Goal: Task Accomplishment & Management: Manage account settings

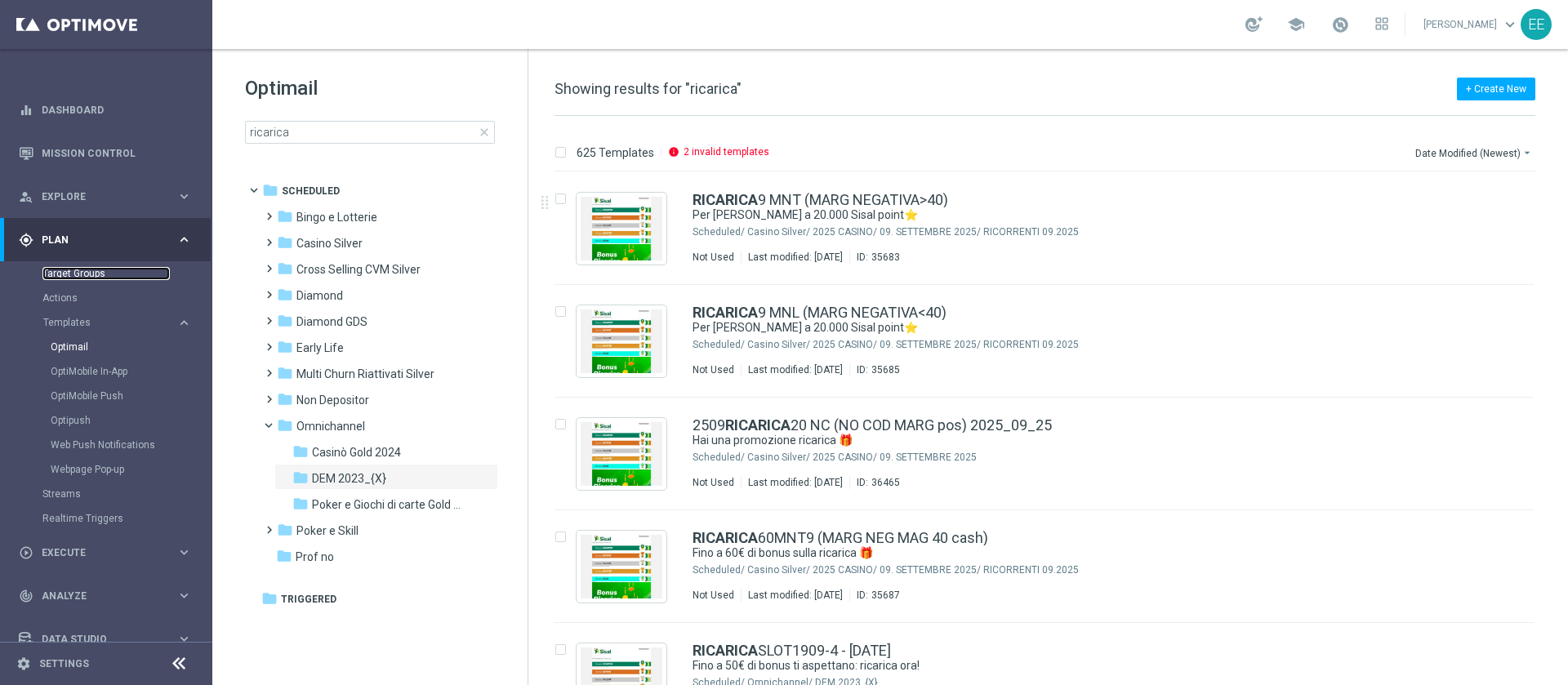
click at [86, 275] on link "Target Groups" at bounding box center [106, 274] width 128 height 13
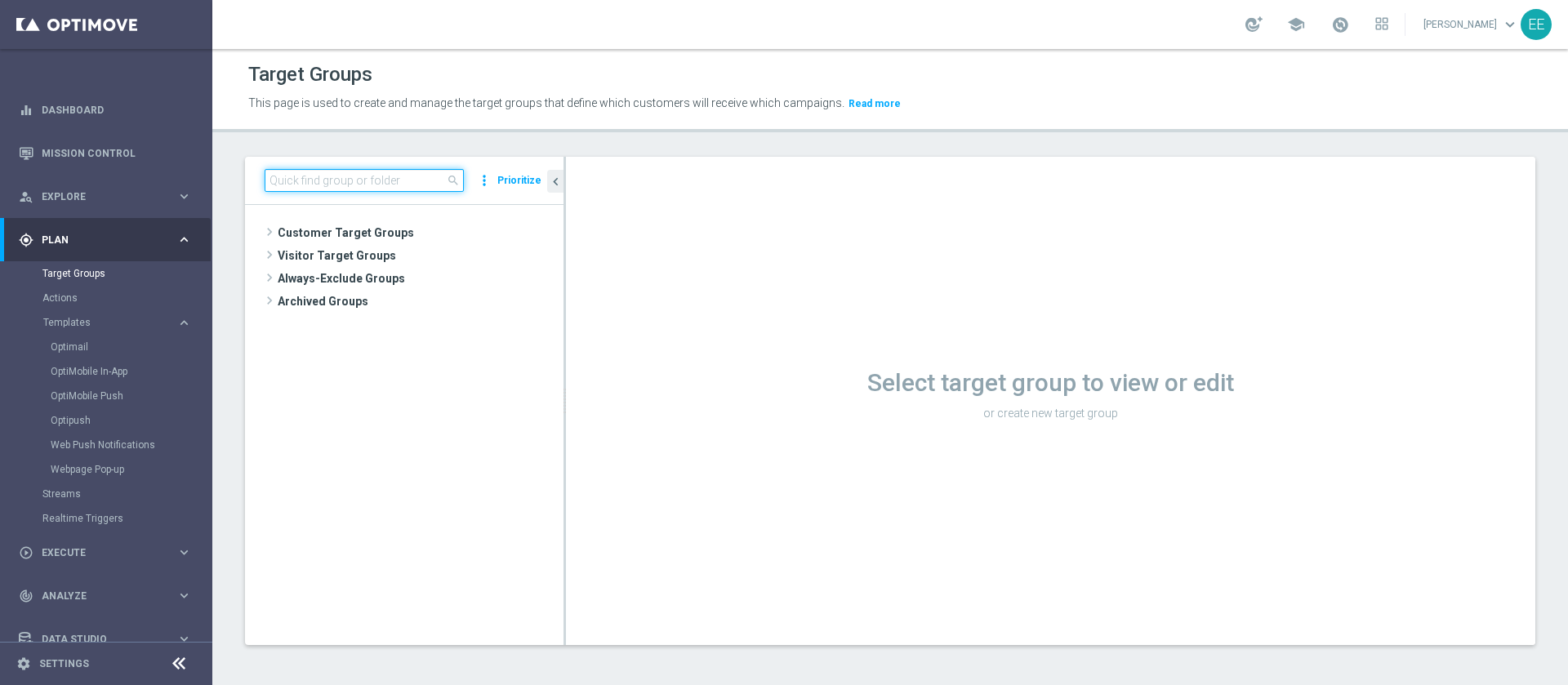
click at [383, 181] on input at bounding box center [364, 181] width 200 height 23
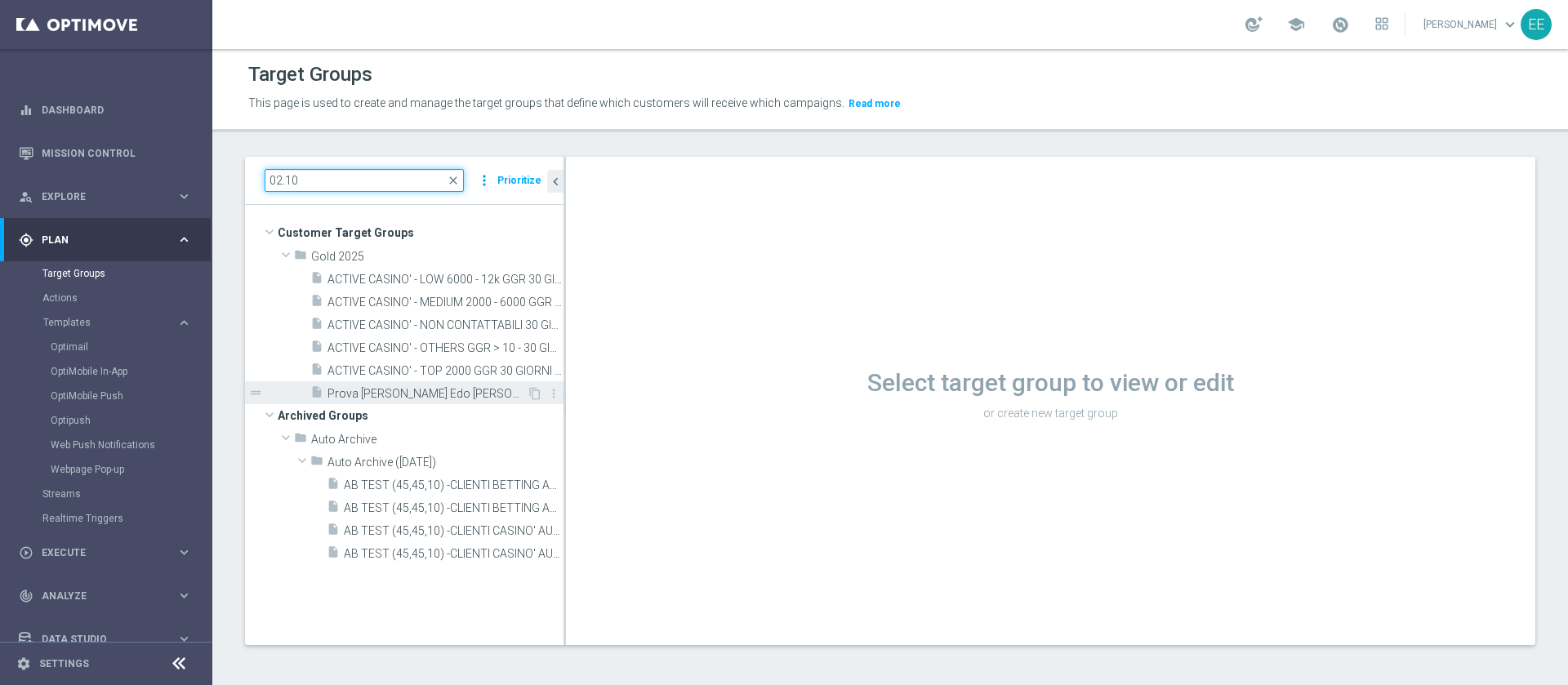
type input "02.10"
click at [403, 382] on div "insert_drive_file Prova [PERSON_NAME] Edo [PERSON_NAME] 02.10" at bounding box center [418, 393] width 217 height 23
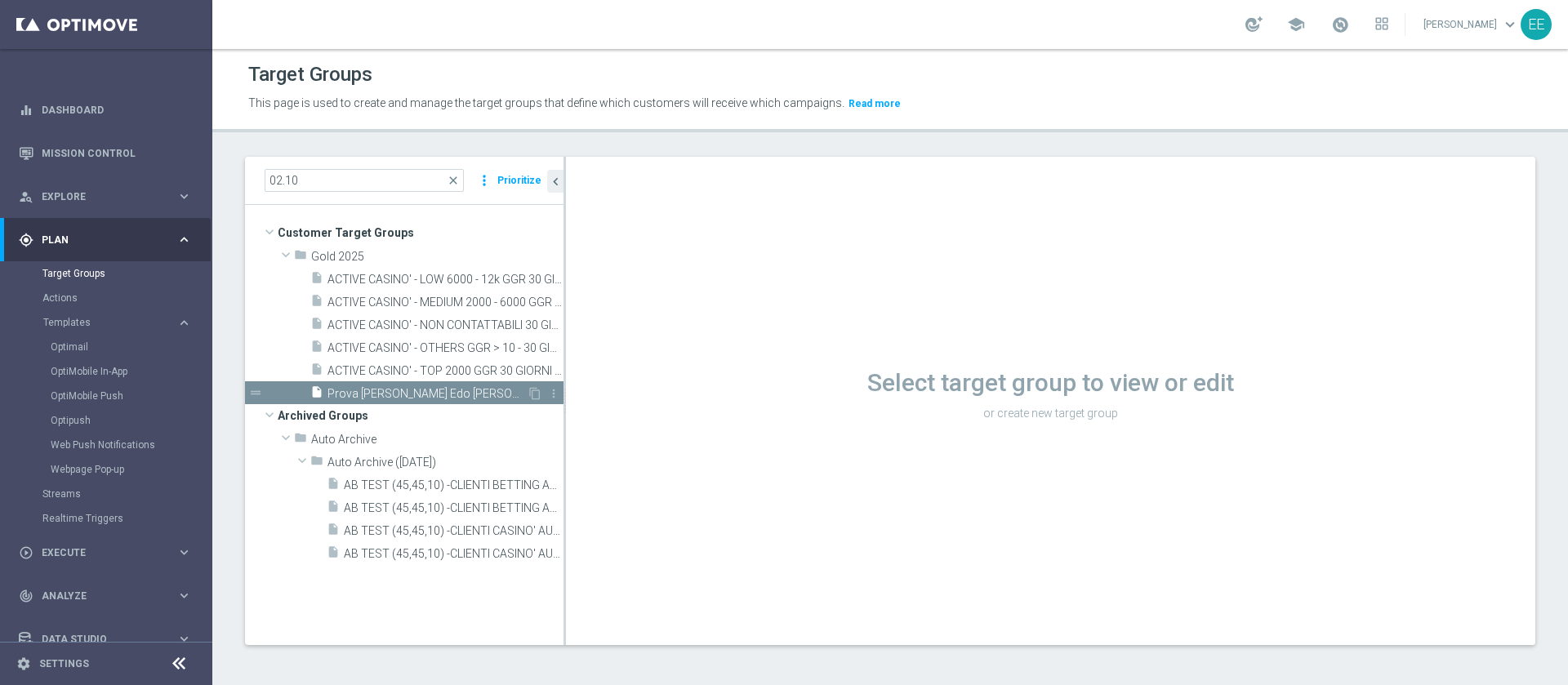
click at [442, 390] on span "Prova [PERSON_NAME] Edo [PERSON_NAME] 02.10" at bounding box center [427, 394] width 200 height 14
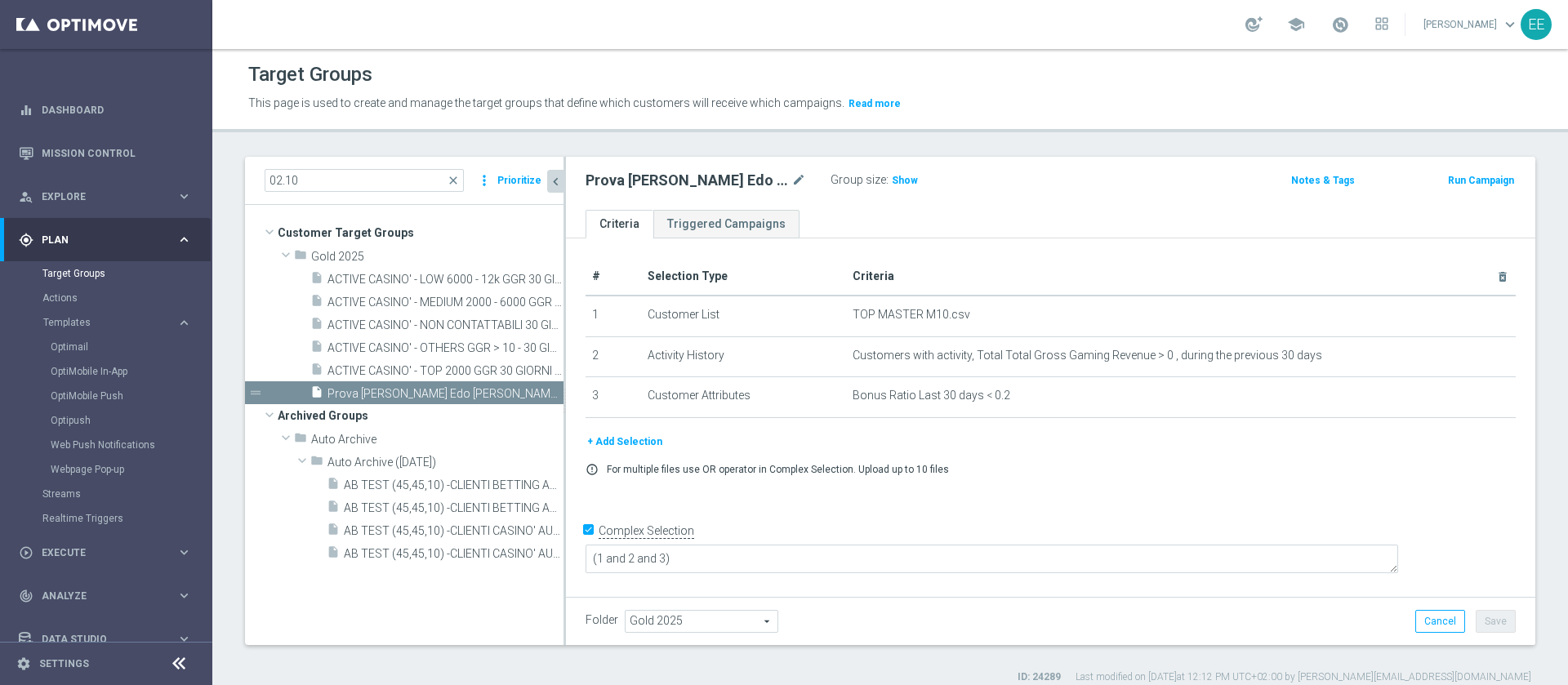
click at [556, 180] on icon "chevron_left" at bounding box center [556, 181] width 16 height 16
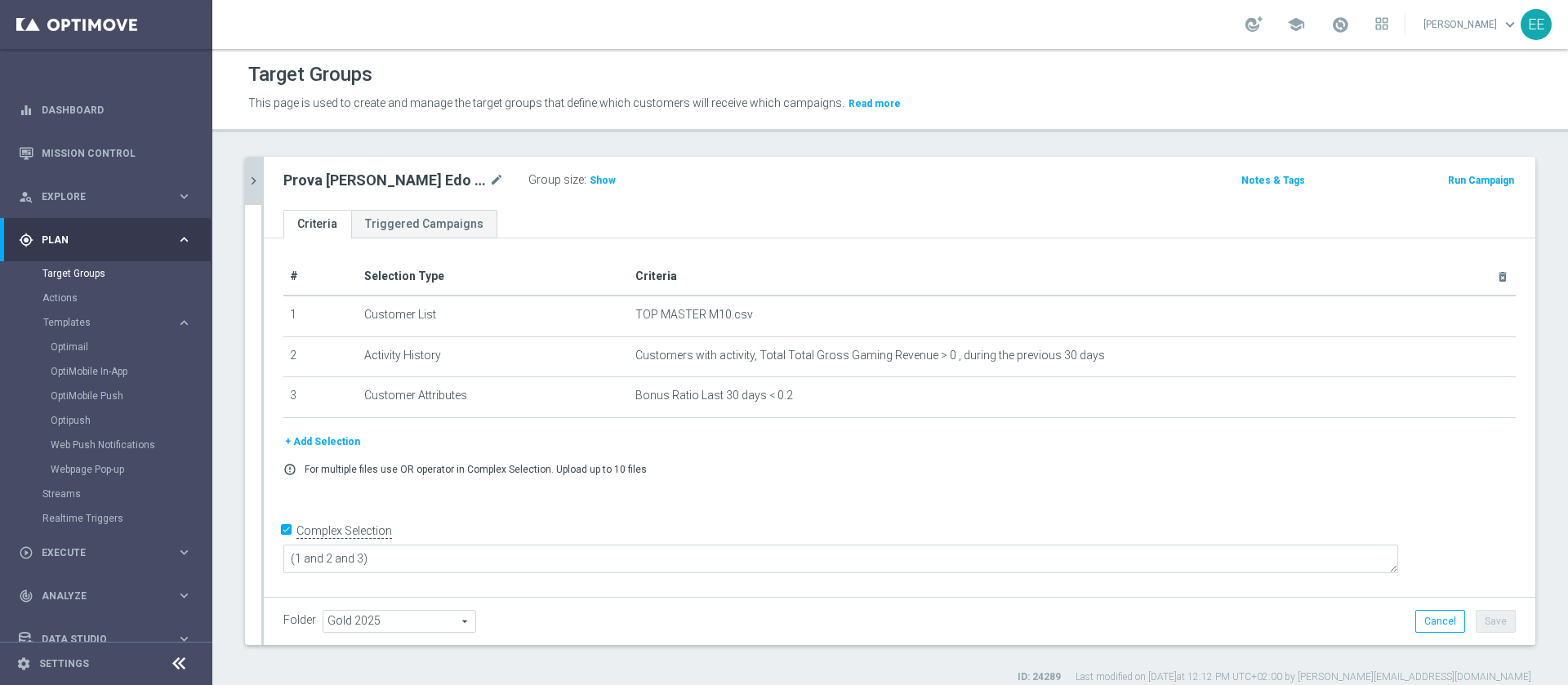
click at [711, 512] on div "# Selection Type Criteria delete_forever 1 Customer List TOP MASTER M10.csv del…" at bounding box center [899, 415] width 1271 height 354
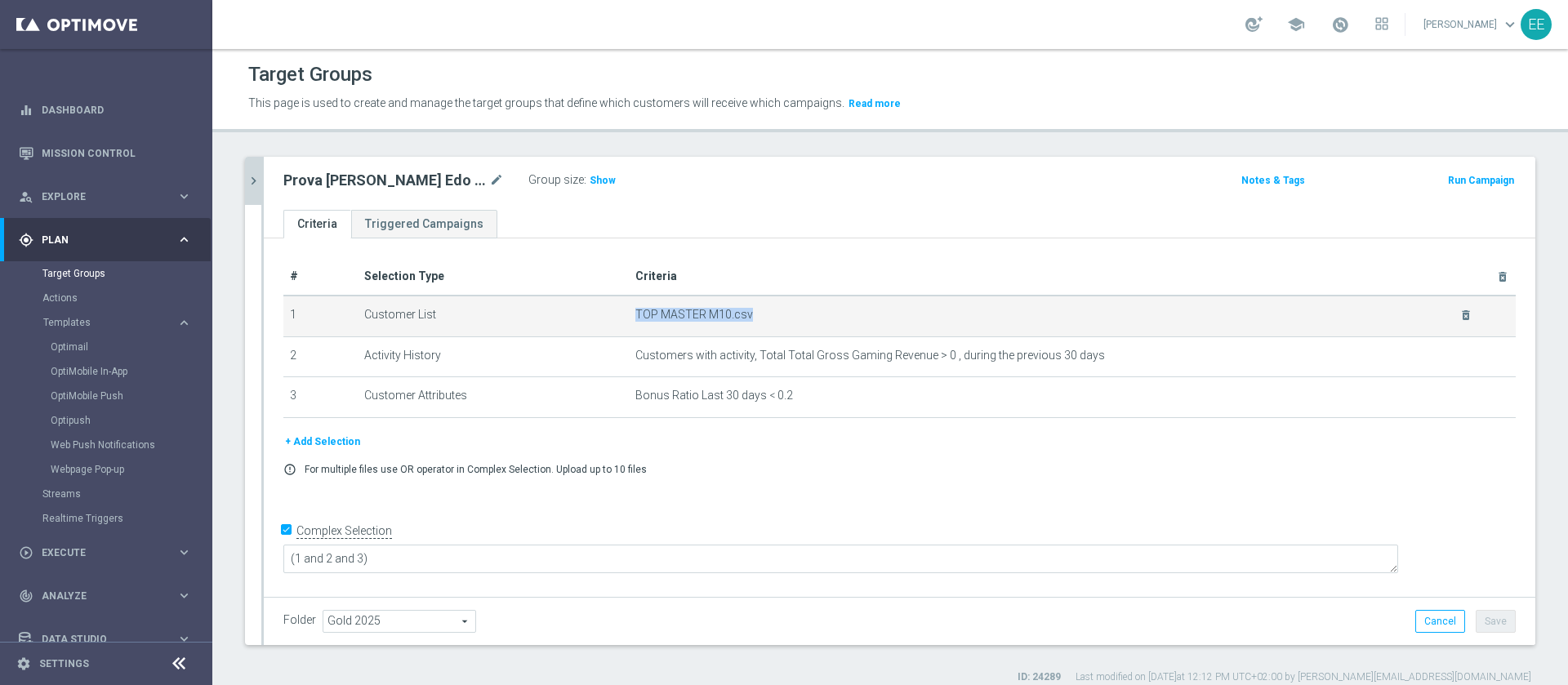
drag, startPoint x: 627, startPoint y: 312, endPoint x: 747, endPoint y: 312, distance: 120.0
click at [747, 312] on td "TOP MASTER M10.csv delete_forever" at bounding box center [1073, 317] width 888 height 41
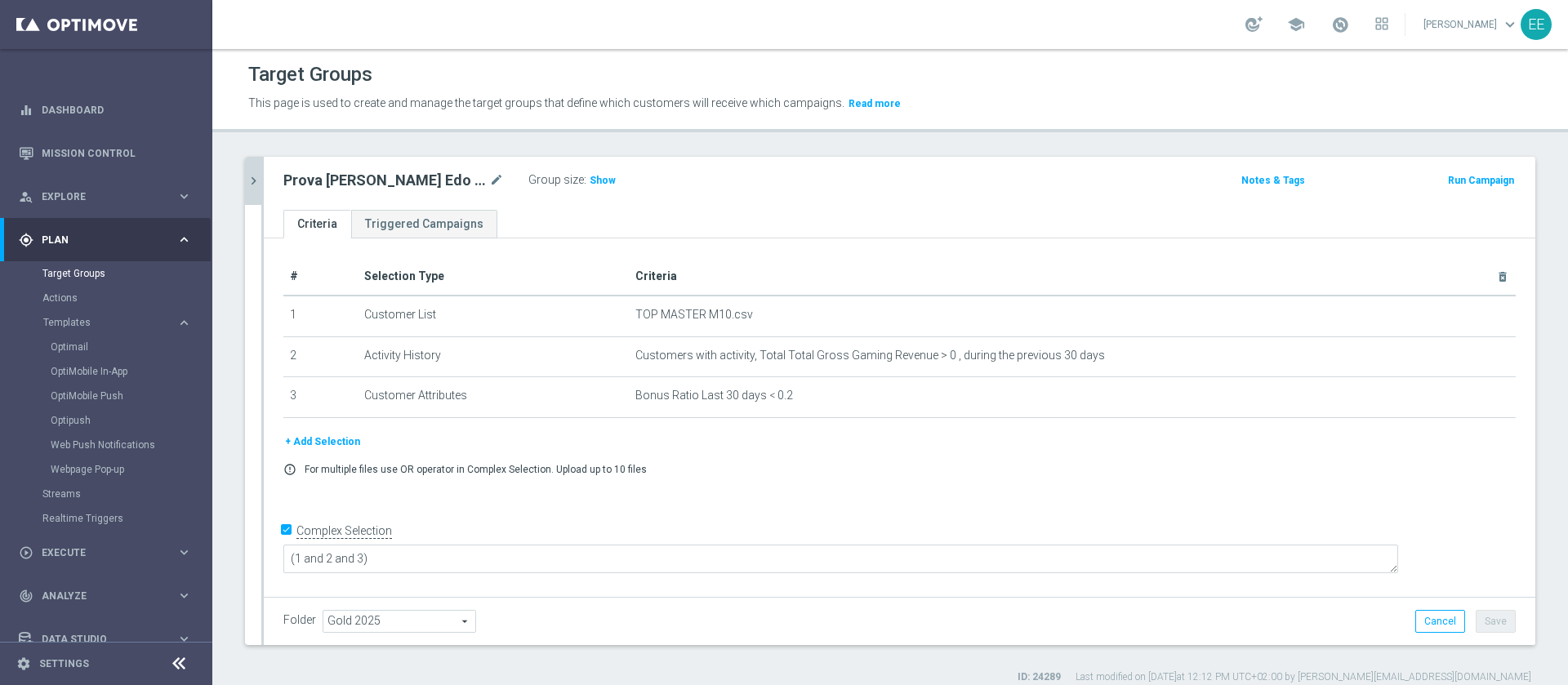
click at [801, 448] on div "+ Add Selection" at bounding box center [899, 442] width 1256 height 18
click at [589, 176] on span "Show" at bounding box center [603, 181] width 26 height 12
click at [333, 451] on button "+ Add Selection" at bounding box center [322, 442] width 78 height 18
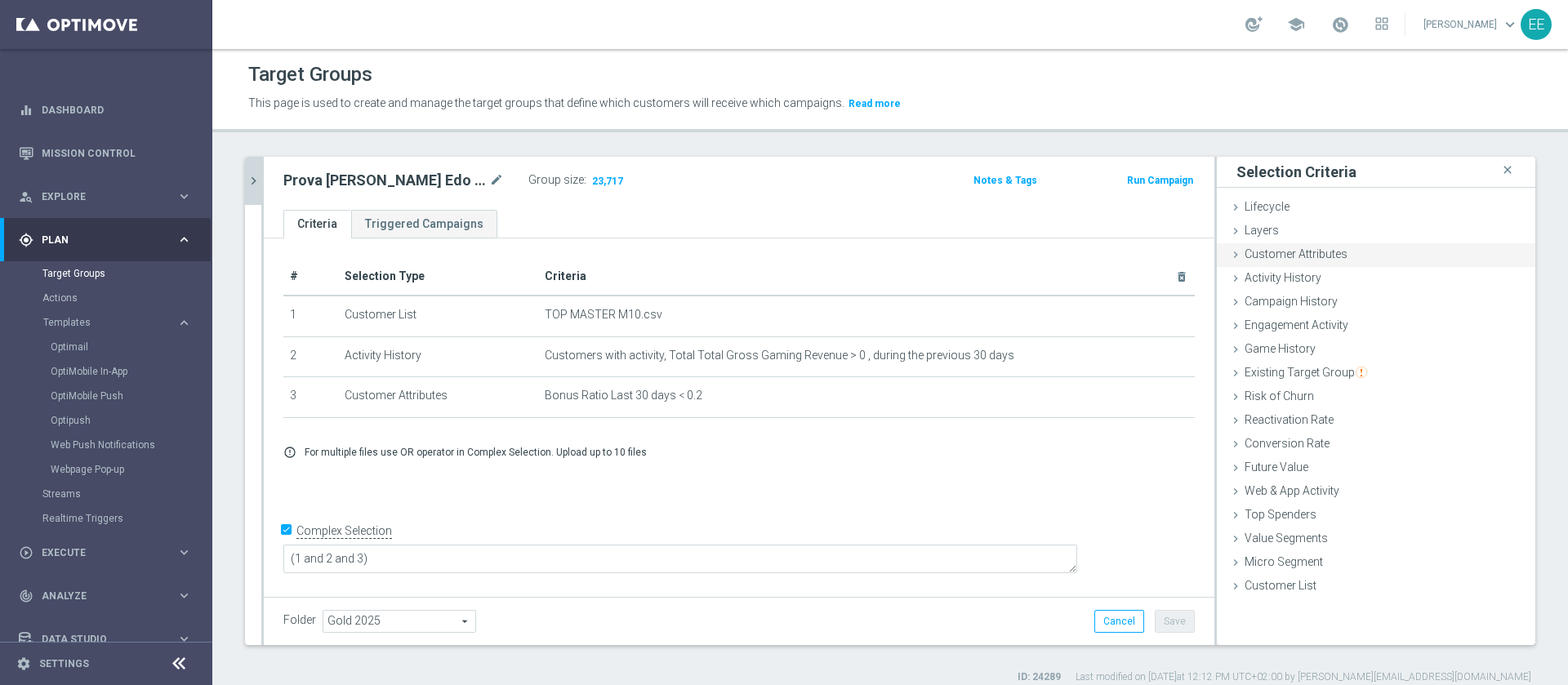
click at [1309, 265] on div "Customer Attributes done" at bounding box center [1376, 256] width 318 height 25
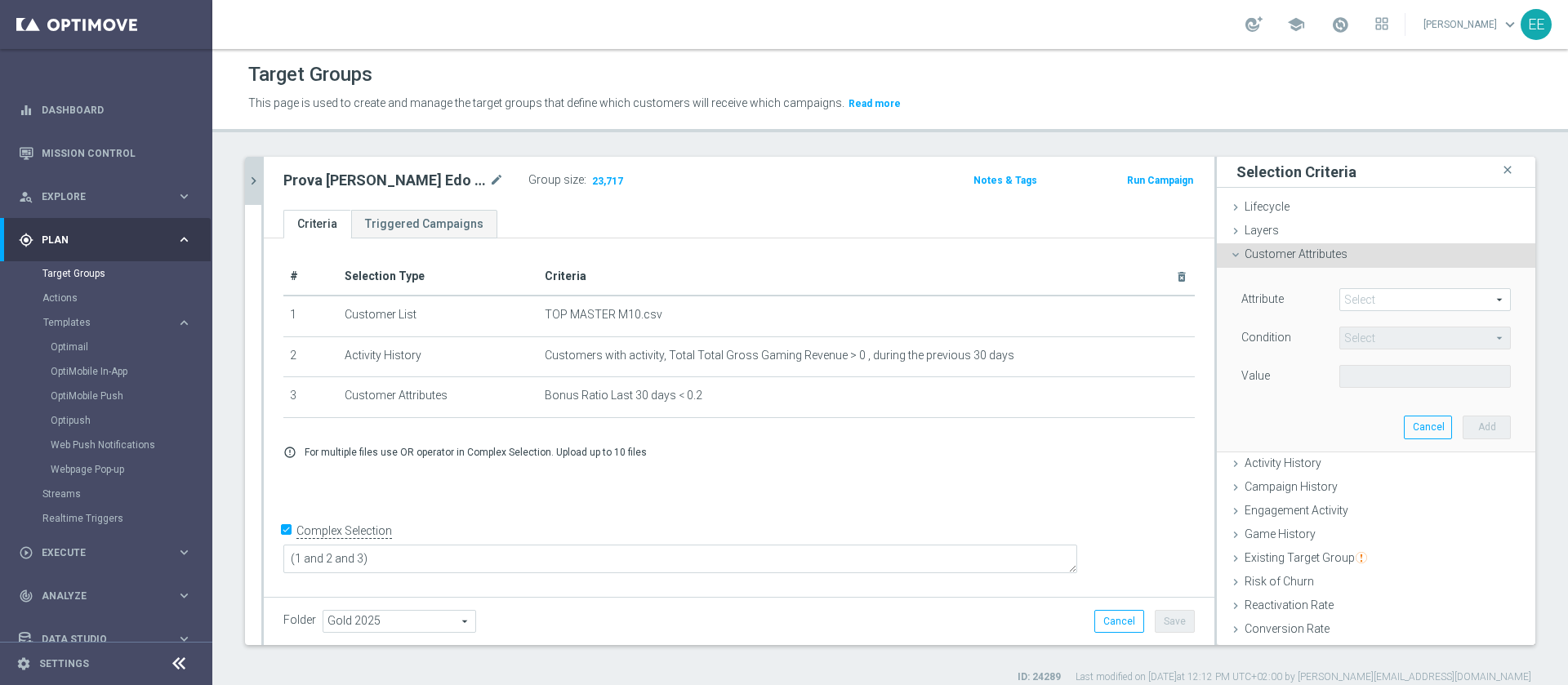
click at [1269, 260] on span "Customer Attributes" at bounding box center [1296, 254] width 103 height 13
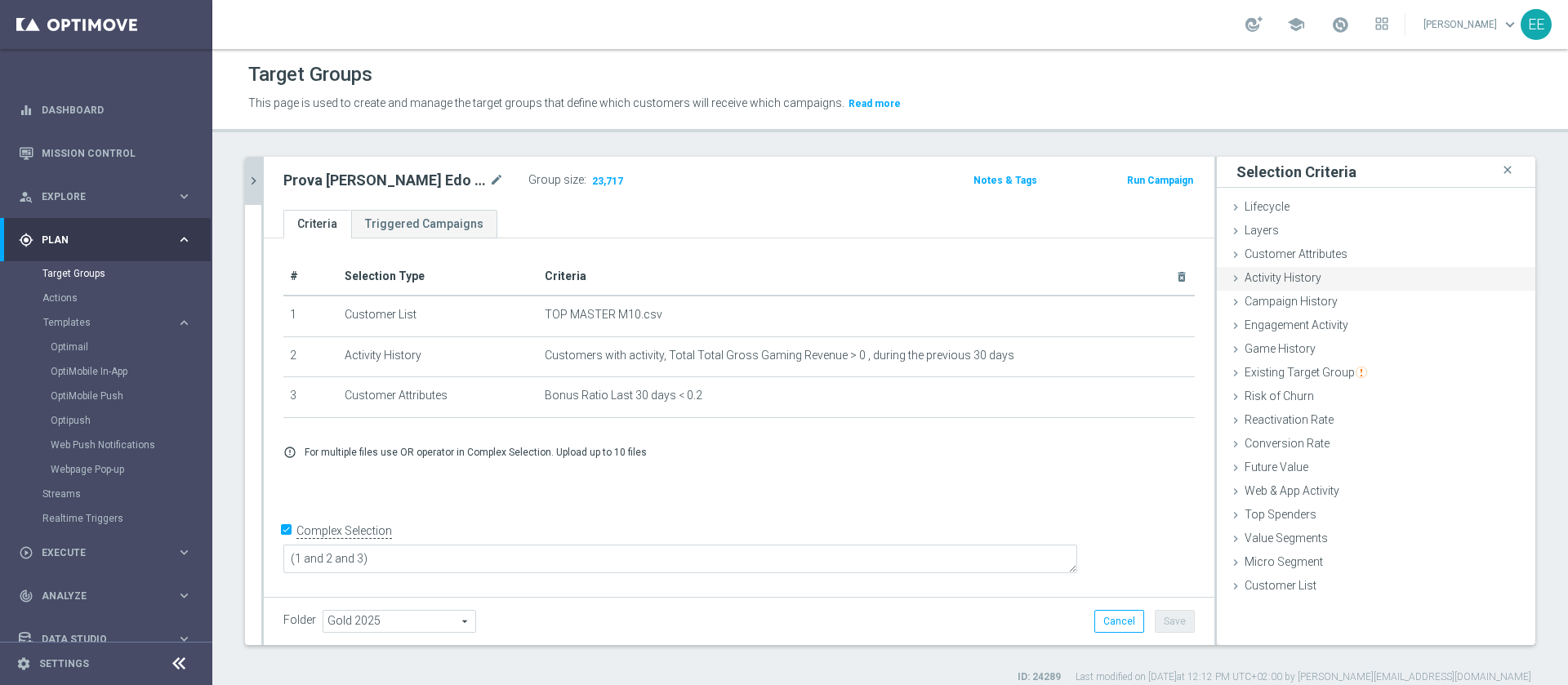
click at [1264, 274] on span "Activity History" at bounding box center [1283, 278] width 77 height 13
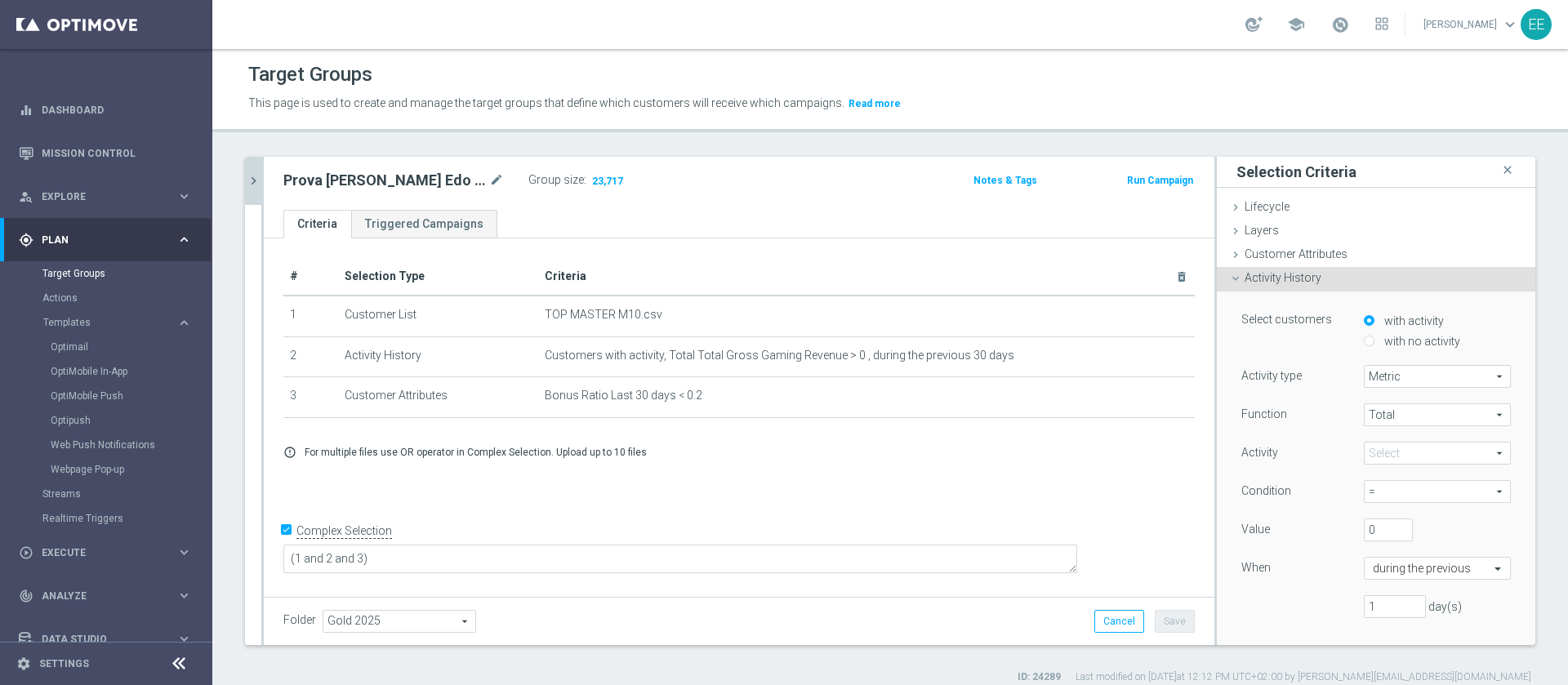
click at [1376, 450] on span at bounding box center [1437, 453] width 145 height 21
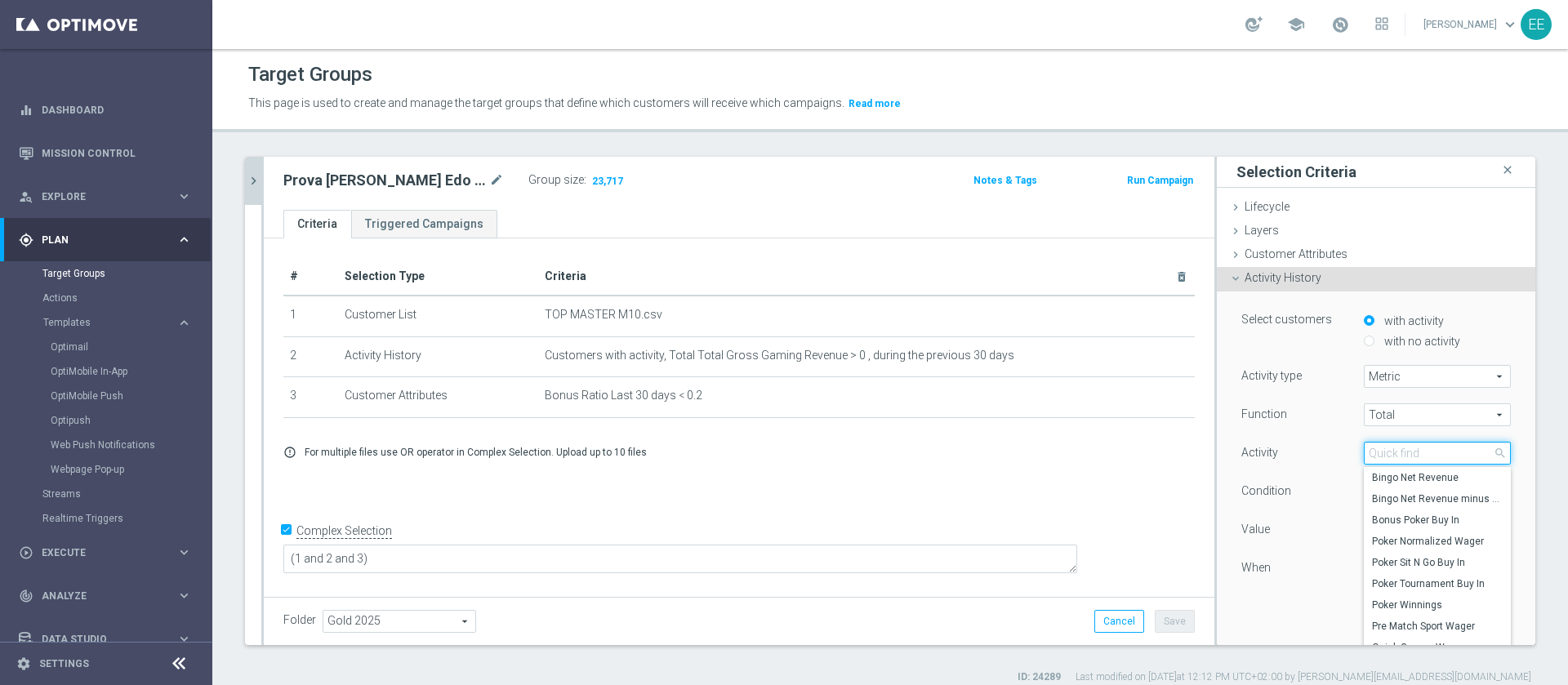
click at [1376, 450] on input "search" at bounding box center [1437, 453] width 147 height 23
type input "total gr"
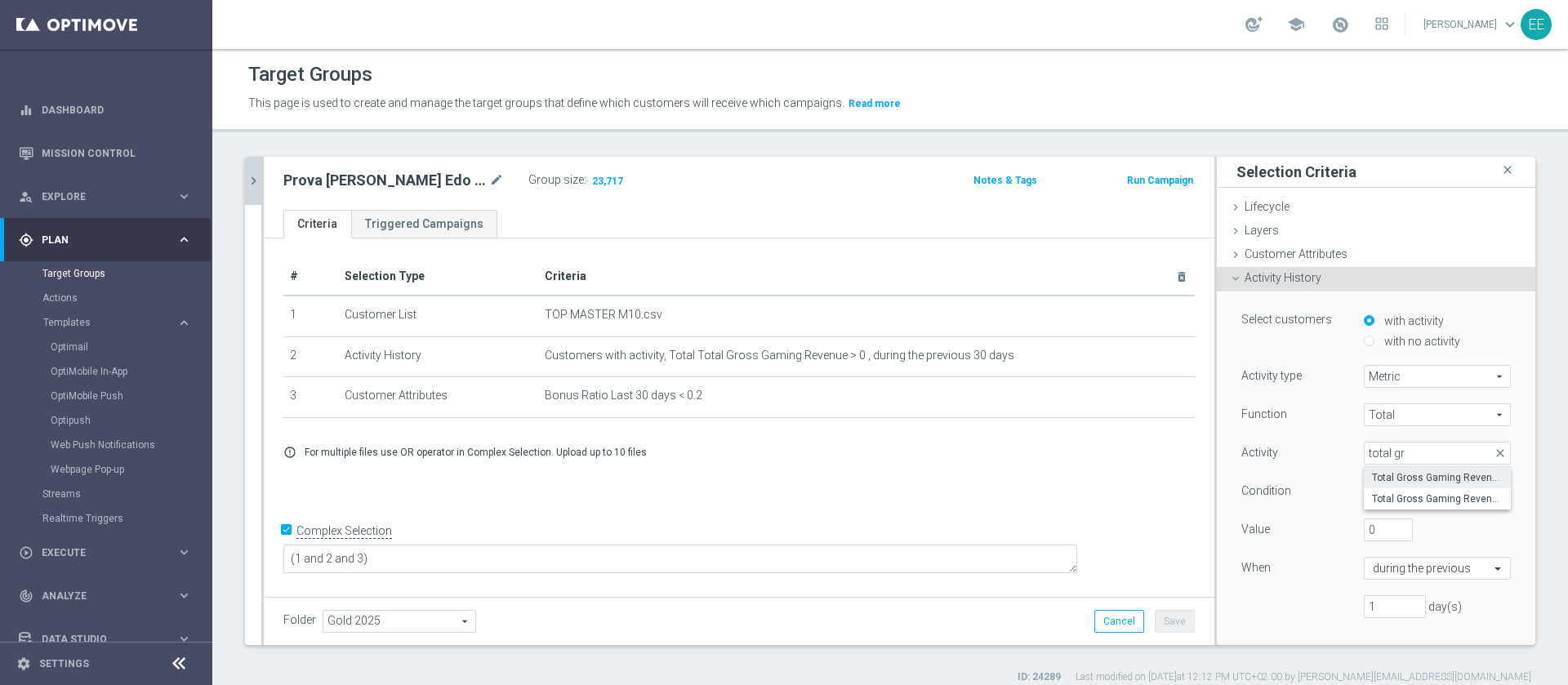
click at [1429, 475] on span "Total Gross Gaming Revenue" at bounding box center [1437, 478] width 130 height 13
type input "Total Gross Gaming Revenue"
click at [1364, 487] on span "=" at bounding box center [1437, 491] width 145 height 21
click at [1372, 558] on span ">" at bounding box center [1437, 559] width 130 height 13
type input ">"
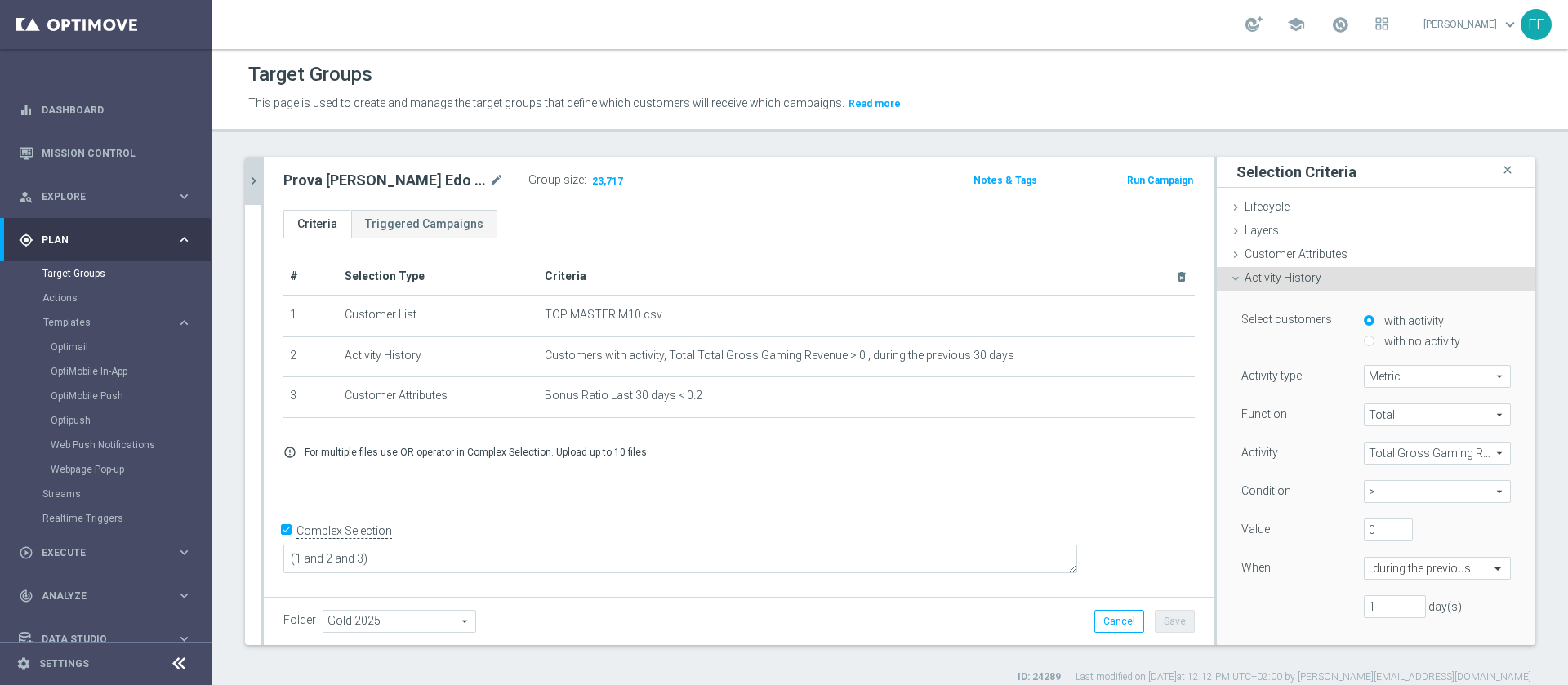
click at [1373, 575] on input "text" at bounding box center [1420, 570] width 96 height 15
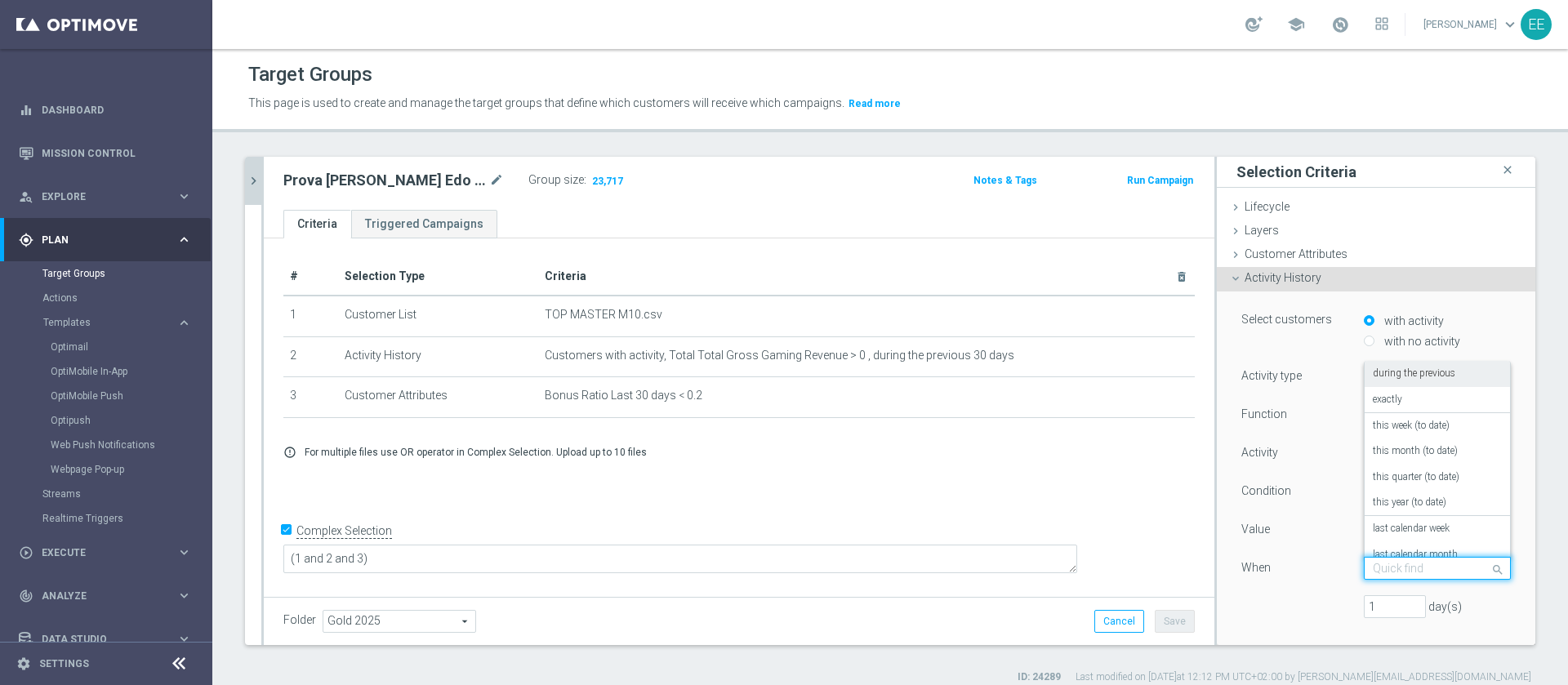
click at [1401, 382] on div "during the previous" at bounding box center [1437, 374] width 129 height 26
click at [1364, 603] on input "1" at bounding box center [1394, 607] width 62 height 23
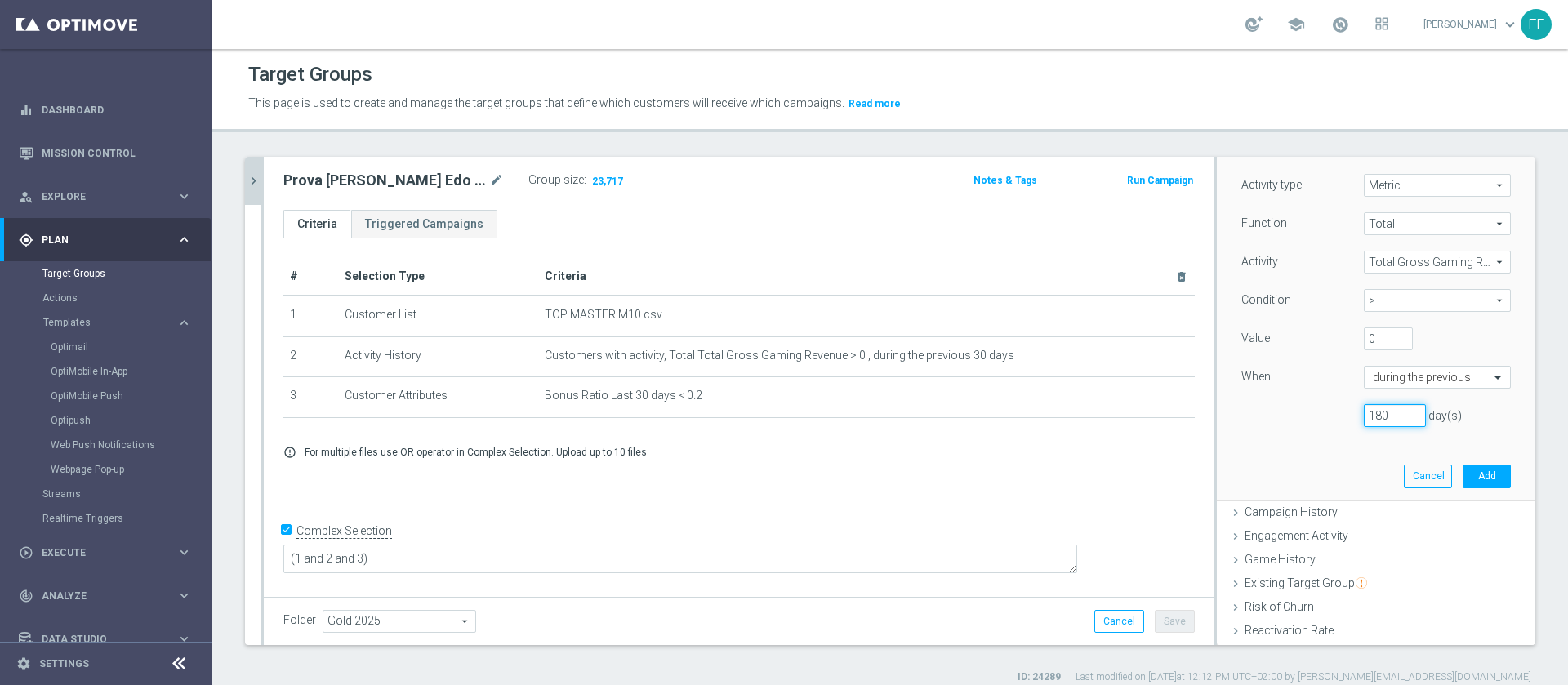
scroll to position [193, 0]
type input "180"
click at [1462, 472] on button "Add" at bounding box center [1486, 475] width 48 height 23
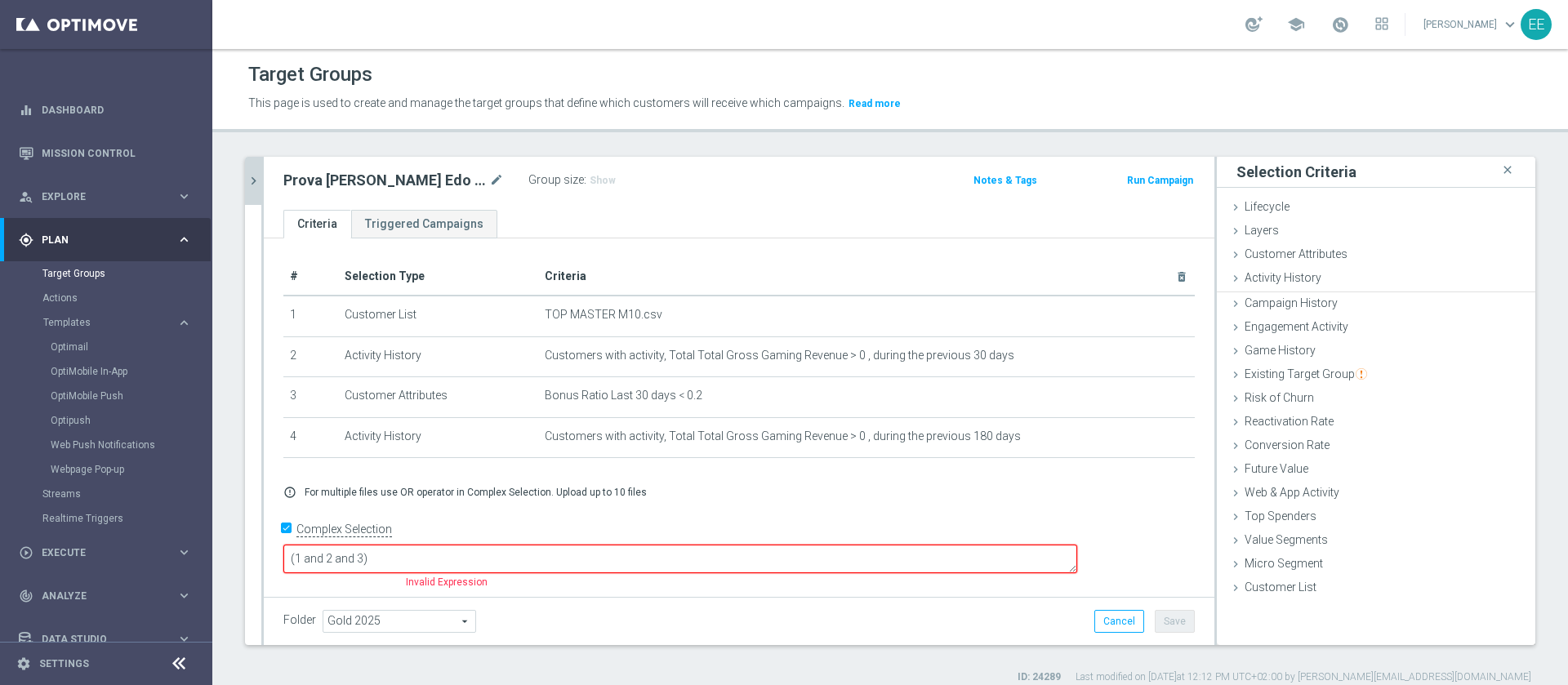
scroll to position [0, 0]
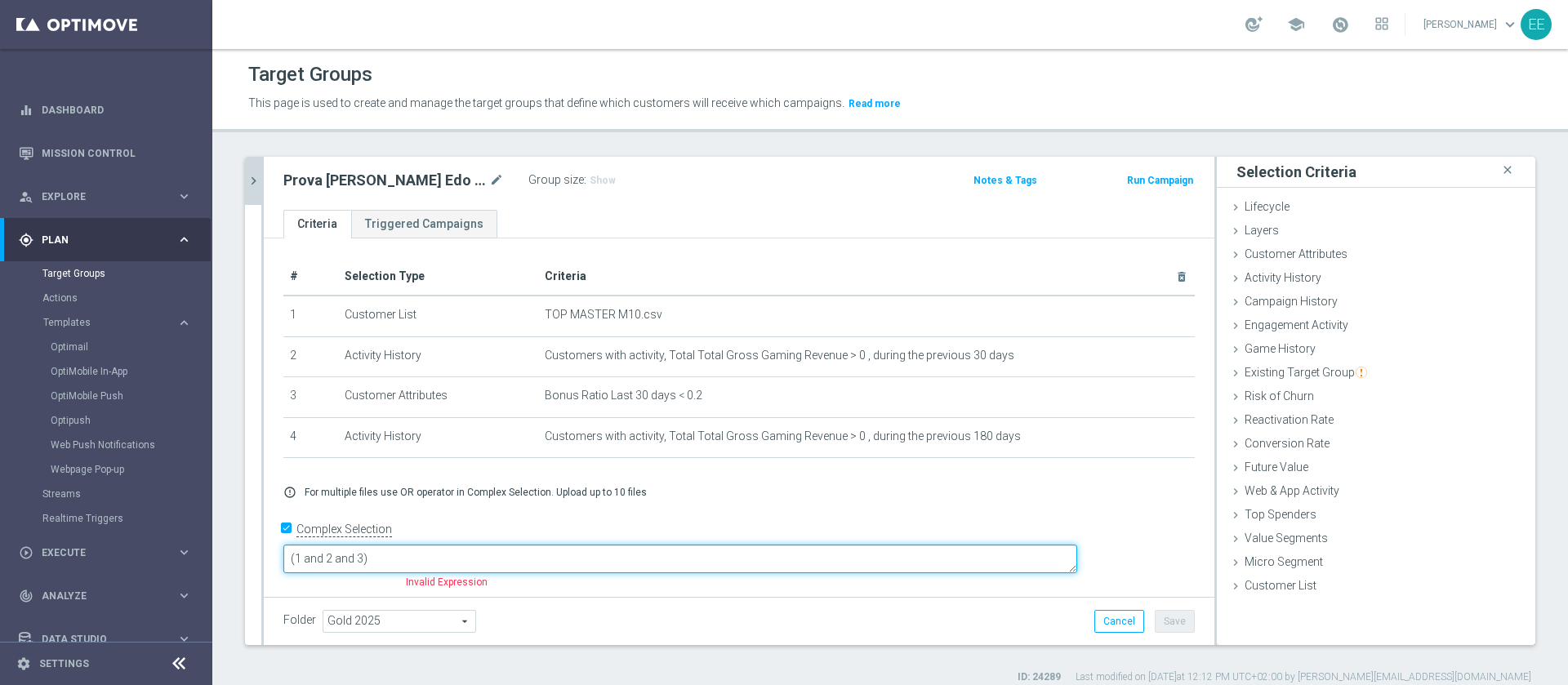
click at [481, 557] on textarea "(1 and 2 and 3)" at bounding box center [680, 559] width 794 height 29
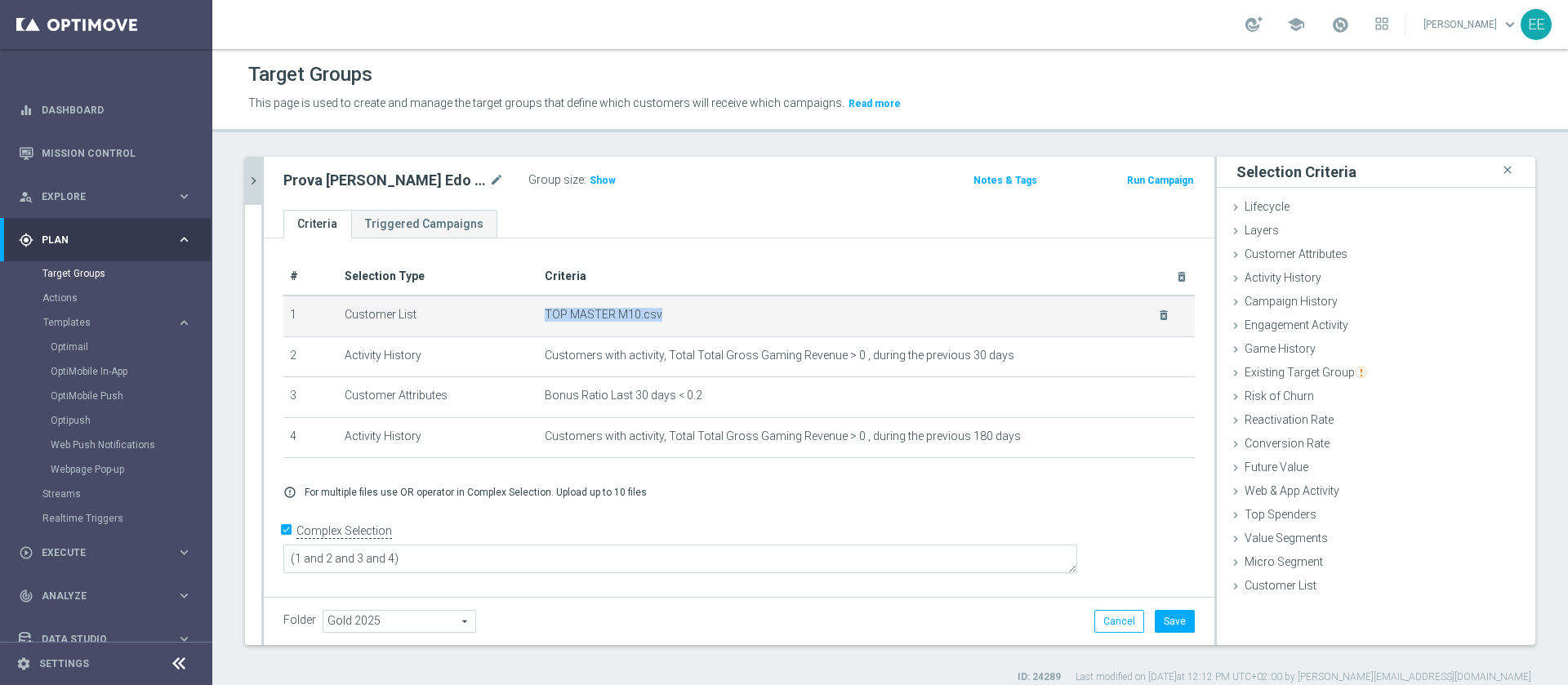
drag, startPoint x: 540, startPoint y: 306, endPoint x: 658, endPoint y: 312, distance: 118.2
click at [658, 312] on td "TOP MASTER M10.csv delete_forever" at bounding box center [866, 317] width 656 height 41
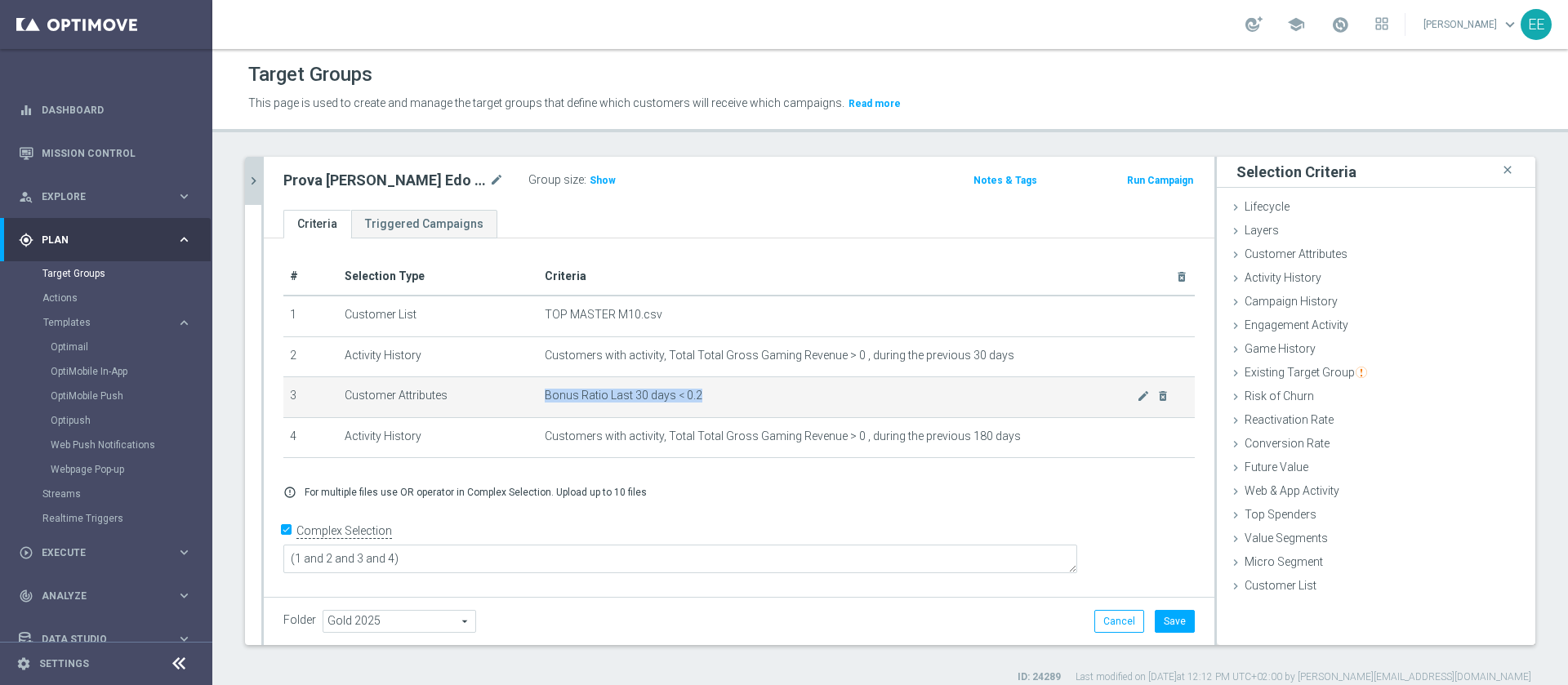
drag, startPoint x: 540, startPoint y: 392, endPoint x: 699, endPoint y: 395, distance: 159.0
click at [699, 395] on span "Bonus Ratio Last 30 days < 0.2" at bounding box center [841, 396] width 592 height 14
click at [1500, 163] on icon "close" at bounding box center [1508, 170] width 16 height 22
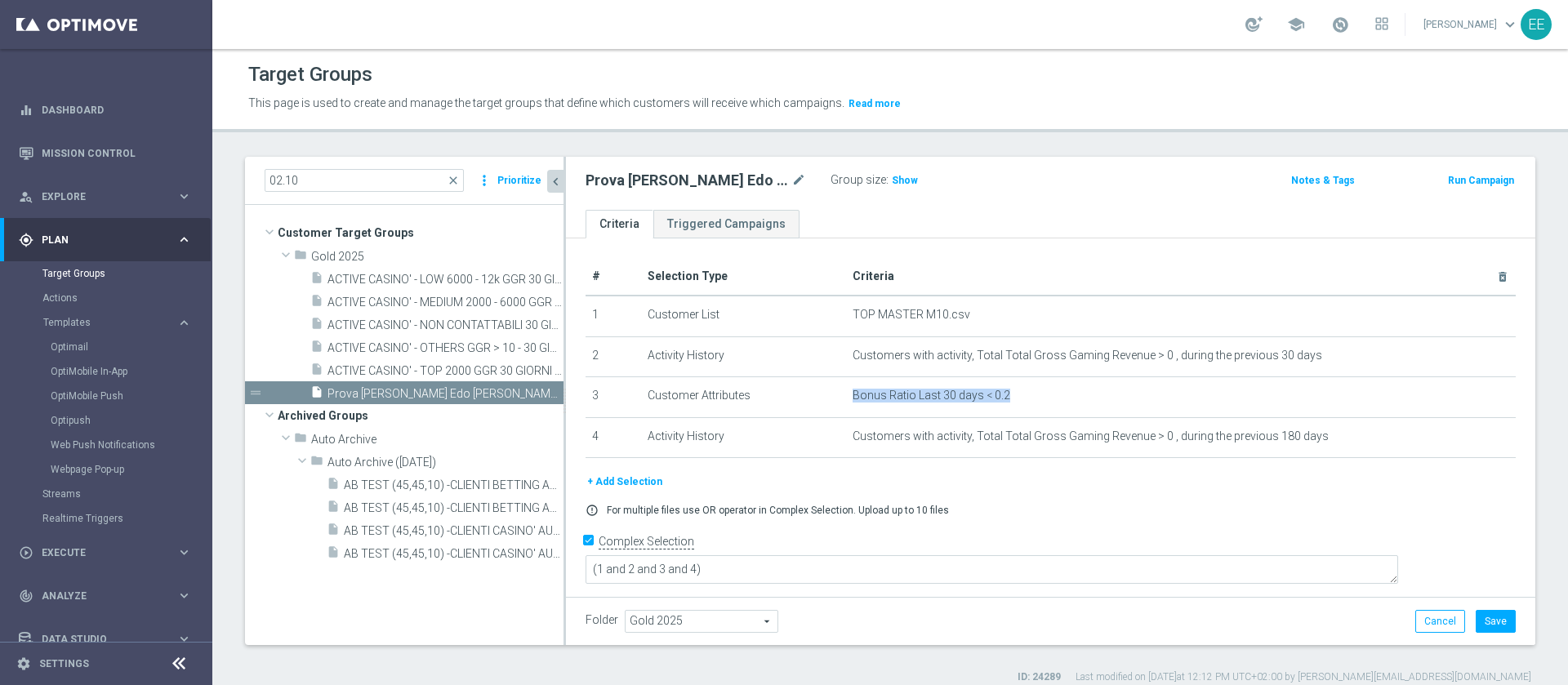
click at [556, 190] on button "chevron_left" at bounding box center [556, 181] width 16 height 23
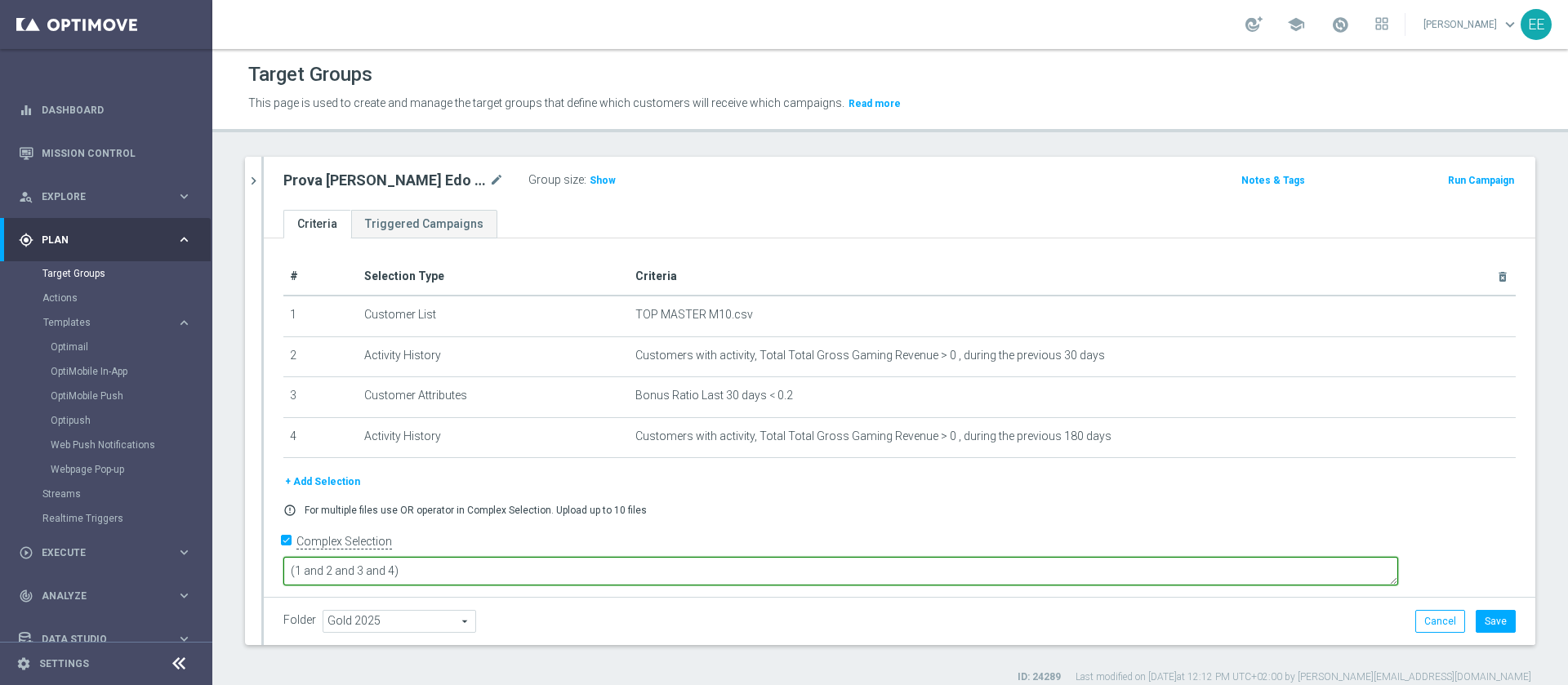
click at [554, 557] on textarea "(1 and 2 and 3 and 4)" at bounding box center [841, 571] width 1115 height 29
click at [448, 557] on textarea "(1 and 2 and 3 and 4)" at bounding box center [841, 571] width 1115 height 29
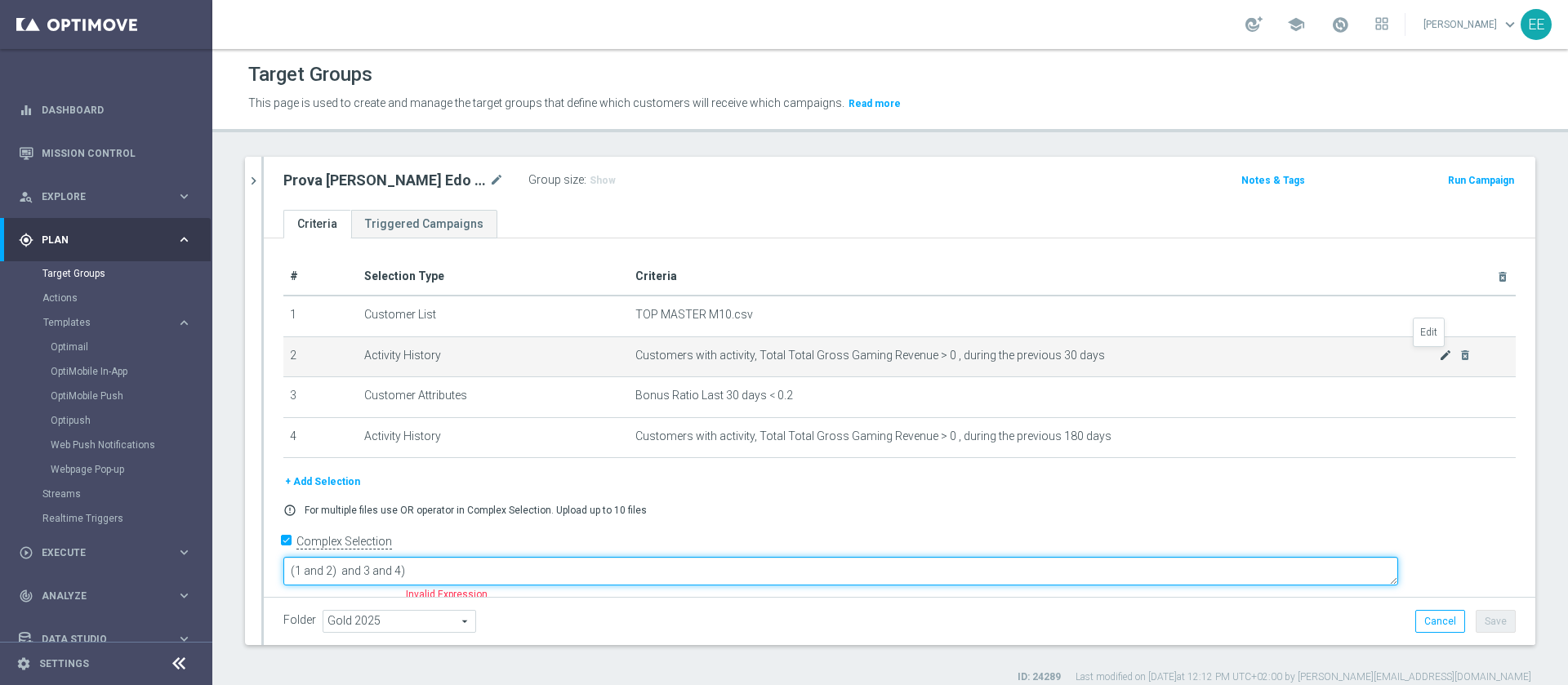
type textarea "(1 and 2) and 3 and 4)"
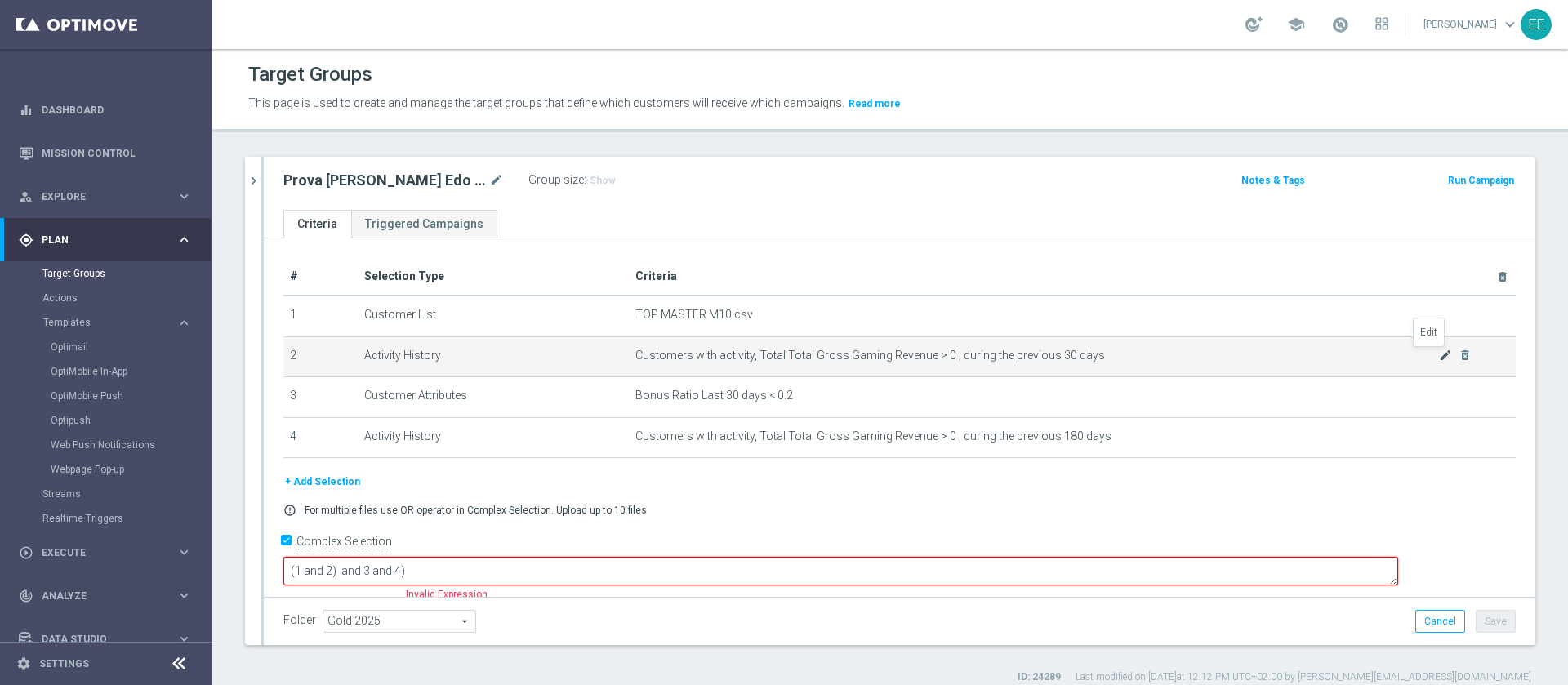
click at [1439, 358] on icon "mode_edit" at bounding box center [1445, 355] width 13 height 13
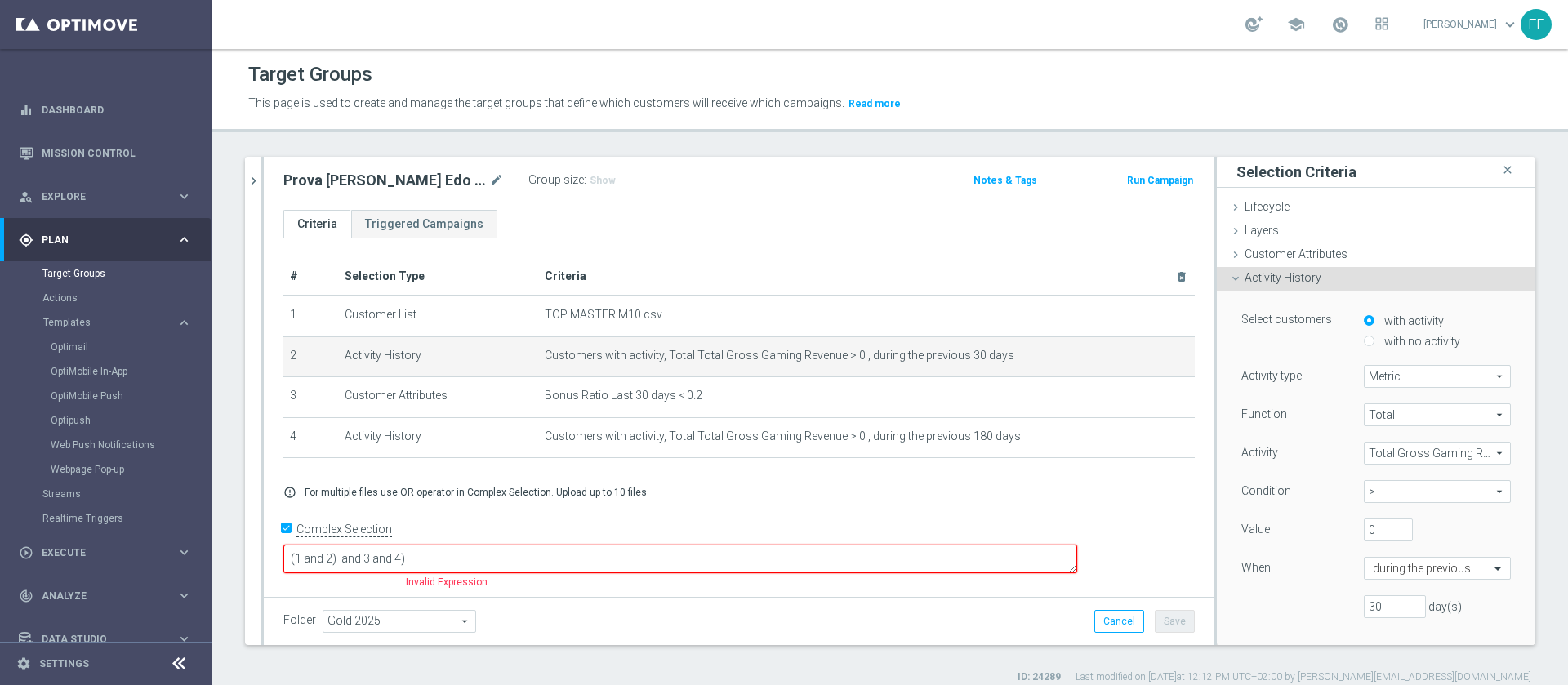
click at [1364, 490] on span ">" at bounding box center [1437, 491] width 145 height 21
click at [1379, 594] on span "<" at bounding box center [1437, 601] width 130 height 13
type input "<"
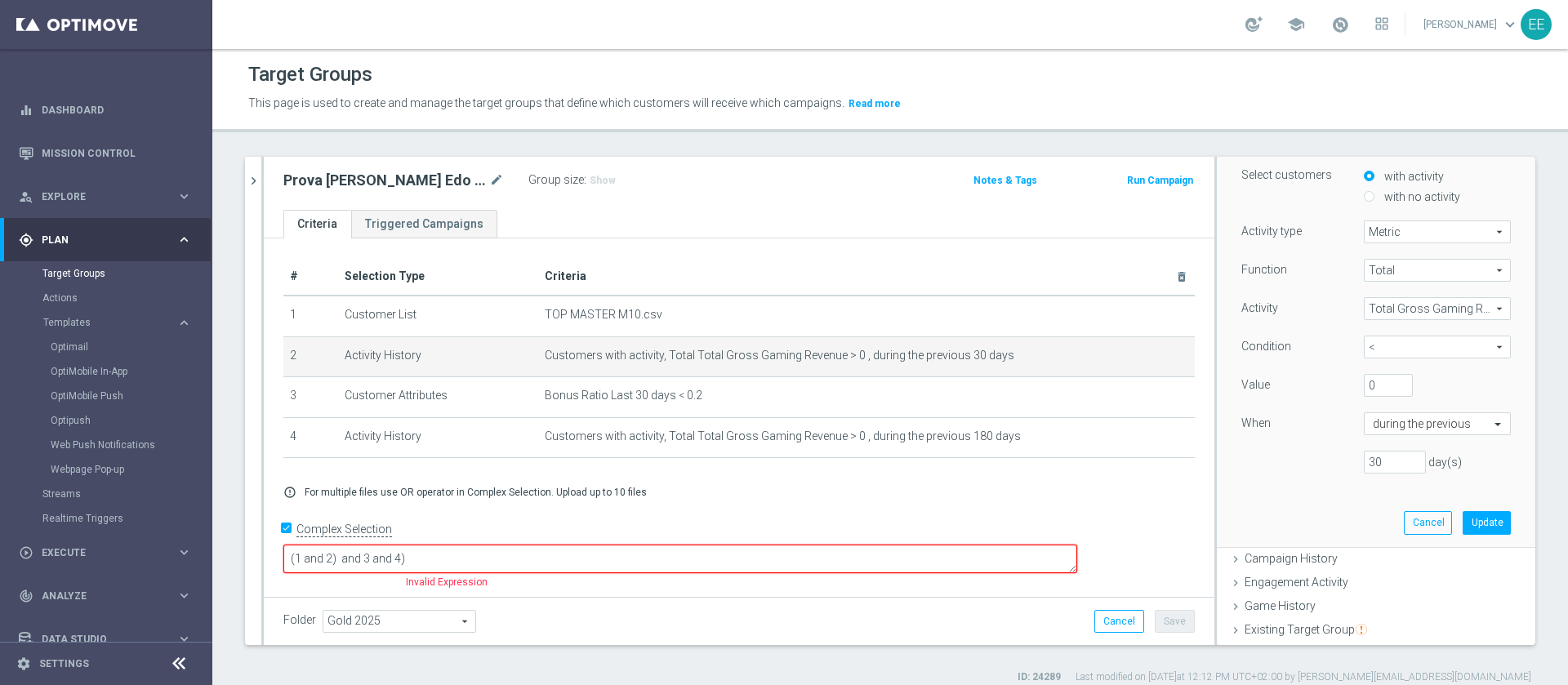
scroll to position [147, 0]
click at [1462, 525] on button "Update" at bounding box center [1486, 520] width 48 height 23
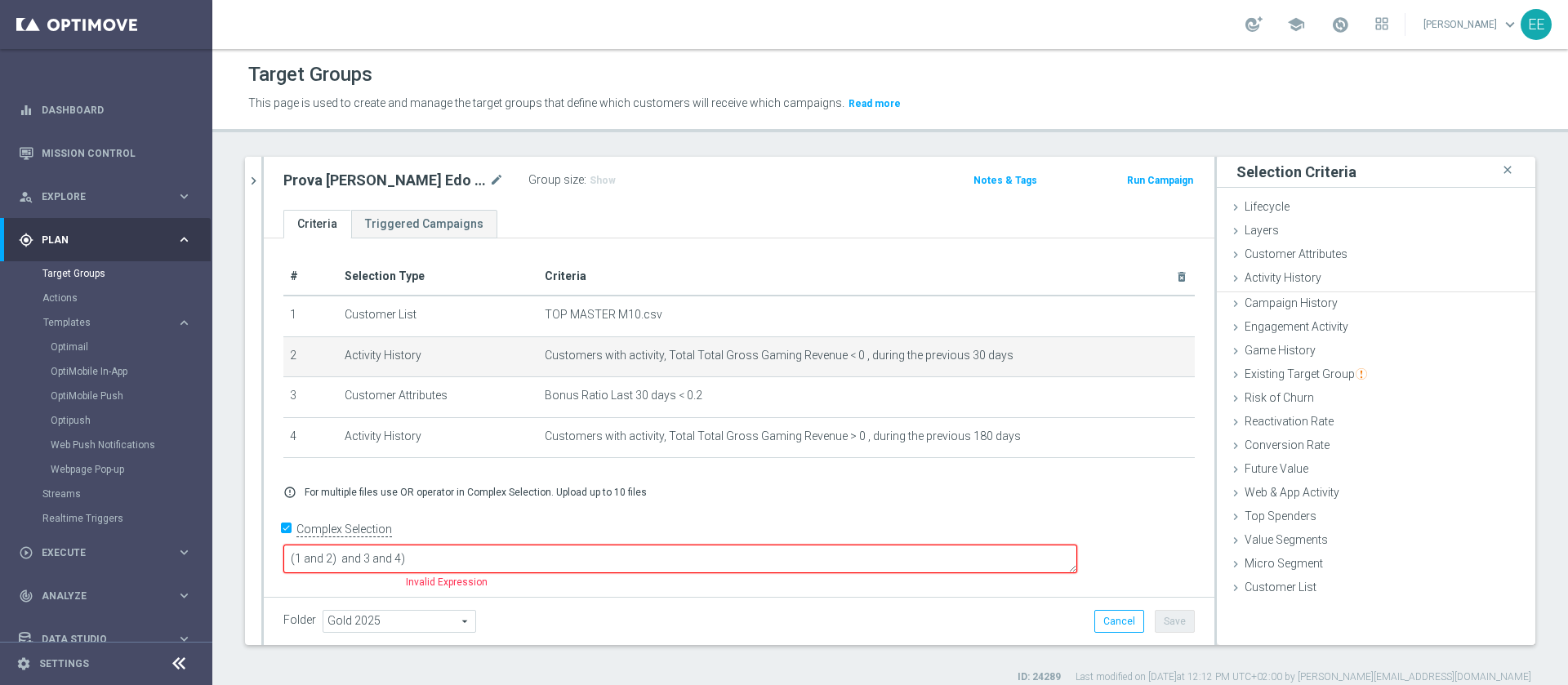
scroll to position [0, 0]
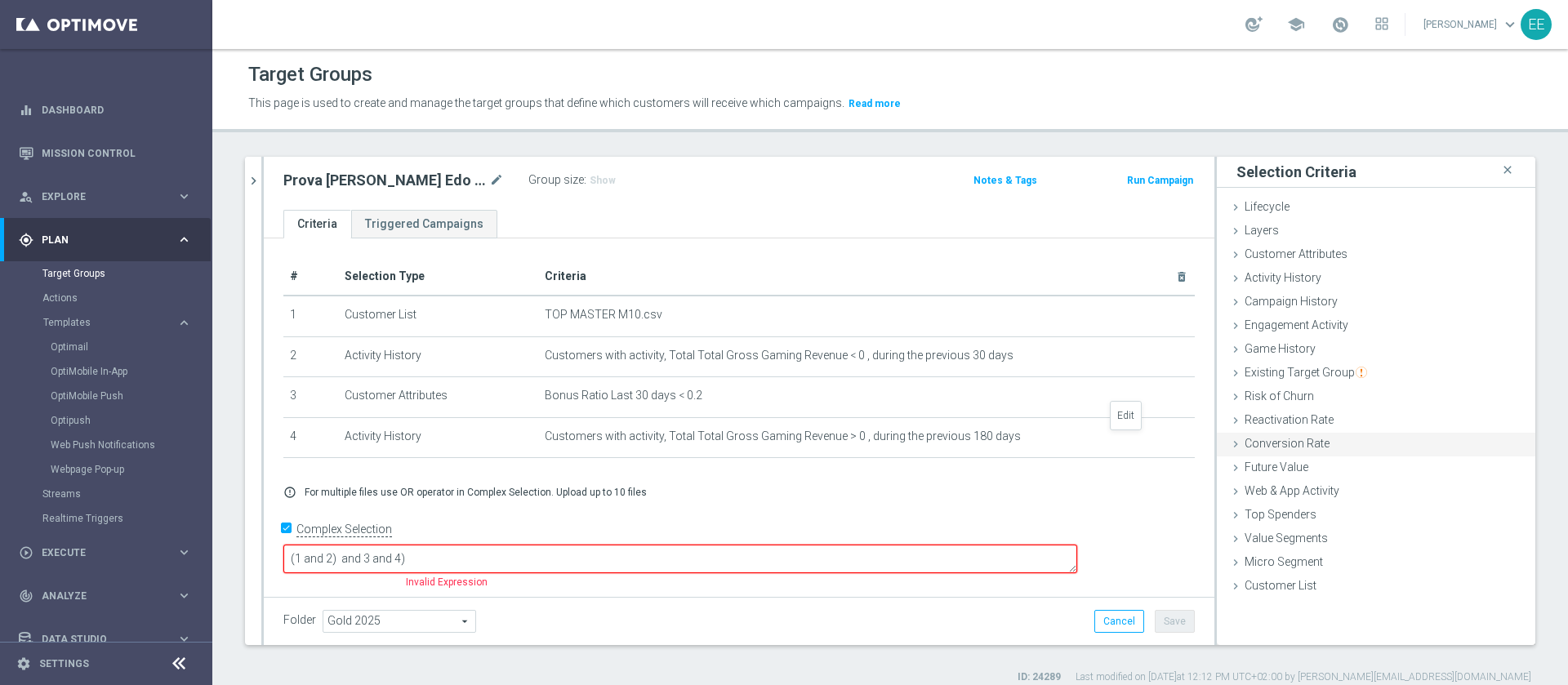
click at [0, 0] on icon "mode_edit" at bounding box center [0, 0] width 0 height 0
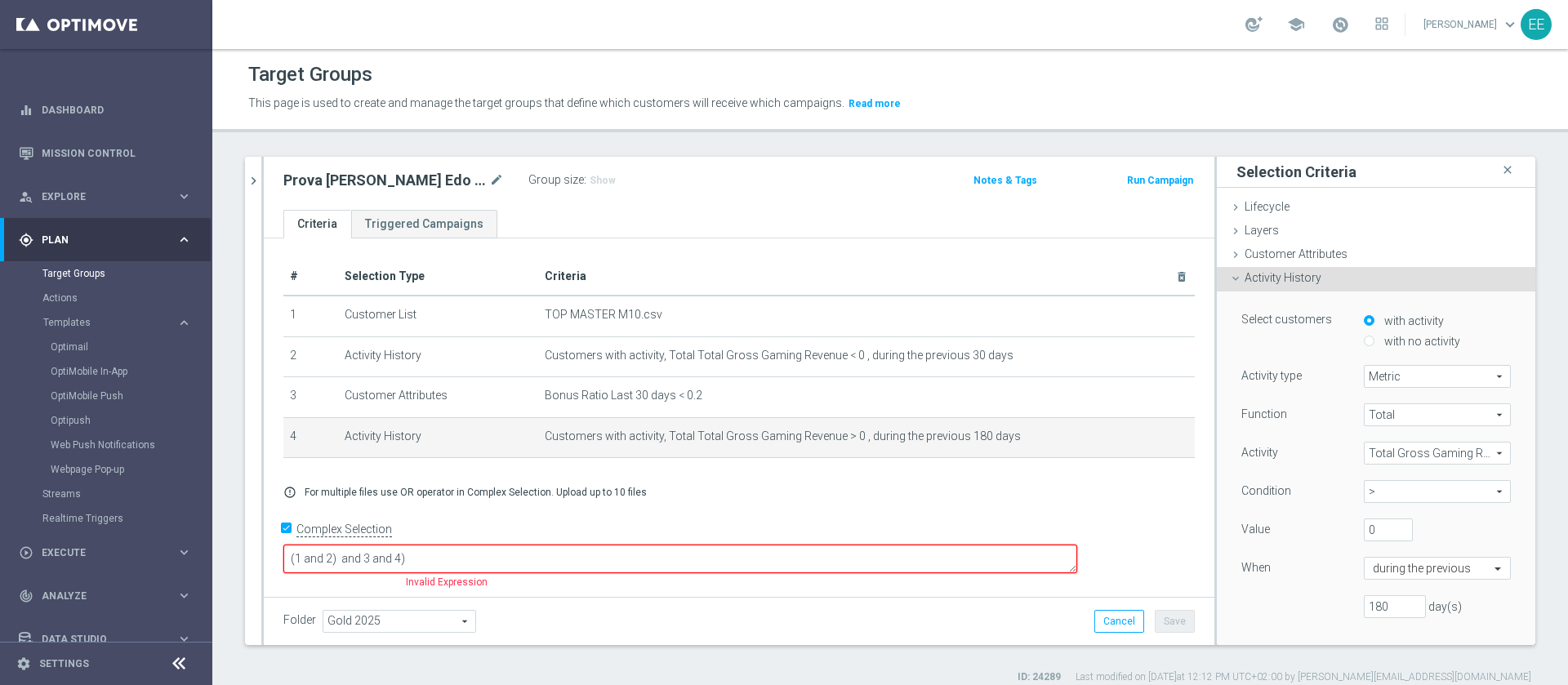
click at [1364, 495] on span ">" at bounding box center [1437, 491] width 145 height 21
click at [1372, 598] on span "<" at bounding box center [1437, 601] width 130 height 13
type input "<"
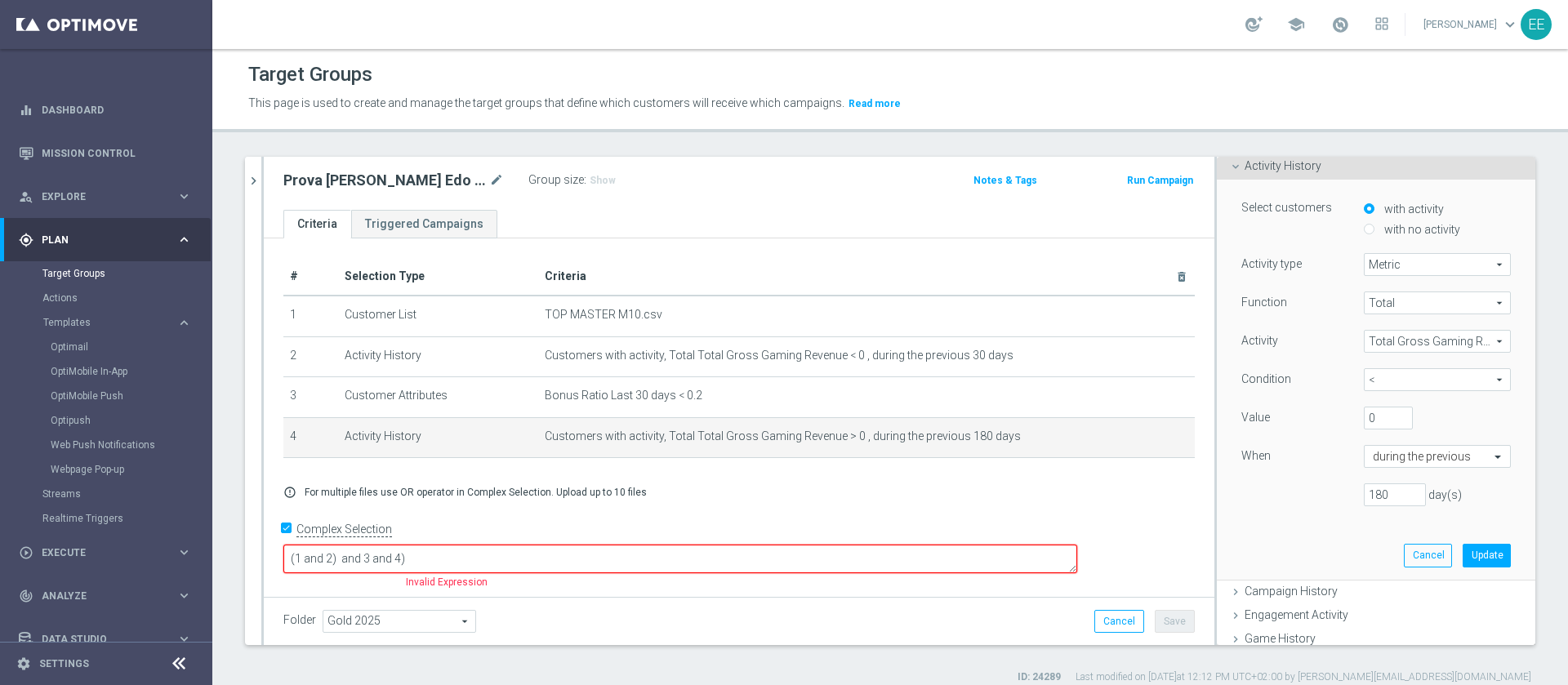
scroll to position [113, 0]
click at [1467, 558] on button "Update" at bounding box center [1486, 555] width 48 height 23
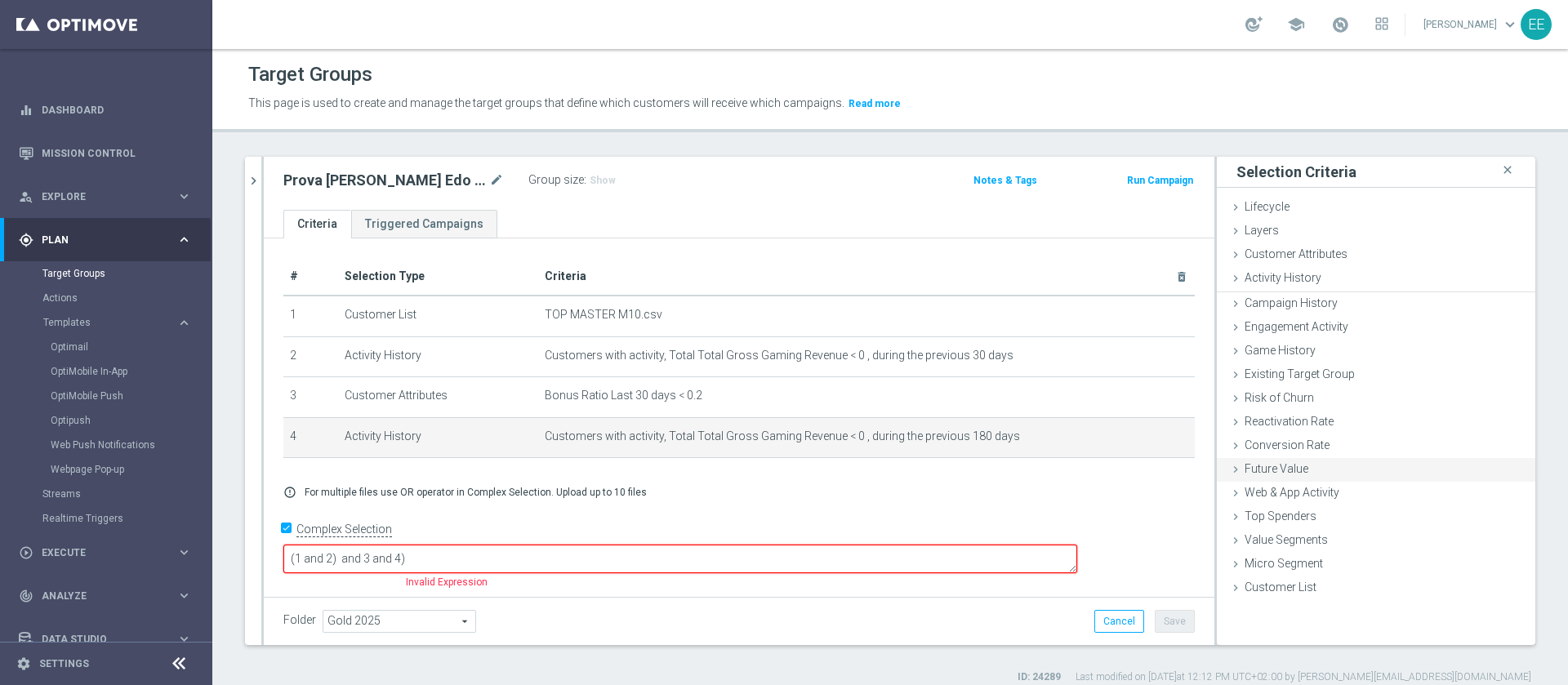
scroll to position [0, 0]
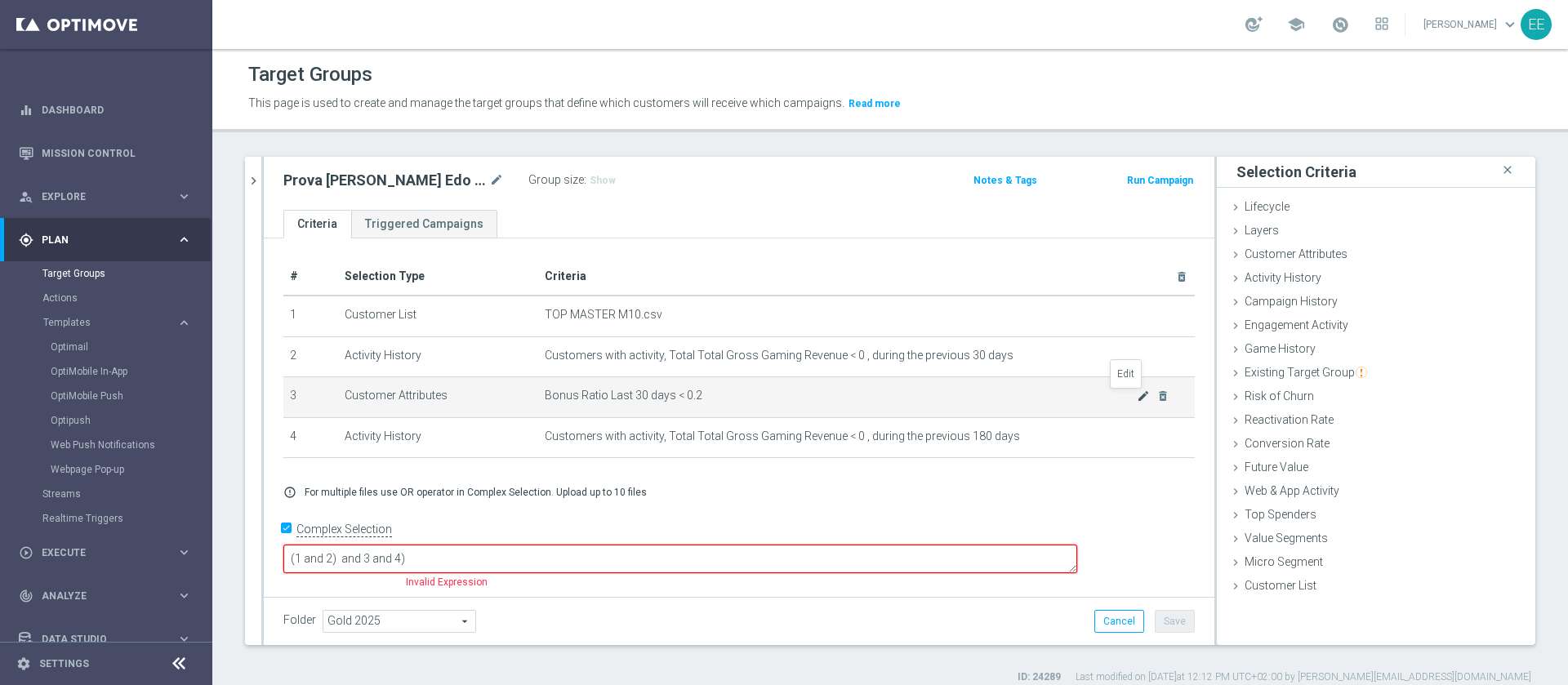
click at [1137, 397] on icon "mode_edit" at bounding box center [1143, 396] width 13 height 13
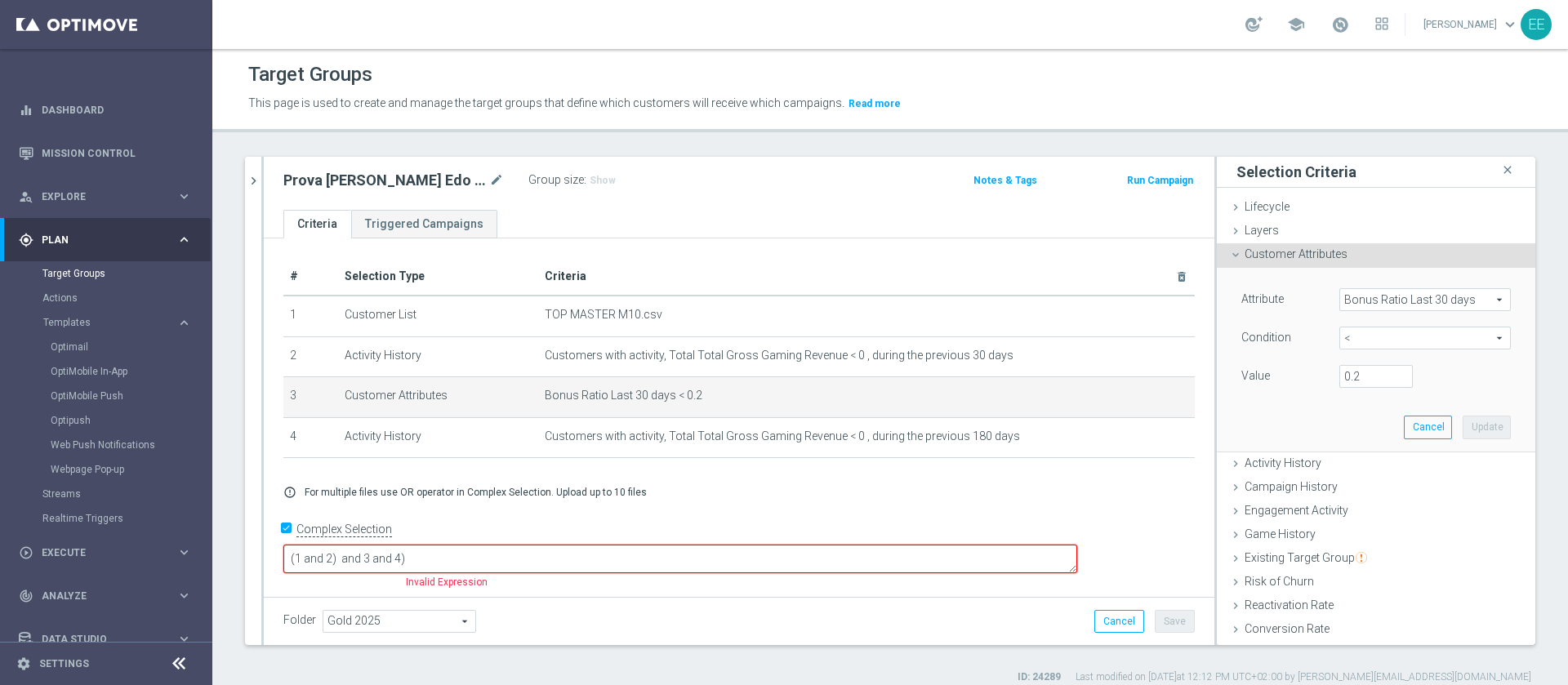
click at [1340, 335] on span "<" at bounding box center [1425, 338] width 170 height 21
click at [1359, 441] on span ">" at bounding box center [1425, 448] width 155 height 13
type input ">"
click at [1353, 376] on input "number" at bounding box center [1376, 377] width 73 height 23
type input "0"
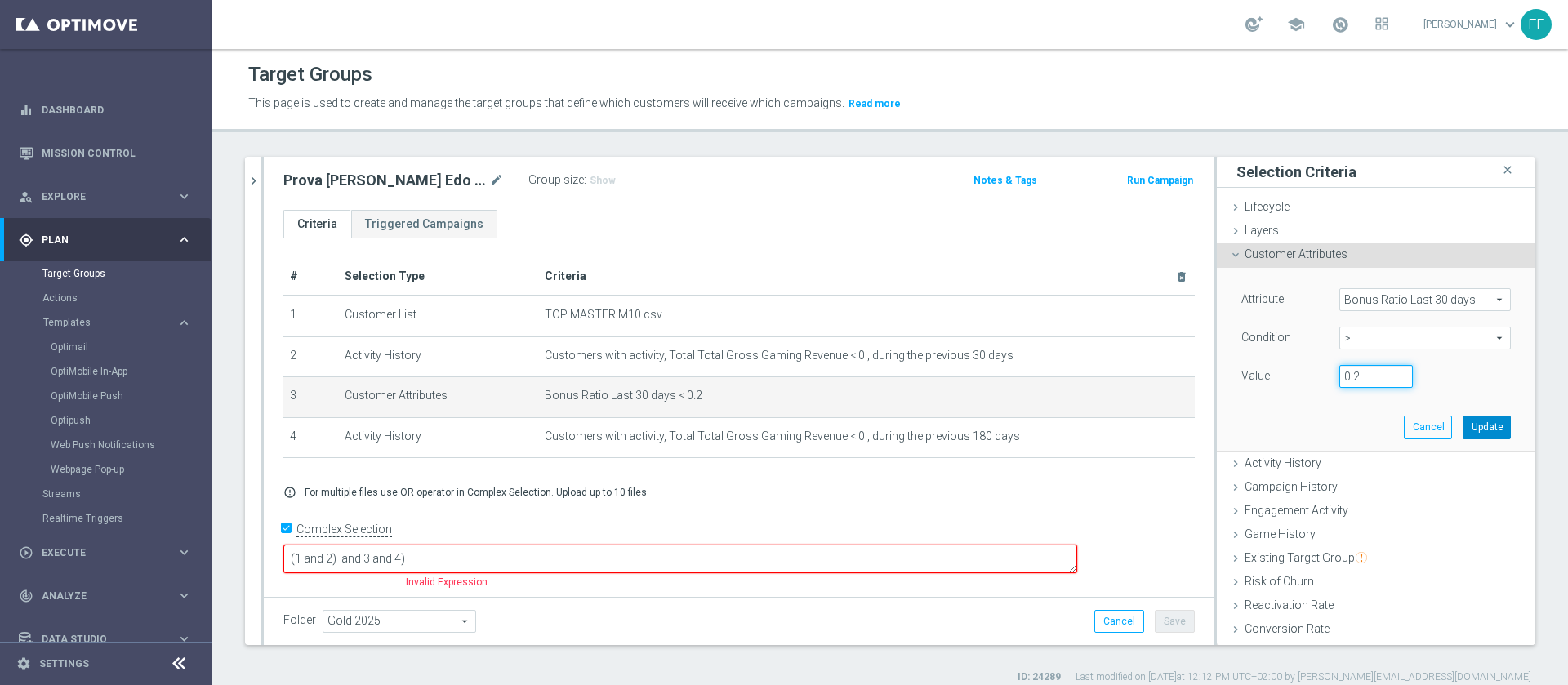
type input "0.2"
click at [1462, 422] on button "Update" at bounding box center [1486, 427] width 48 height 23
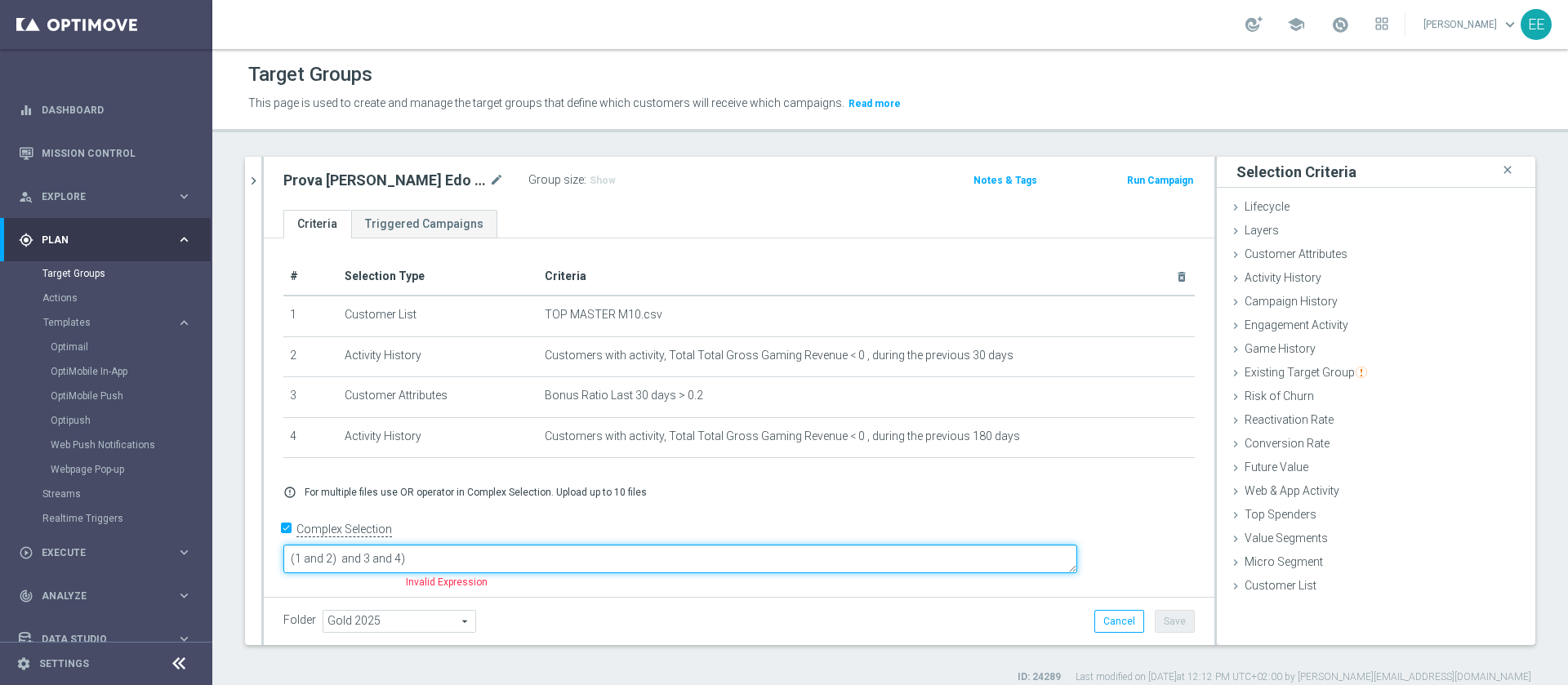
click at [558, 552] on textarea "(1 and 2) and 3 and 4)" at bounding box center [680, 559] width 794 height 29
click at [558, 552] on textarea "(1 and 2)" at bounding box center [680, 559] width 794 height 29
click at [406, 558] on textarea "(1 and 2) and (1 and 3) and (1 and 4))" at bounding box center [680, 559] width 794 height 29
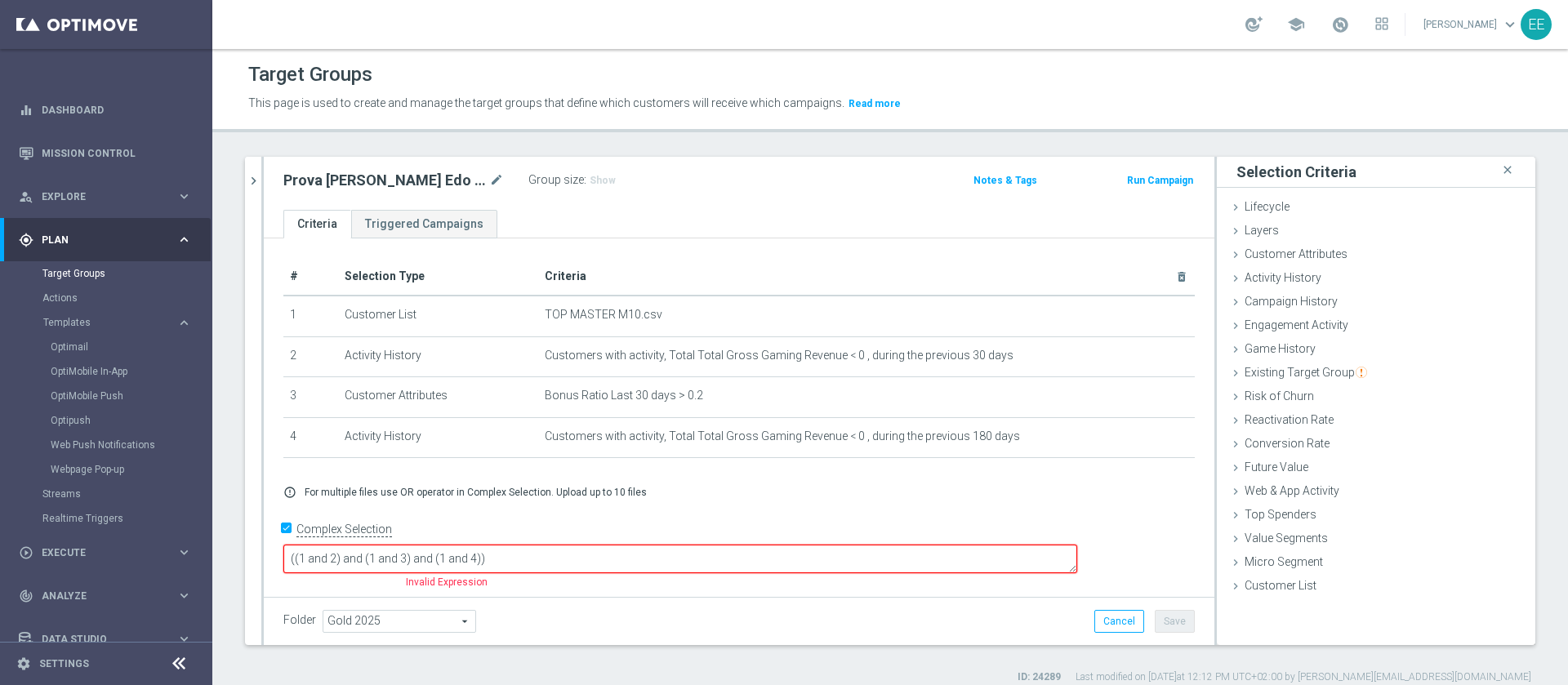
click at [656, 597] on div "Folder Gold 2025 Gold 2025 arrow_drop_down search Cancel Save Saving..." at bounding box center [739, 621] width 951 height 48
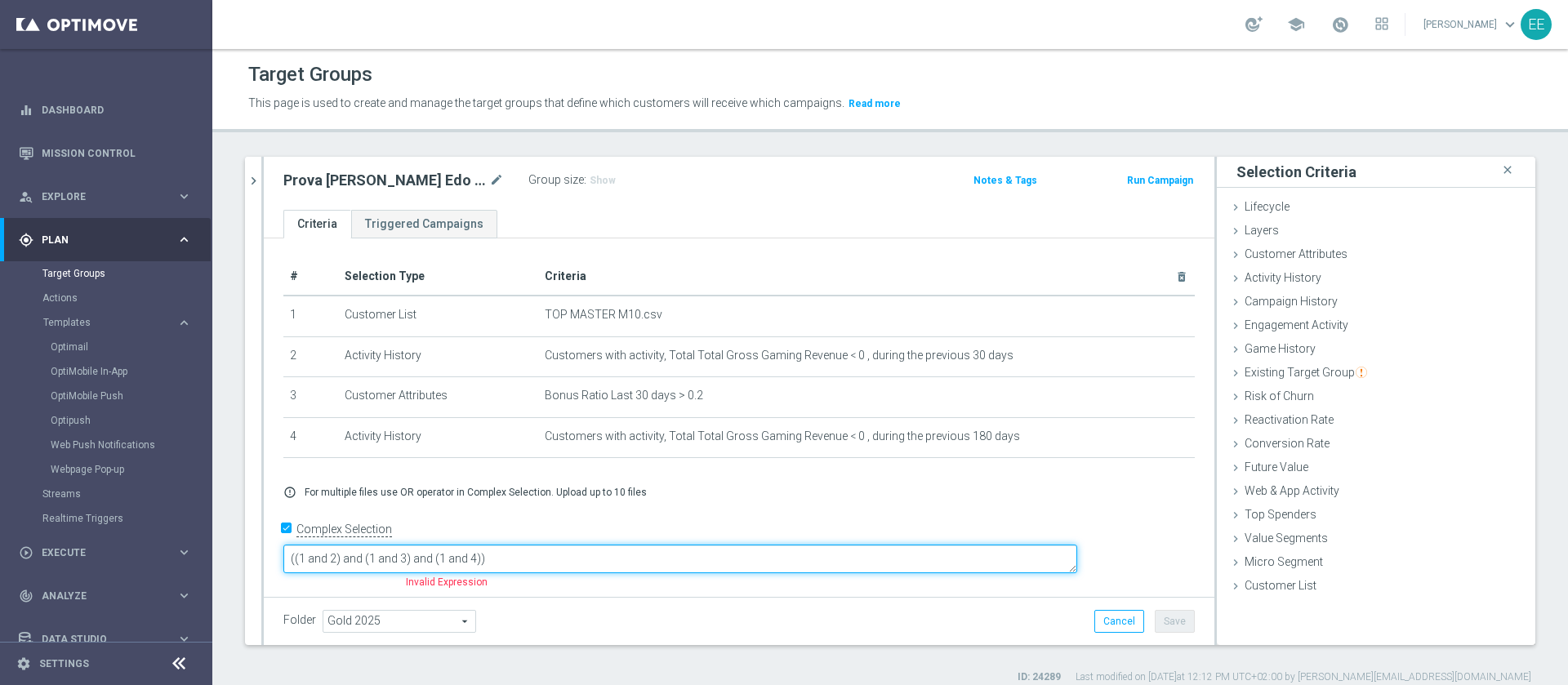
click at [471, 554] on textarea "((1 and 2) and (1 and 3) and (1 and 4))" at bounding box center [680, 559] width 794 height 29
click at [534, 560] on textarea "((1 and 2) or (1 and 3) and (1 and 4))" at bounding box center [680, 559] width 794 height 29
click at [605, 560] on textarea "((1 and 2) or (1 and 3) or (1 and 4))" at bounding box center [680, 559] width 794 height 29
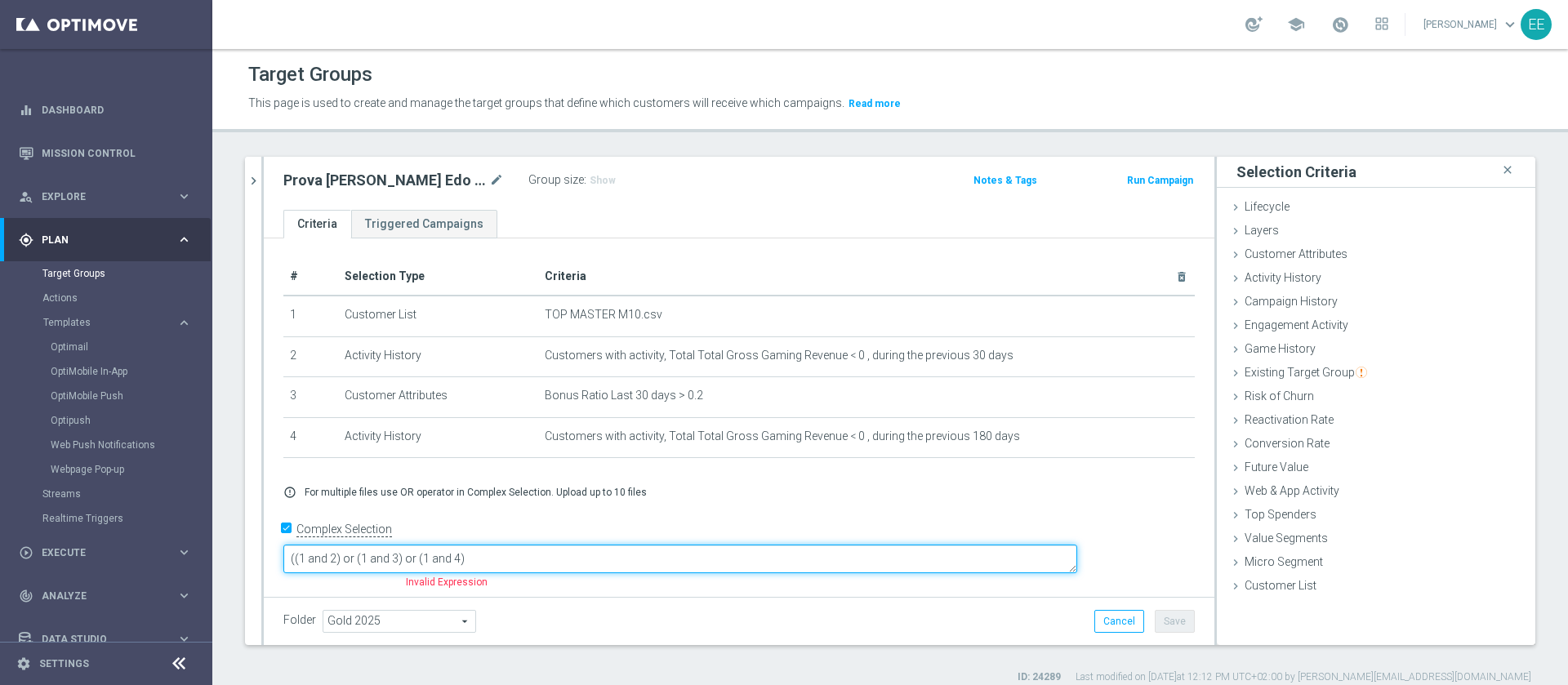
click at [411, 550] on textarea "((1 and 2) or (1 and 3) or (1 and 4)" at bounding box center [680, 559] width 794 height 29
click at [649, 559] on textarea "(1 and 2) or (1 and 3) or (1 and 4)" at bounding box center [680, 559] width 794 height 29
click at [629, 558] on textarea "(1 and 2) or (1 and 3) or (1 and 4)" at bounding box center [680, 559] width 794 height 29
click at [621, 553] on textarea "(1 and 2) or (1 and 3) or (1 and 4)" at bounding box center [680, 559] width 794 height 29
click at [687, 551] on textarea "(1 and 2) or (1 and 3) or (1 and 4) (1 and (2 or 3 or 4)" at bounding box center [680, 559] width 794 height 29
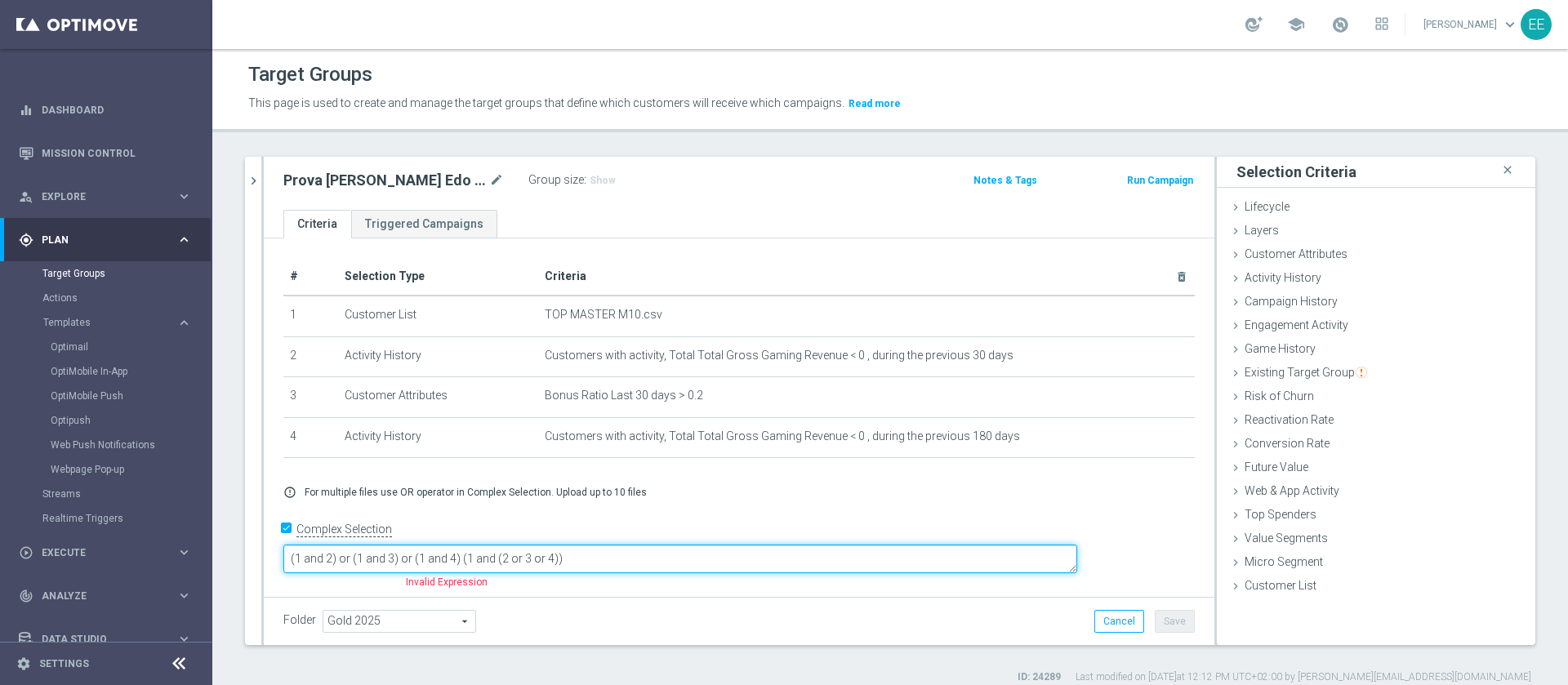
click at [570, 554] on textarea "(1 and 2) or (1 and 3) or (1 and 4) (1 and (2 or 3 or 4))" at bounding box center [680, 559] width 794 height 29
click at [575, 554] on textarea "(1 and 2) or (1 and 3) or (1 and 4) (1 and (2 or 3 or 4))" at bounding box center [680, 559] width 794 height 29
drag, startPoint x: 574, startPoint y: 554, endPoint x: 228, endPoint y: 570, distance: 346.4
click at [228, 570] on div "02.10 close more_vert Prioritize Customer Target Groups library_add create_new_…" at bounding box center [890, 420] width 1355 height 528
click at [565, 556] on textarea "((1 and (2 or 3 or 4))" at bounding box center [680, 559] width 794 height 29
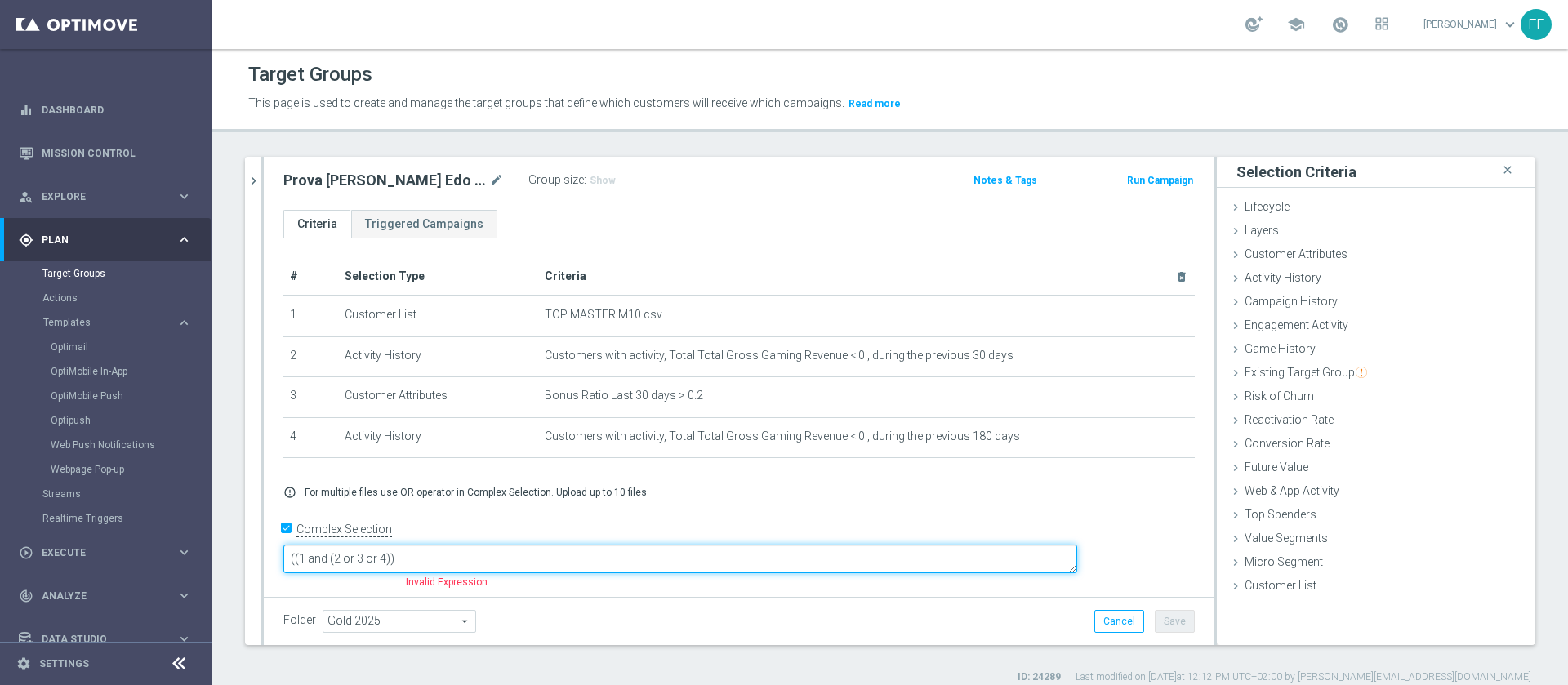
click at [503, 557] on textarea "((1 and (2 or 3 or 4))" at bounding box center [680, 559] width 794 height 29
click at [410, 551] on textarea "((1 and (2 or 3 or 4))" at bounding box center [680, 559] width 794 height 29
click at [530, 556] on textarea "((1 and (2 or 3 or 4))" at bounding box center [680, 559] width 794 height 29
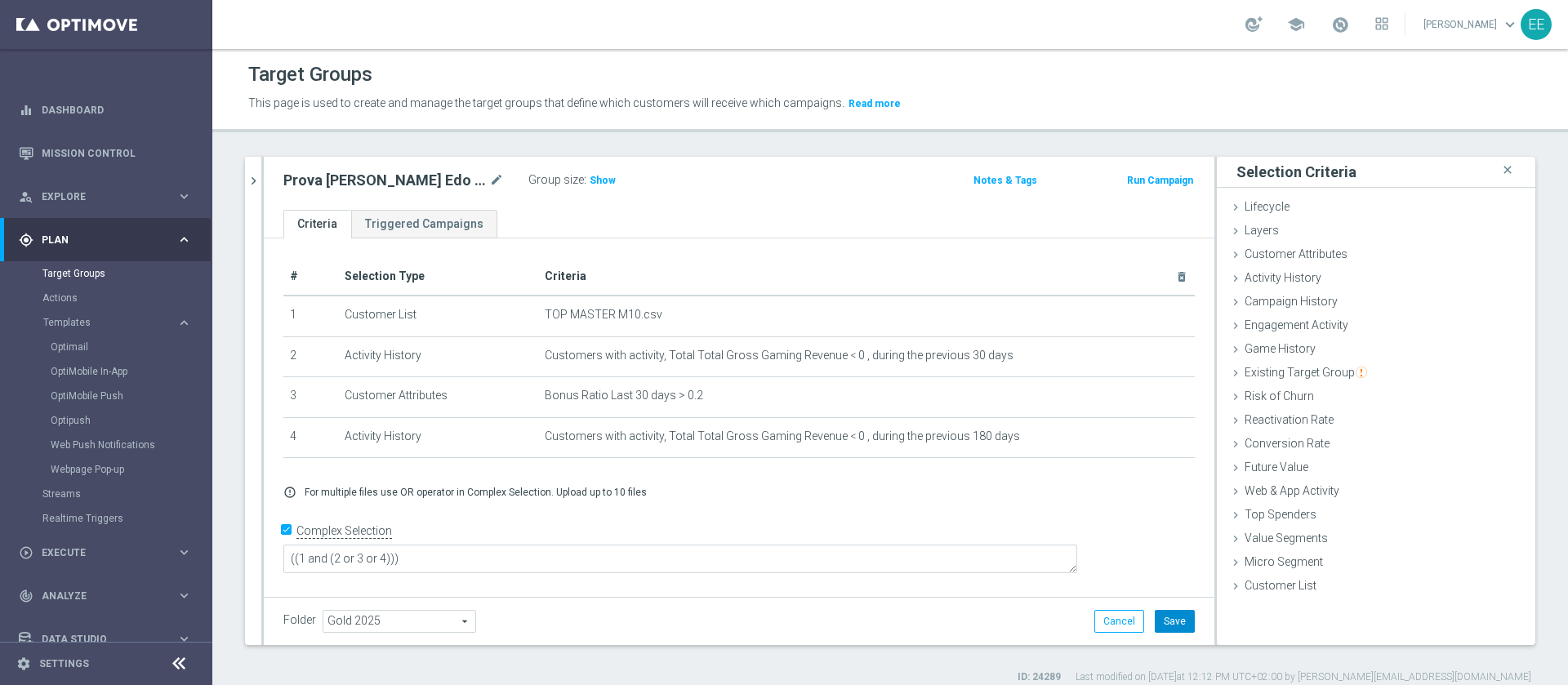
click at [1168, 618] on button "Save" at bounding box center [1175, 622] width 40 height 23
click at [571, 563] on textarea "((1 and (2 or 3 or 4)))" at bounding box center [680, 559] width 794 height 29
drag, startPoint x: 406, startPoint y: 554, endPoint x: 453, endPoint y: 548, distance: 47.4
click at [453, 548] on textarea "((1 and (2 or 3 or 4)))" at bounding box center [680, 559] width 794 height 29
drag, startPoint x: 496, startPoint y: 558, endPoint x: 525, endPoint y: 556, distance: 29.1
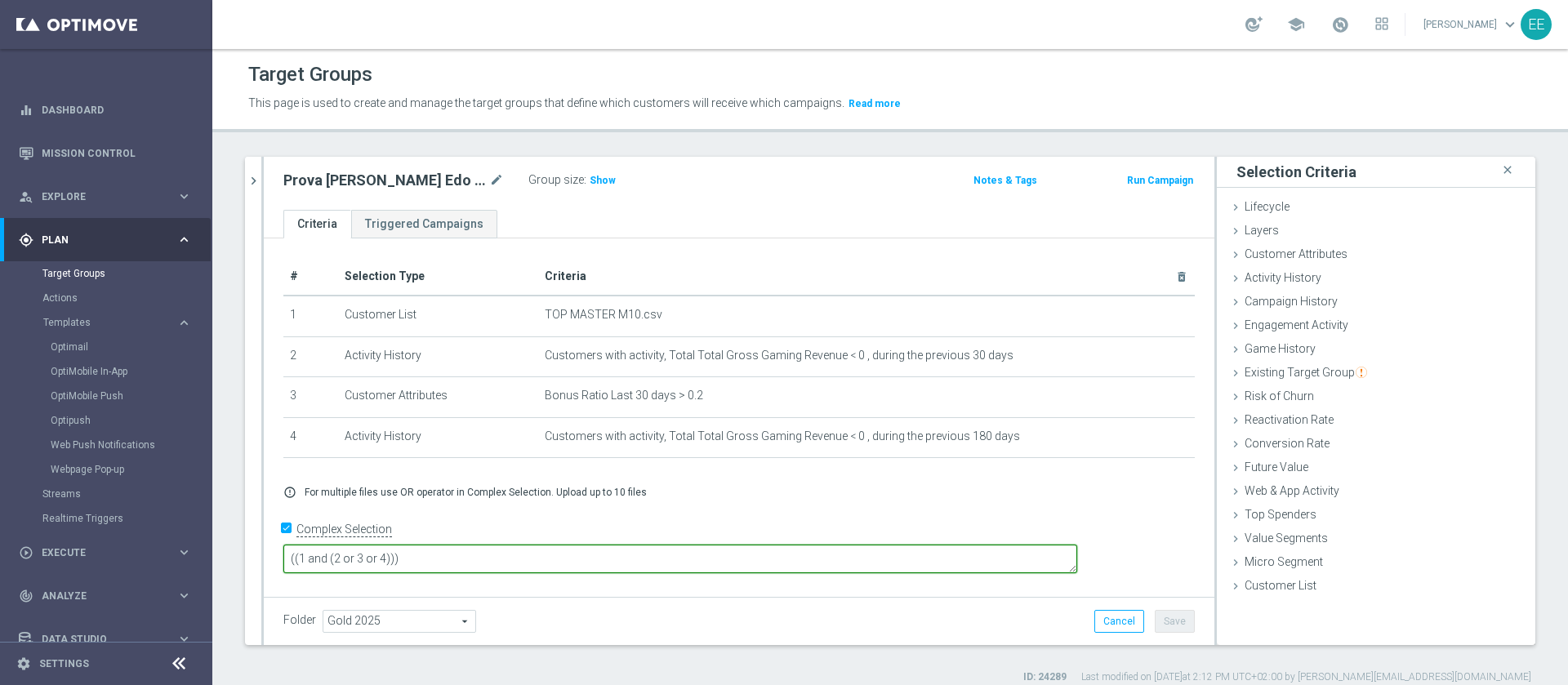
click at [525, 556] on textarea "((1 and (2 or 3 or 4)))" at bounding box center [680, 559] width 794 height 29
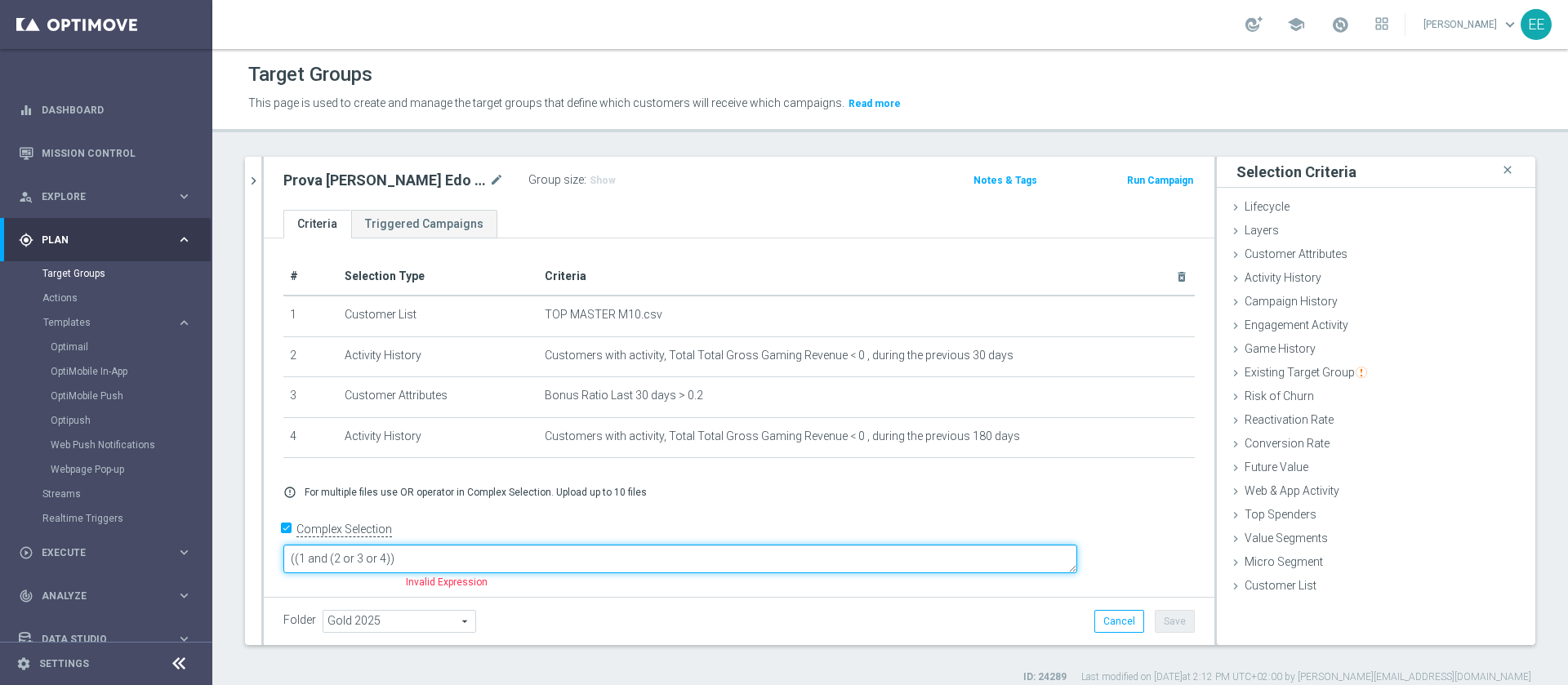
type textarea "((1 and (2 or 3 or 4)))"
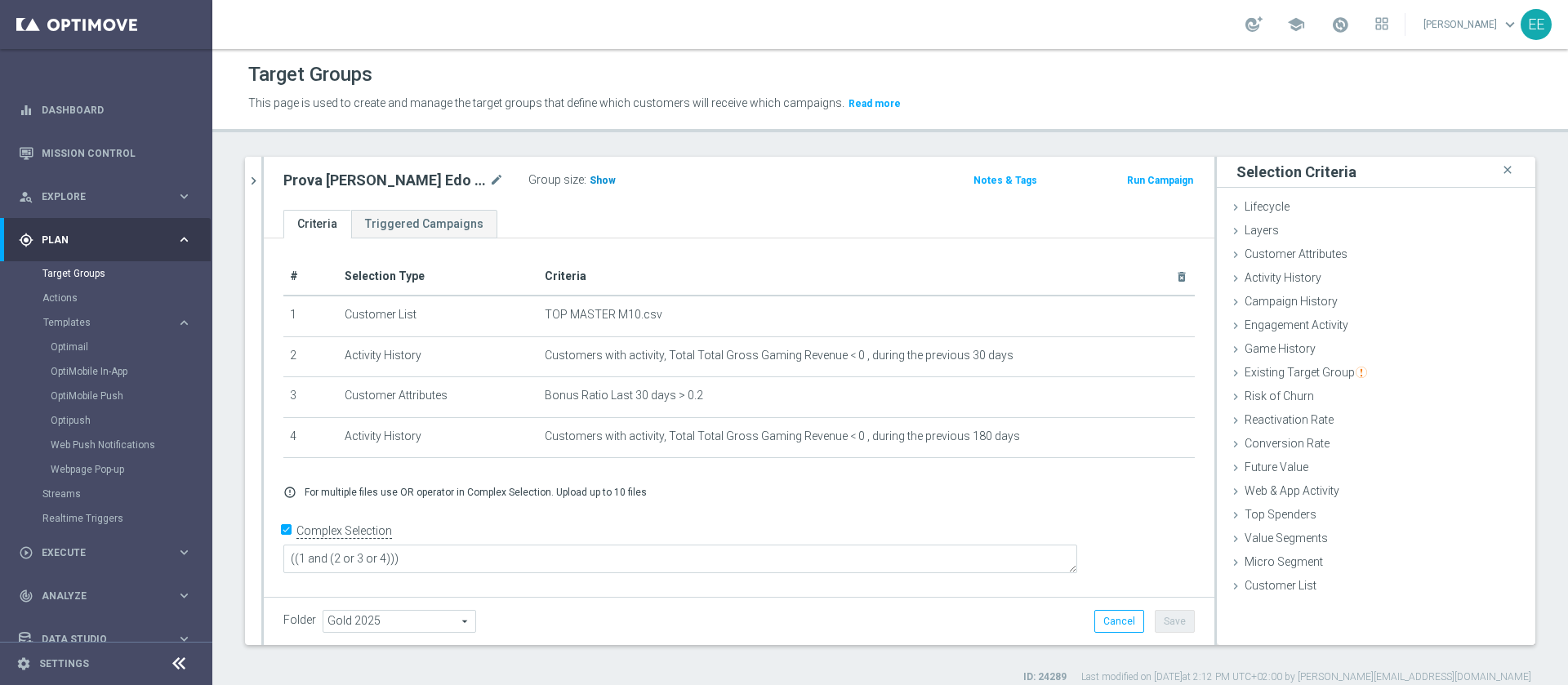
click at [589, 181] on span "Show" at bounding box center [603, 181] width 26 height 12
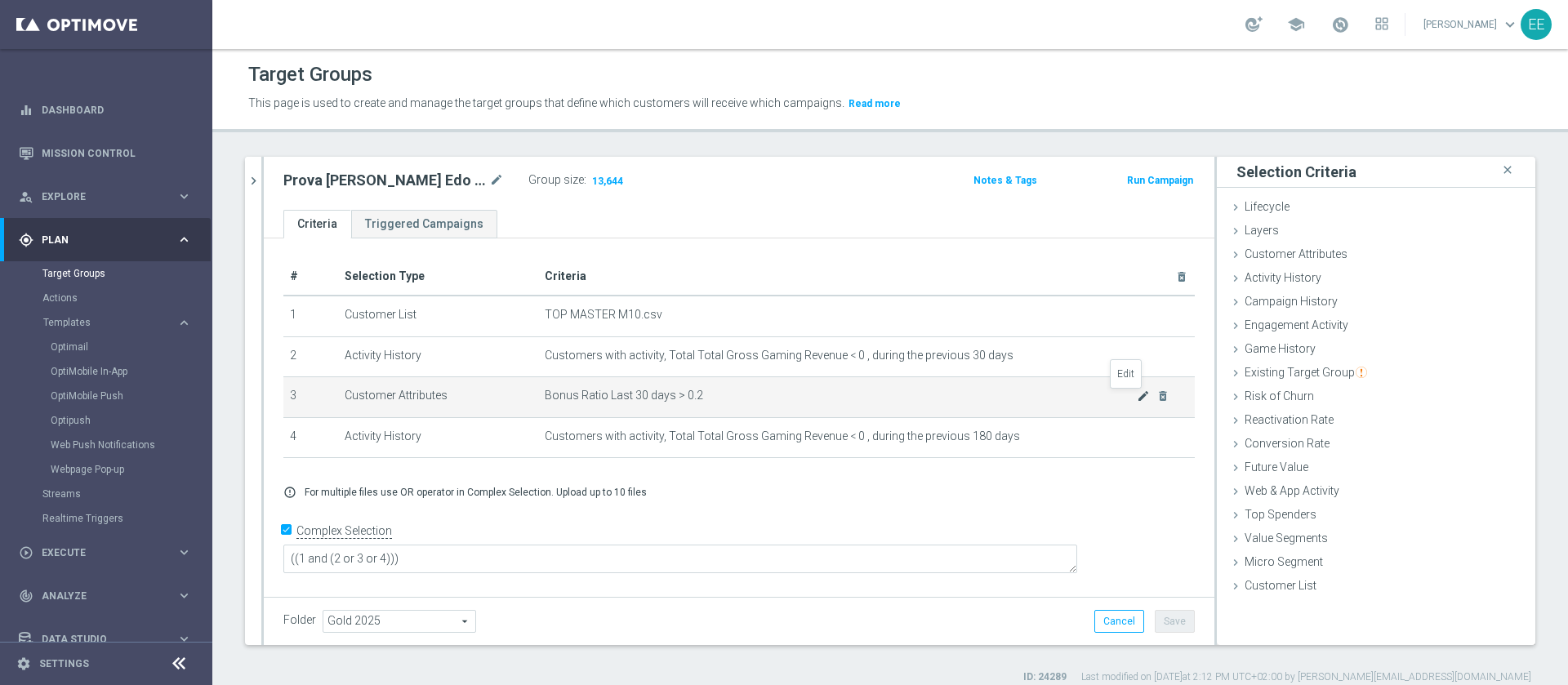
click at [1137, 395] on icon "mode_edit" at bounding box center [1143, 396] width 13 height 13
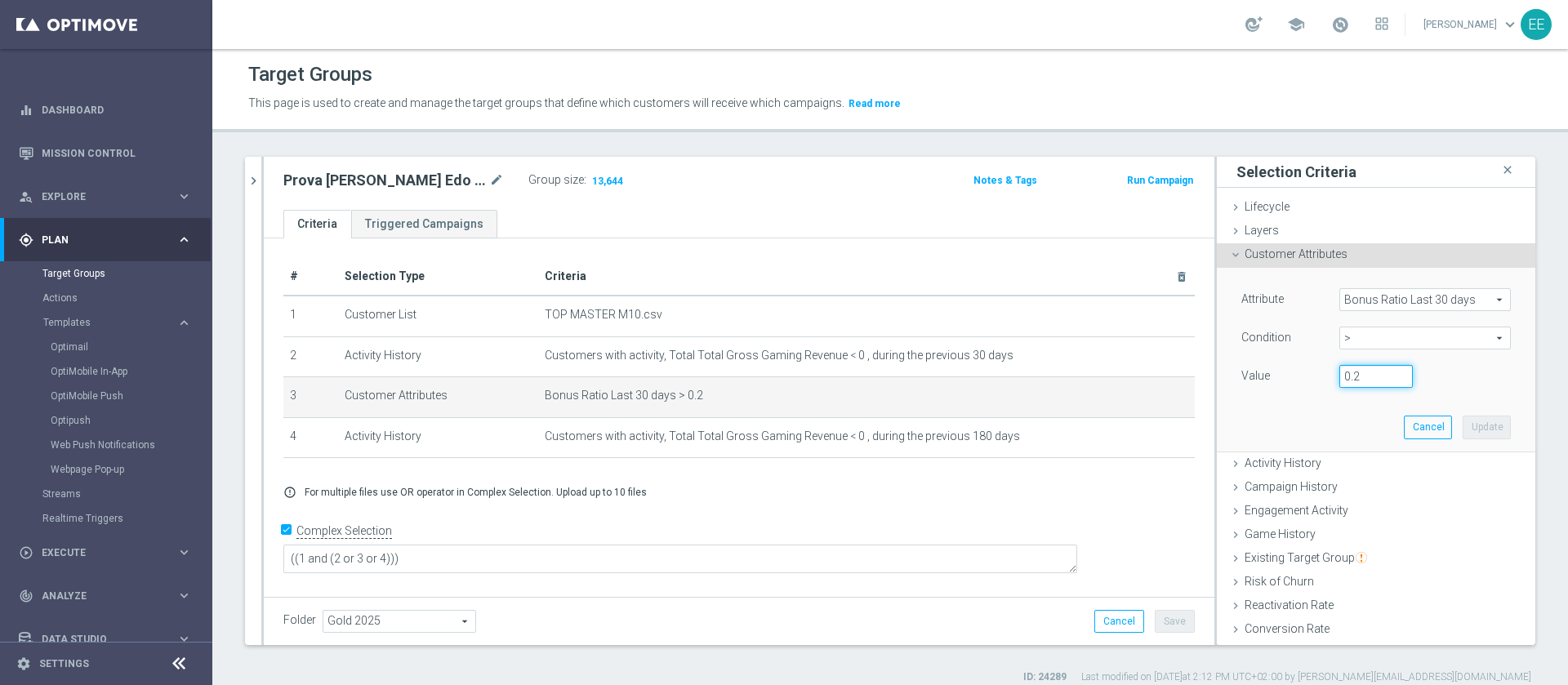
click at [1342, 372] on input "0.2" at bounding box center [1376, 377] width 73 height 23
type input "0.1"
click at [1462, 422] on button "Update" at bounding box center [1486, 427] width 48 height 23
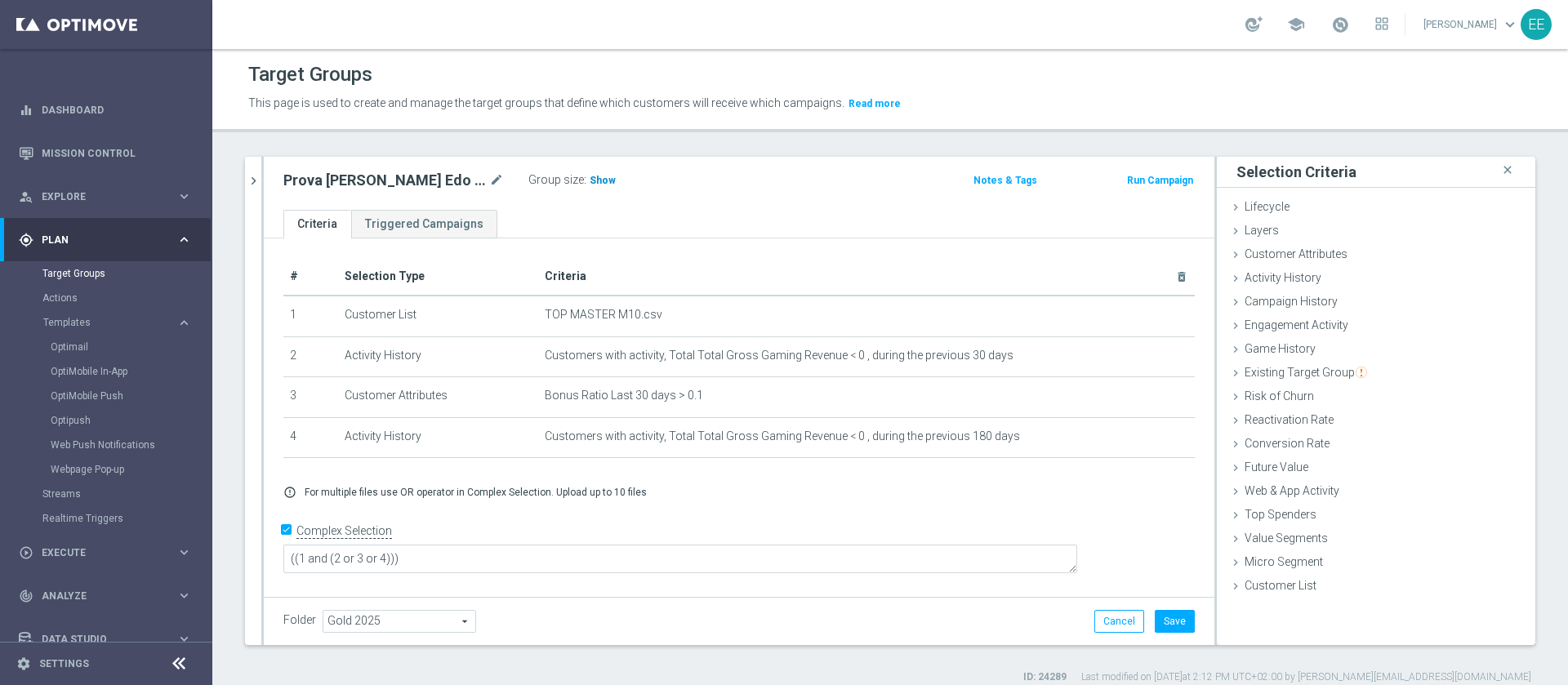
click at [589, 175] on span "Show" at bounding box center [603, 181] width 26 height 12
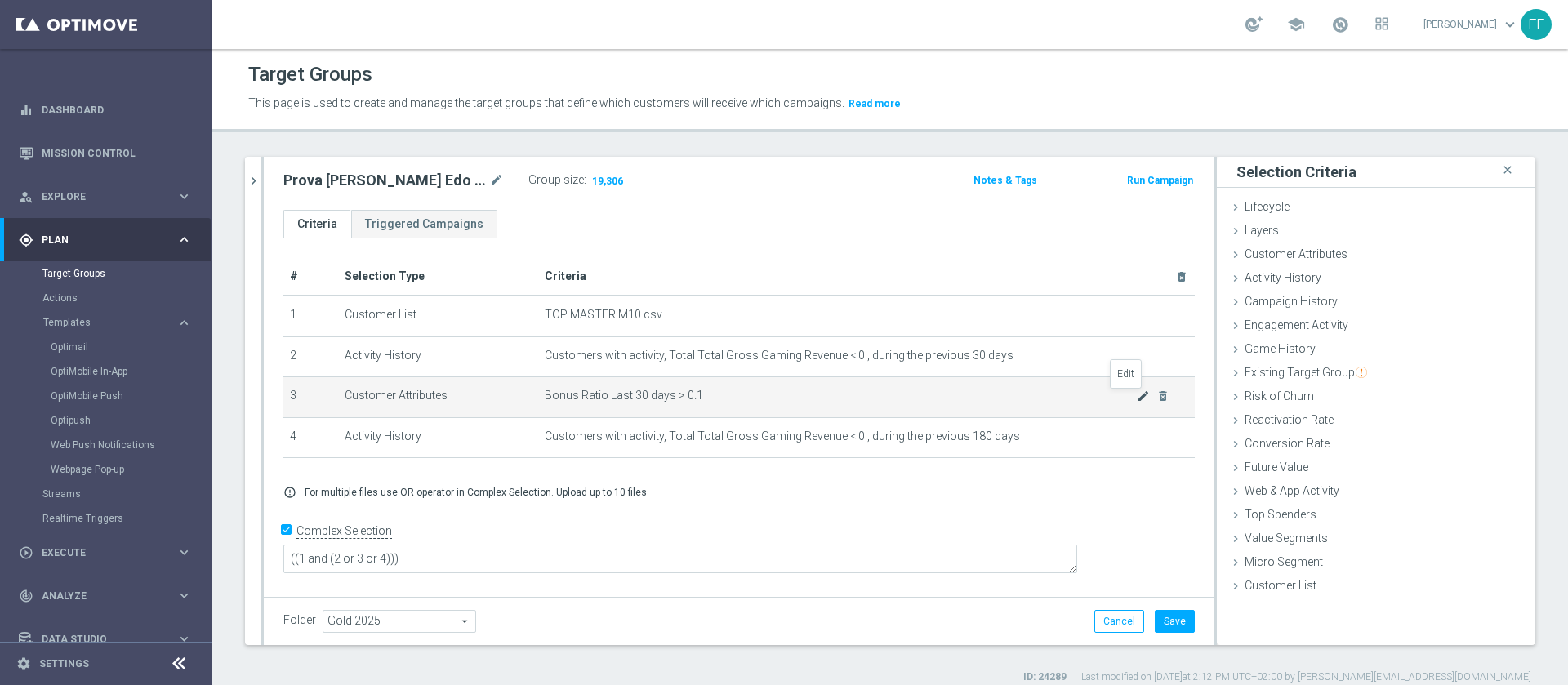
click at [1137, 398] on icon "mode_edit" at bounding box center [1143, 396] width 13 height 13
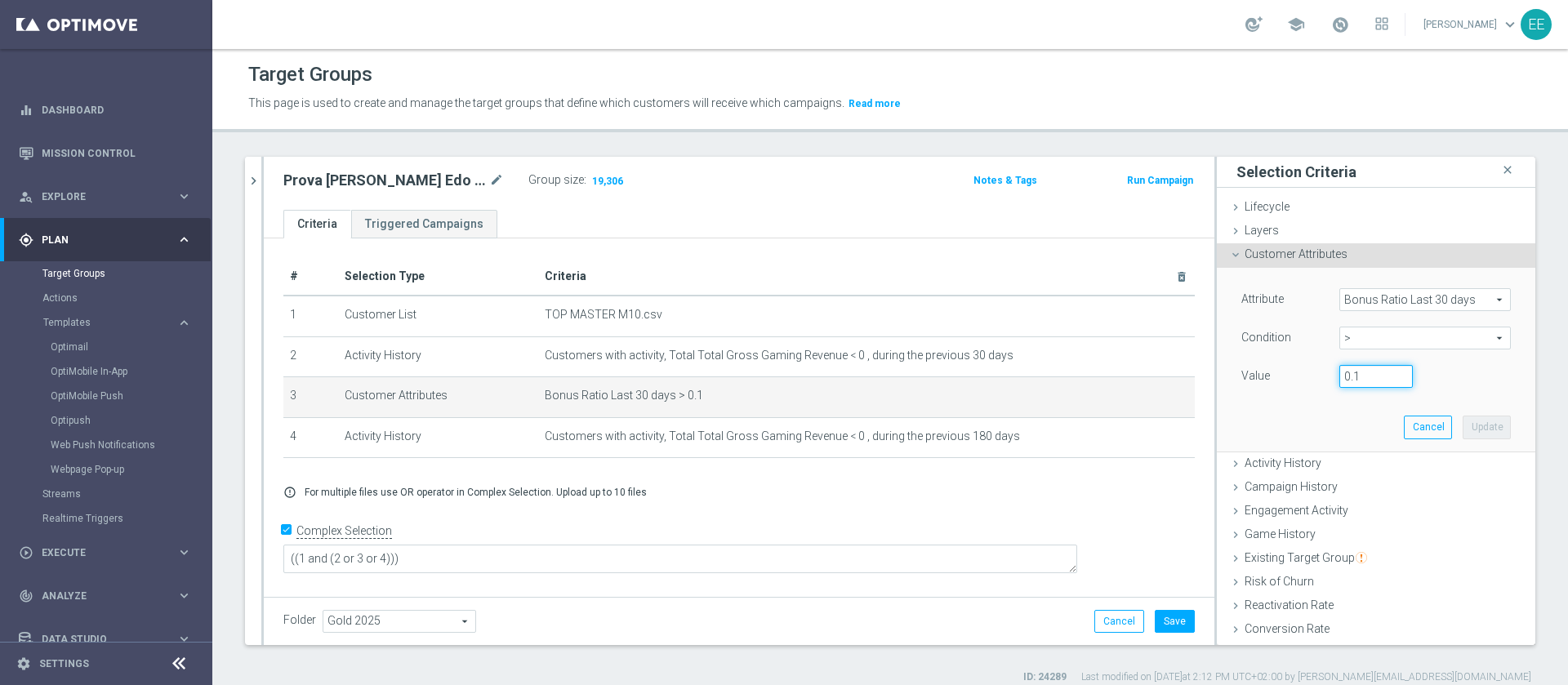
click at [1345, 380] on input "0.1" at bounding box center [1376, 377] width 73 height 23
type input "0.25"
click at [1462, 422] on button "Update" at bounding box center [1486, 427] width 48 height 23
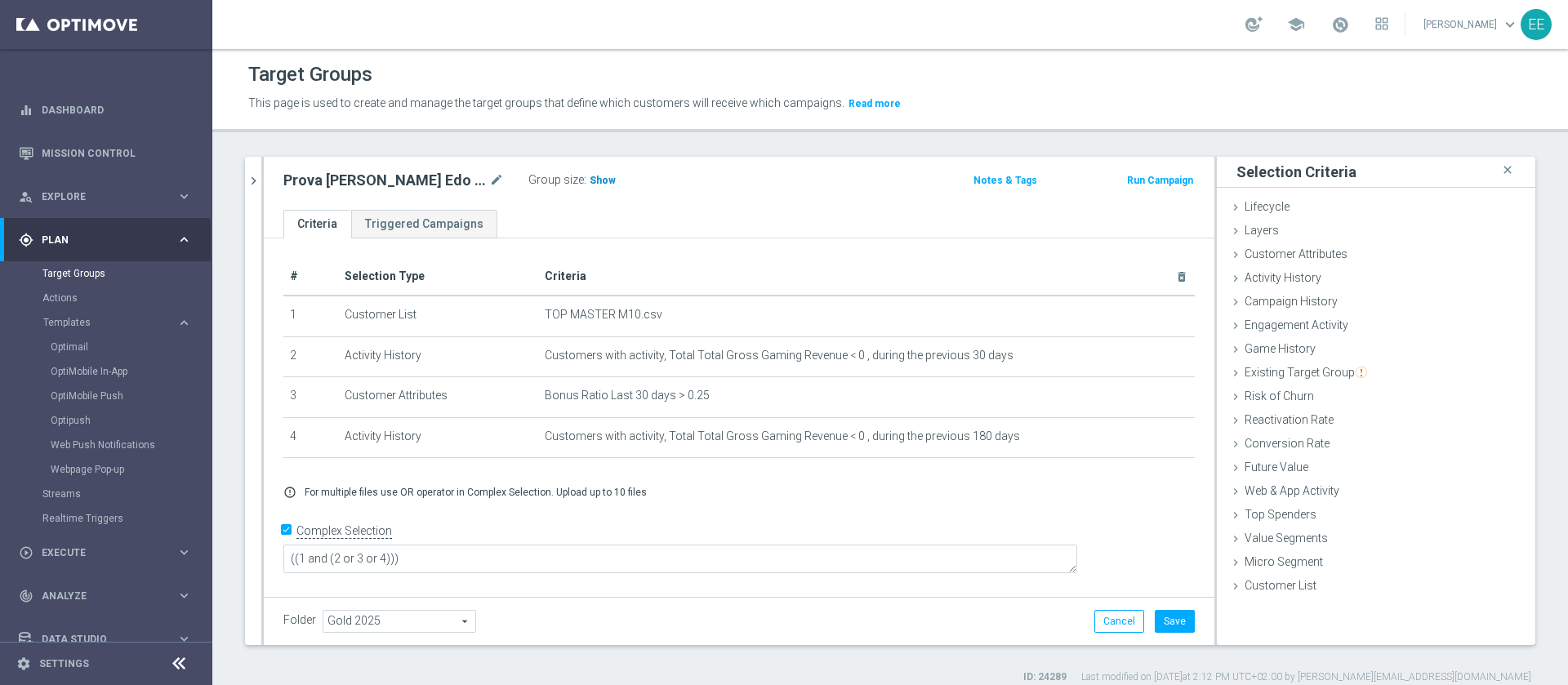
click at [589, 175] on span "Show" at bounding box center [603, 181] width 26 height 12
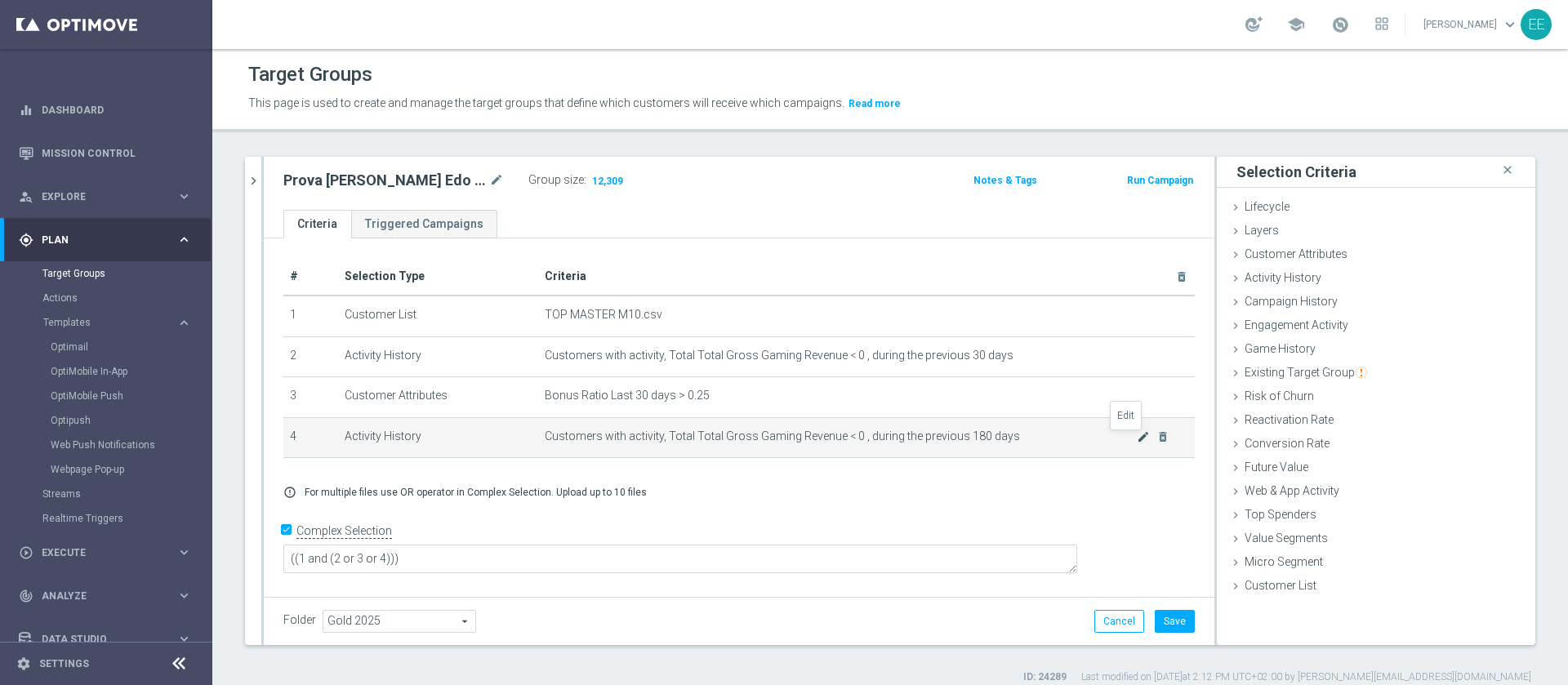
click at [1137, 443] on icon "mode_edit" at bounding box center [1143, 437] width 13 height 13
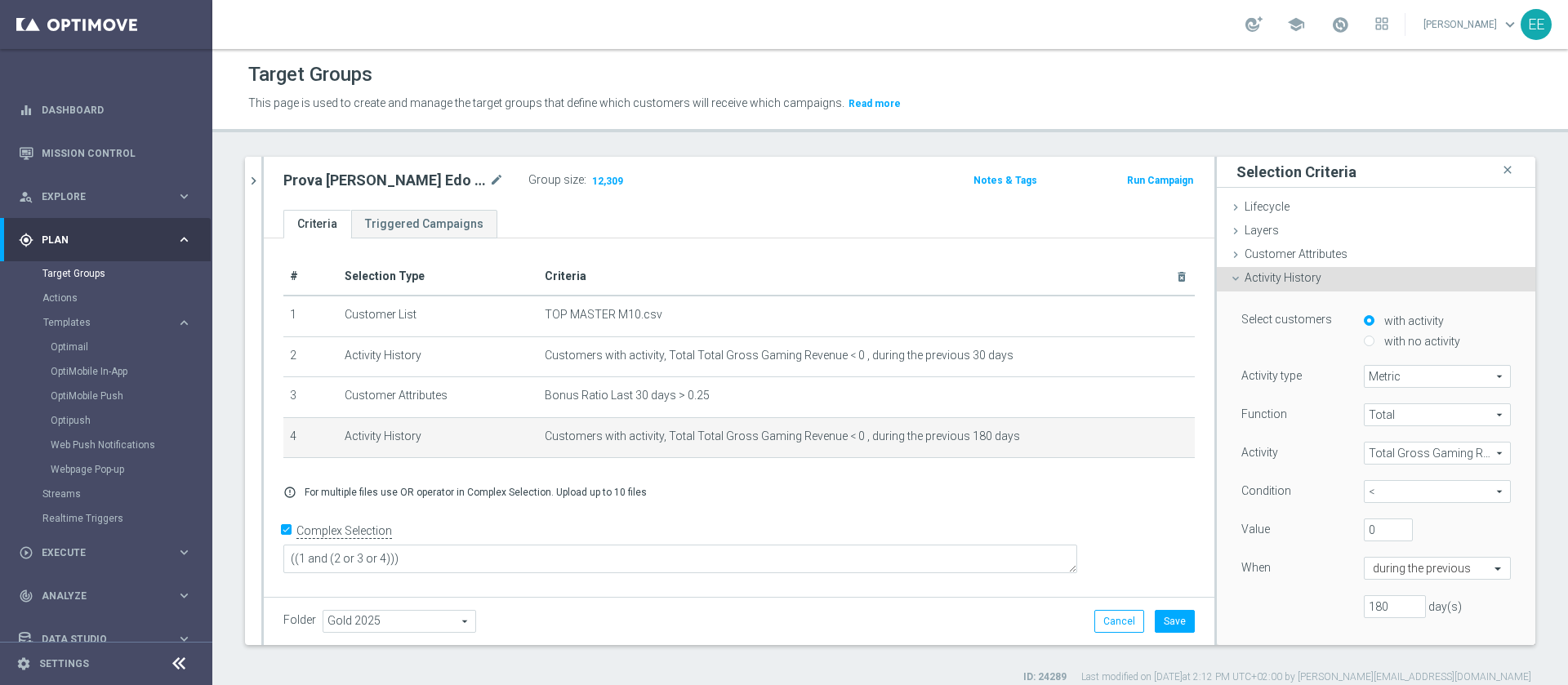
click at [943, 492] on div "error_outline For multiple files use OR operator in Complex Selection. Upload u…" at bounding box center [739, 492] width 936 height 13
click at [1500, 173] on icon "close" at bounding box center [1508, 170] width 16 height 22
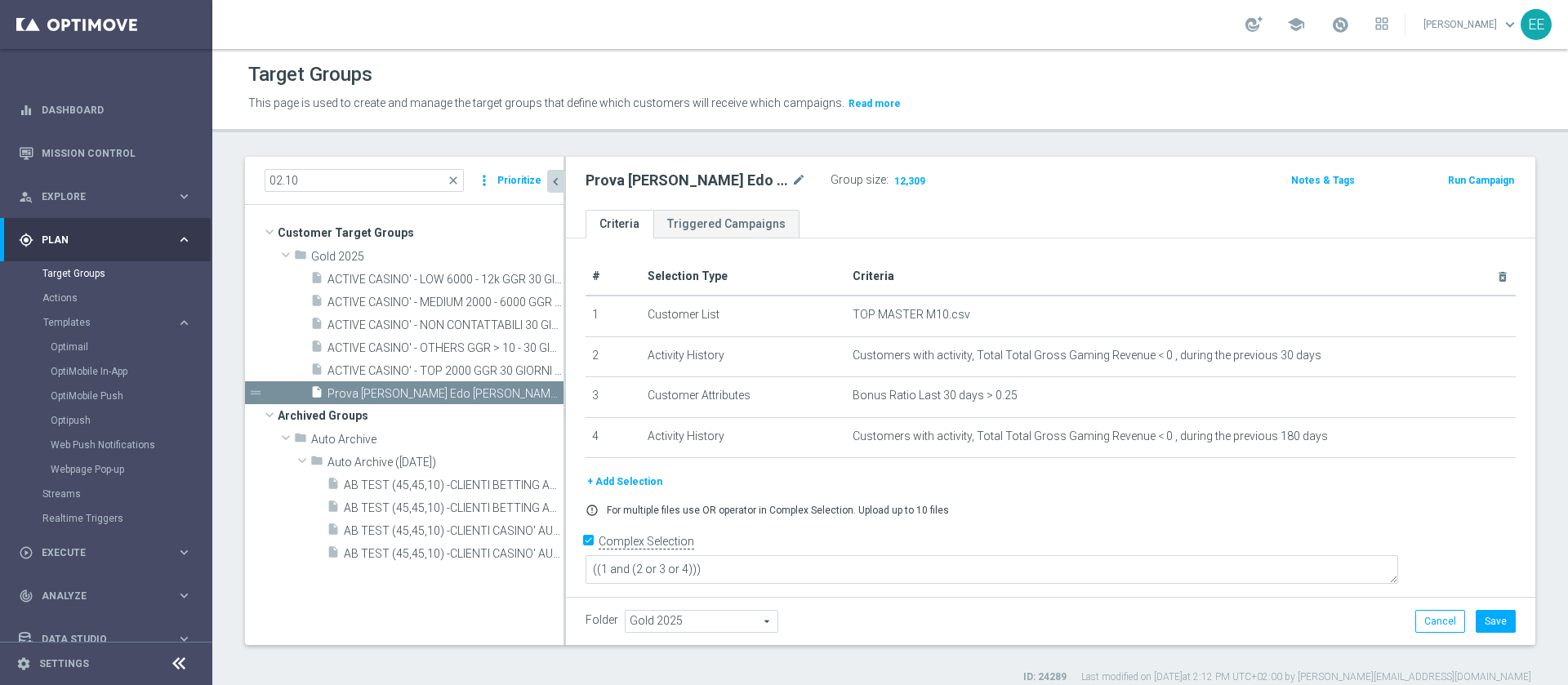
click at [556, 185] on icon "chevron_left" at bounding box center [556, 181] width 16 height 16
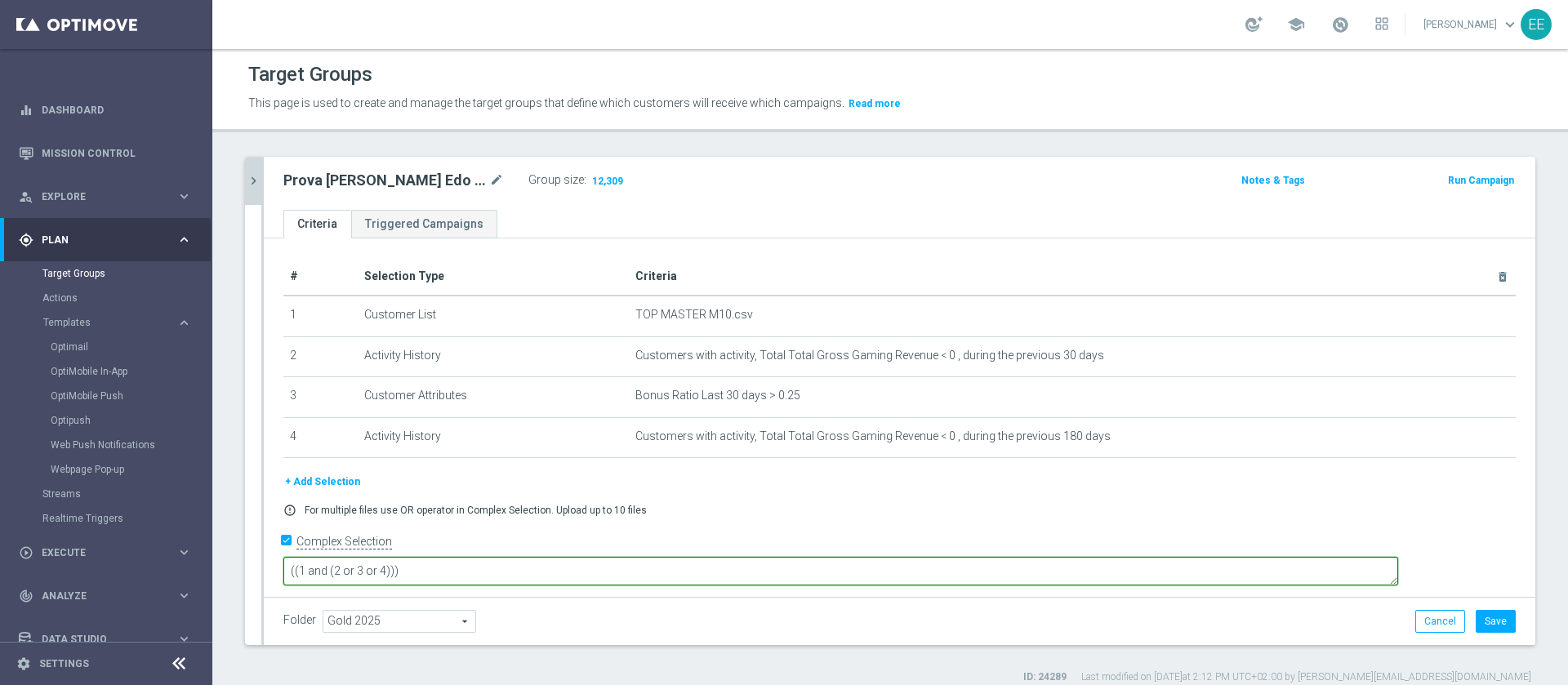
click at [453, 557] on textarea "((1 and (2 or 3 or 4)))" at bounding box center [841, 571] width 1115 height 29
click at [460, 557] on textarea "((1 and (2 or 3 or 4)))" at bounding box center [841, 571] width 1115 height 29
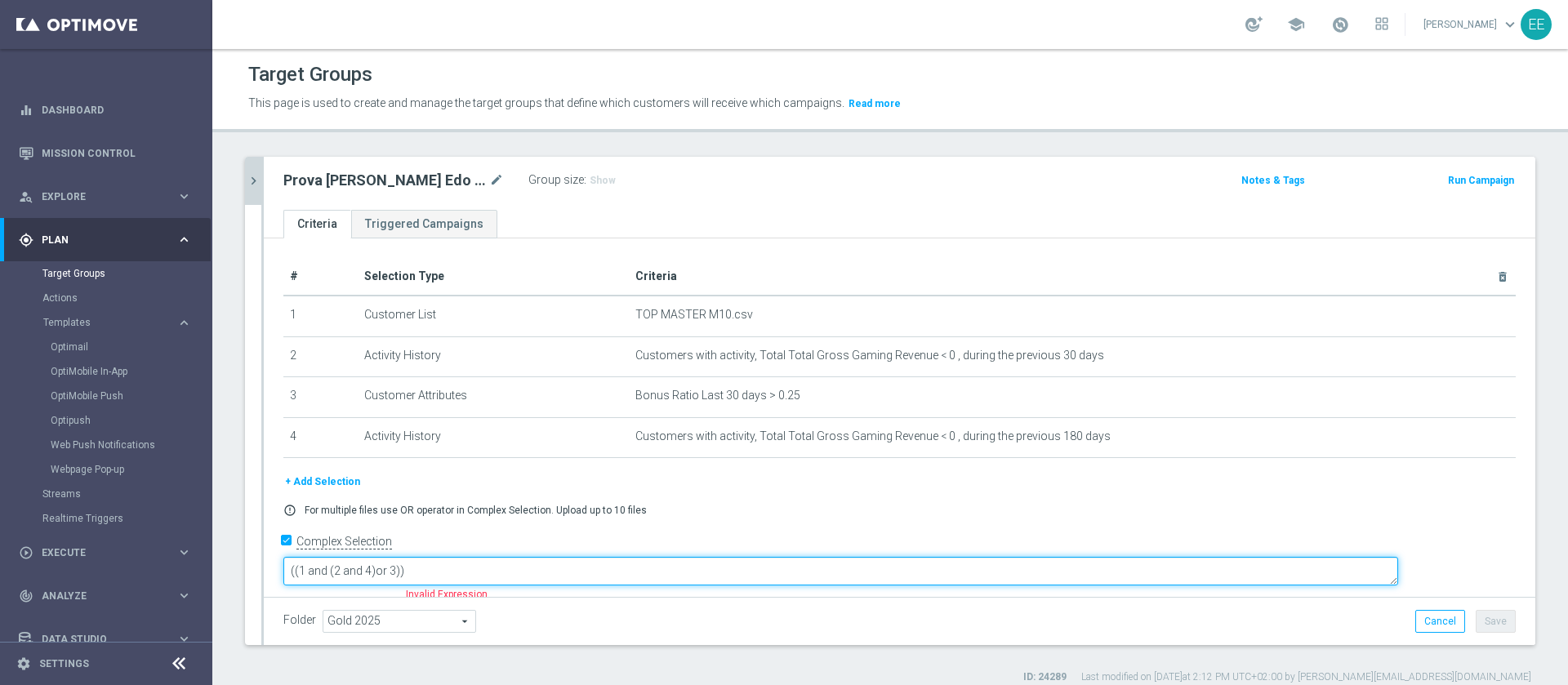
click at [563, 563] on textarea "((1 and (2 and 4)or 3))" at bounding box center [841, 571] width 1115 height 29
click at [491, 557] on textarea "((1 and (2 and 4)or 3))" at bounding box center [841, 571] width 1115 height 29
click at [563, 557] on textarea "((1 and (2 and 4) or 3))" at bounding box center [841, 571] width 1115 height 29
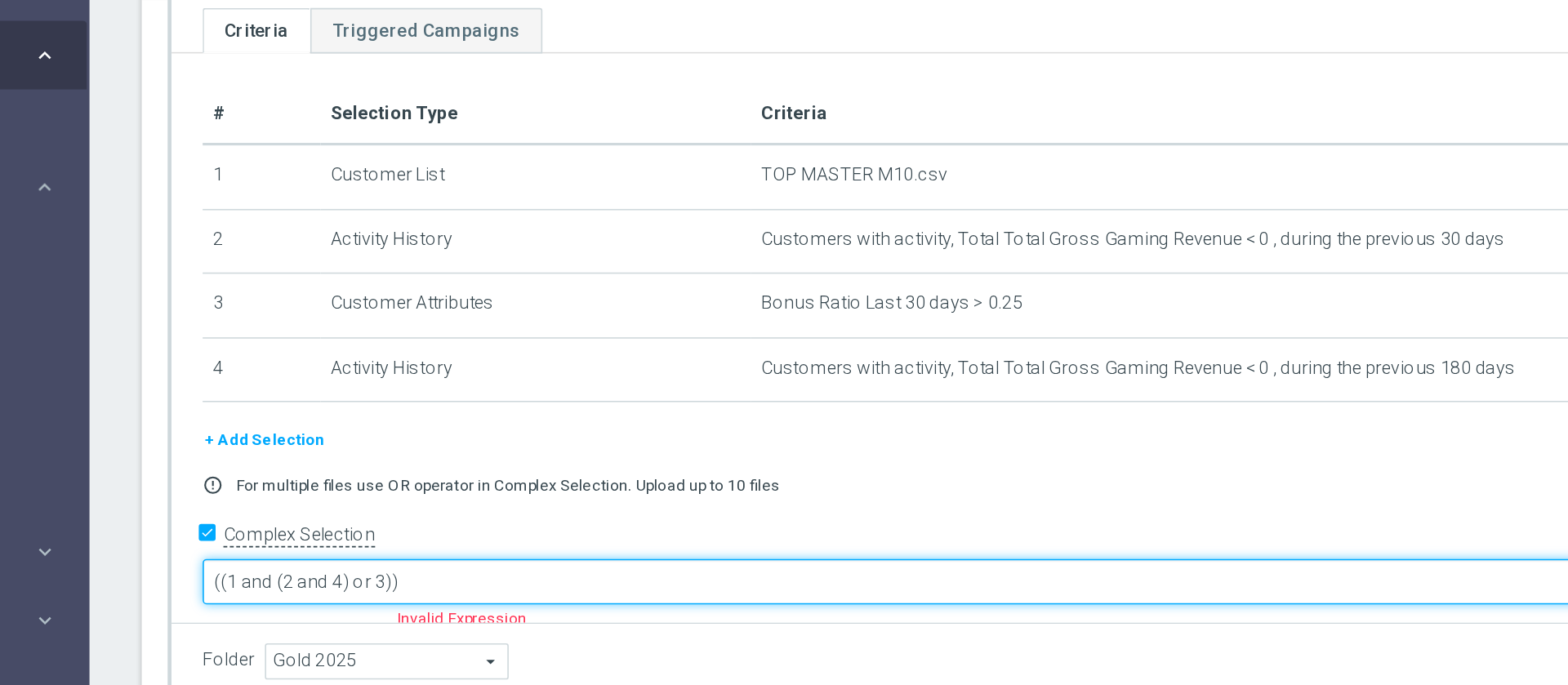
click at [492, 557] on textarea "((1 and (2 and 4) or 3))" at bounding box center [841, 571] width 1115 height 29
click at [521, 557] on textarea "((1 and (2 and 4) or 3))" at bounding box center [841, 571] width 1115 height 29
click at [497, 557] on textarea "((1 and (2 and 4) or 3))" at bounding box center [841, 571] width 1115 height 29
click at [566, 557] on textarea "((1 and (2 and 4) or 3))" at bounding box center [841, 571] width 1115 height 29
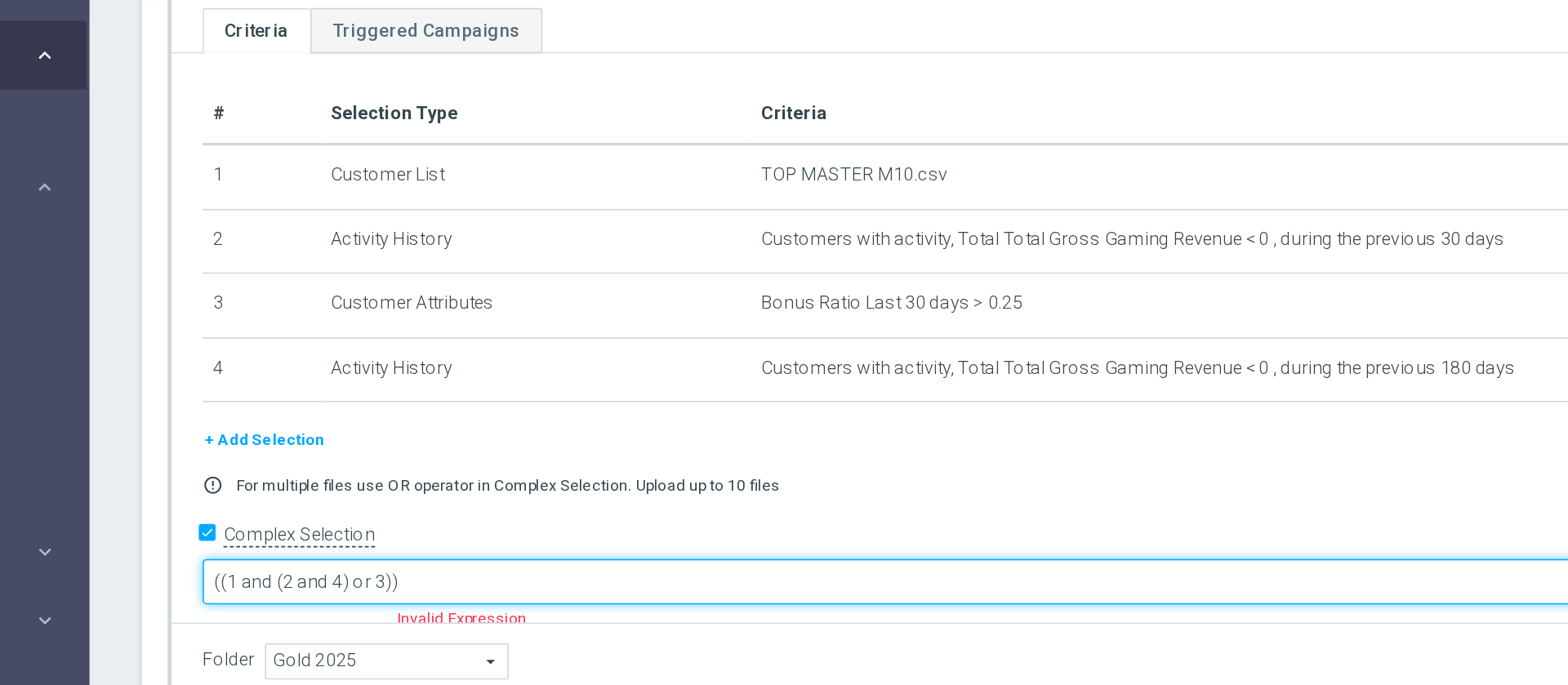
click at [444, 557] on textarea "((1 and (2 and 4) or 3))" at bounding box center [841, 571] width 1115 height 29
click at [521, 557] on textarea "((1 and ((2 and 4) or 3))" at bounding box center [841, 571] width 1115 height 29
click at [412, 557] on textarea "((1 and ((2 and 4) or 3)" at bounding box center [841, 571] width 1115 height 29
click at [528, 557] on textarea "(1 and ((2 and 4) or 3)" at bounding box center [841, 571] width 1115 height 29
click at [413, 557] on textarea "(1 and ((2 and 4) or 3)" at bounding box center [841, 571] width 1115 height 29
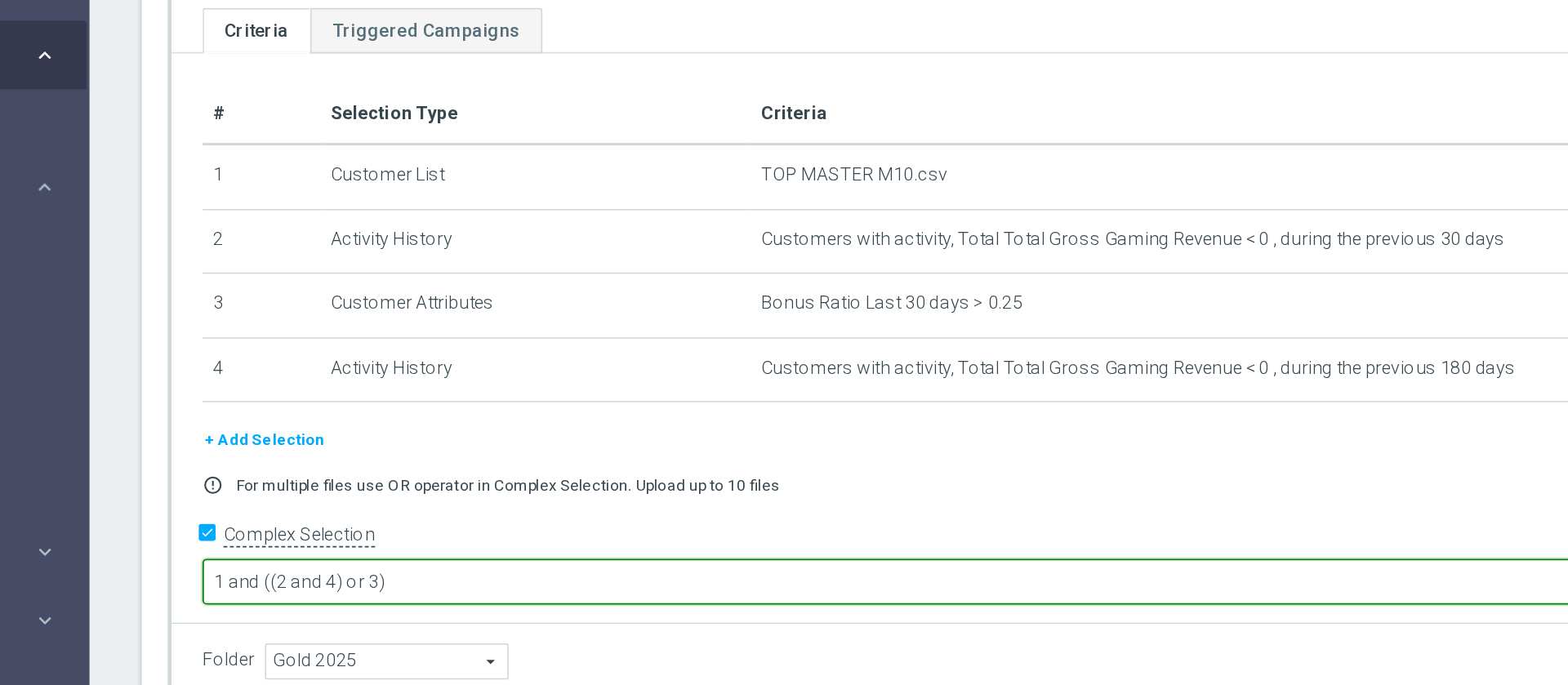
click at [561, 557] on textarea "1 and ((2 and 4) or 3)" at bounding box center [841, 571] width 1115 height 29
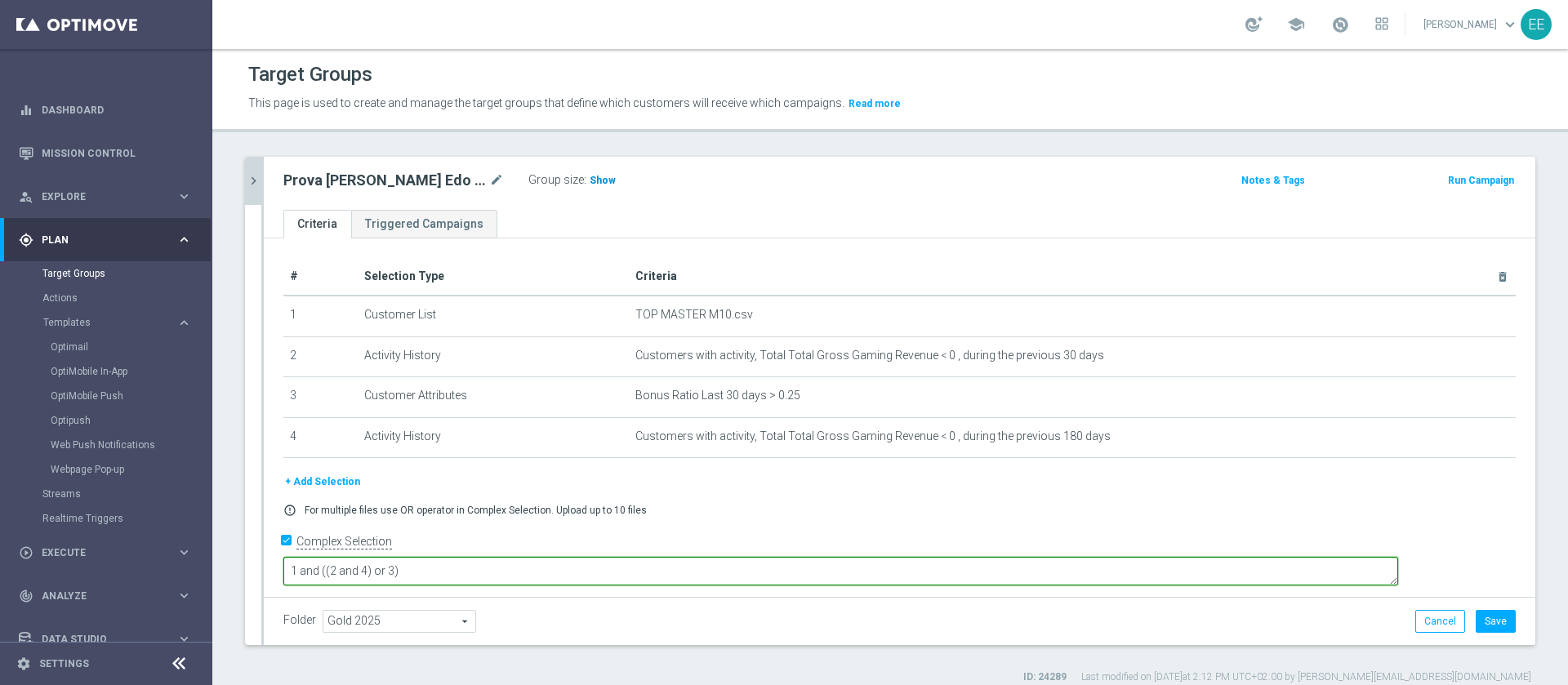
type textarea "1 and ((2 and 4) or 3)"
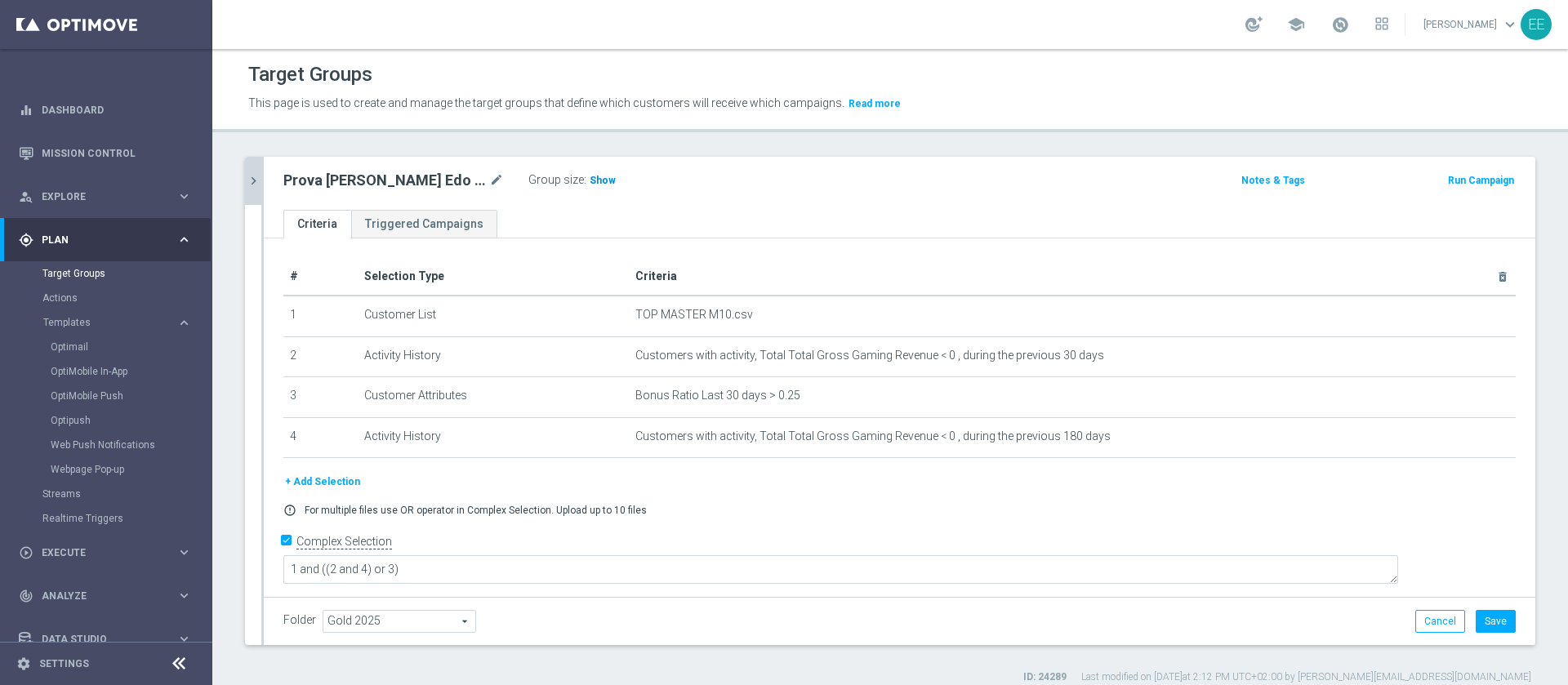
click at [589, 177] on span "Show" at bounding box center [603, 181] width 26 height 12
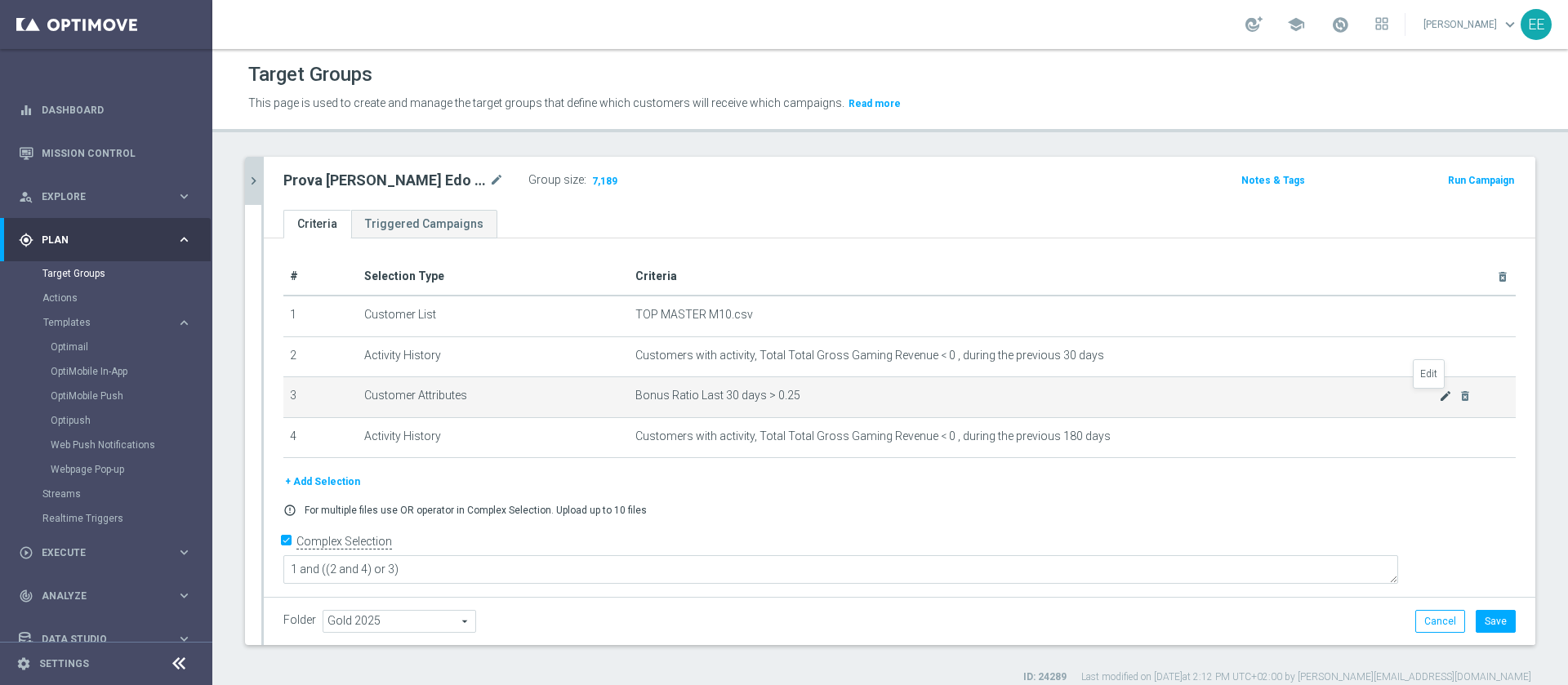
click at [1439, 401] on icon "mode_edit" at bounding box center [1445, 396] width 13 height 13
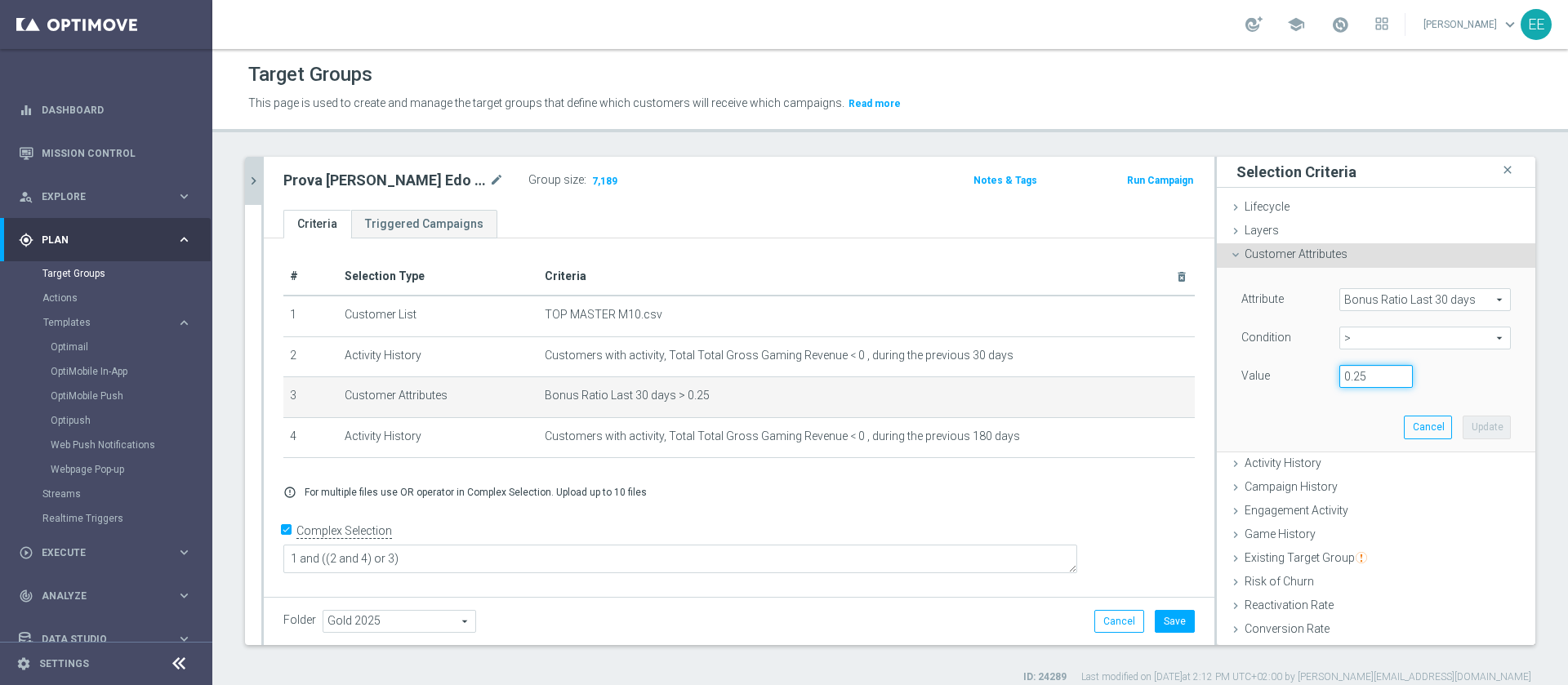
click at [1355, 378] on input "0.25" at bounding box center [1376, 377] width 73 height 23
type input "0.20"
click at [1462, 425] on button "Update" at bounding box center [1486, 427] width 48 height 23
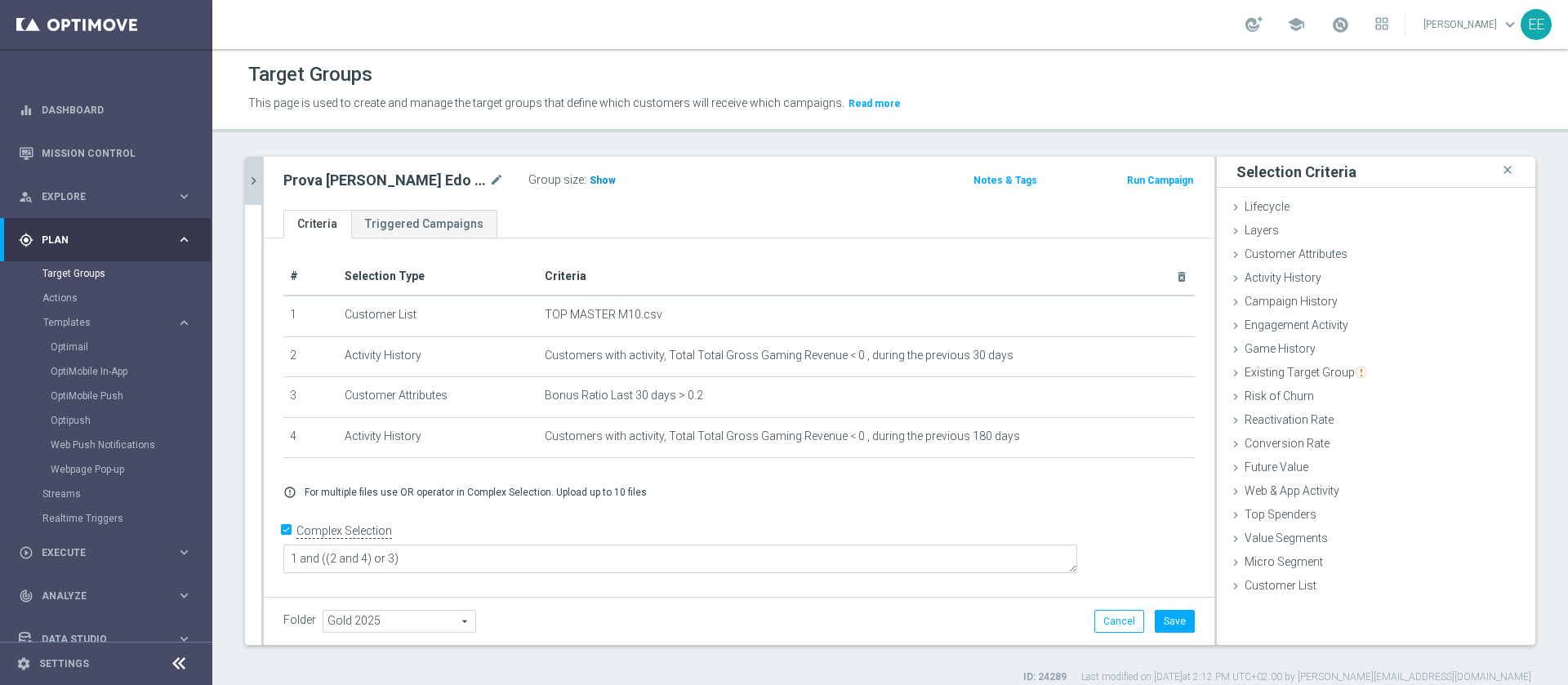
click at [589, 183] on span "Show" at bounding box center [603, 181] width 26 height 12
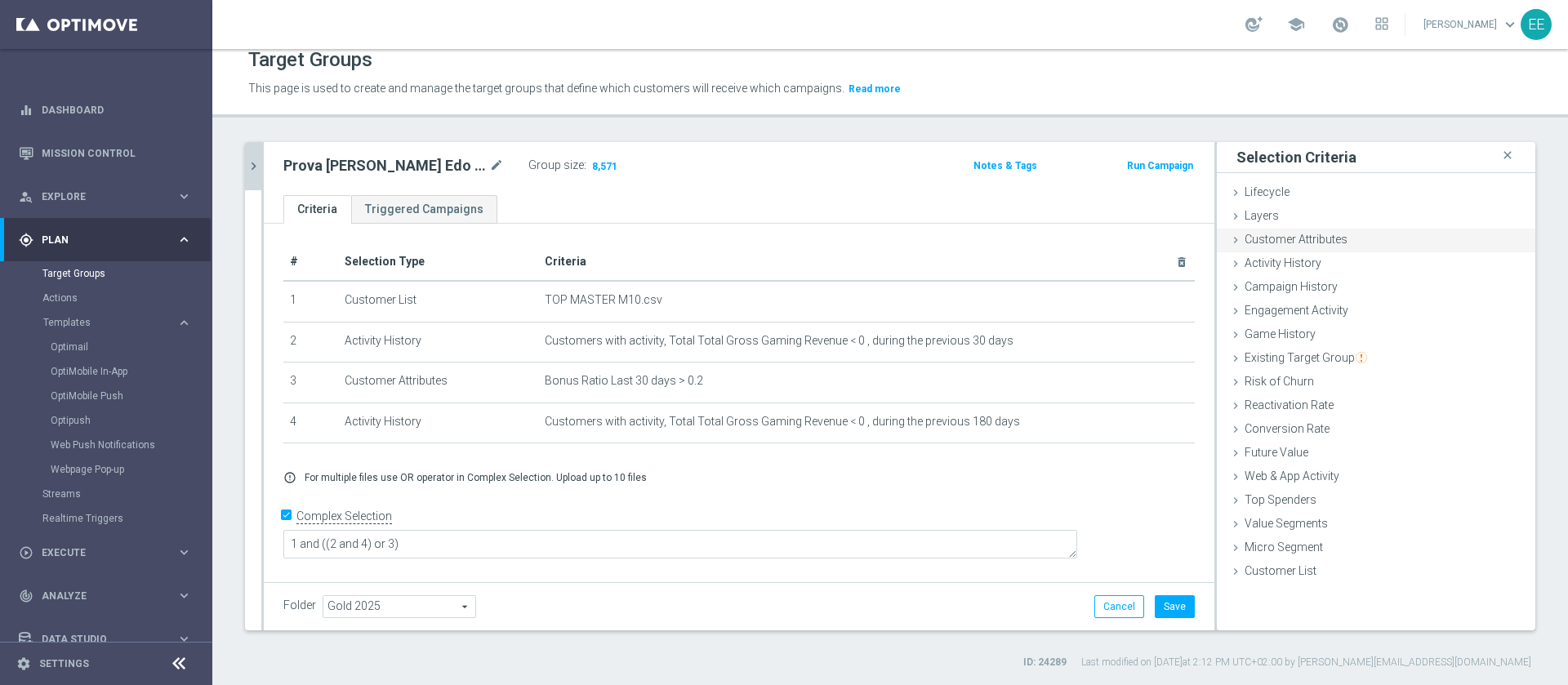
click at [1269, 228] on div "Customer Attributes done selection updated" at bounding box center [1376, 241] width 318 height 25
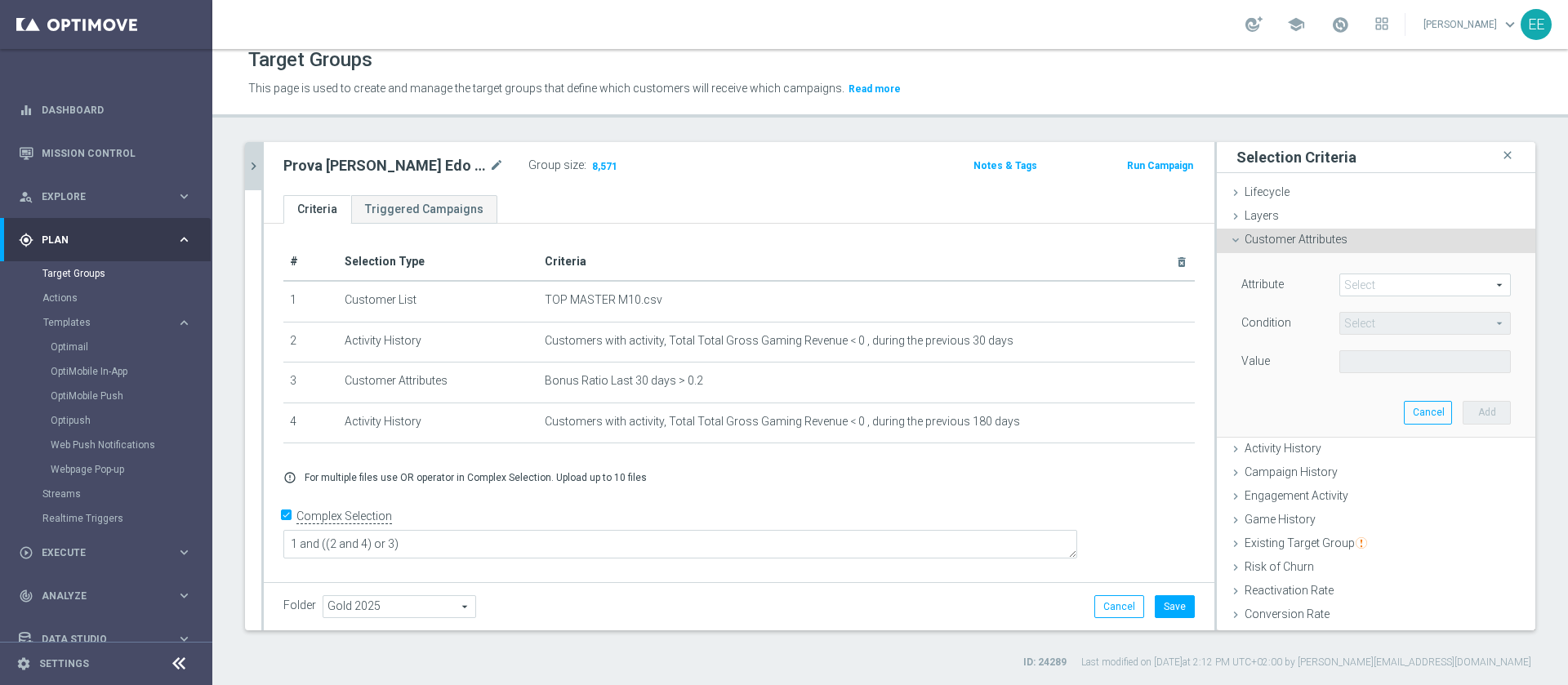
click at [1360, 289] on span at bounding box center [1425, 285] width 170 height 21
click at [0, 0] on input "search" at bounding box center [0, 0] width 0 height 0
type input "first prod"
click at [1422, 318] on label "First Product Preference, Last Month" at bounding box center [1425, 310] width 171 height 21
type input "First Product Preference, Last Month"
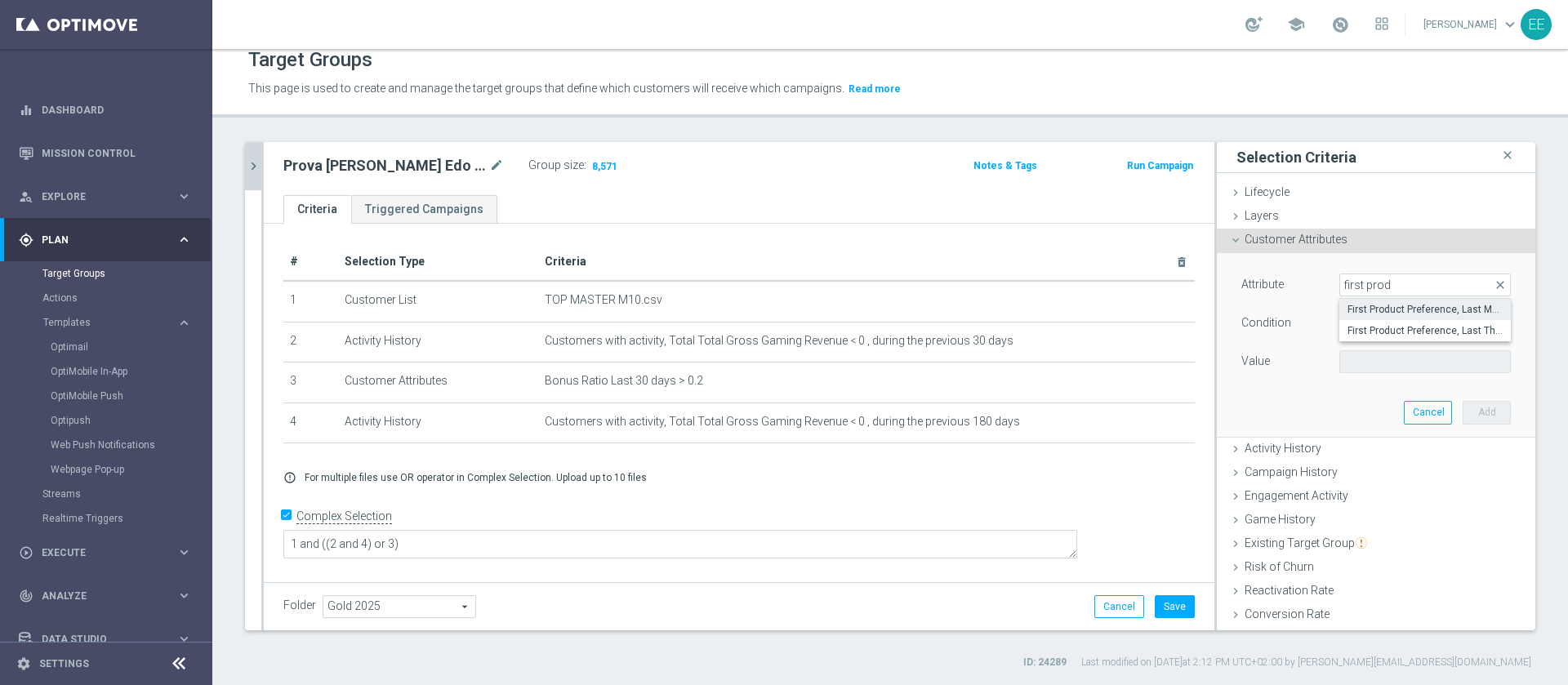
type input "Equals"
click at [1429, 284] on span "First Product Preference, Last Month" at bounding box center [1425, 285] width 170 height 21
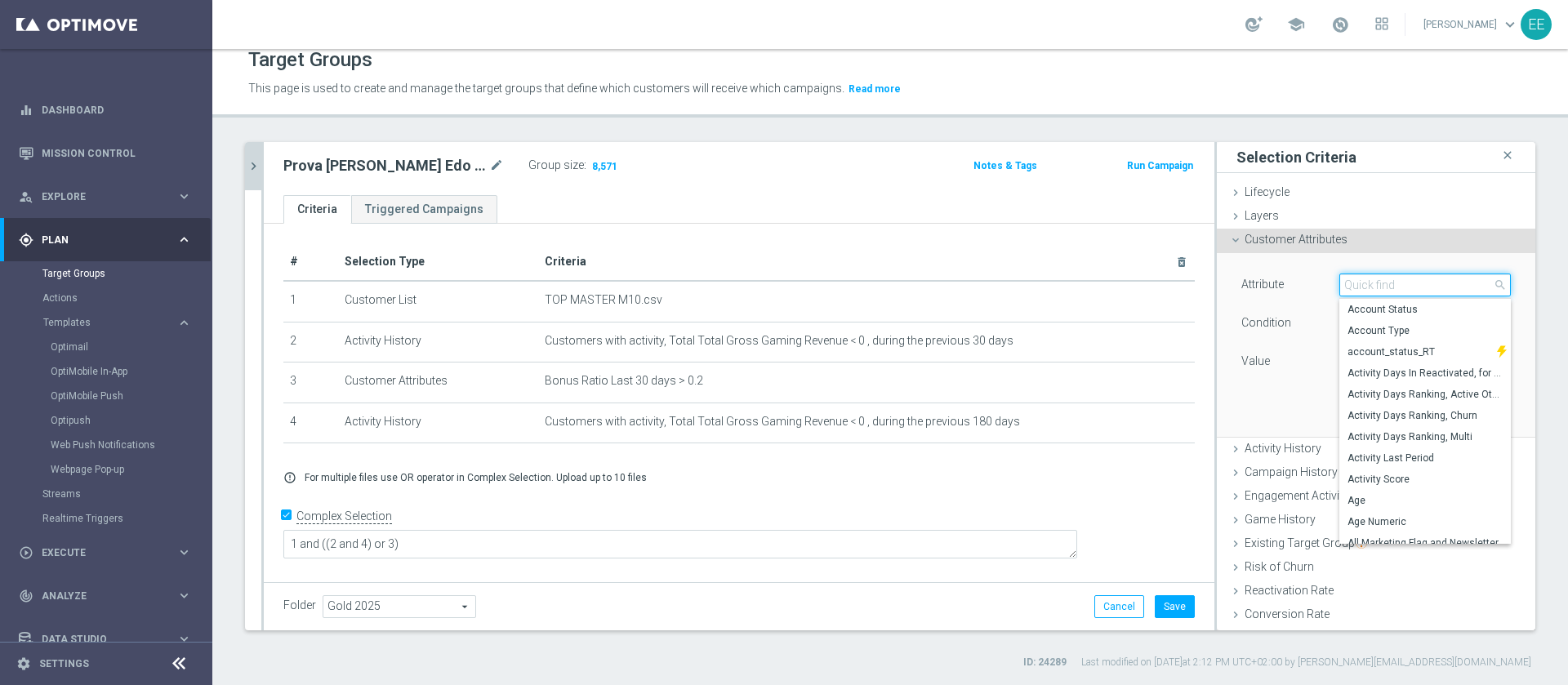
click at [1427, 282] on input "search" at bounding box center [1425, 285] width 171 height 23
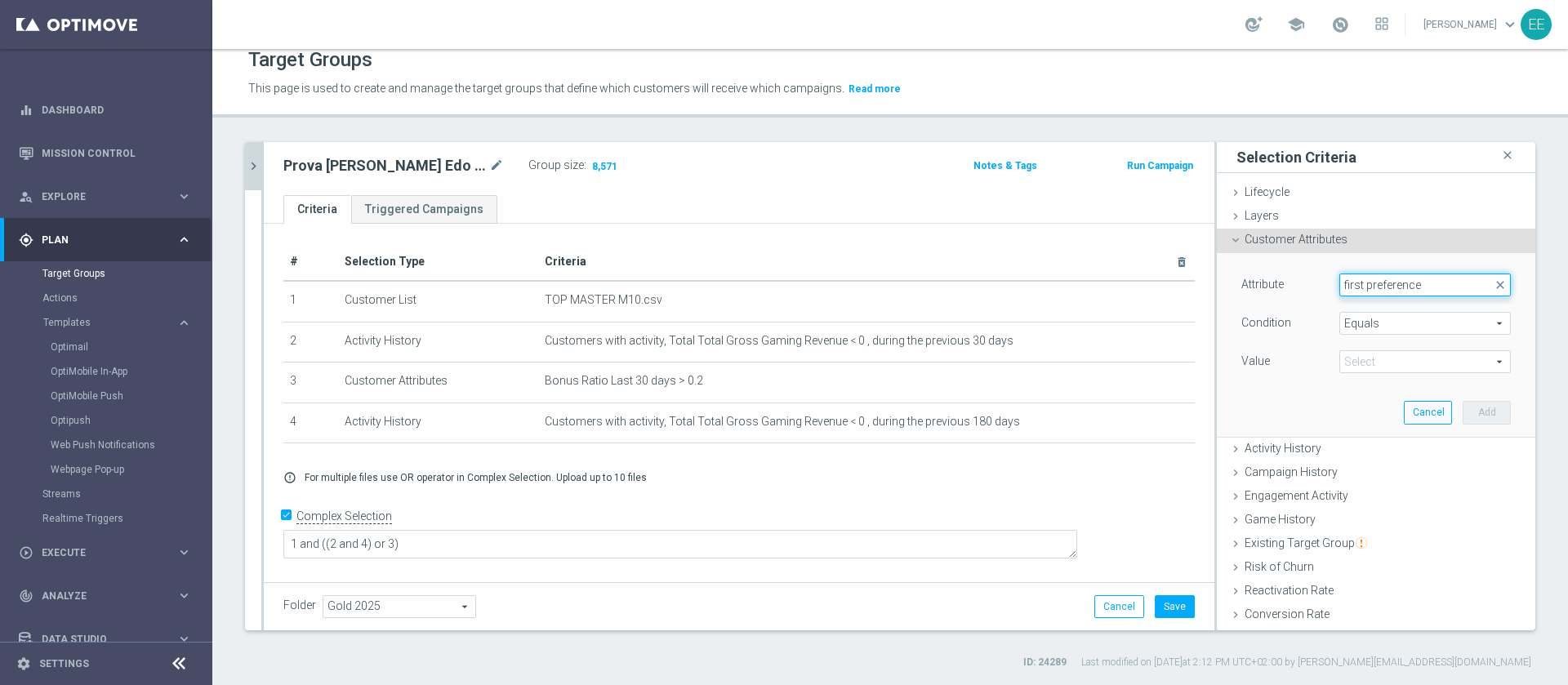
click at [1425, 284] on input "first preference" at bounding box center [1425, 285] width 171 height 23
click at [1425, 284] on input "first pr" at bounding box center [1425, 285] width 171 height 23
type input "first pro"
click at [1414, 324] on span "First Product Preference, Last Three Months" at bounding box center [1425, 331] width 155 height 13
type input "First Product Preference, Last Three Months"
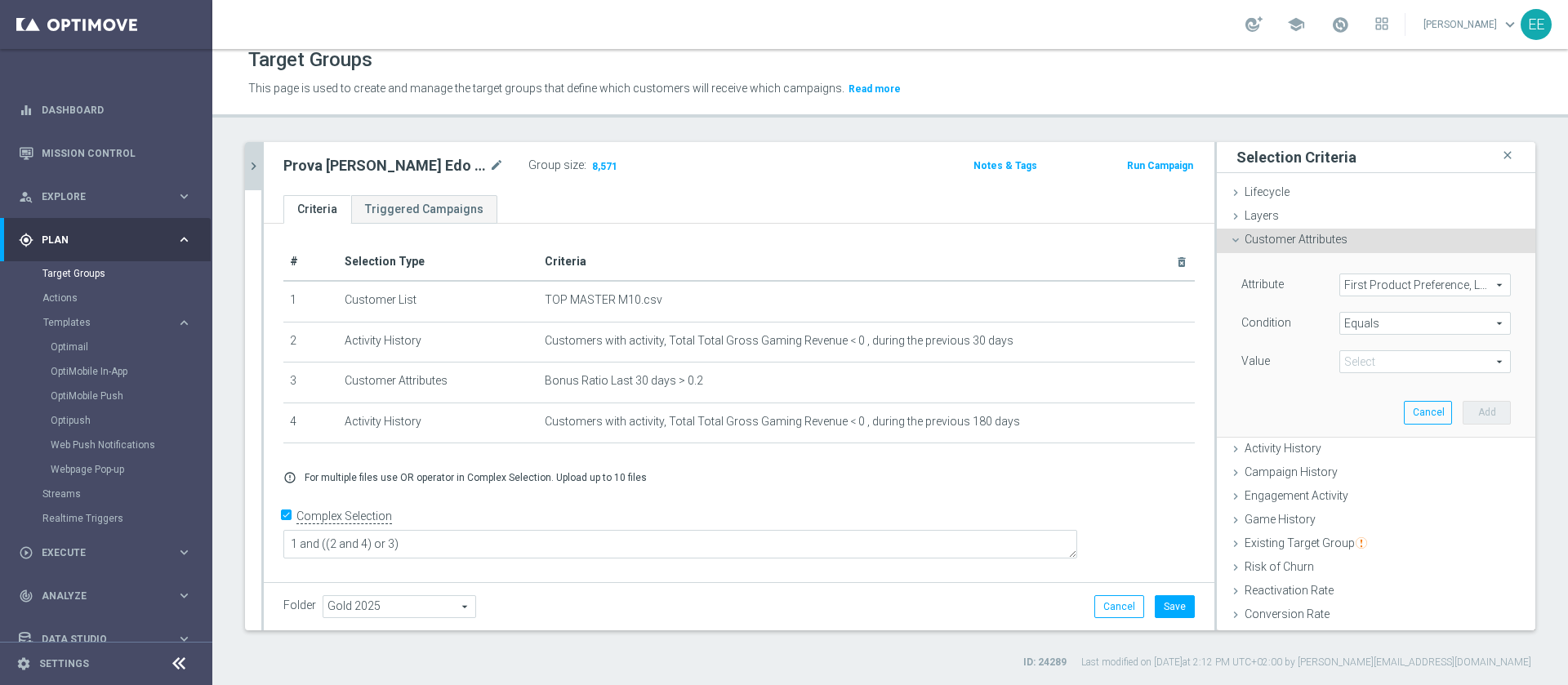
click at [1377, 326] on span "Equals" at bounding box center [1425, 323] width 170 height 21
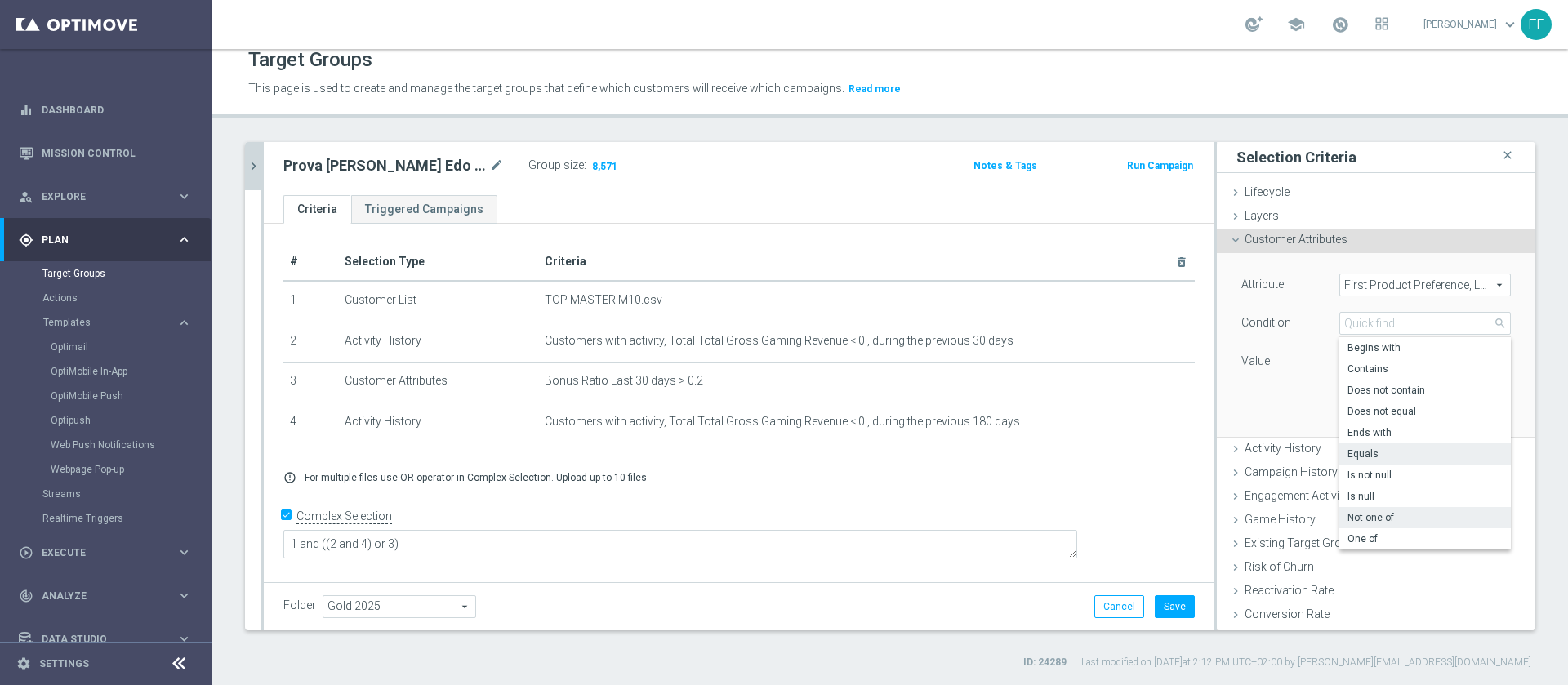
click at [1379, 522] on span "Not one of" at bounding box center [1425, 518] width 155 height 13
type input "Not one of"
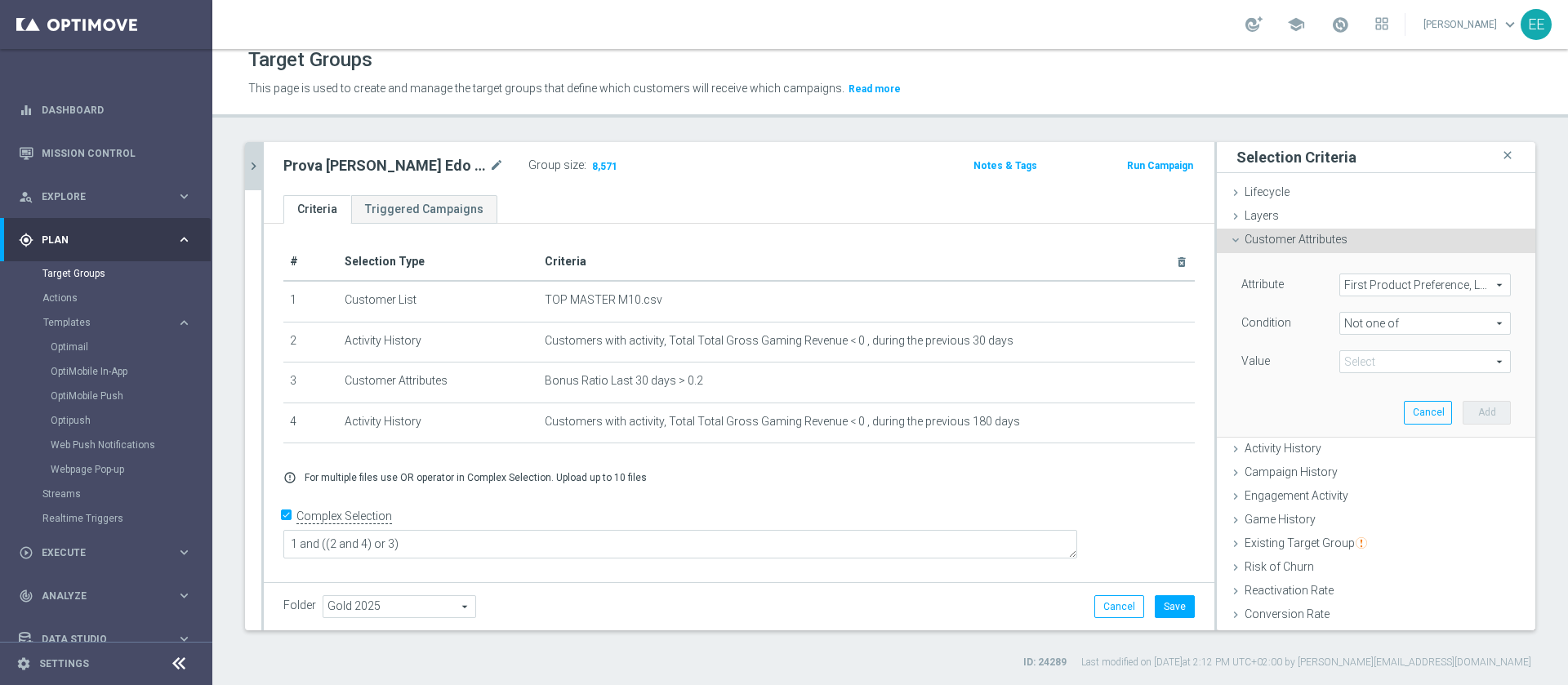
click at [1371, 368] on span at bounding box center [1425, 362] width 170 height 21
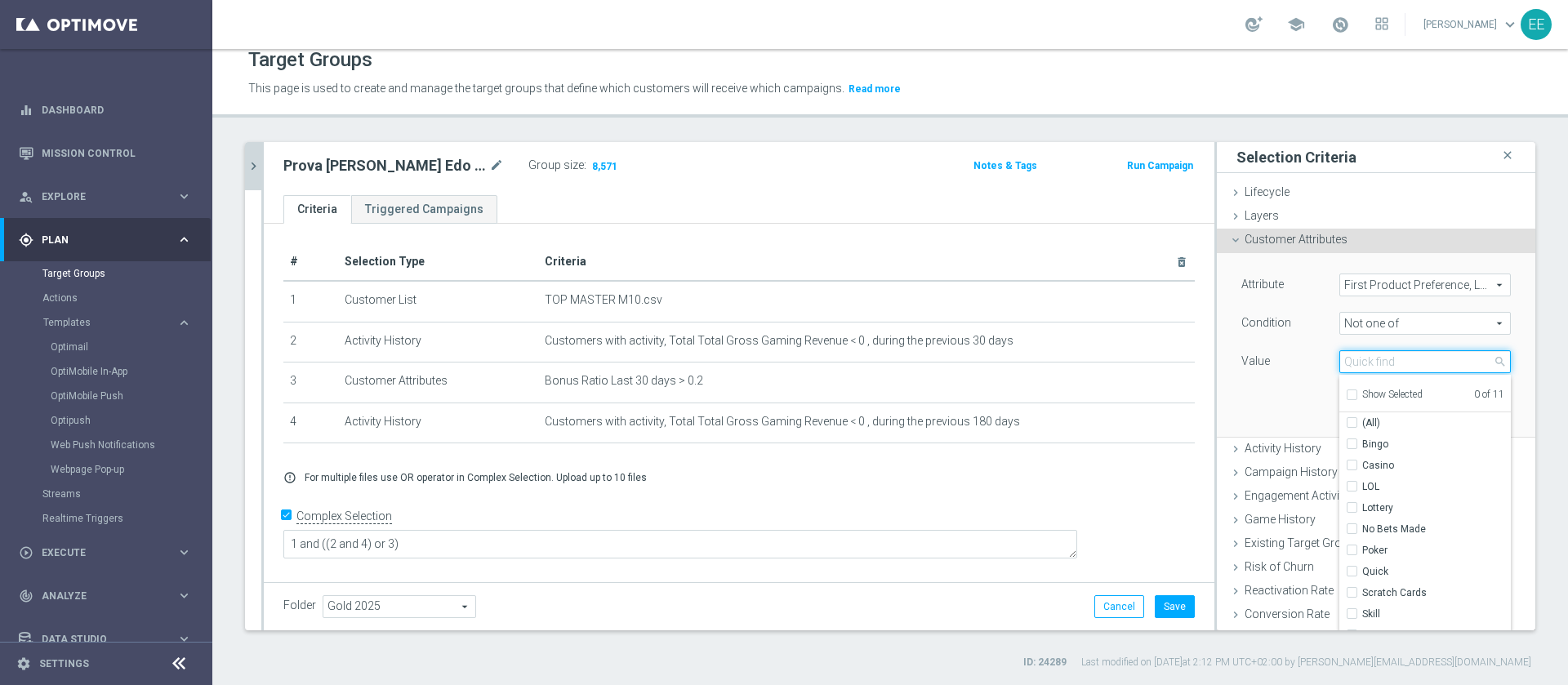
click at [1371, 365] on input "search" at bounding box center [1425, 362] width 171 height 23
type input "casin"
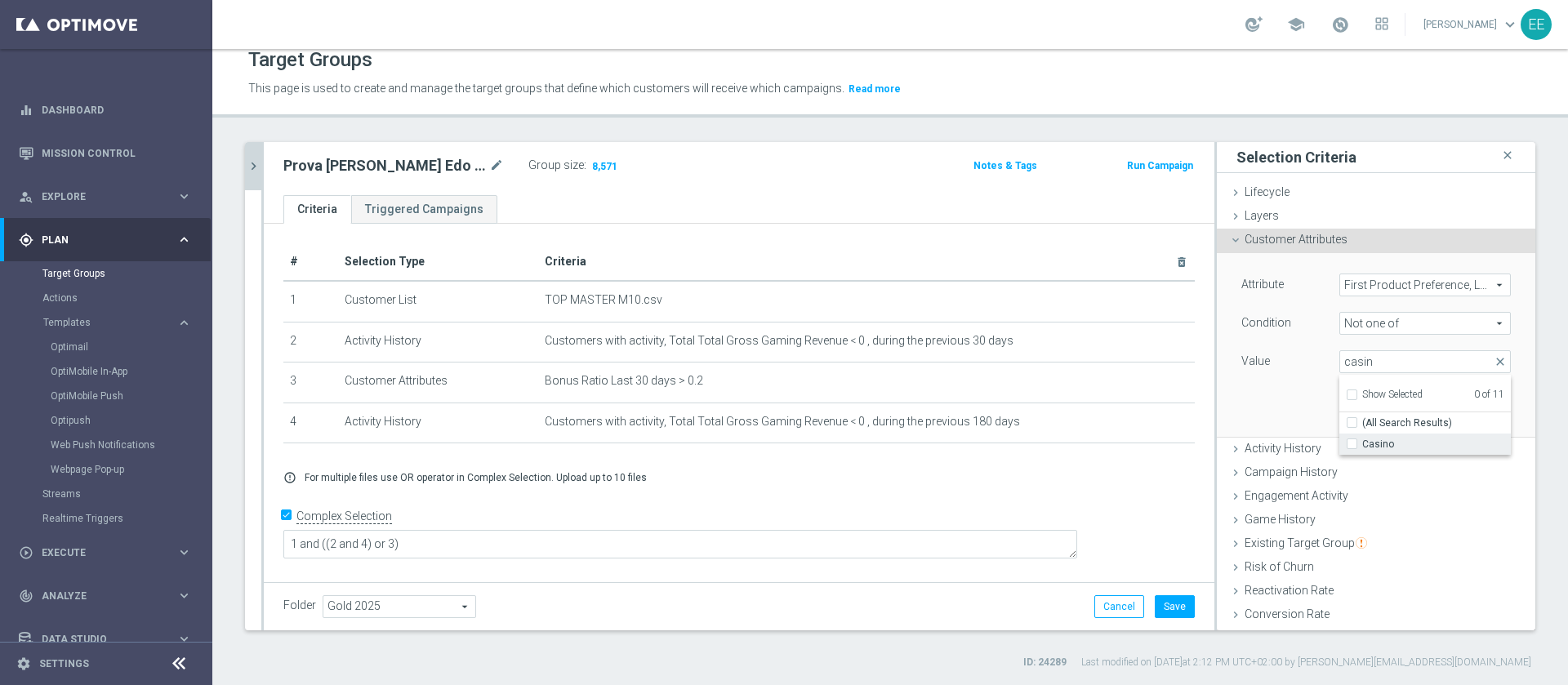
click at [1410, 438] on span "Casino" at bounding box center [1436, 444] width 148 height 13
click at [1362, 439] on input "Casino" at bounding box center [1356, 444] width 11 height 11
checkbox input "true"
type input "Casino"
checkbox input "true"
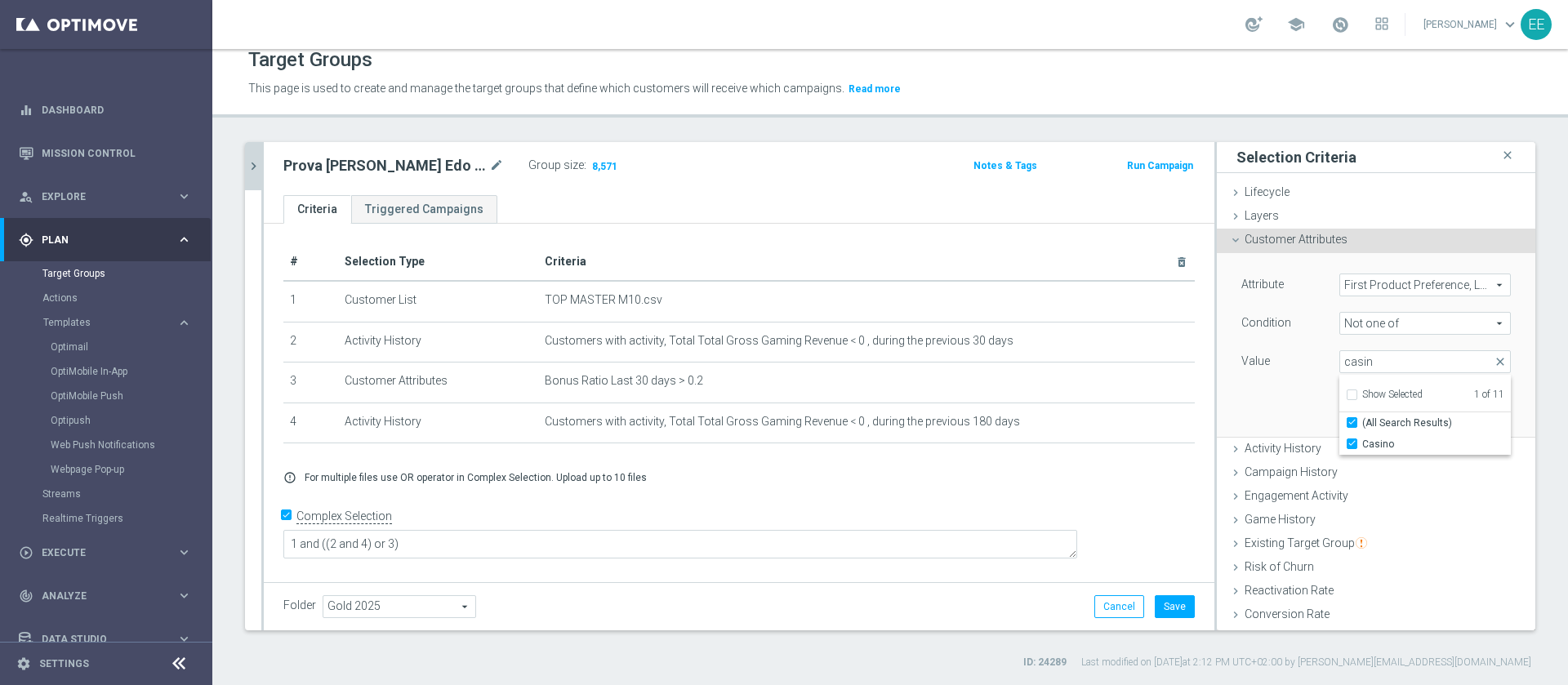
click at [1266, 392] on div "Attribute First Product Preference, Last Three Months First Product Preference,…" at bounding box center [1376, 345] width 294 height 183
click at [1464, 406] on button "Add" at bounding box center [1486, 412] width 48 height 23
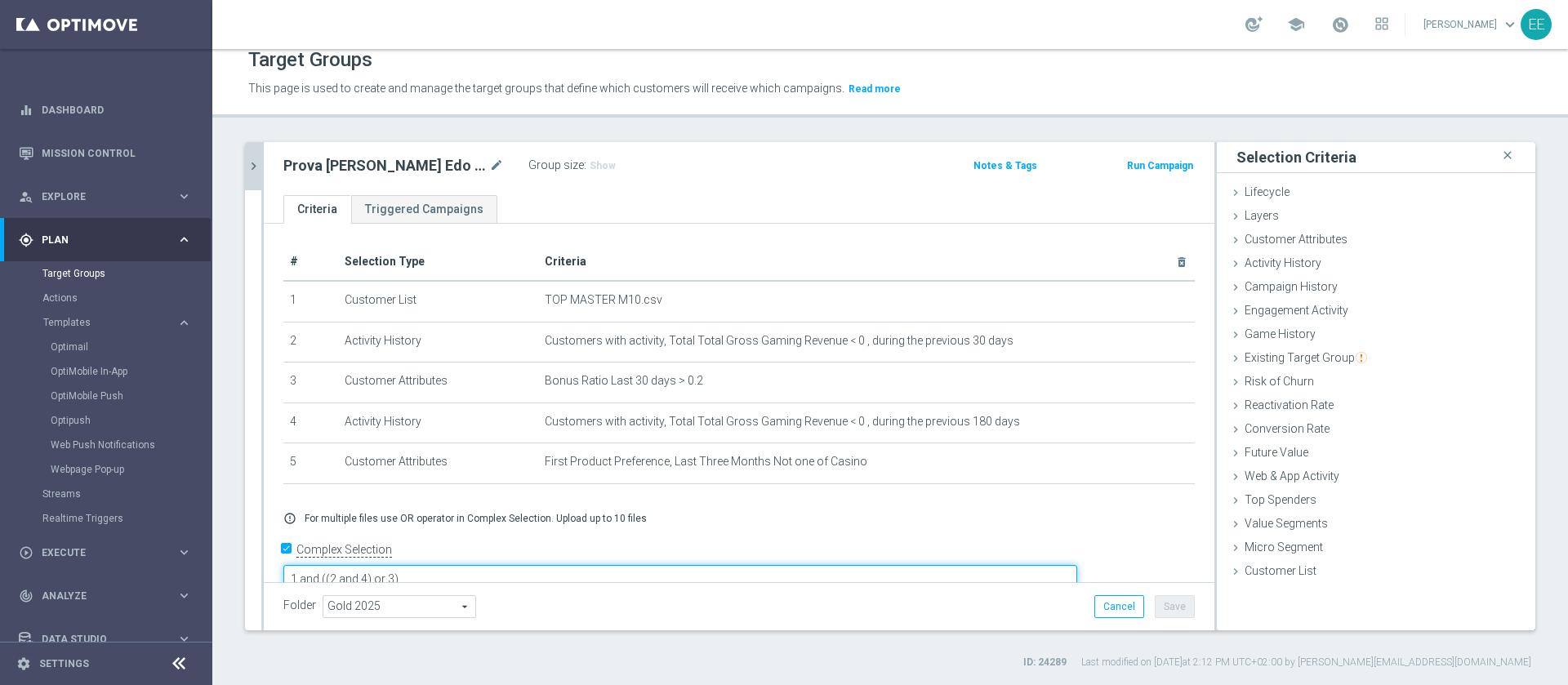
click at [622, 565] on textarea "1 and ((2 and 4) or 3)" at bounding box center [680, 579] width 794 height 29
type textarea "1 and ((2 and 4) or 3) (1 and 3 and 5)"
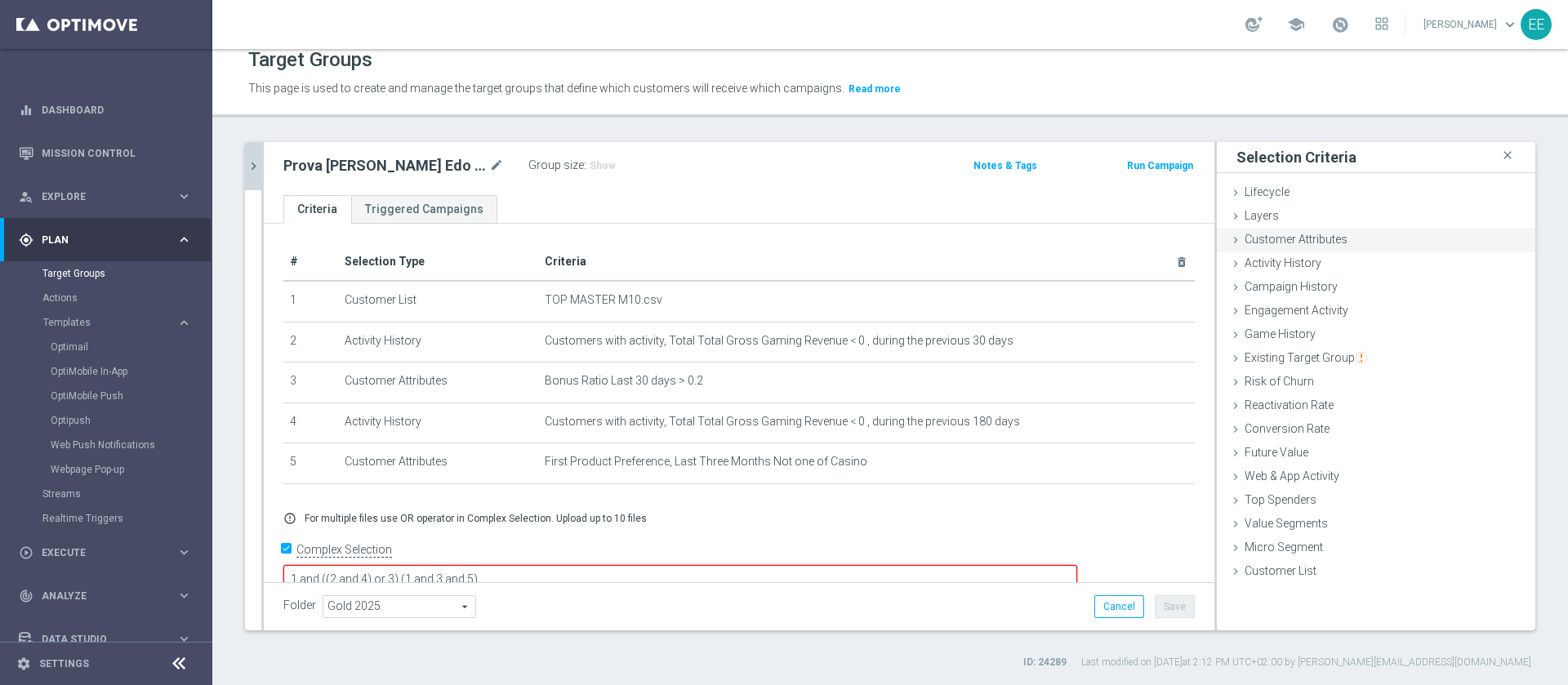
click at [1322, 237] on span "Customer Attributes" at bounding box center [1296, 239] width 103 height 13
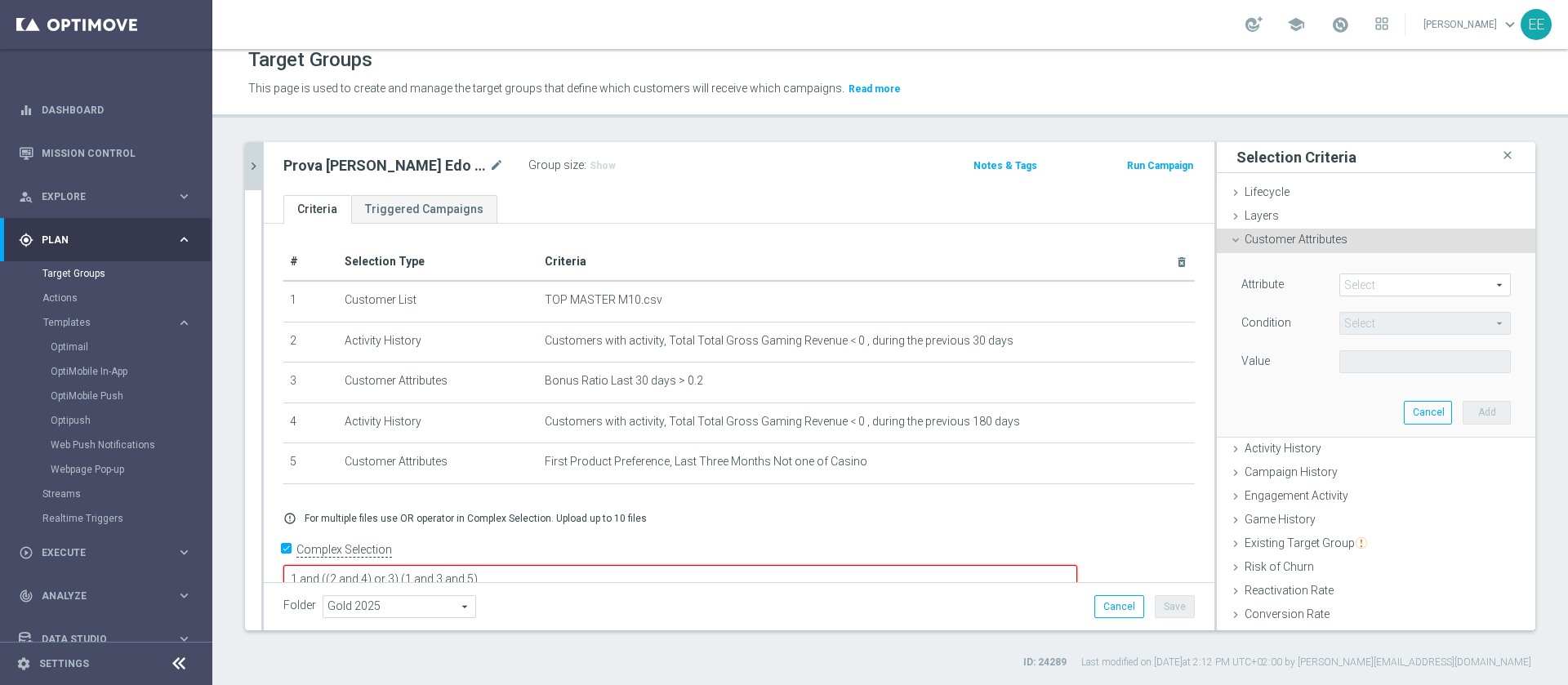
click at [1361, 286] on span at bounding box center [1425, 285] width 170 height 21
click at [0, 0] on input "search" at bounding box center [0, 0] width 0 height 0
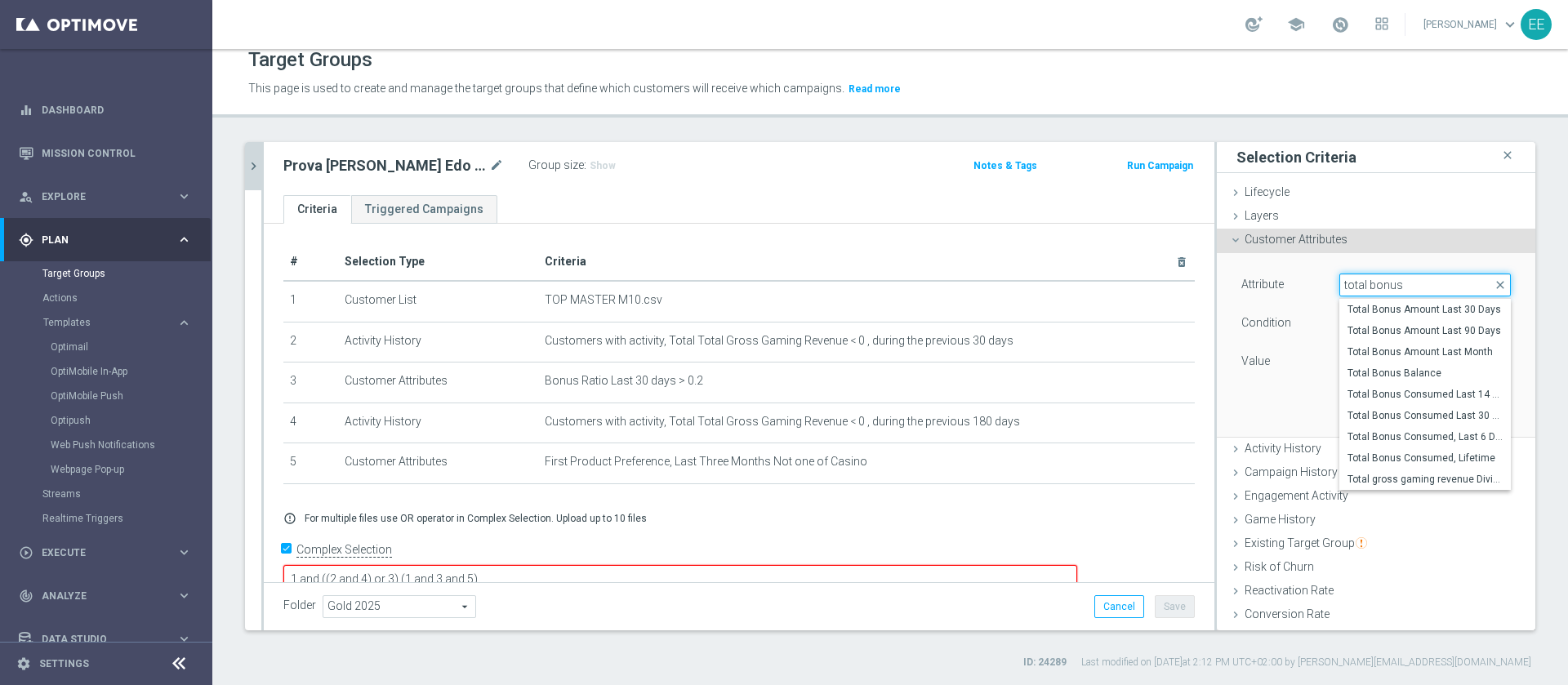
type input "total bonus"
click at [1277, 402] on div "Attribute Select arrow_drop_down total bonus close Total Bonus Amount Last 30 D…" at bounding box center [1376, 345] width 294 height 183
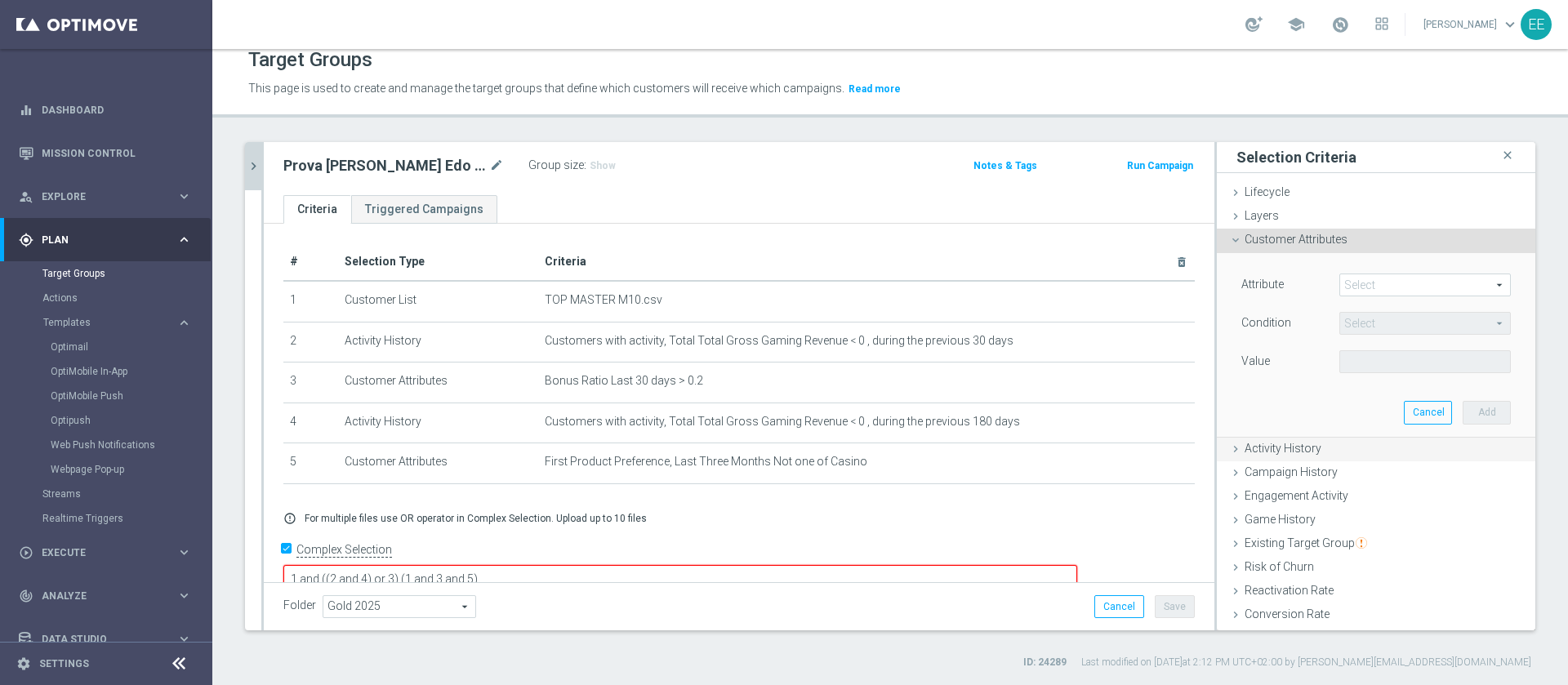
click at [1260, 439] on div "Activity History done selection updated" at bounding box center [1376, 450] width 318 height 25
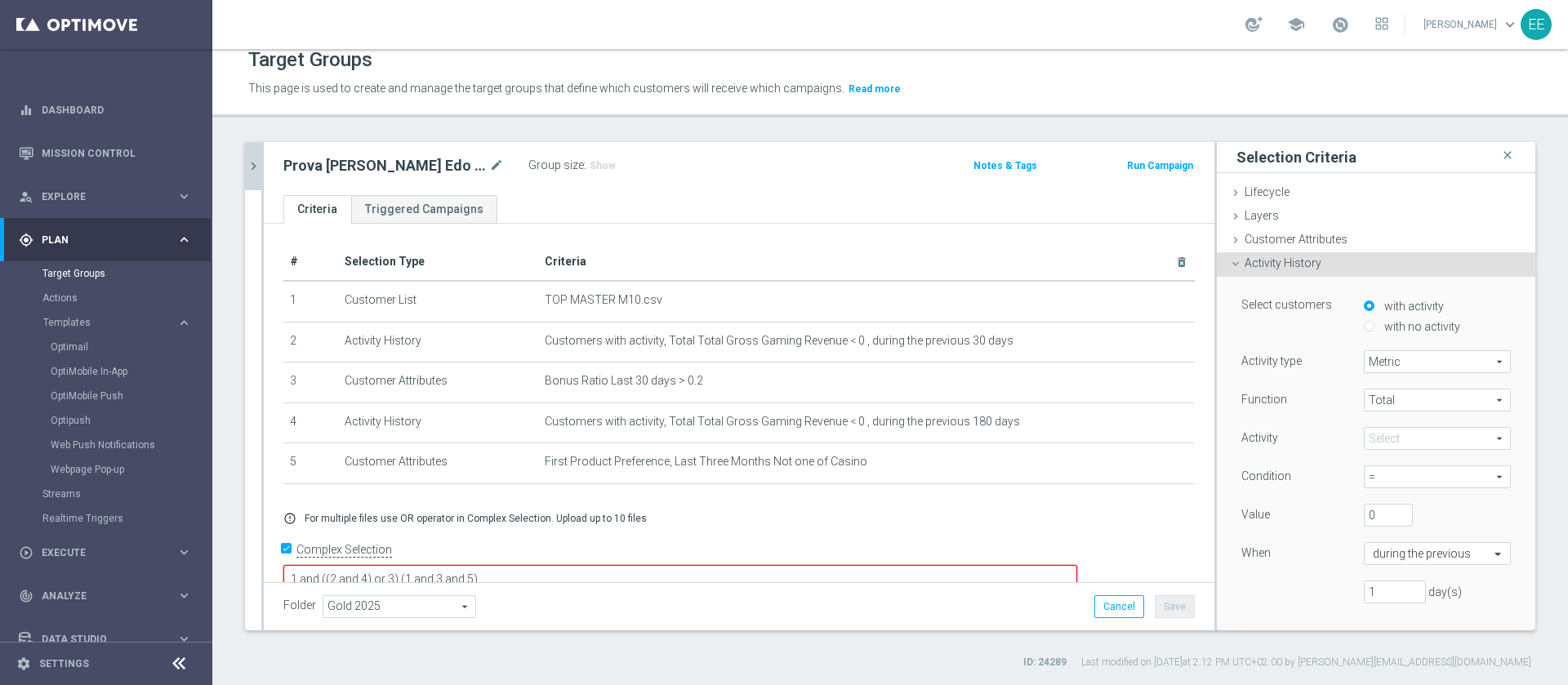
click at [1379, 433] on span at bounding box center [1437, 439] width 145 height 21
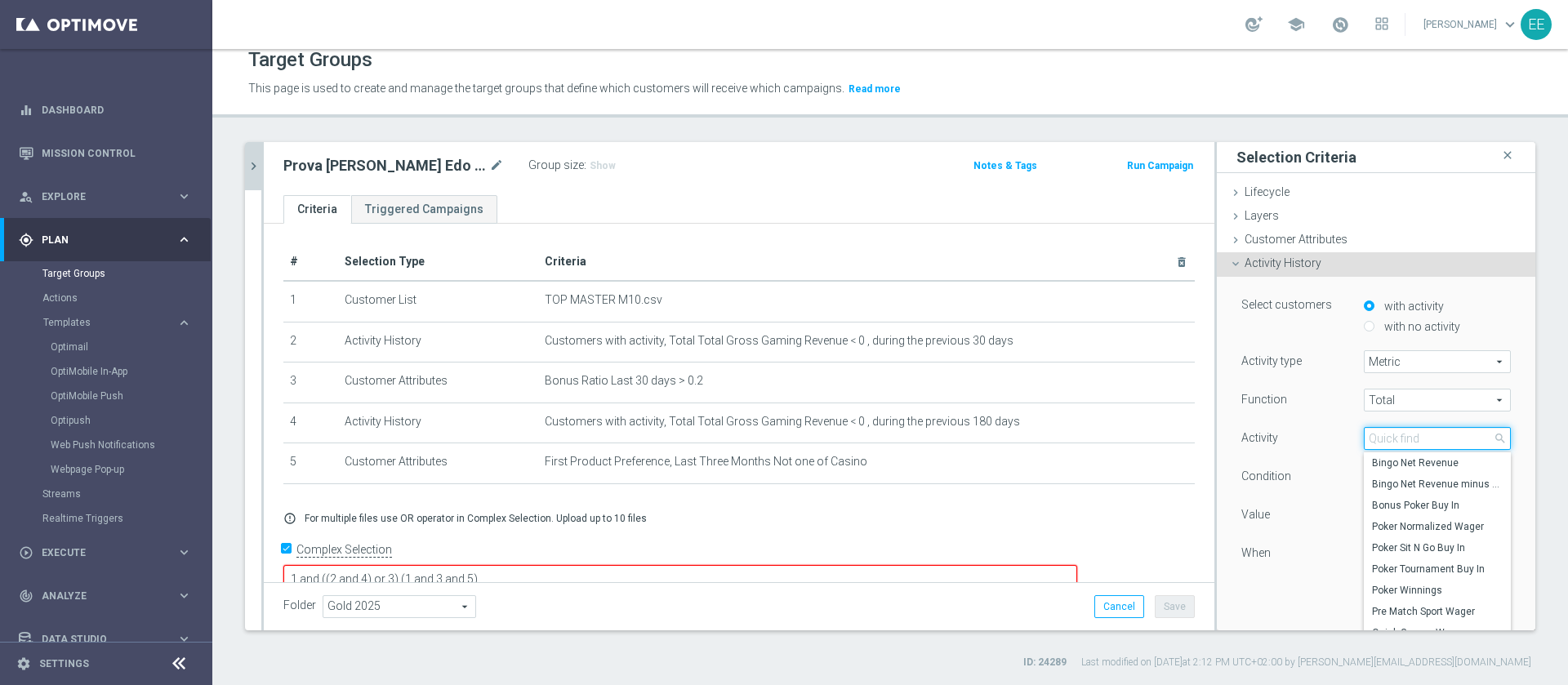
click at [1379, 433] on input "search" at bounding box center [1437, 439] width 147 height 23
type input "bonus co"
click at [1407, 504] on span "Casino Bonus Consumed" at bounding box center [1437, 505] width 130 height 13
type input "Casino Bonus Consumed"
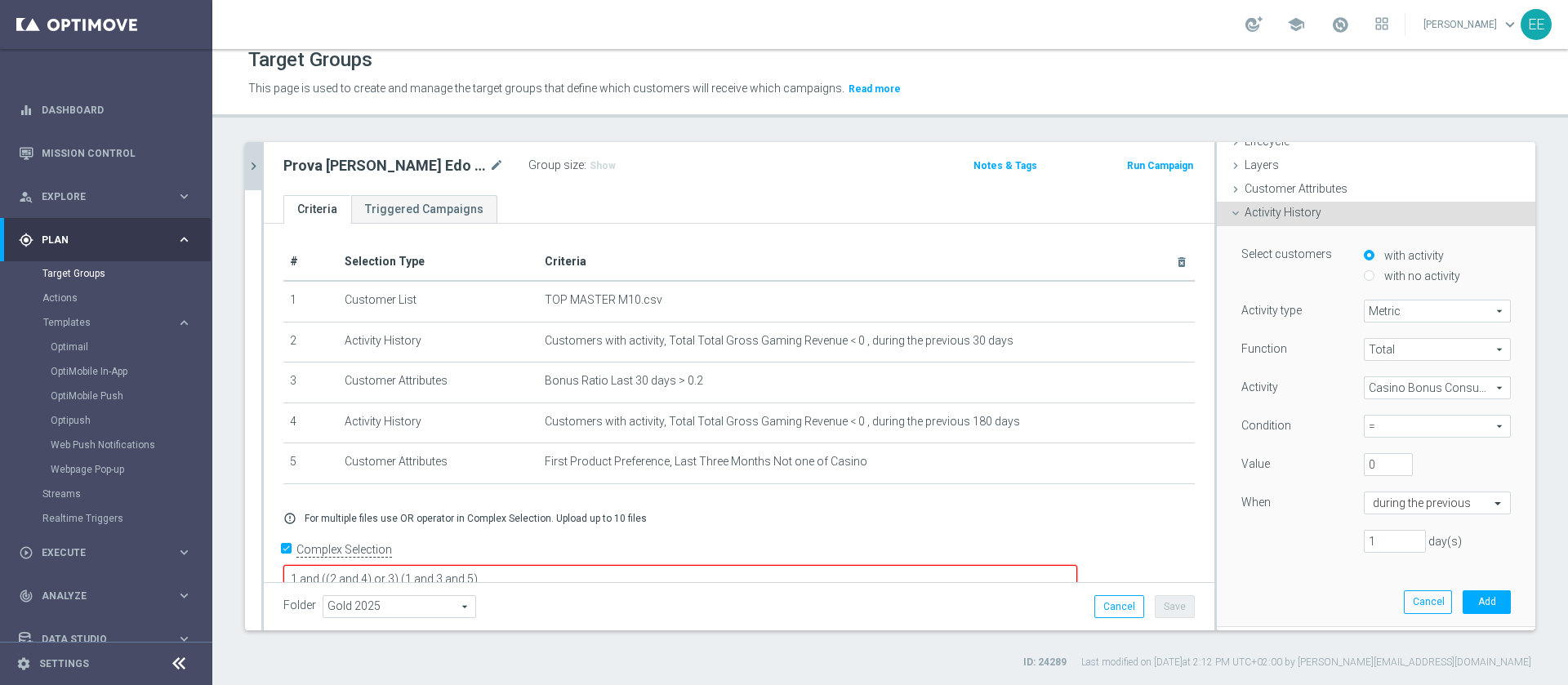
scroll to position [51, 0]
click at [1383, 425] on span "=" at bounding box center [1437, 425] width 145 height 21
click at [1378, 486] on span ">" at bounding box center [1437, 492] width 130 height 13
type input ">"
click at [1364, 468] on input "0" at bounding box center [1387, 464] width 49 height 23
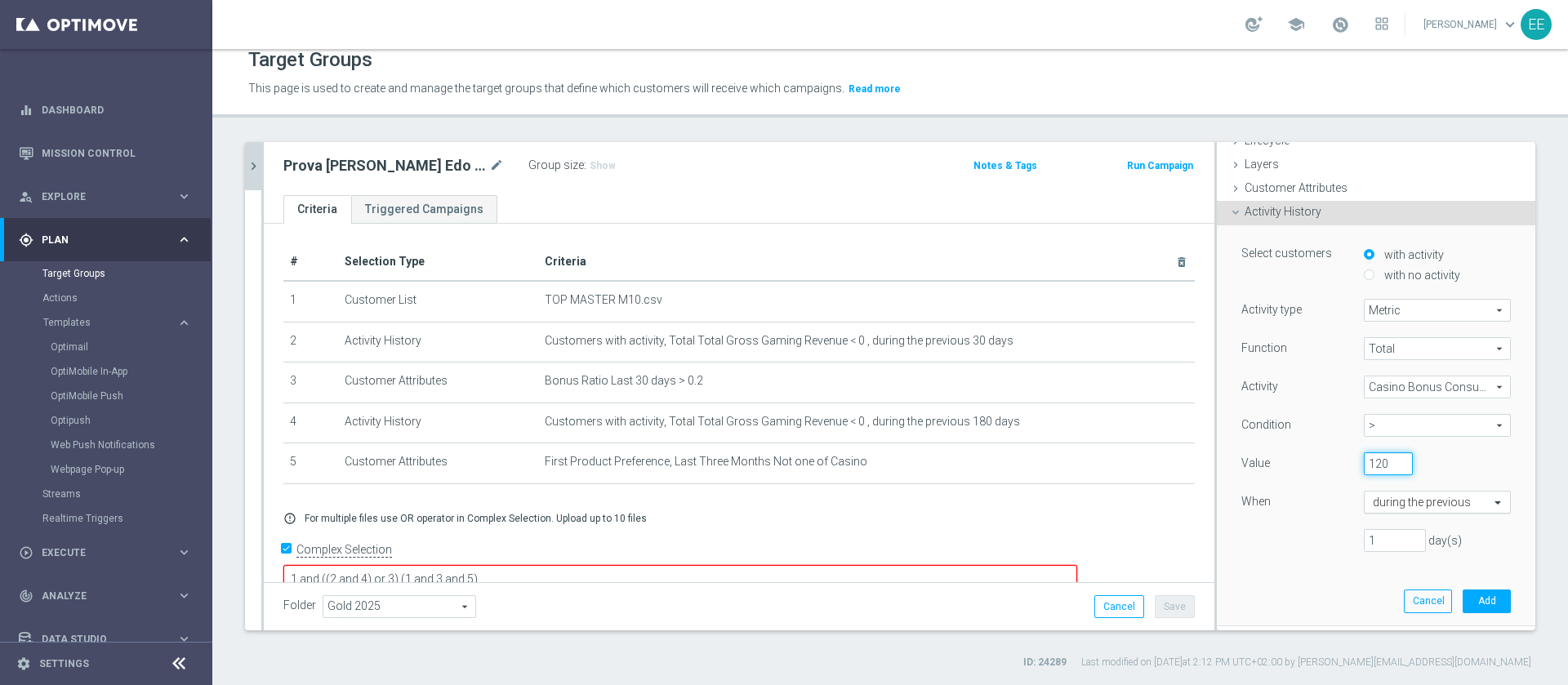
type input "120"
click at [1390, 504] on input "text" at bounding box center [1420, 503] width 96 height 15
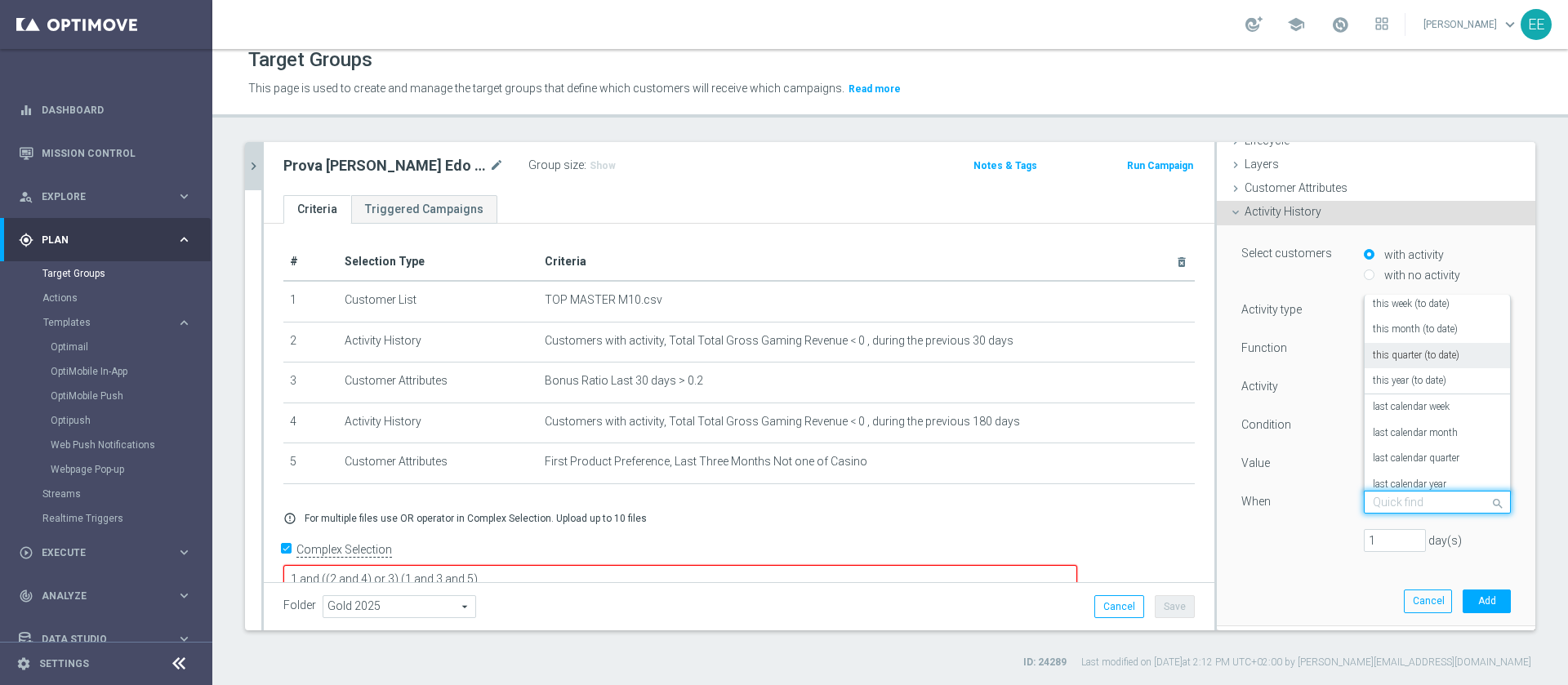
scroll to position [56, 0]
click at [1370, 538] on input "1" at bounding box center [1394, 541] width 62 height 23
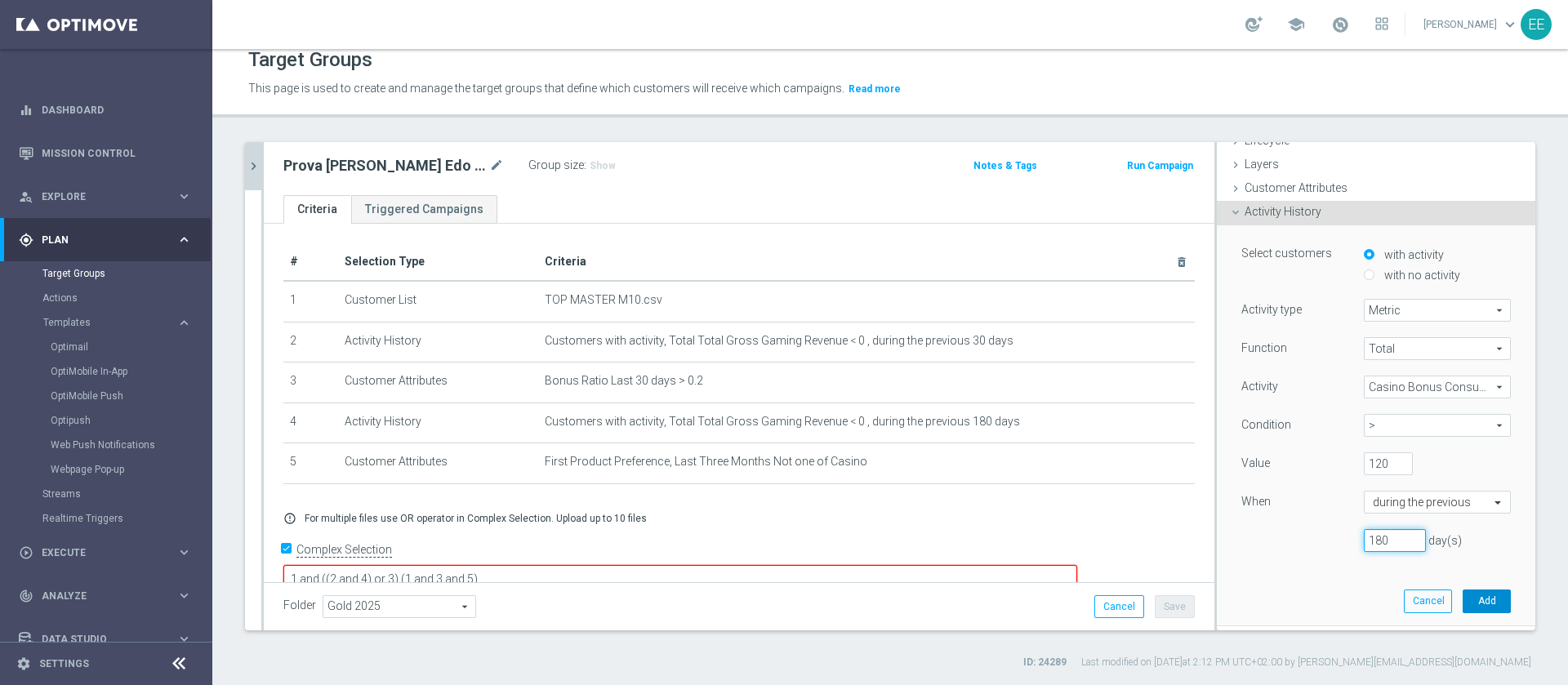
type input "180"
click at [1462, 612] on button "Add" at bounding box center [1486, 601] width 48 height 23
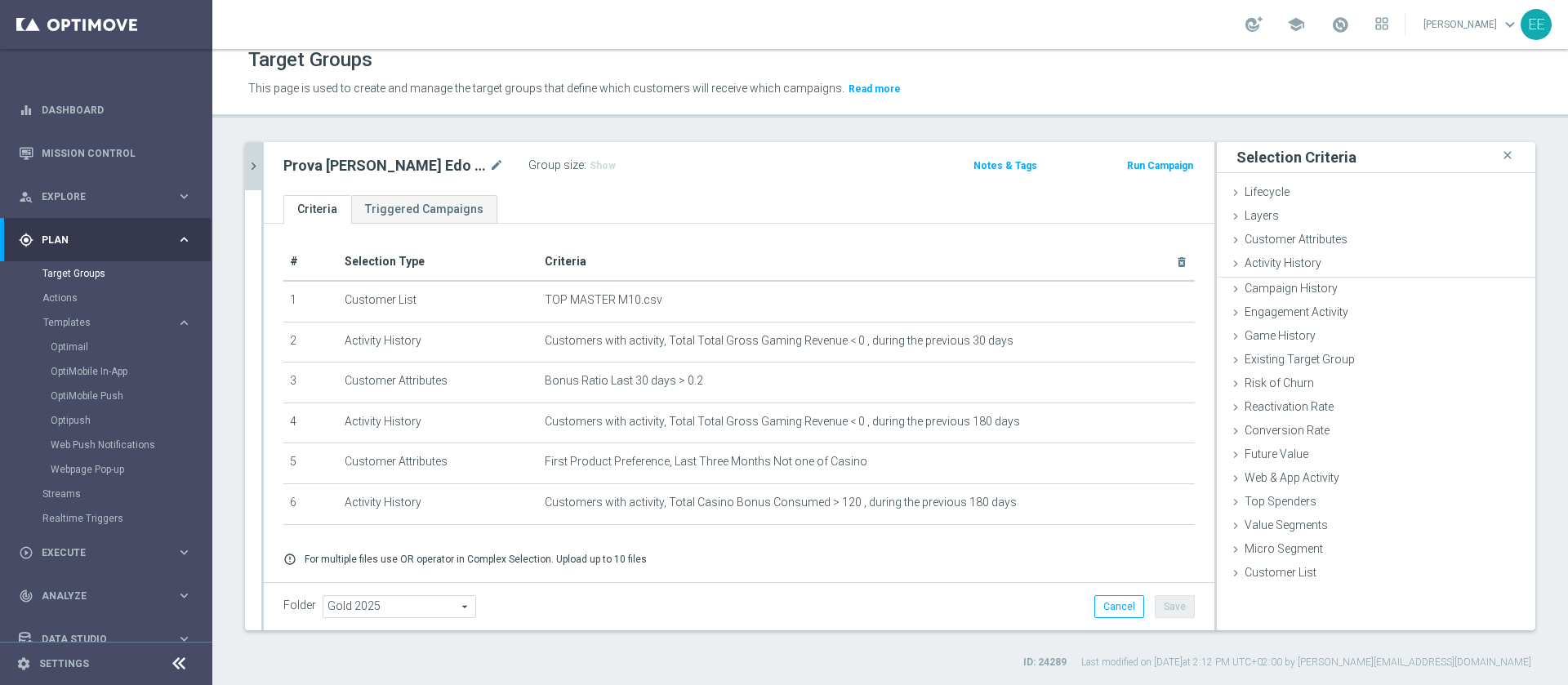
scroll to position [0, 0]
click at [1293, 239] on span "Customer Attributes" at bounding box center [1296, 239] width 103 height 13
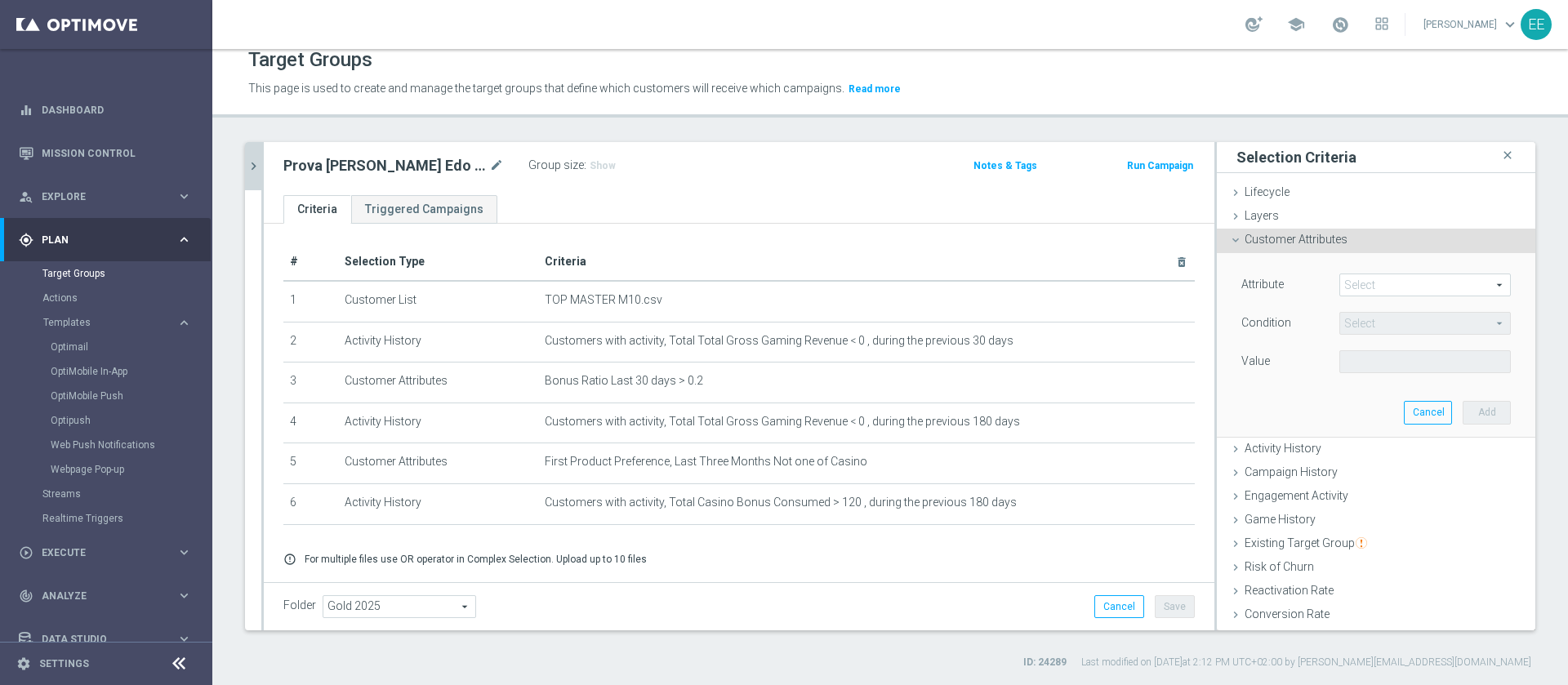
click at [1382, 284] on span at bounding box center [1425, 285] width 170 height 21
click at [0, 0] on input "search" at bounding box center [0, 0] width 0 height 0
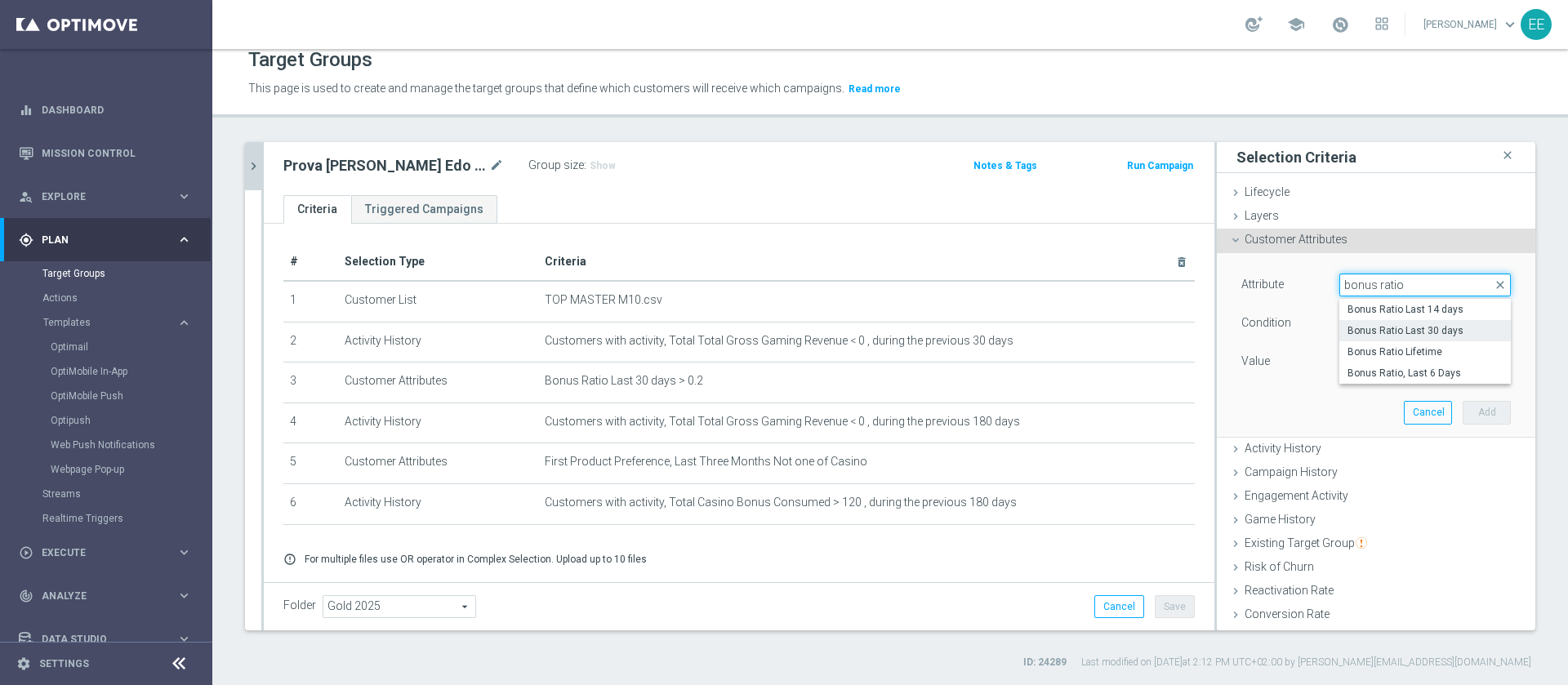
type input "bonus ratio"
click at [1375, 331] on span "Bonus Ratio Last 30 days" at bounding box center [1425, 331] width 155 height 13
type input "Bonus Ratio Last 30 days"
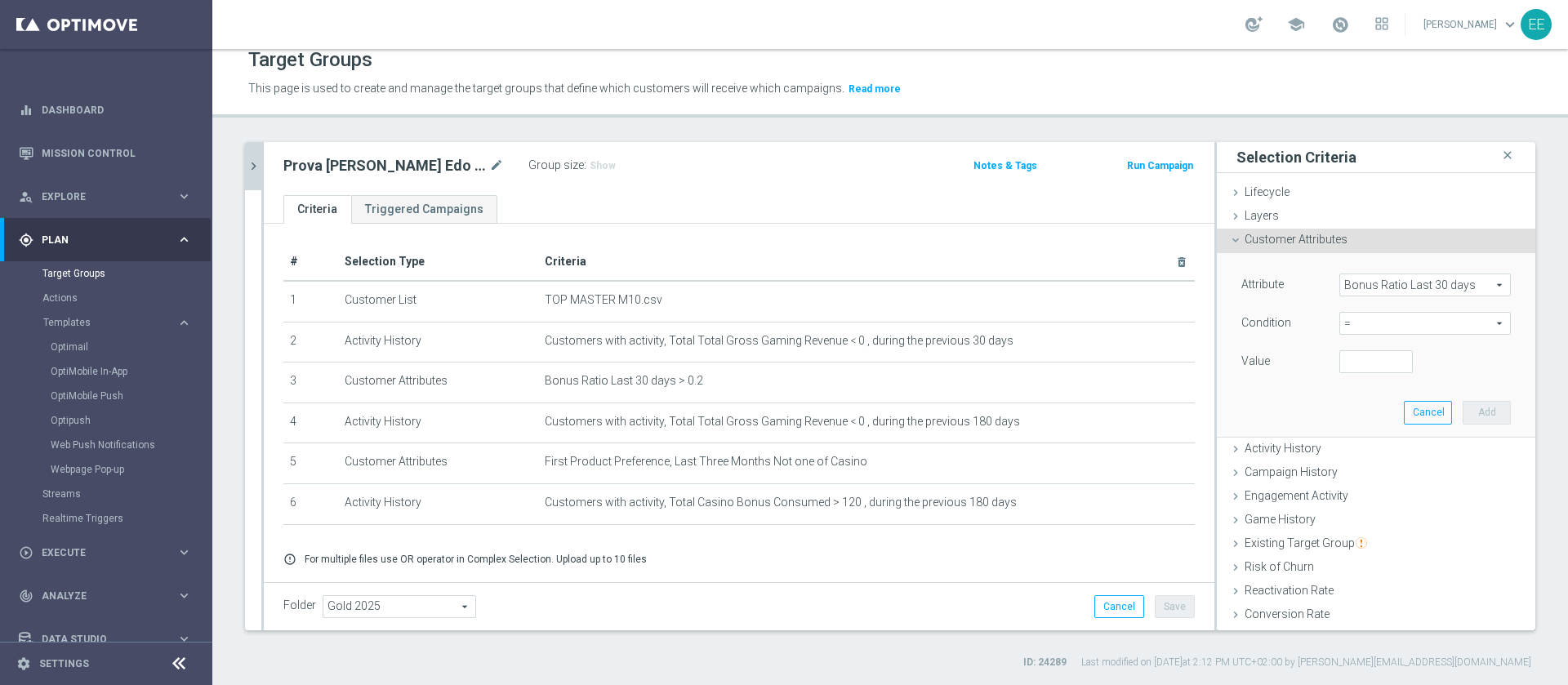
click at [1359, 326] on span "=" at bounding box center [1425, 323] width 170 height 21
click at [1347, 431] on span ">" at bounding box center [1425, 433] width 155 height 13
type input ">"
click at [1344, 364] on input "number" at bounding box center [1376, 362] width 73 height 23
type input "0.25"
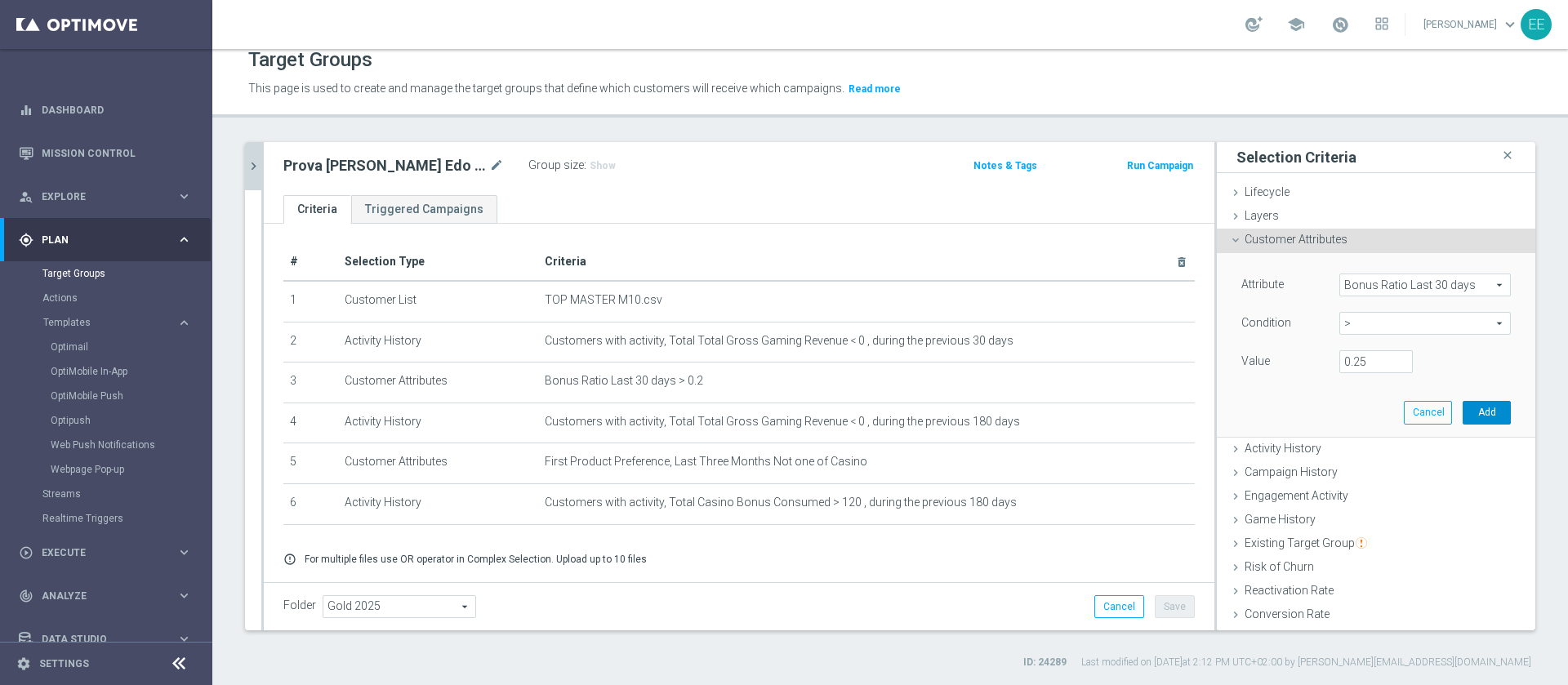
click at [1462, 407] on button "Add" at bounding box center [1486, 412] width 48 height 23
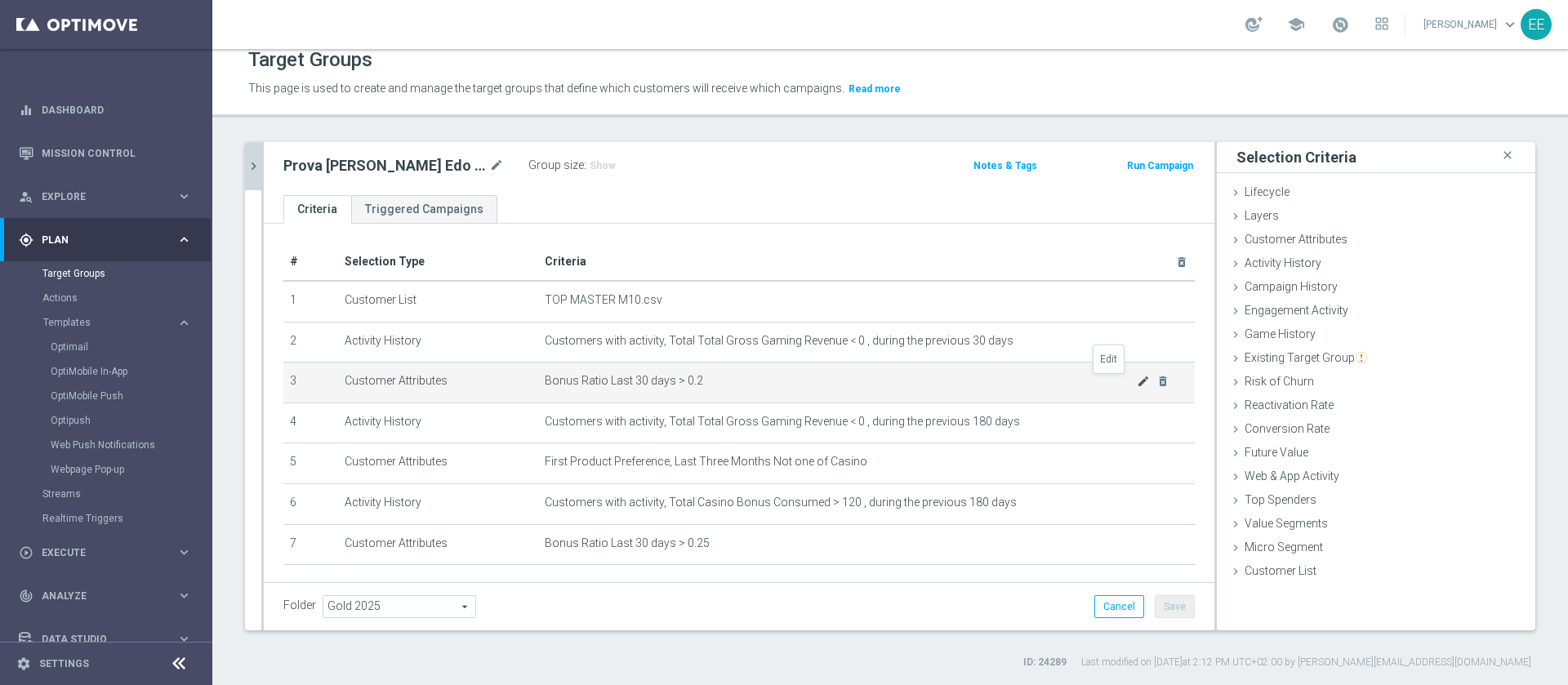
click at [1137, 381] on icon "mode_edit" at bounding box center [1143, 382] width 13 height 13
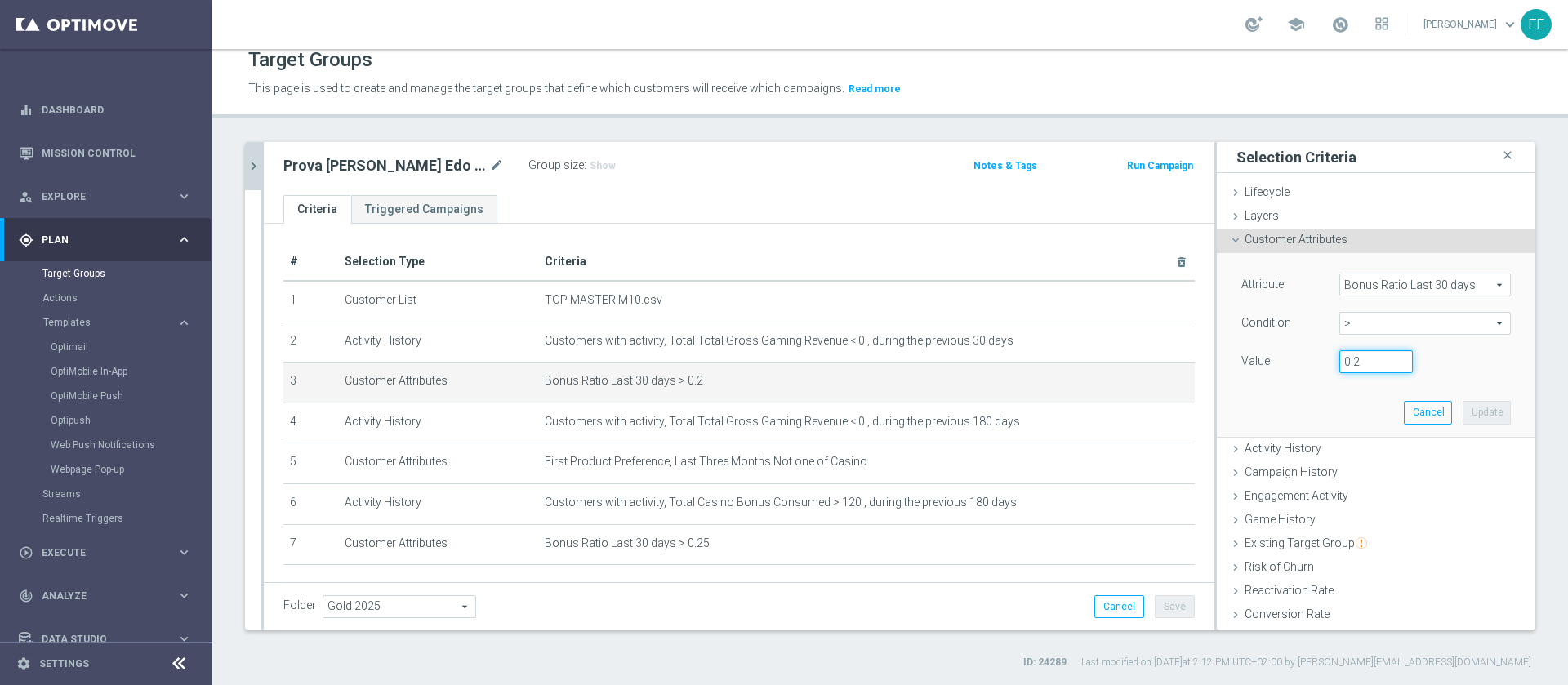
click at [1340, 357] on input "0.2" at bounding box center [1376, 362] width 73 height 23
type input "0.18"
click at [1462, 407] on button "Update" at bounding box center [1486, 412] width 48 height 23
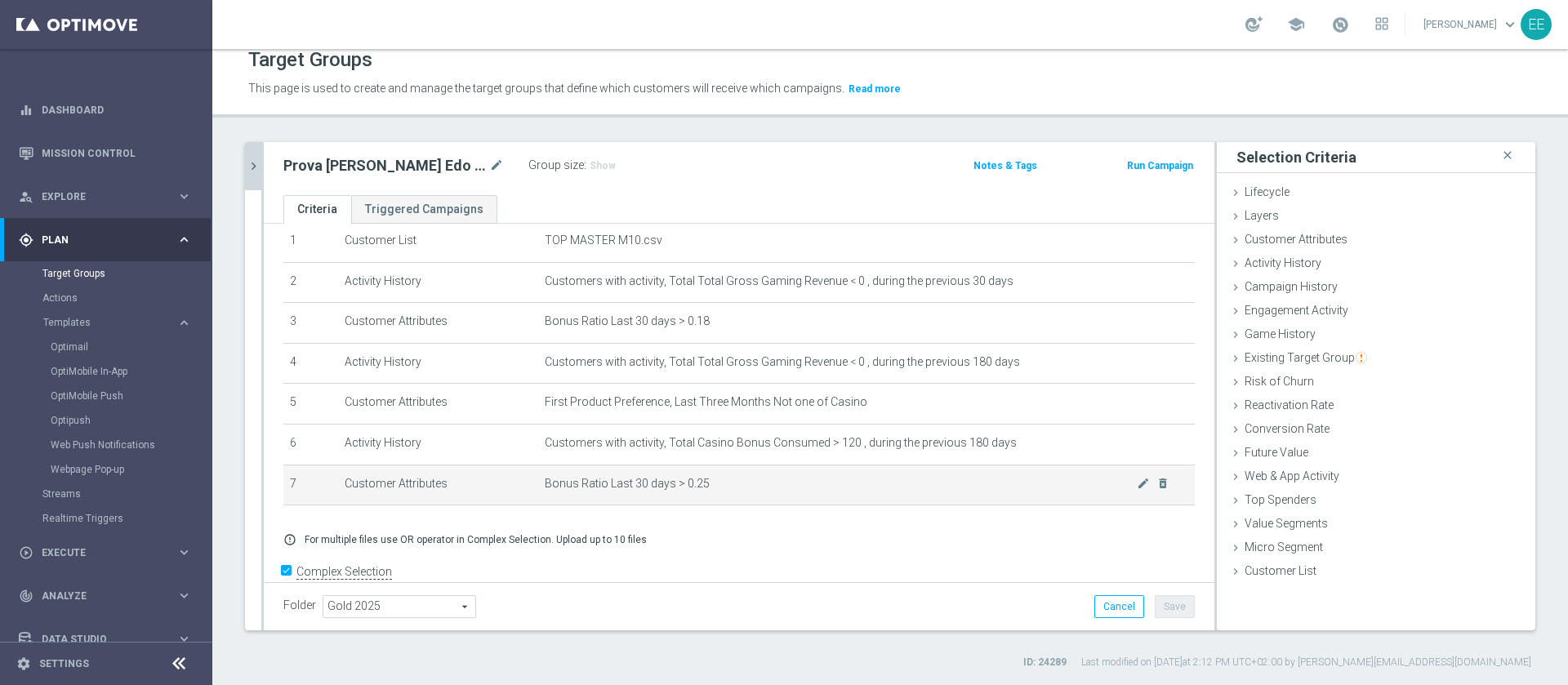
scroll to position [92, 0]
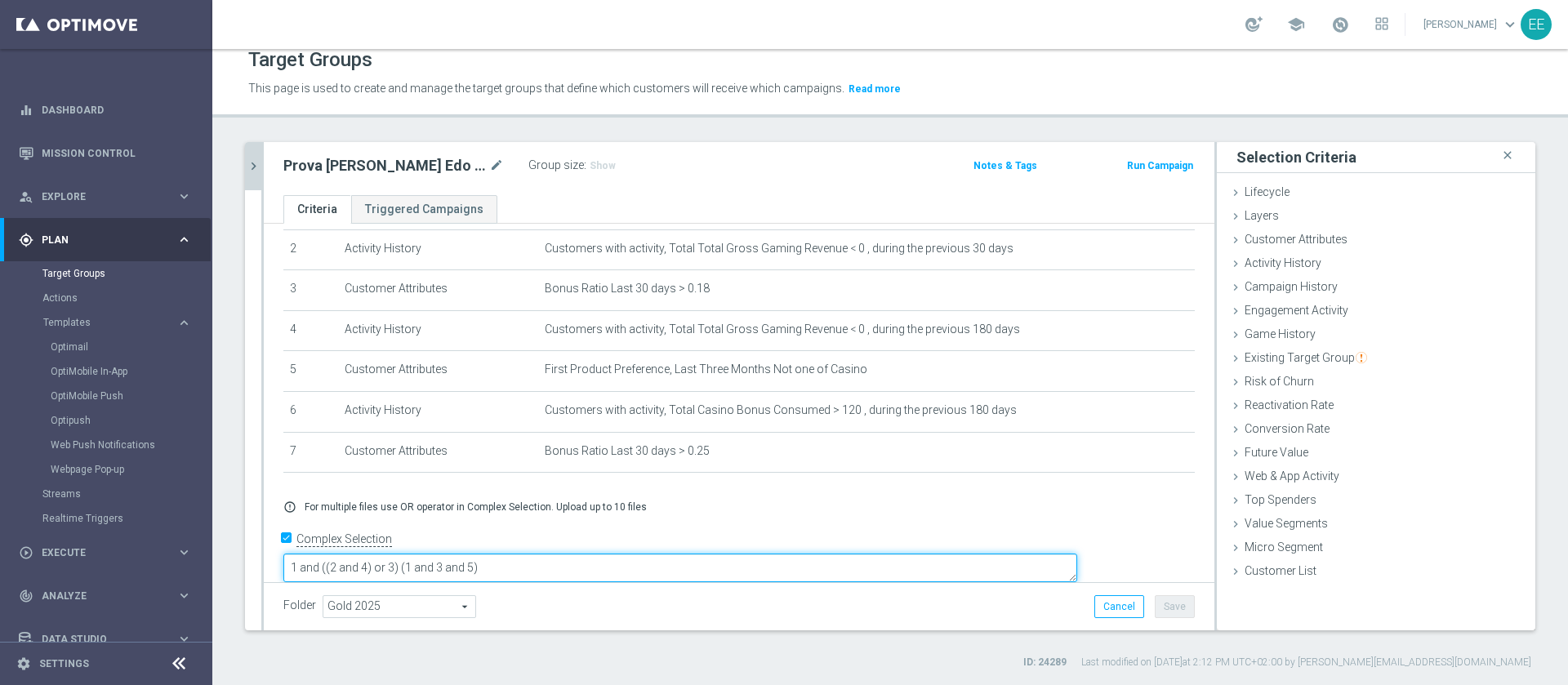
click at [650, 554] on textarea "1 and ((2 and 4) or 3) (1 and 3 and 5)" at bounding box center [680, 568] width 794 height 29
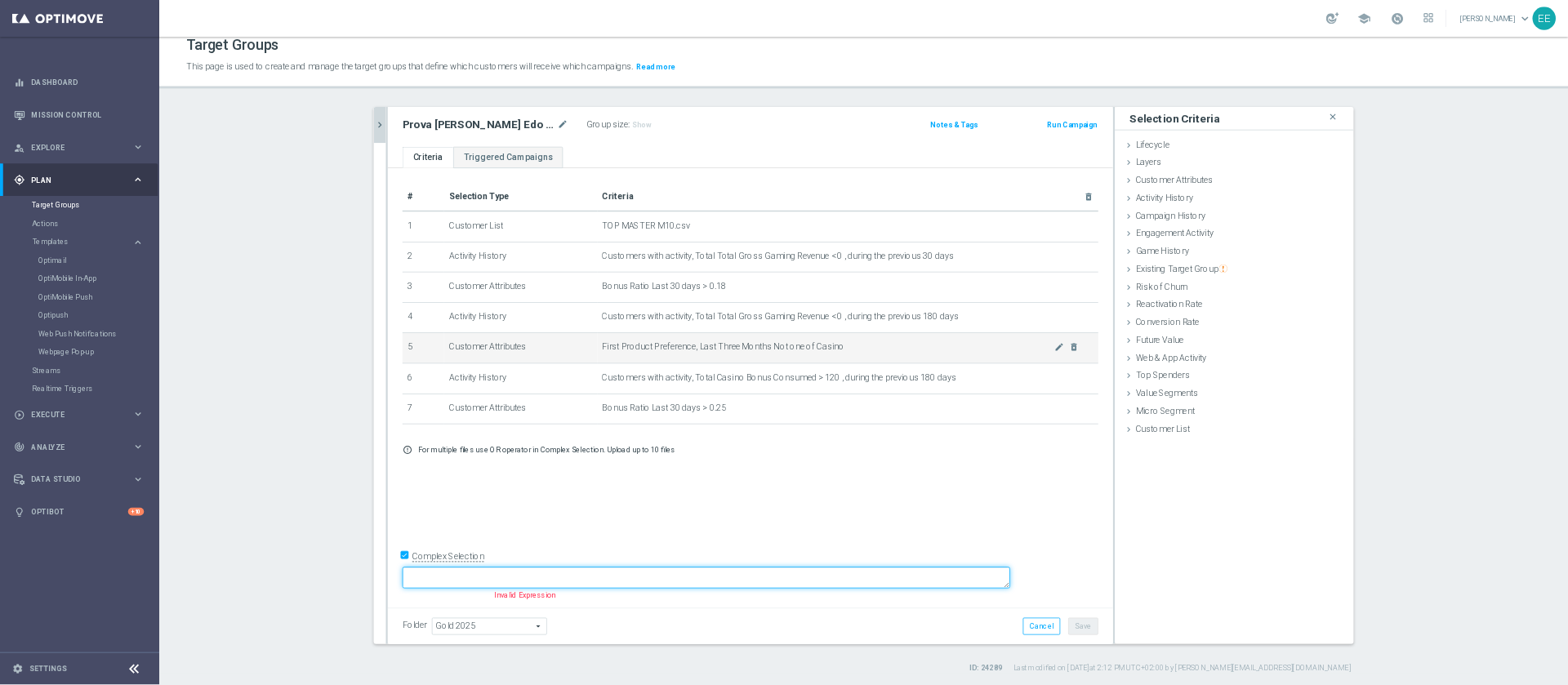
scroll to position [0, 0]
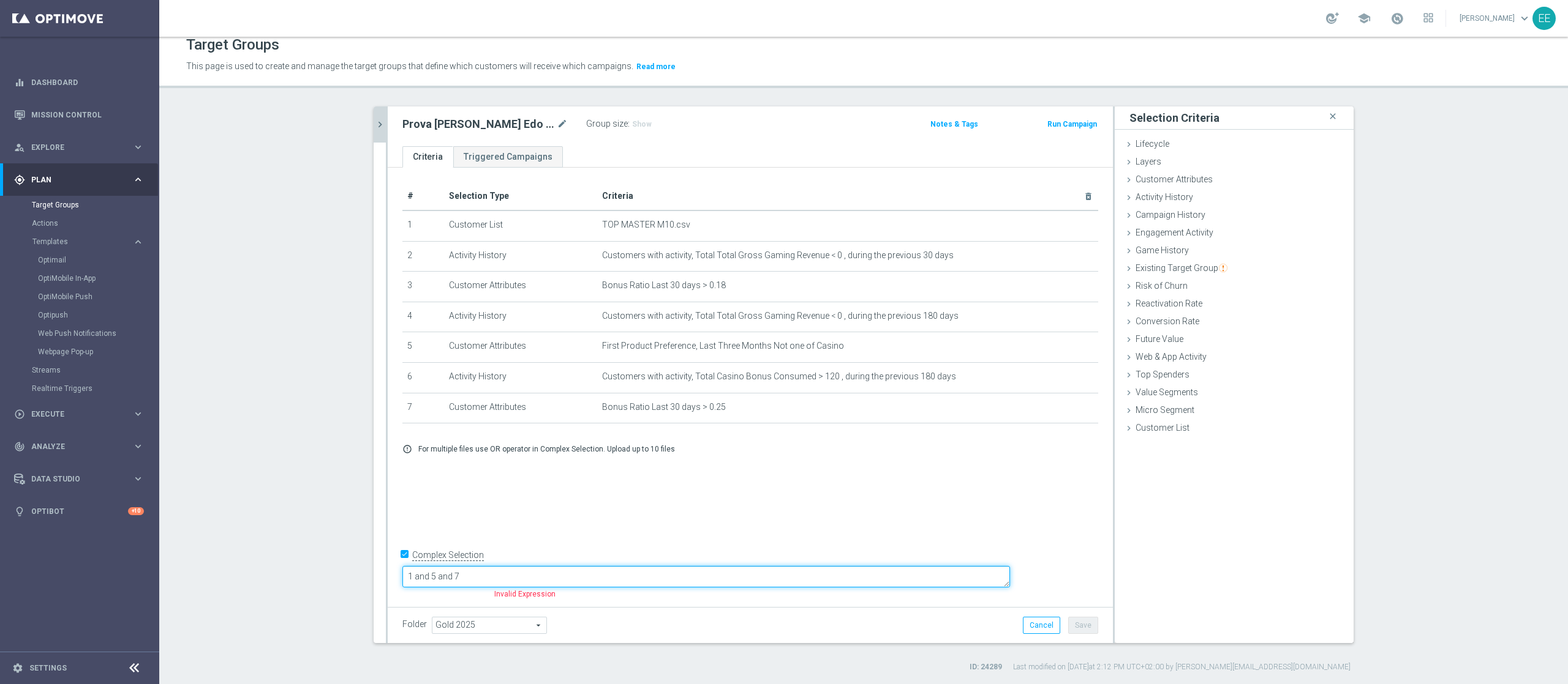
click at [510, 513] on textarea "1 and 5 and 7" at bounding box center [706, 576] width 608 height 22
click at [591, 513] on textarea "1 and (5 and 7" at bounding box center [706, 576] width 608 height 22
type textarea "1 and (5 and 7)"
click at [517, 513] on textarea "1 and (5 and 7)" at bounding box center [706, 576] width 608 height 22
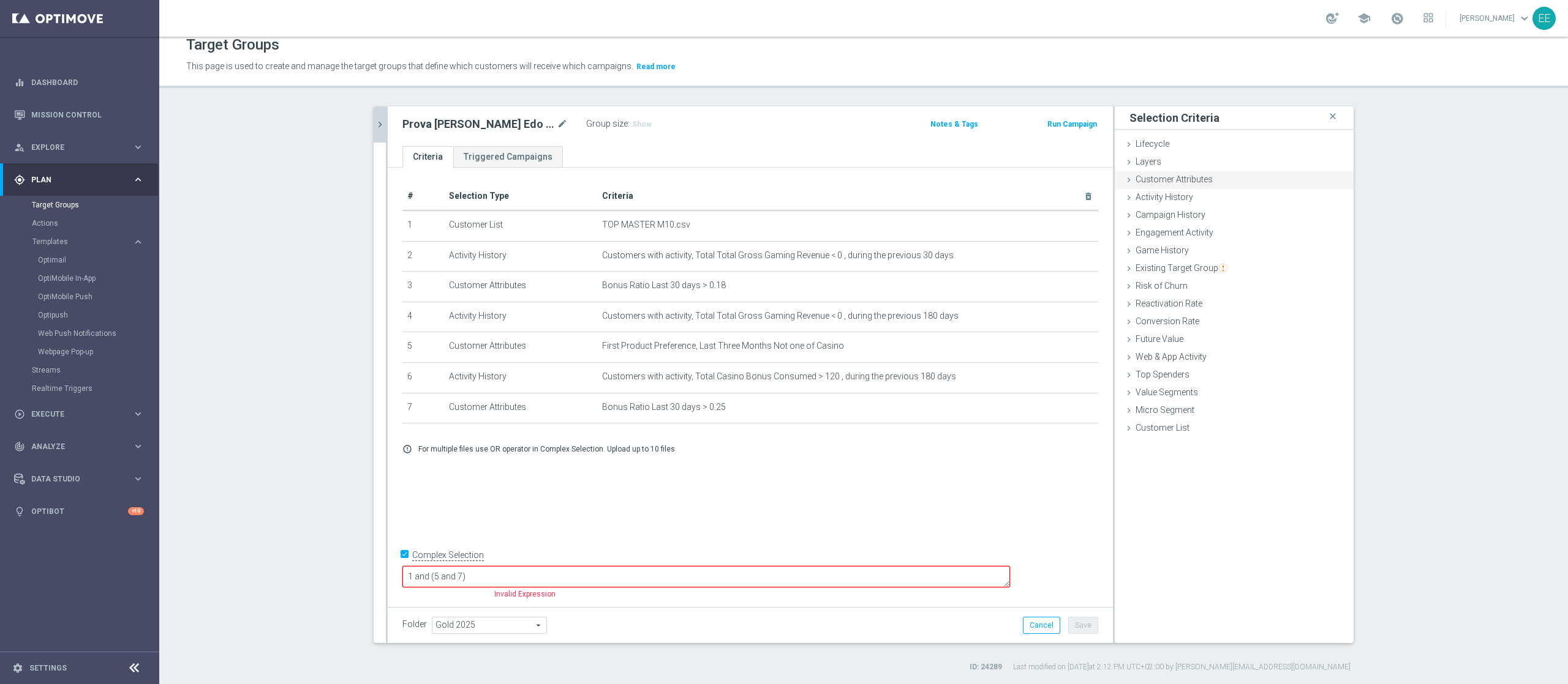
click at [1175, 187] on div "Customer Attributes done selection updated" at bounding box center [1234, 180] width 239 height 19
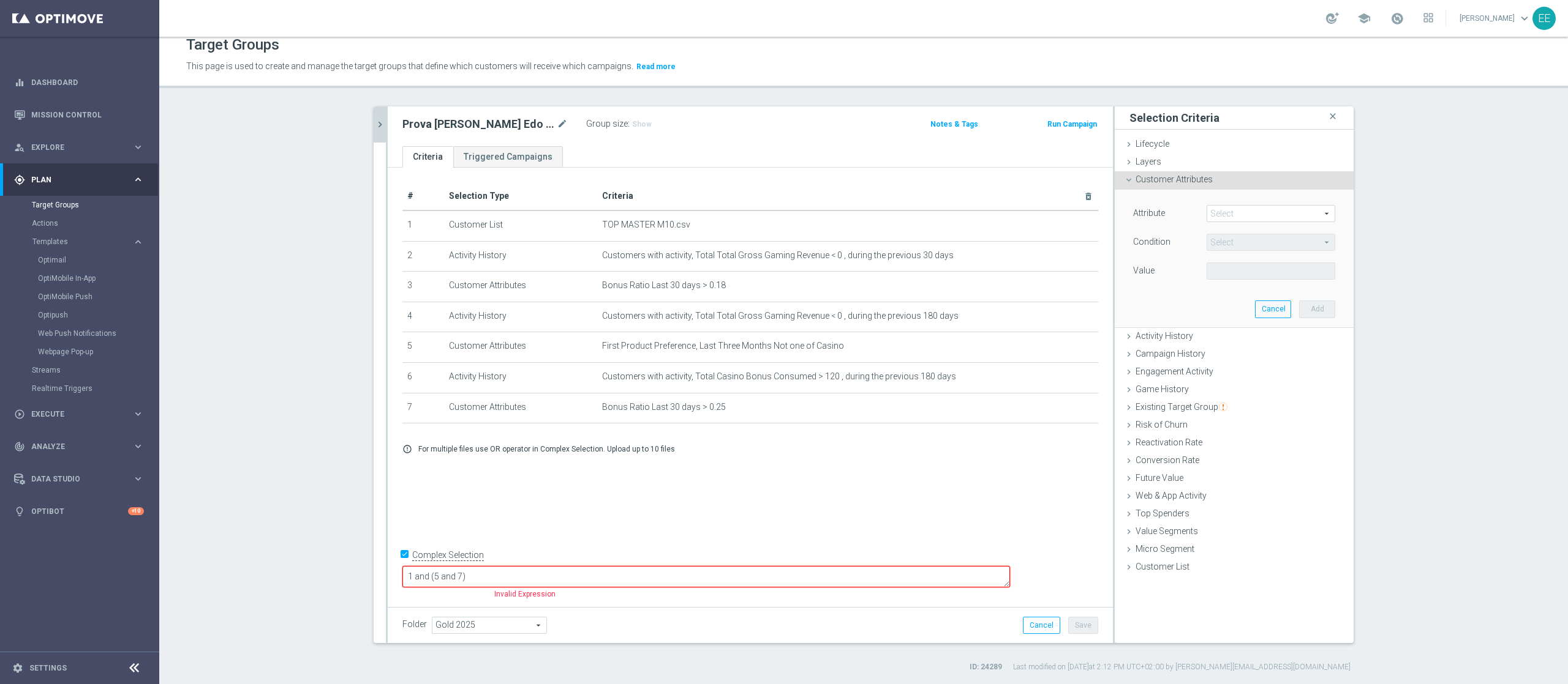
click at [1175, 213] on span at bounding box center [1271, 214] width 127 height 16
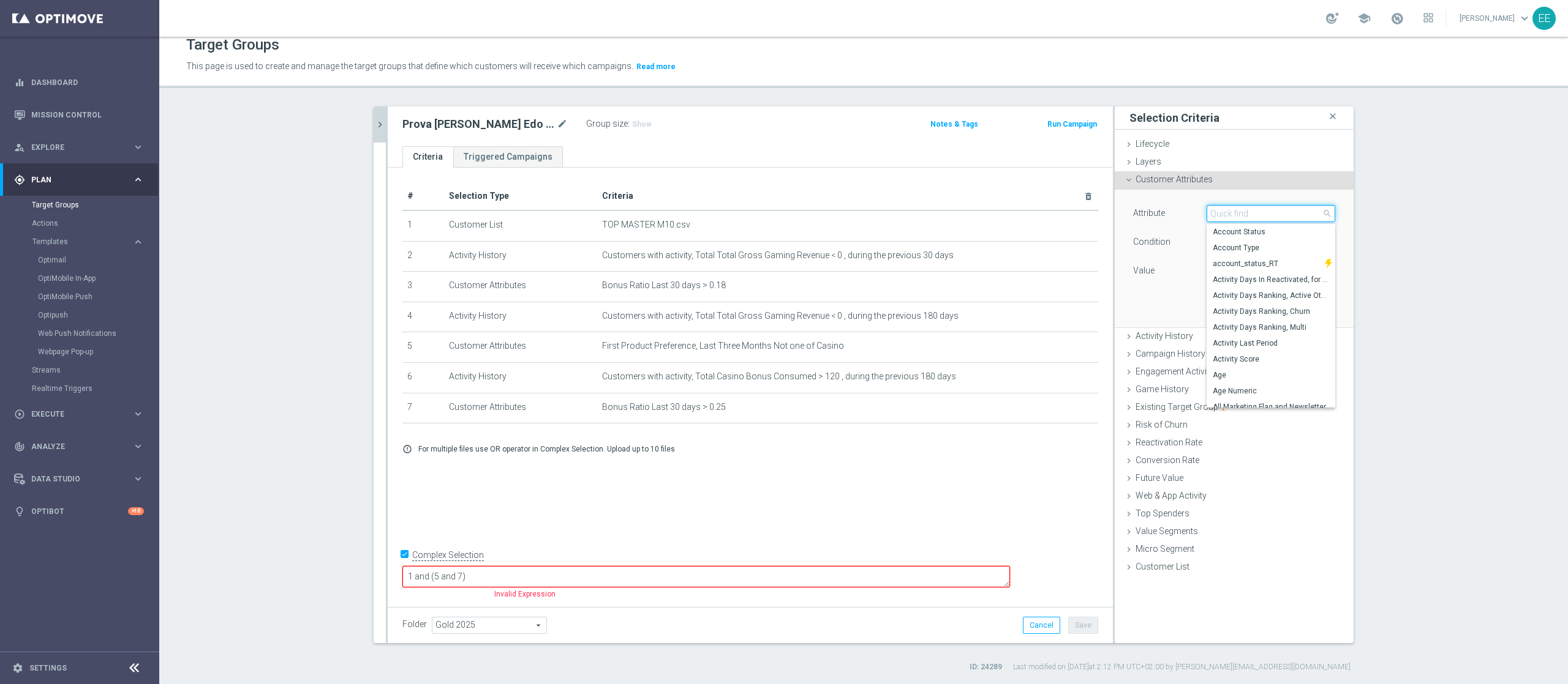
click at [1175, 213] on input "search" at bounding box center [1271, 214] width 129 height 17
type input "first product"
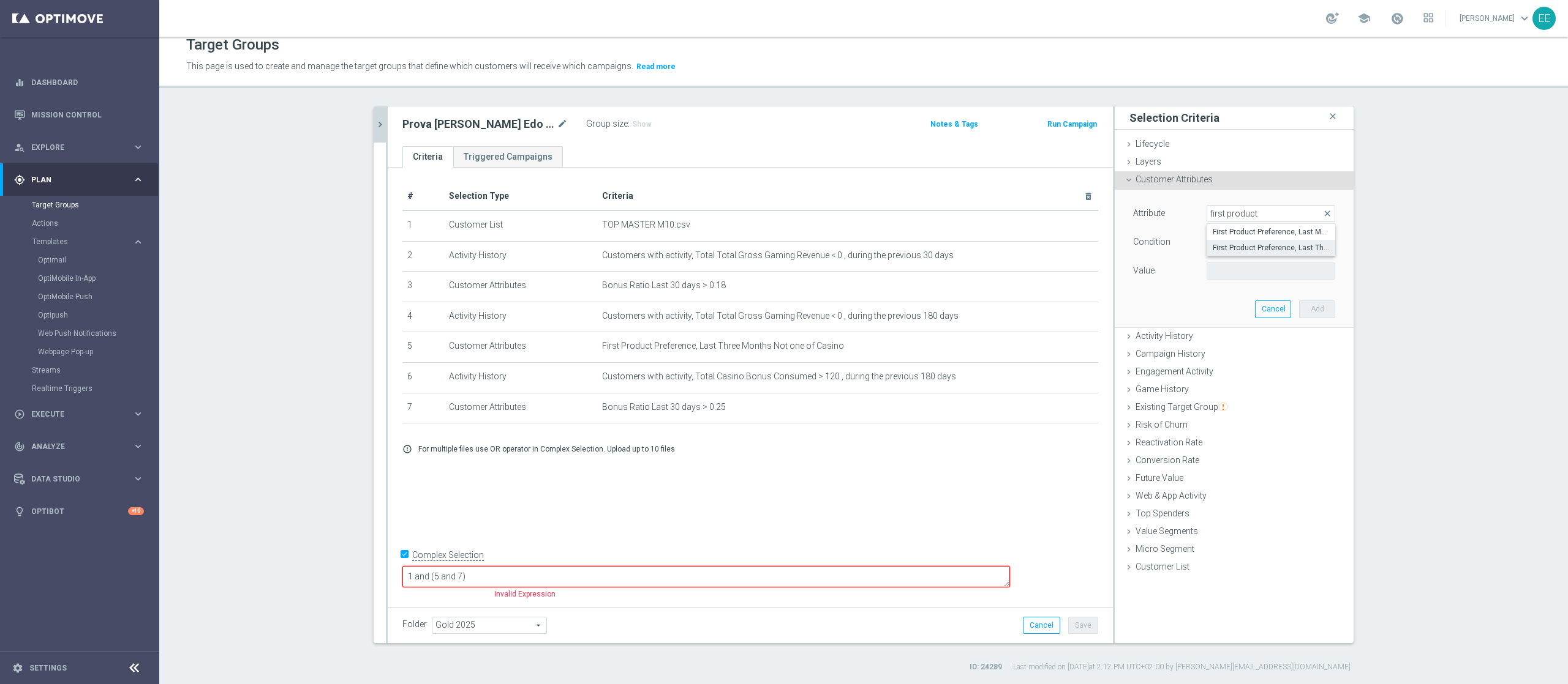
click at [1175, 244] on span "First Product Preference, Last Three Months" at bounding box center [1271, 248] width 116 height 10
type input "First Product Preference, Last Three Months"
type input "Equals"
click at [1175, 263] on span at bounding box center [1271, 271] width 127 height 16
click at [1175, 267] on input "search" at bounding box center [1271, 271] width 129 height 17
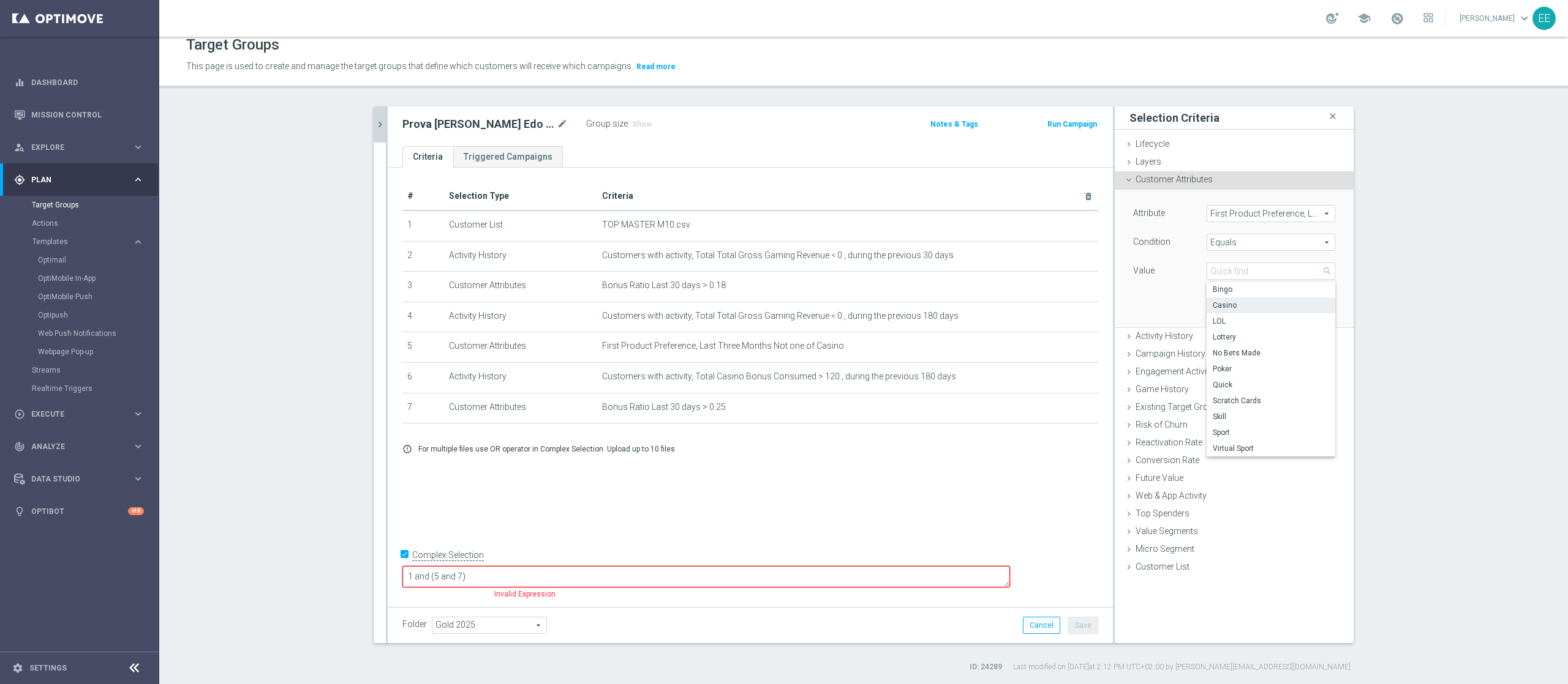
click at [1175, 305] on span "Casino" at bounding box center [1271, 305] width 116 height 10
type input "Casino"
click at [1175, 305] on button "Add" at bounding box center [1317, 309] width 36 height 17
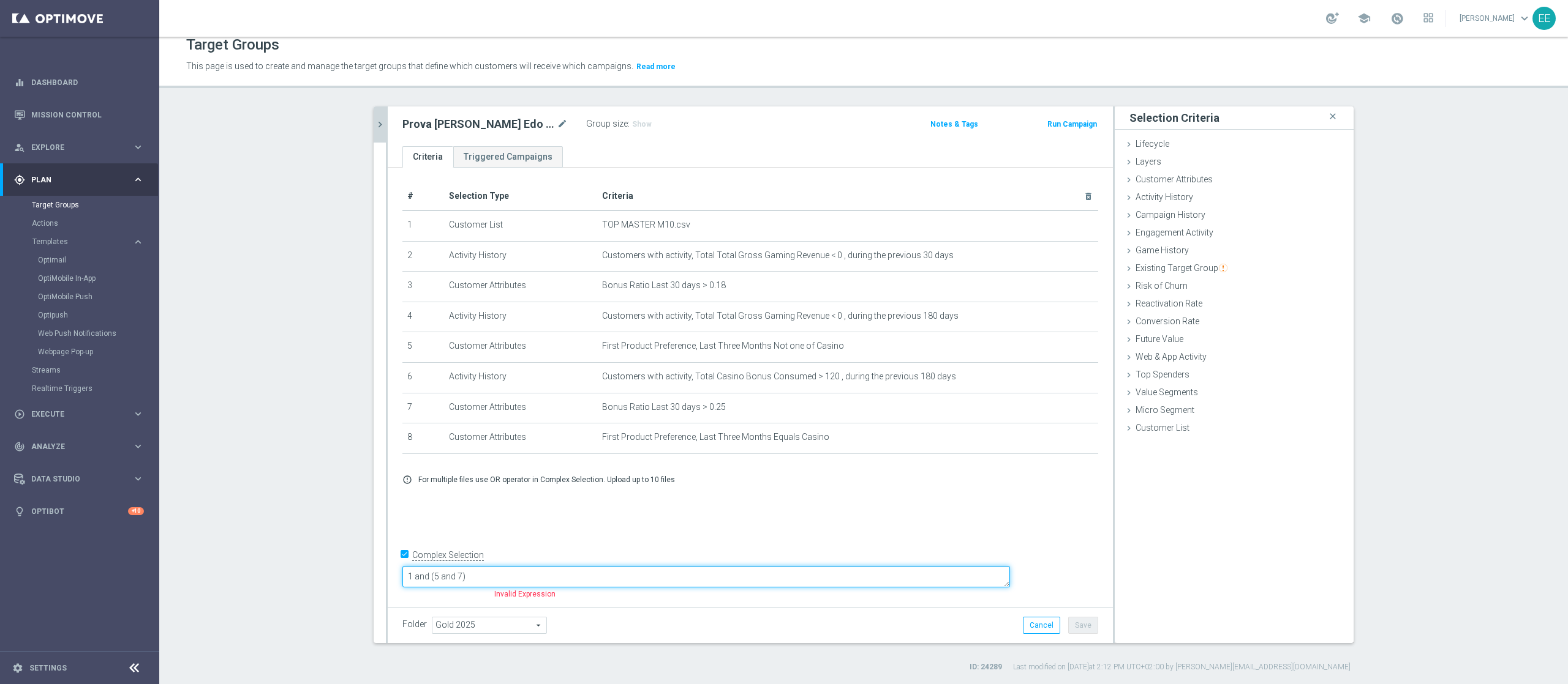
click at [516, 513] on textarea "1 and (5 and 7)" at bounding box center [706, 576] width 608 height 22
click at [618, 513] on textarea "1 and (8 and 7)" at bounding box center [706, 576] width 608 height 22
click at [509, 513] on textarea "1 and (8 and 7) or (3 and 5) or (2 and 4))" at bounding box center [706, 576] width 608 height 22
click at [684, 513] on textarea "1 and ((8 and 7) or (3 and 5) or (2 and 4))" at bounding box center [706, 576] width 608 height 22
click at [542, 513] on textarea "1 and ((8 and 7) or (3 and 5) or (2 and 4))" at bounding box center [706, 576] width 608 height 22
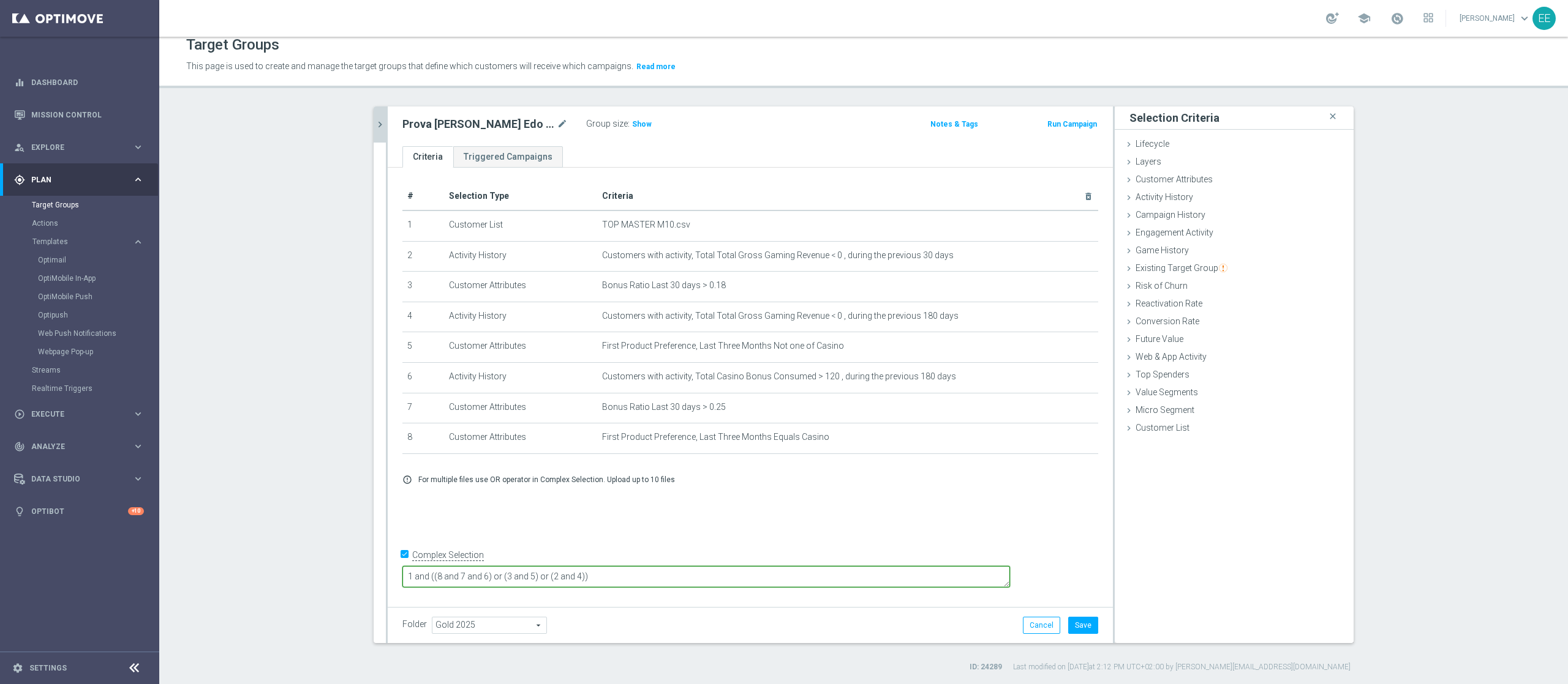
click at [794, 513] on textarea "1 and ((8 and 7 and 6) or (3 and 5) or (2 and 4))" at bounding box center [706, 576] width 608 height 22
type textarea "1 and ((8 and 7 and 6) or (3 and 5) or (2 and 4))"
click at [1088, 513] on button "Save" at bounding box center [1083, 625] width 30 height 17
click at [632, 125] on span "Show" at bounding box center [642, 124] width 20 height 9
click at [804, 141] on div "Prova [PERSON_NAME] Edo [PERSON_NAME] 02.10 mode_edit Group size : 7,468 Notes …" at bounding box center [750, 127] width 725 height 40
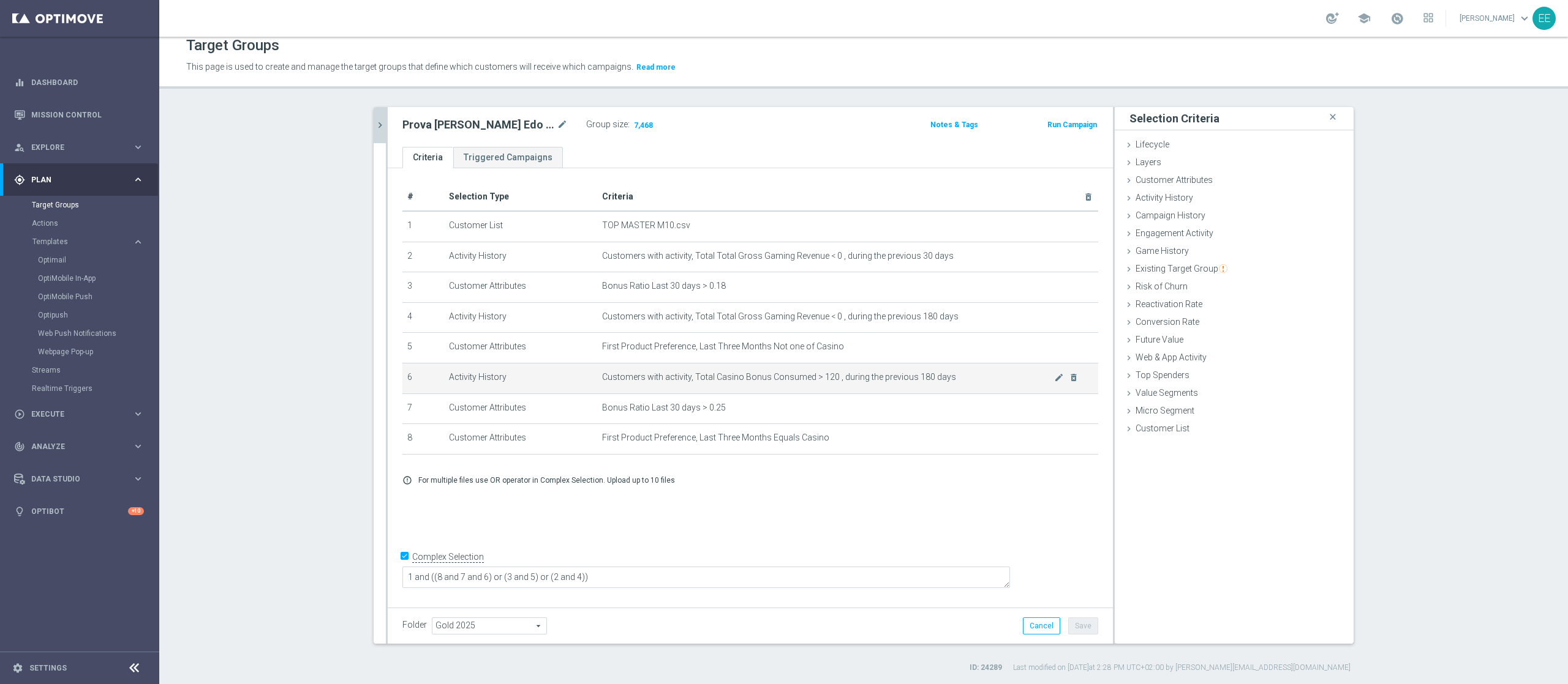
click at [1044, 382] on span "Customers with activity, Total Casino Bonus Consumed > 120 , during the previou…" at bounding box center [828, 377] width 452 height 11
click at [1054, 382] on icon "mode_edit" at bounding box center [1059, 378] width 10 height 10
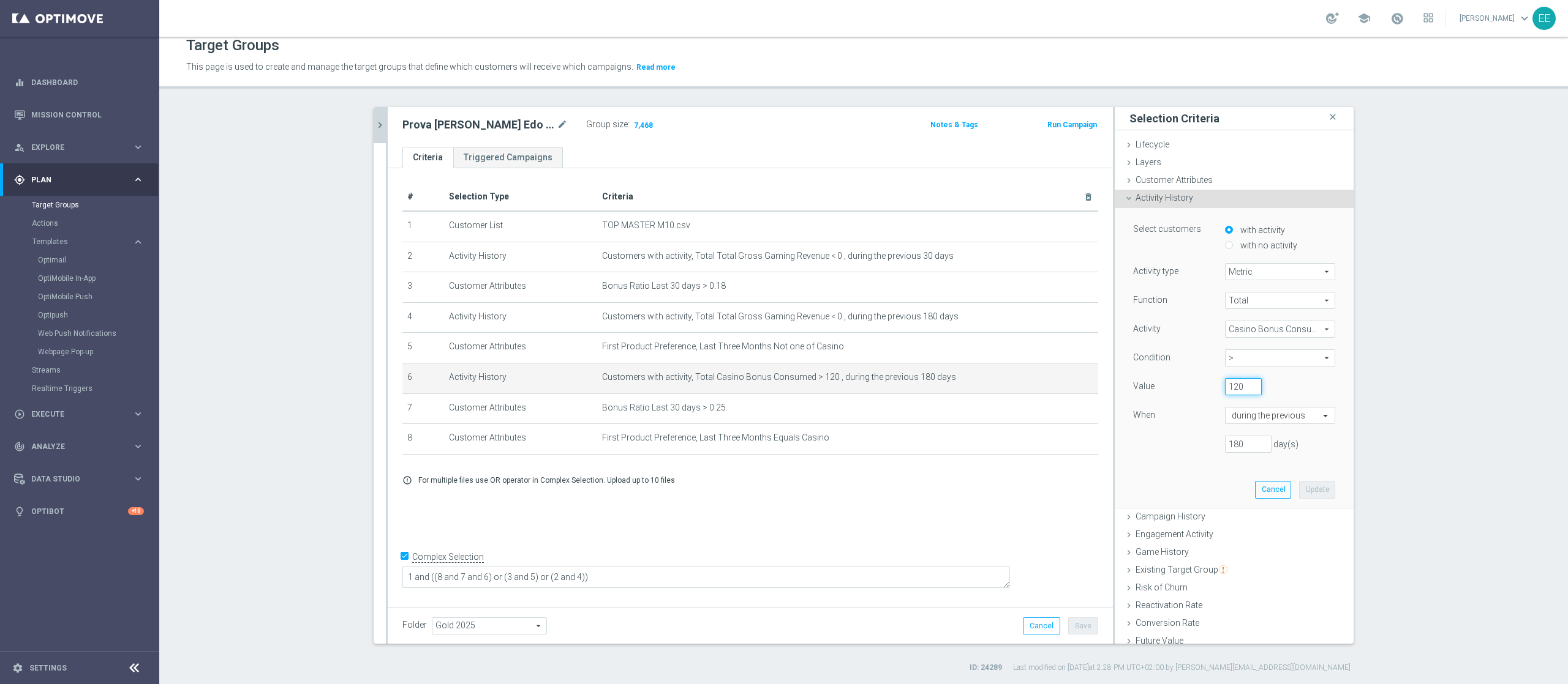
click at [1175, 386] on input "120" at bounding box center [1243, 387] width 36 height 17
type input "240"
click at [1175, 487] on button "Update" at bounding box center [1317, 490] width 36 height 17
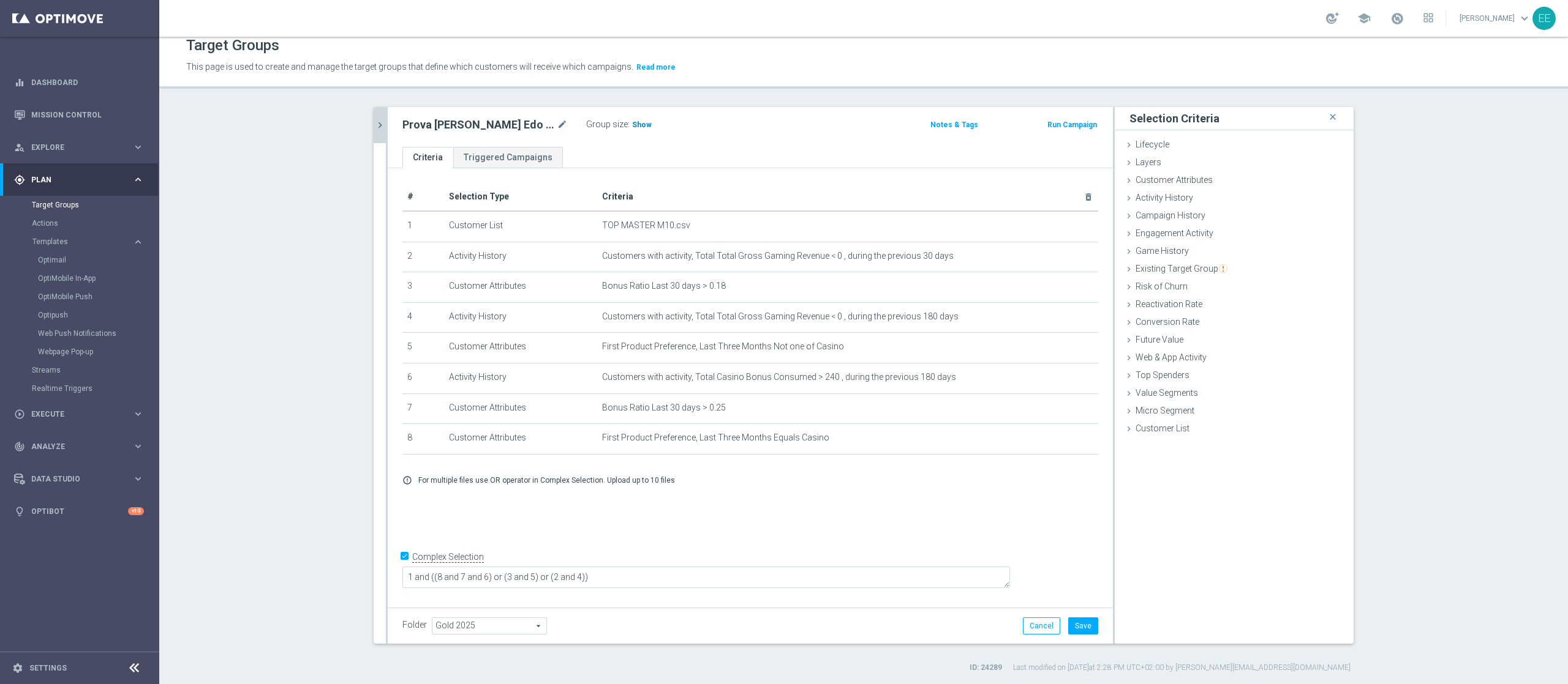
click at [632, 120] on span "Show" at bounding box center [642, 125] width 20 height 9
click at [1054, 413] on icon "mode_edit" at bounding box center [1059, 408] width 10 height 10
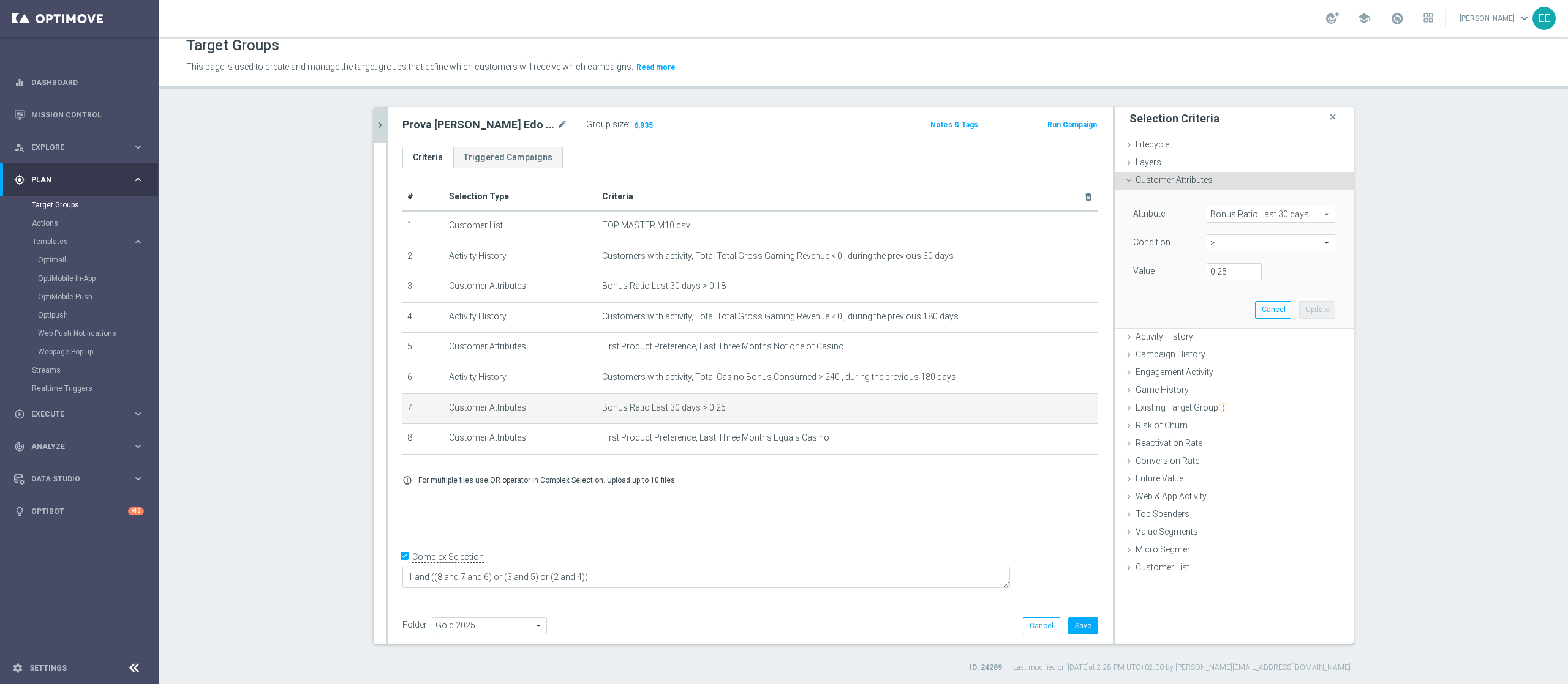
click at [1175, 209] on span "Bonus Ratio Last 30 days" at bounding box center [1271, 214] width 127 height 16
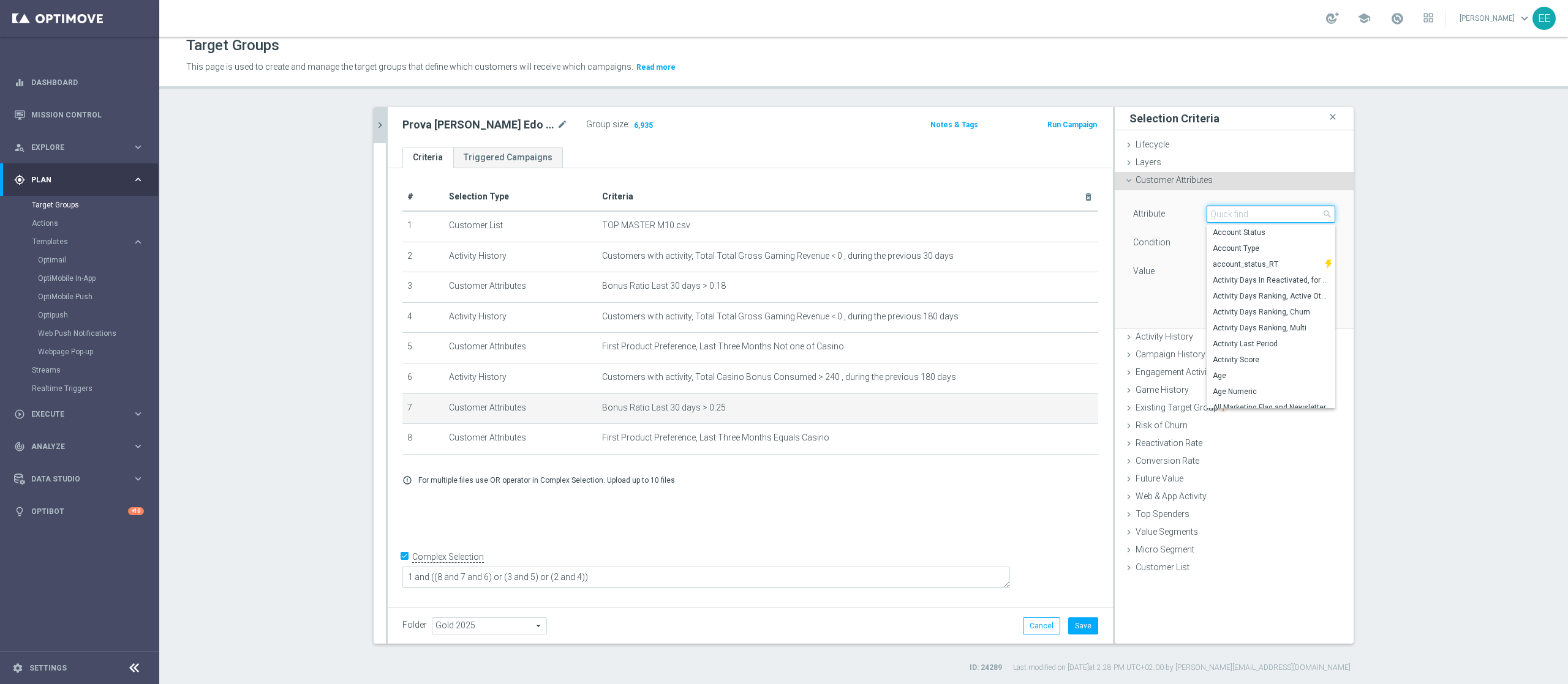
click at [1175, 209] on input "search" at bounding box center [1271, 214] width 129 height 17
type input "b"
click at [1164, 266] on div "Value" at bounding box center [1161, 273] width 74 height 20
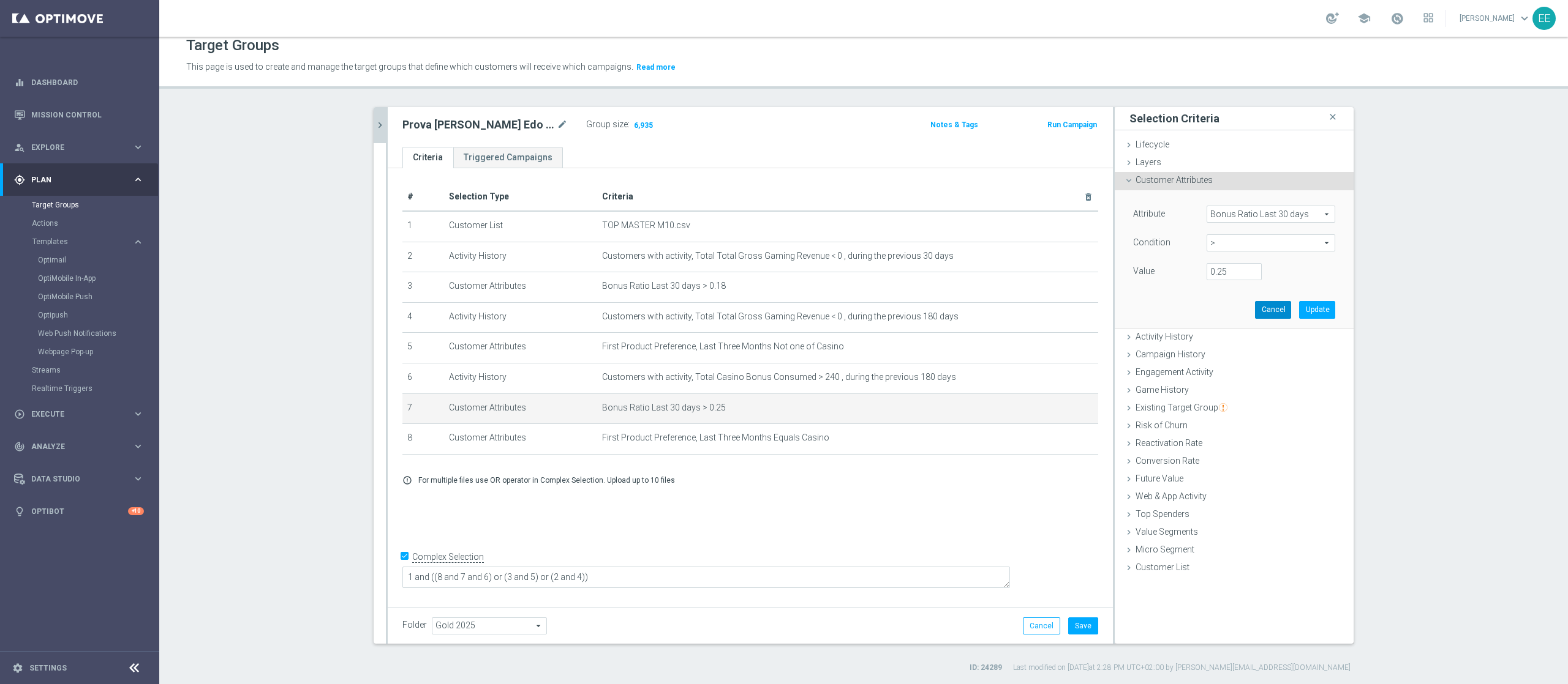
click at [1175, 308] on button "Cancel" at bounding box center [1273, 310] width 36 height 17
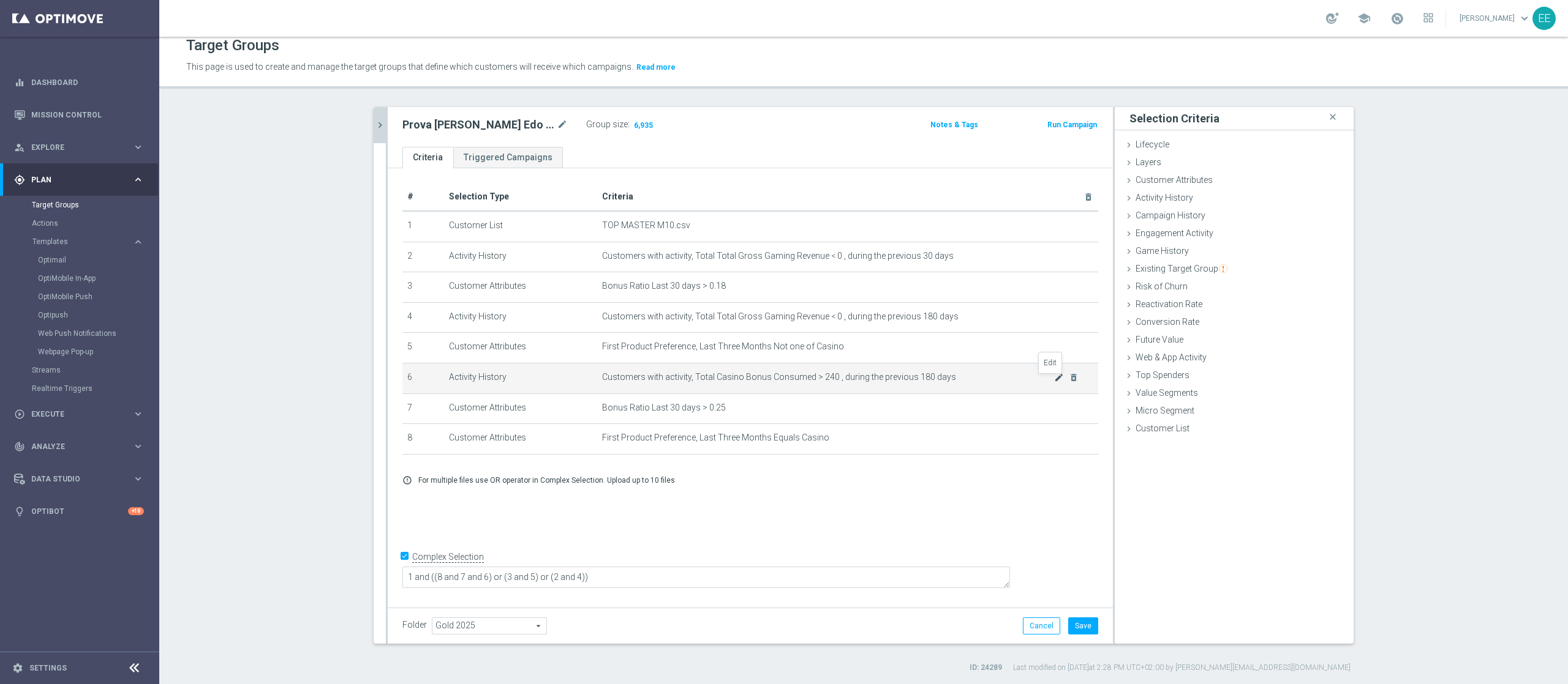
click at [1054, 381] on icon "mode_edit" at bounding box center [1059, 378] width 10 height 10
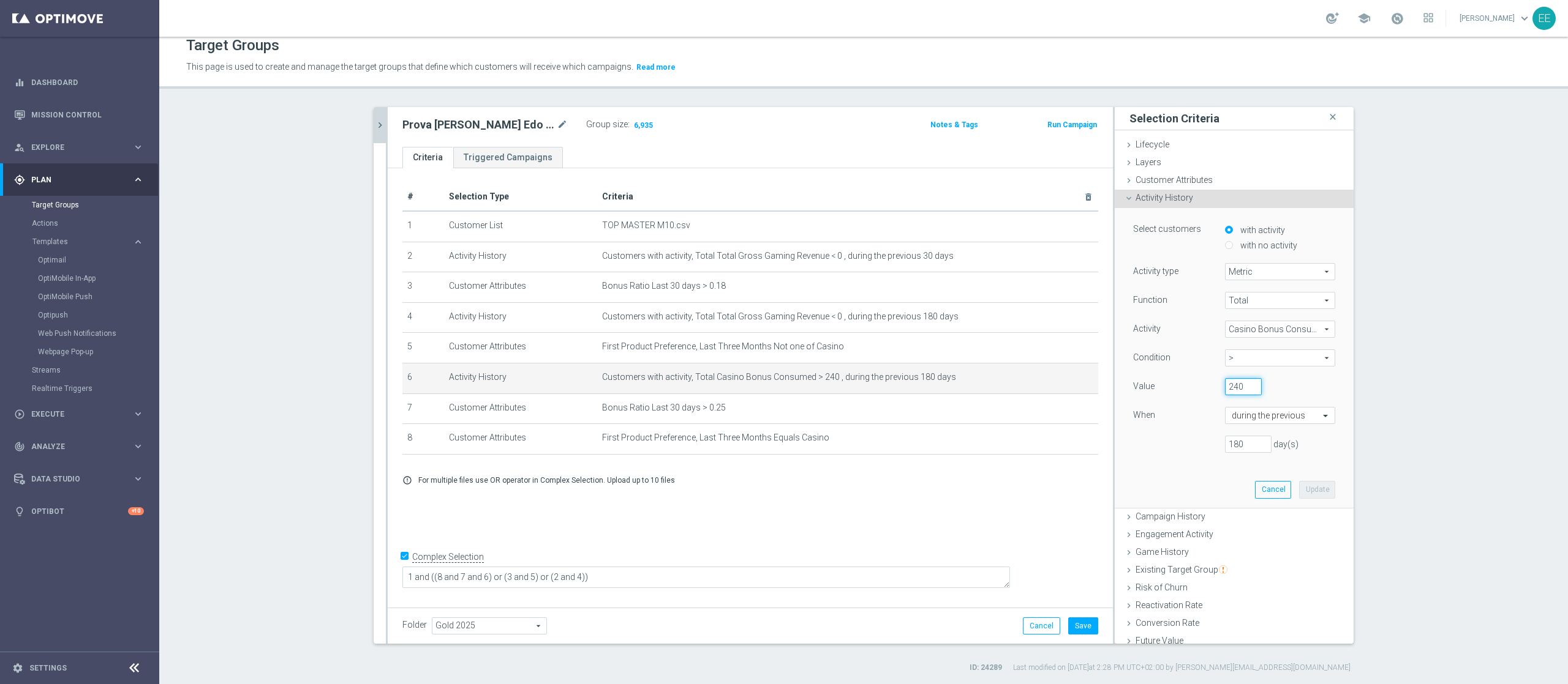
click at [1175, 386] on input "240" at bounding box center [1243, 387] width 36 height 17
type input "1000"
click at [1175, 493] on button "Update" at bounding box center [1317, 490] width 36 height 17
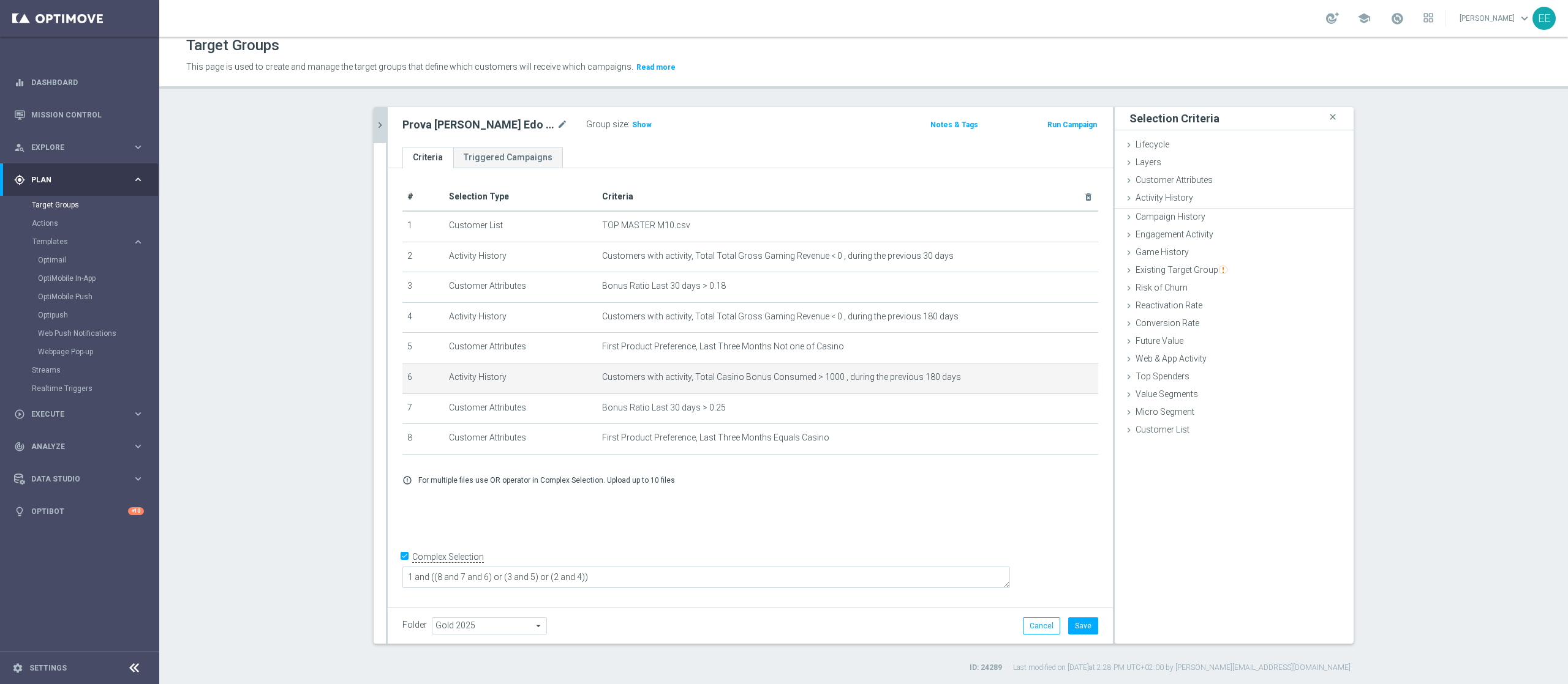
scroll to position [0, 0]
click at [632, 129] on span "Show" at bounding box center [642, 125] width 20 height 9
click at [1054, 382] on icon "mode_edit" at bounding box center [1059, 378] width 10 height 10
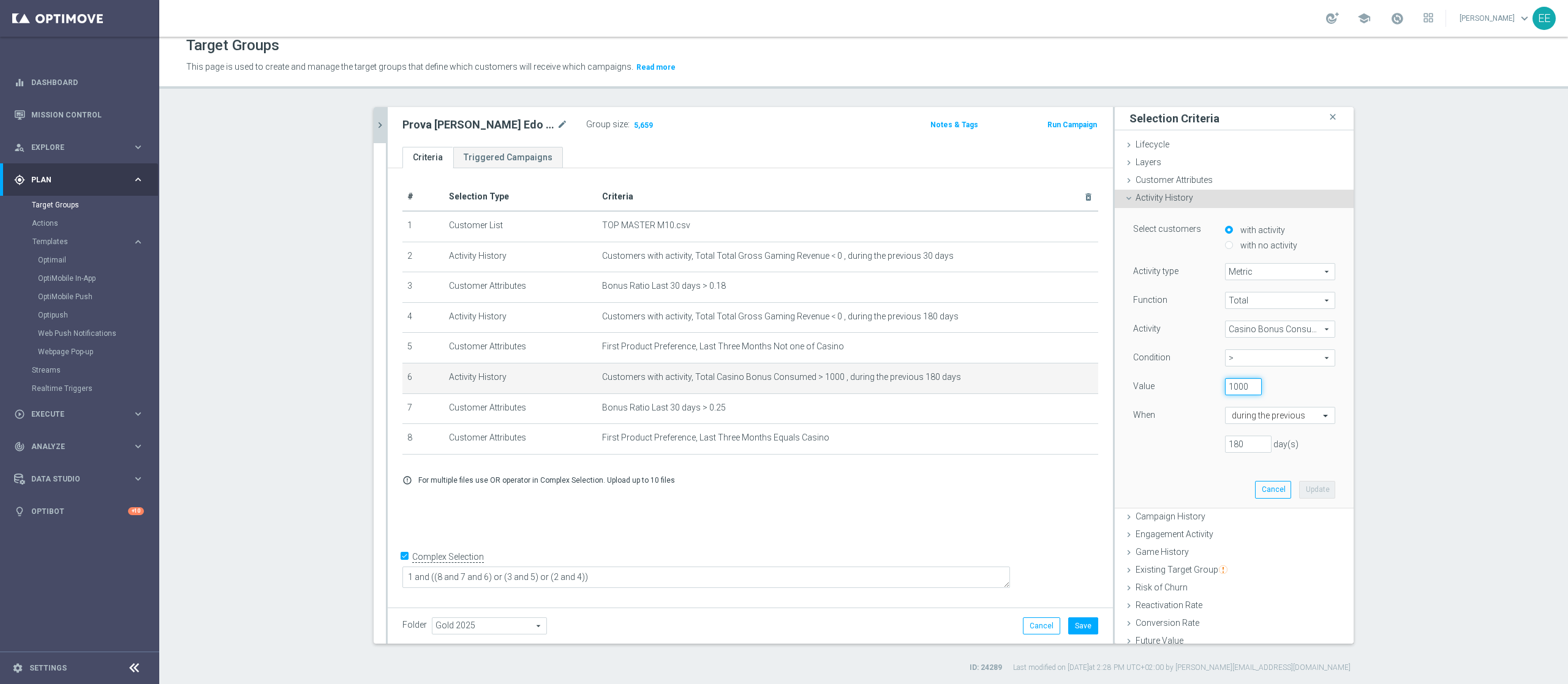
click at [1175, 384] on input "1000" at bounding box center [1243, 387] width 36 height 17
type input "250"
click at [1175, 486] on button "Update" at bounding box center [1317, 490] width 36 height 17
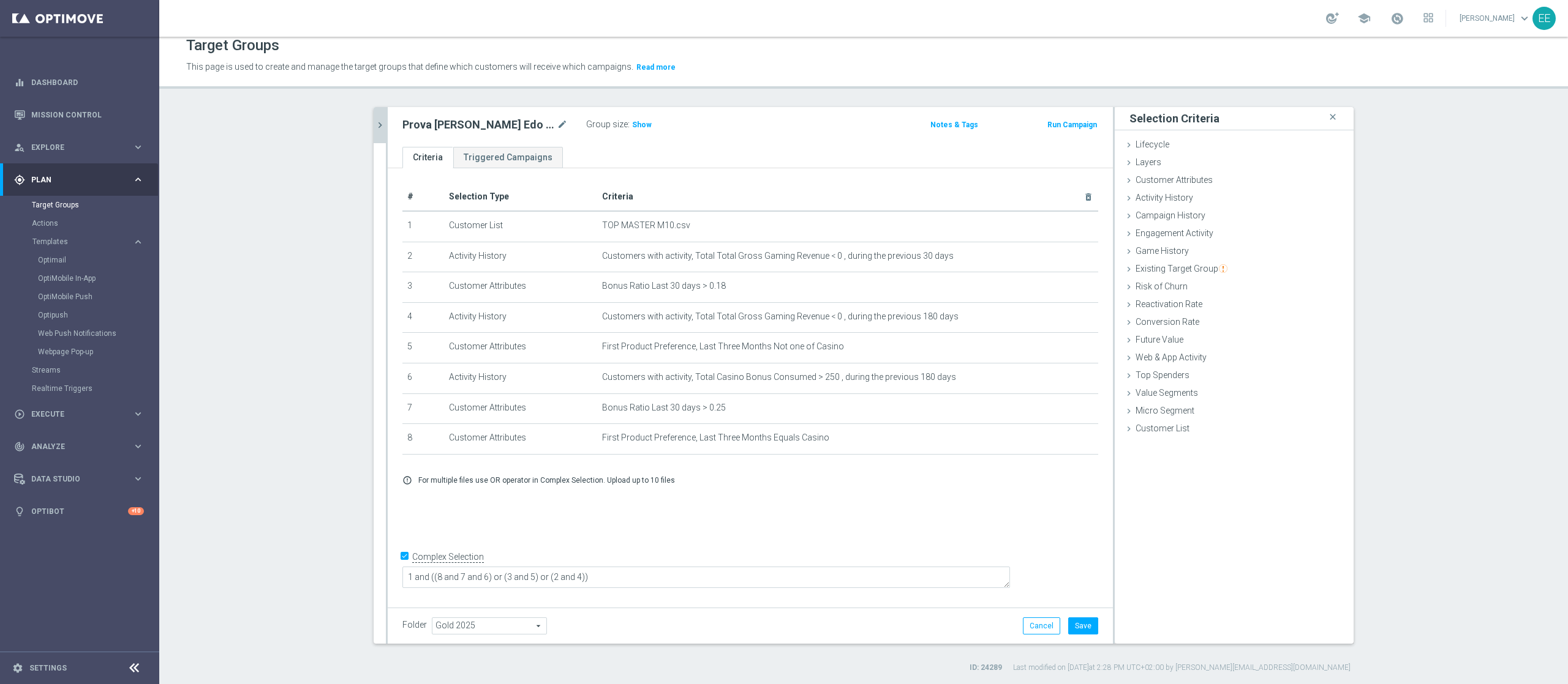
click at [628, 124] on label ":" at bounding box center [628, 124] width 2 height 11
click at [632, 120] on span "Show" at bounding box center [642, 125] width 20 height 9
click at [1175, 505] on section "02.10 close more_vert Prioritize Customer Target Groups library_add create_new_…" at bounding box center [864, 390] width 1408 height 566
click at [1078, 513] on button "Save" at bounding box center [1083, 626] width 30 height 17
click at [373, 116] on button "chevron_right" at bounding box center [380, 125] width 12 height 36
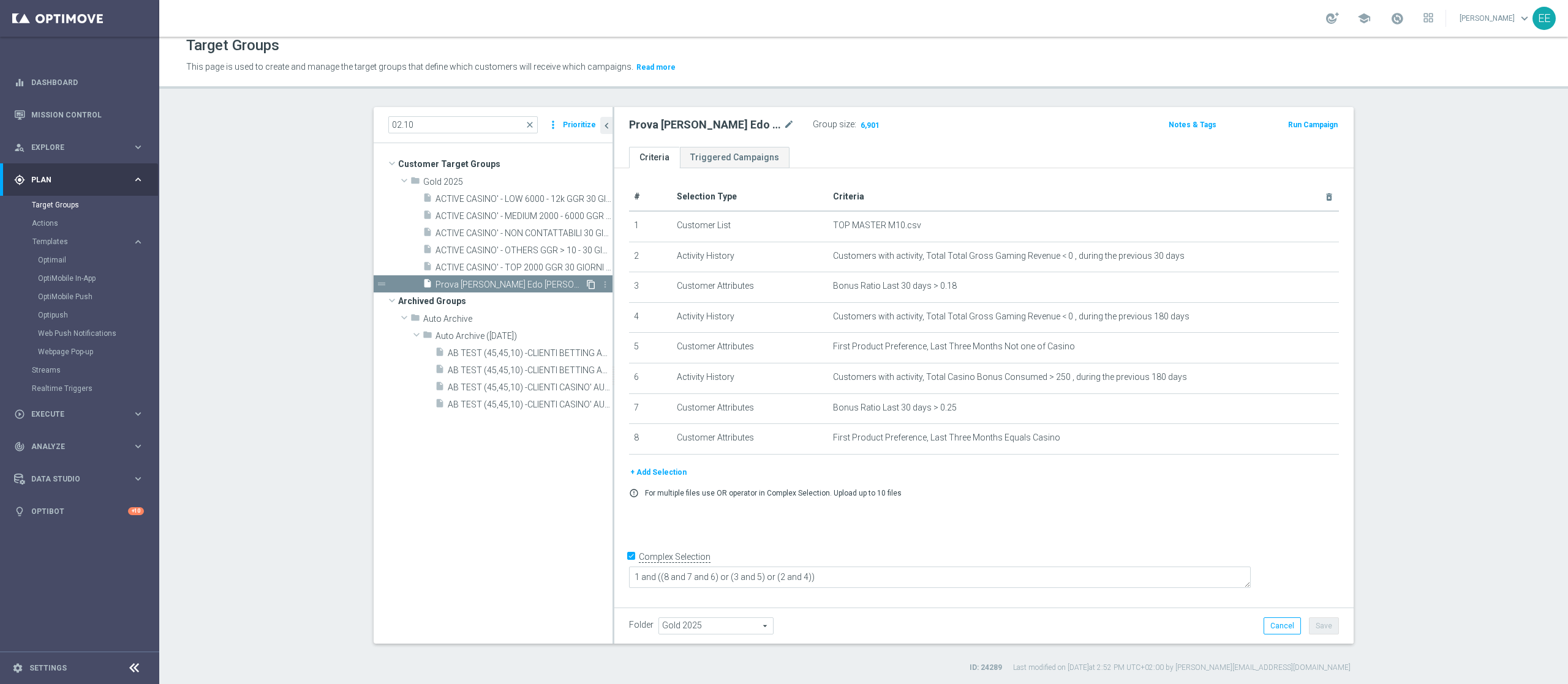
click at [586, 286] on icon "content_copy" at bounding box center [591, 285] width 10 height 10
click at [476, 281] on span "Copy of Prova [PERSON_NAME] Edo [PERSON_NAME] 02.10" at bounding box center [510, 285] width 150 height 11
click at [783, 119] on icon "mode_edit" at bounding box center [789, 125] width 11 height 15
type input "P"
type input "Esperimento di [PERSON_NAME] 03.10"
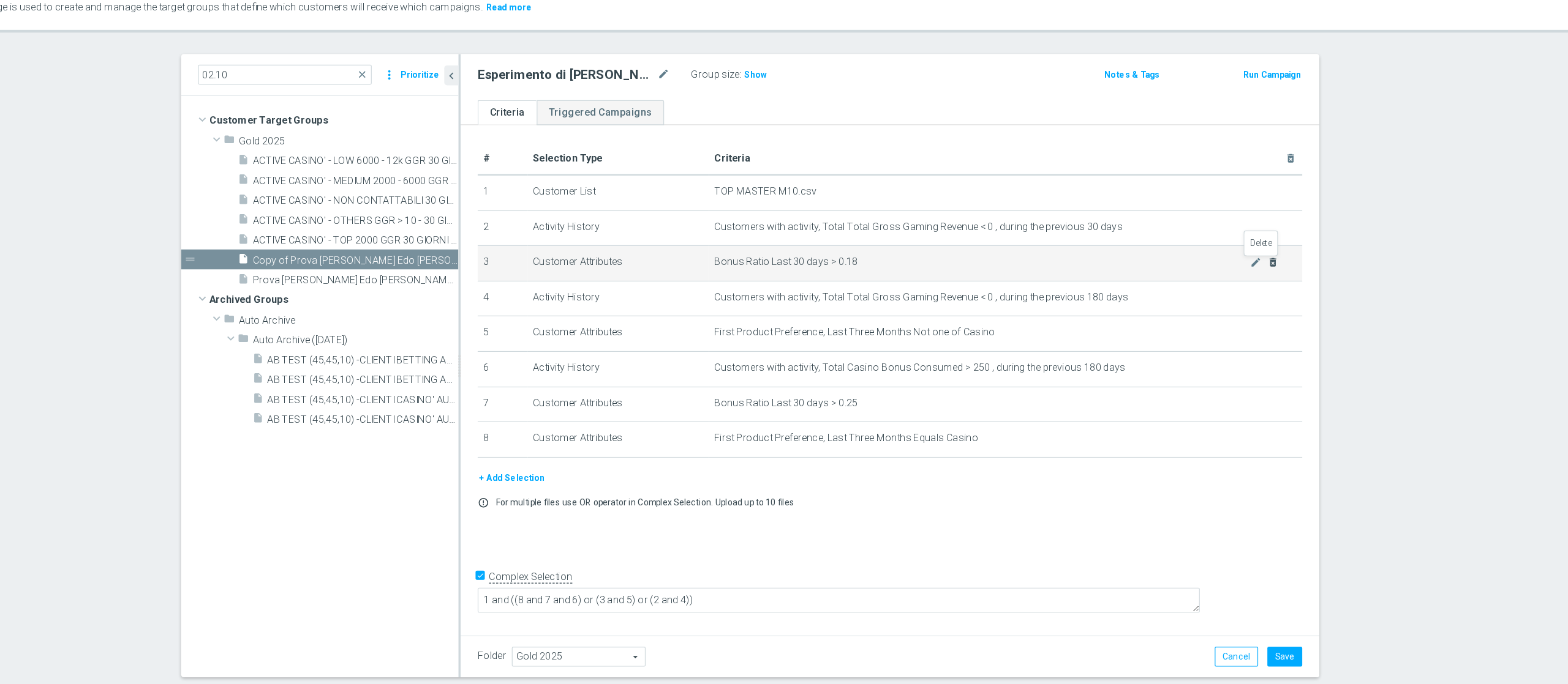
click at [1175, 290] on icon "delete_forever" at bounding box center [1314, 287] width 10 height 10
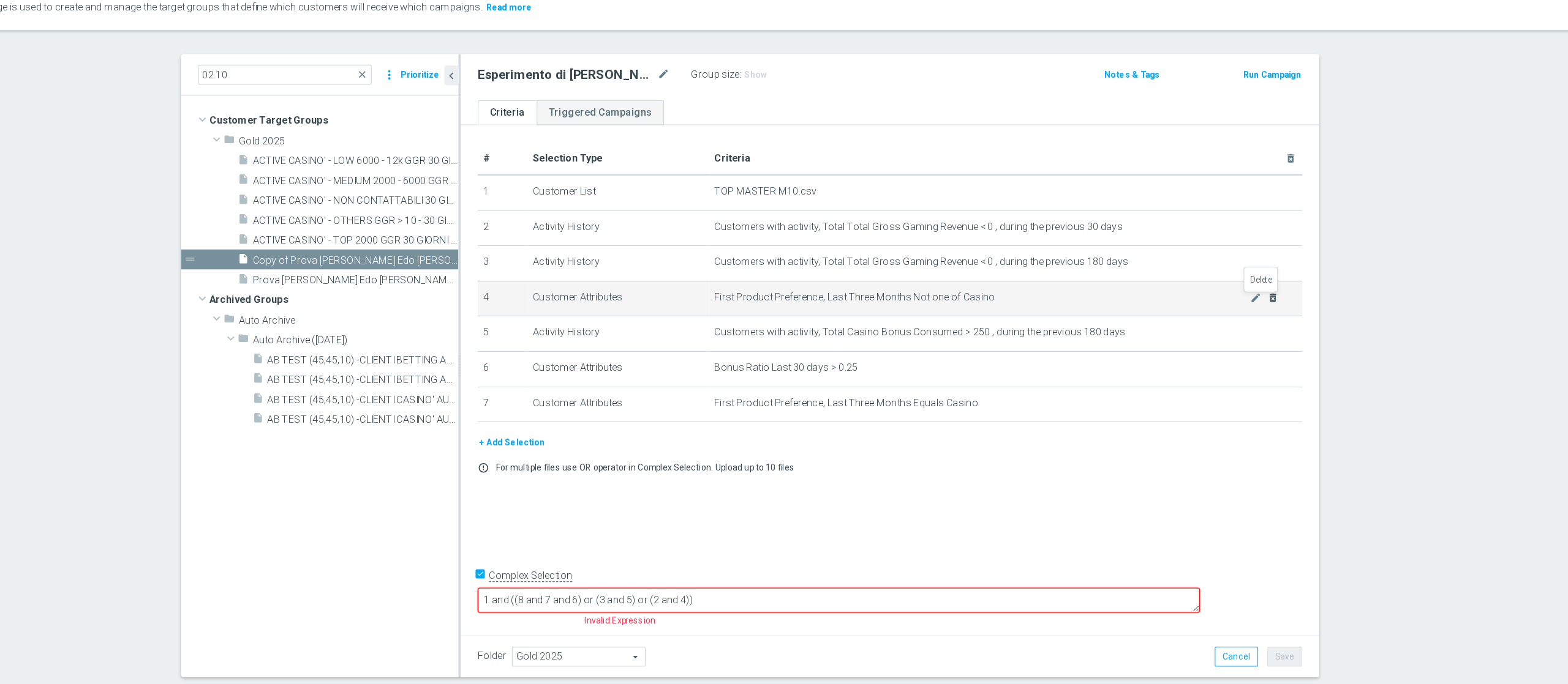
click at [1175, 320] on icon "delete_forever" at bounding box center [1314, 317] width 10 height 10
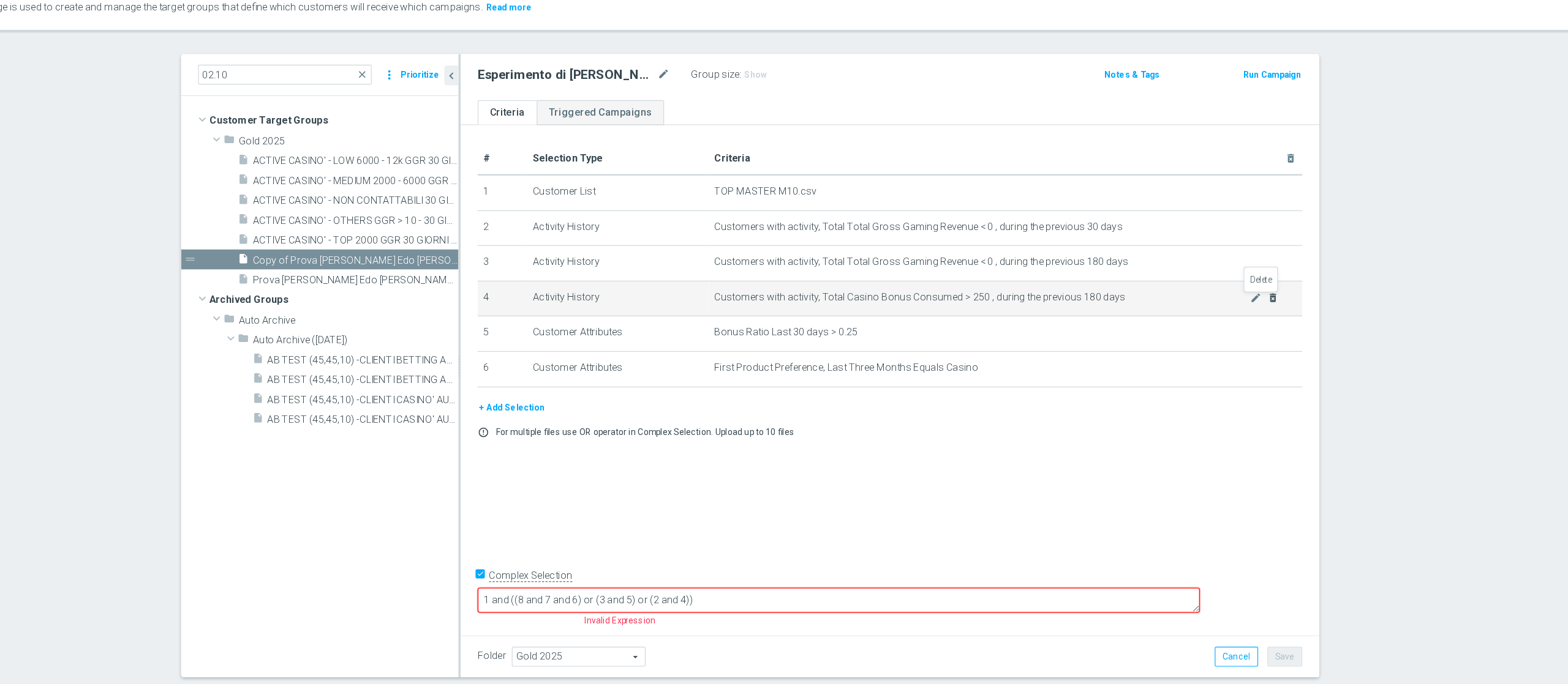
click at [1175, 320] on icon "delete_forever" at bounding box center [1314, 317] width 10 height 10
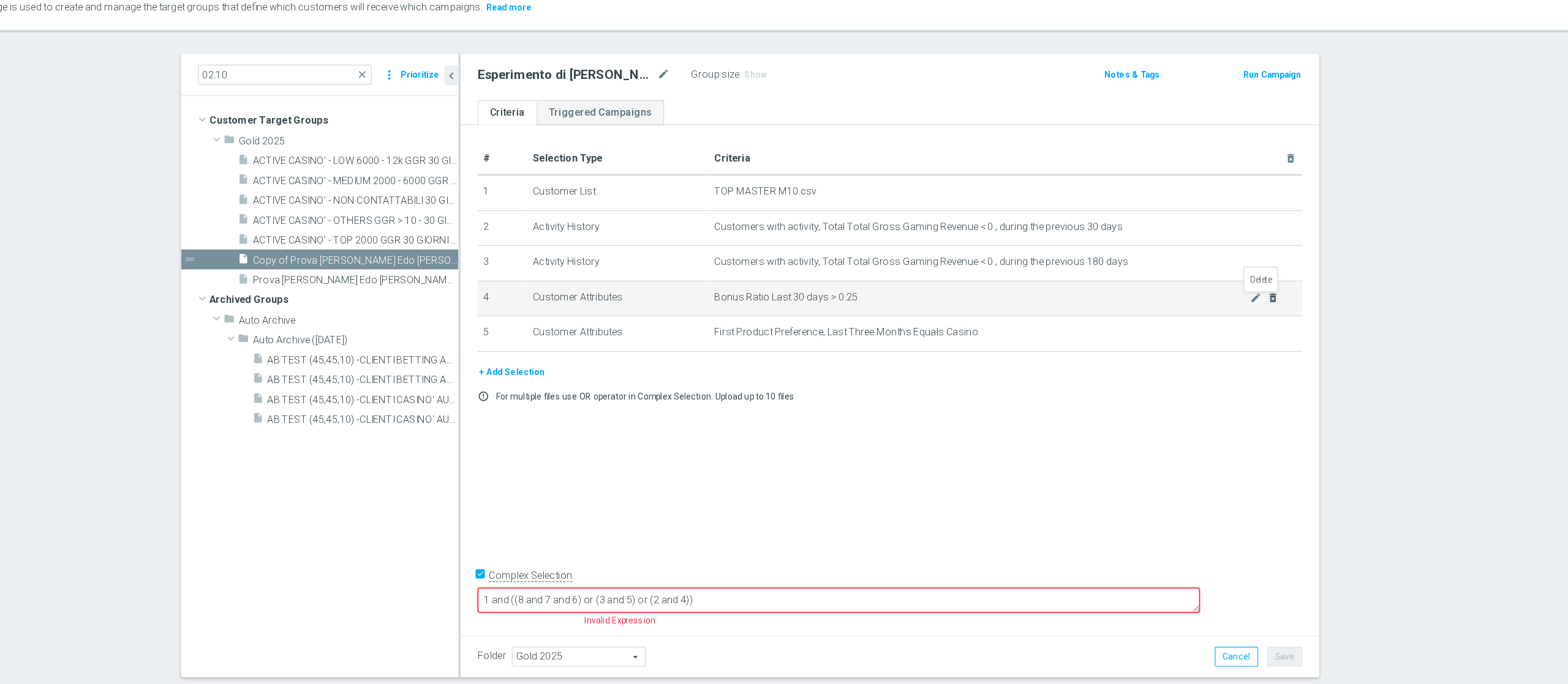
click at [1175, 320] on icon "delete_forever" at bounding box center [1314, 317] width 10 height 10
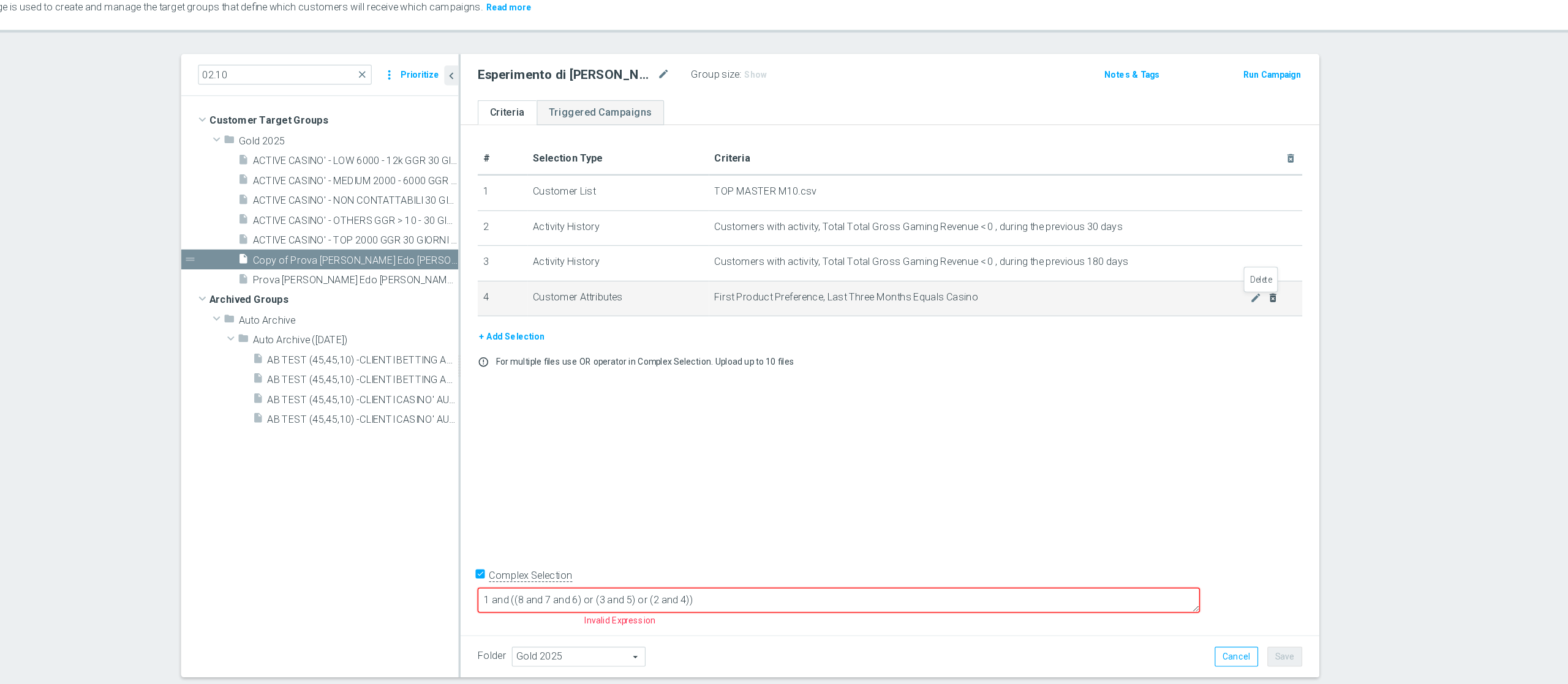
click at [1175, 320] on icon "delete_forever" at bounding box center [1314, 317] width 10 height 10
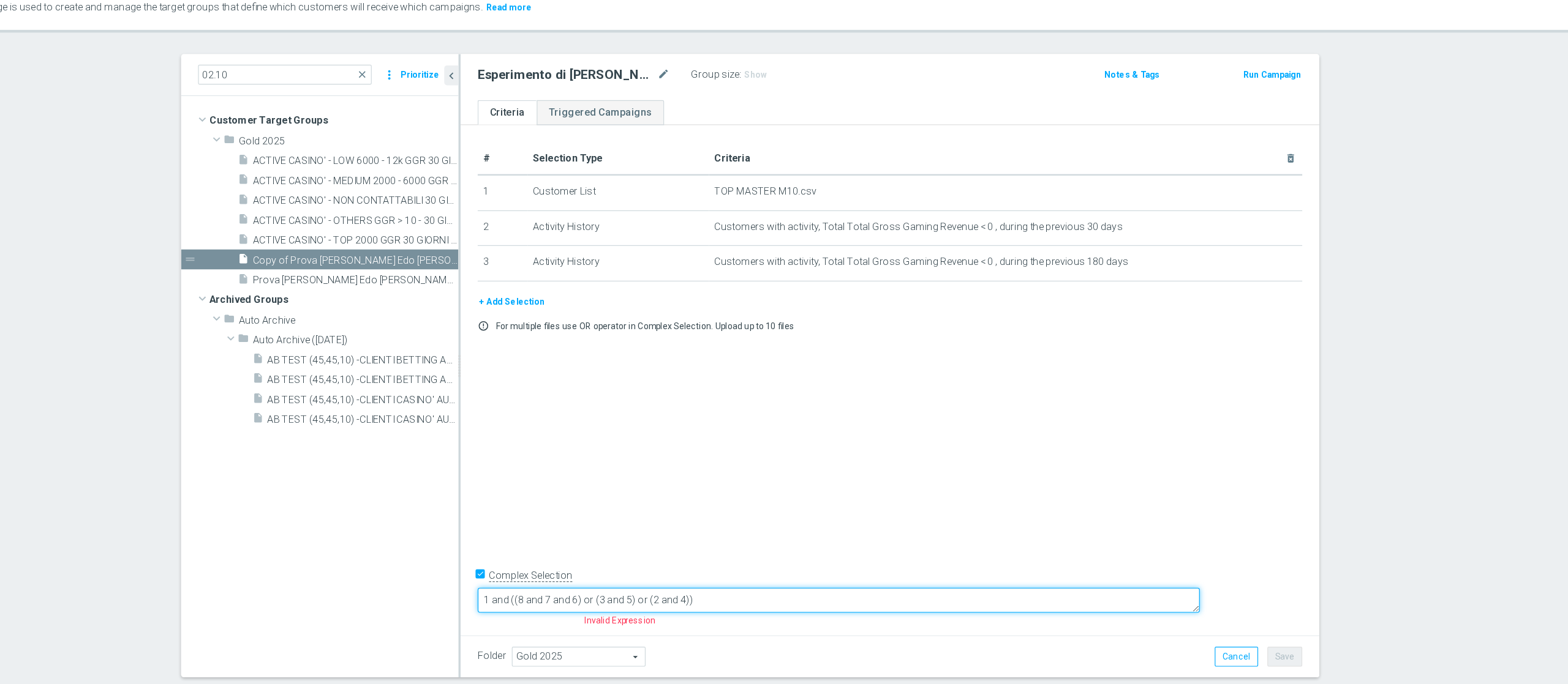
click at [921, 513] on textarea "1 and ((8 and 7 and 6) or (3 and 5) or (2 and 4))" at bounding box center [939, 577] width 621 height 22
drag, startPoint x: 849, startPoint y: 574, endPoint x: 729, endPoint y: 575, distance: 120.0
click at [729, 513] on textarea "1 and ((8 and 7 and 6) or (3 and 5) or (2 and 4))" at bounding box center [939, 577] width 621 height 22
drag, startPoint x: 848, startPoint y: 573, endPoint x: 720, endPoint y: 573, distance: 128.0
click at [720, 513] on textarea "1 and ((8 and 7 and 6) or (3 and 5) or (2 and 4))" at bounding box center [939, 577] width 621 height 22
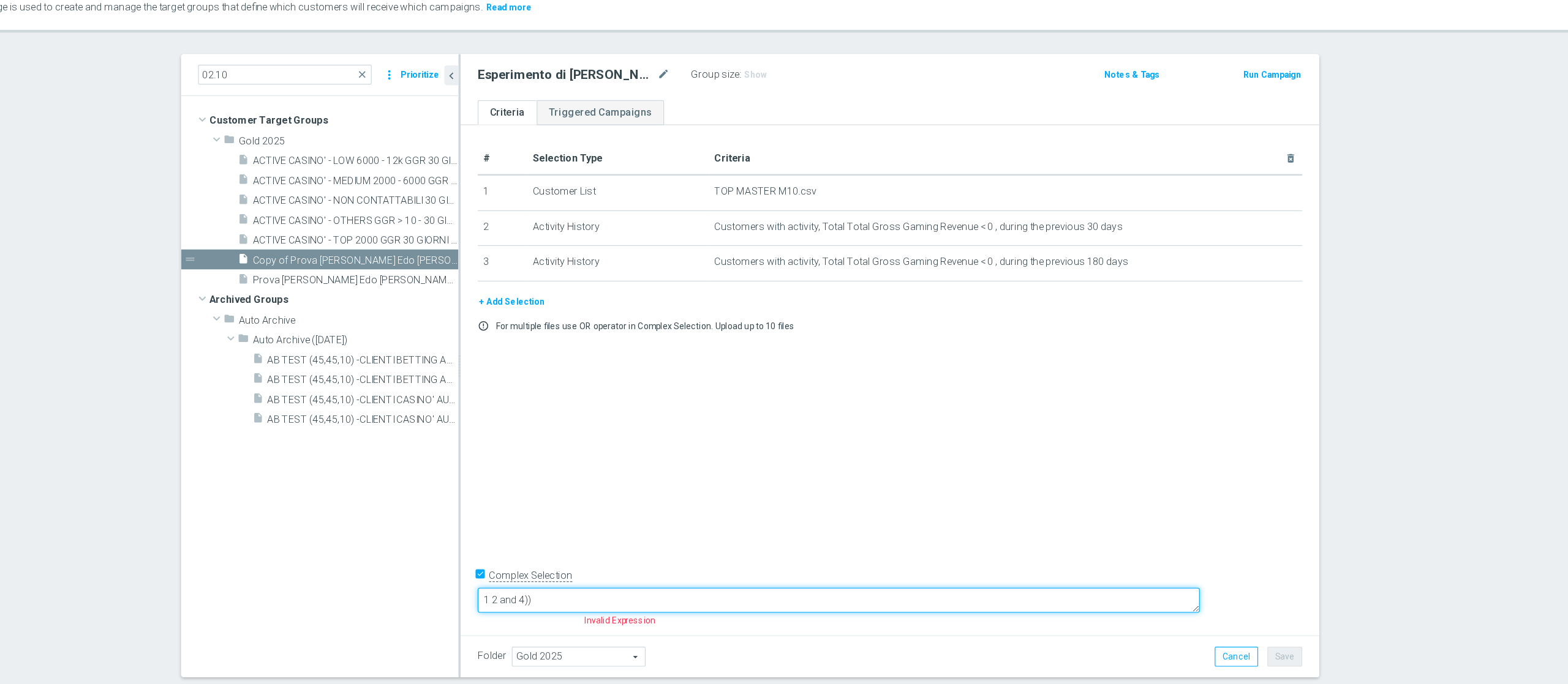
click at [717, 513] on textarea "1 2 and 4))" at bounding box center [939, 577] width 621 height 22
click at [714, 513] on textarea "1 and 2 and 4))" at bounding box center [939, 577] width 621 height 22
click at [795, 513] on textarea "(1 and 2 and 4))" at bounding box center [939, 577] width 621 height 22
click at [795, 513] on textarea "(1 and 2 and 4)" at bounding box center [939, 577] width 621 height 22
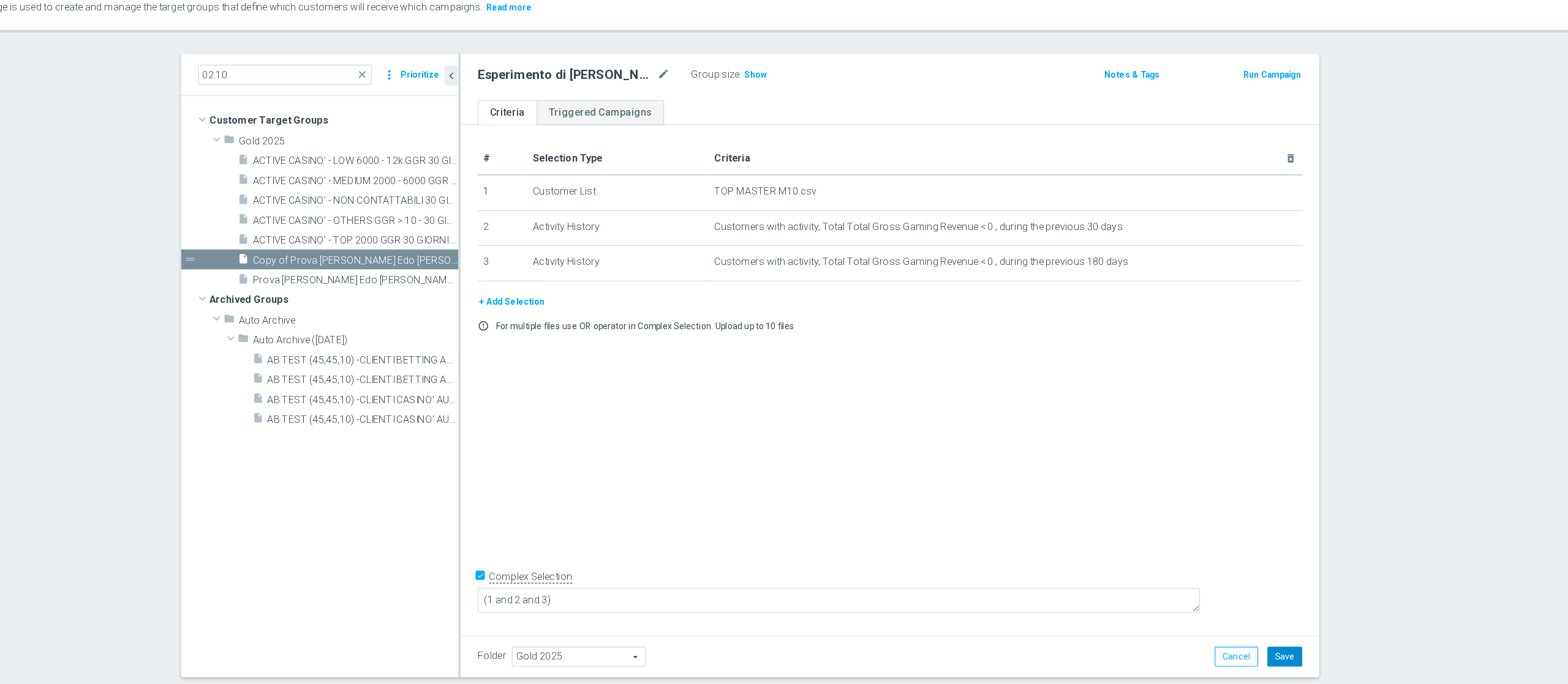
click at [1175, 513] on button "Save" at bounding box center [1324, 626] width 30 height 17
click at [859, 125] on span "Show" at bounding box center [869, 125] width 20 height 9
click at [813, 513] on textarea "(1 and 2 and 3)" at bounding box center [939, 577] width 621 height 22
click at [738, 513] on textarea "(1 and 2 and 3)" at bounding box center [939, 577] width 621 height 22
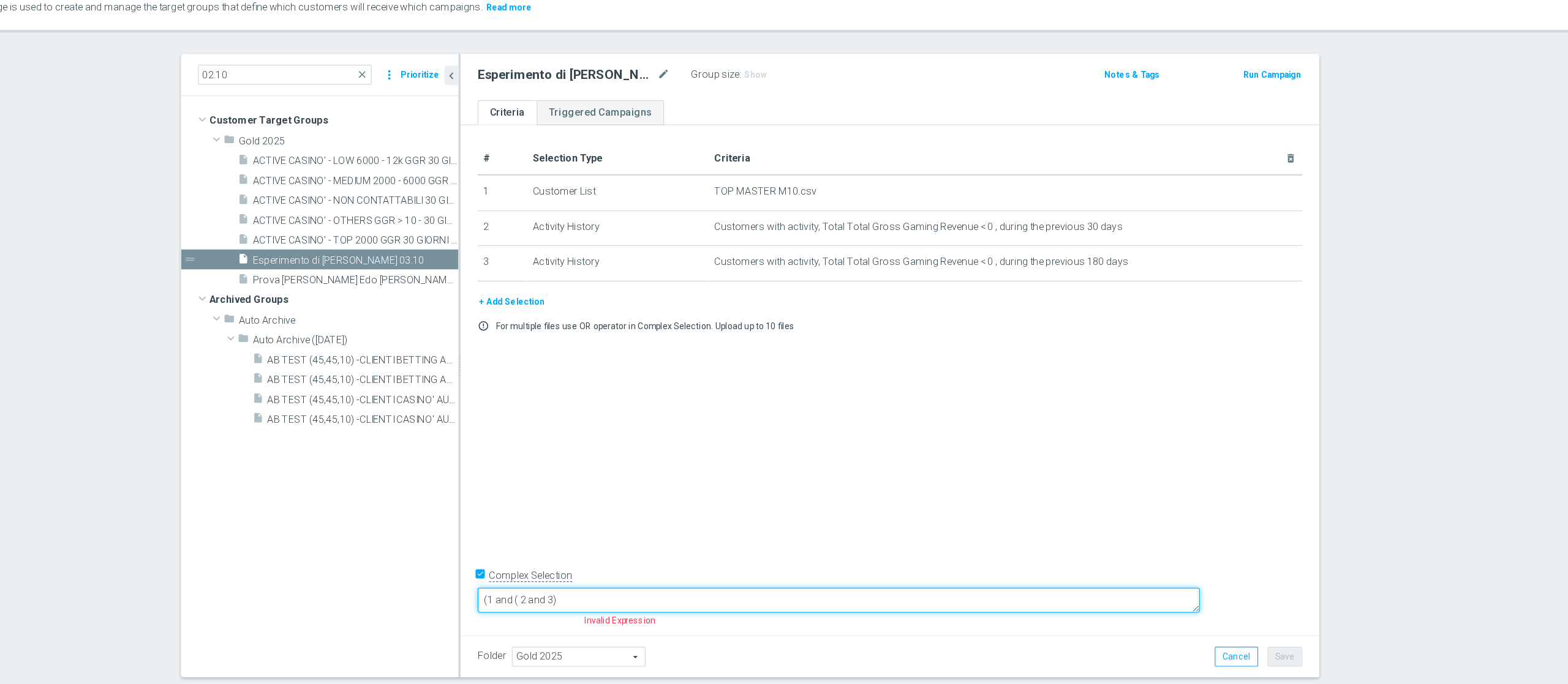
click at [778, 513] on textarea "(1 and ( 2 and 3)" at bounding box center [939, 577] width 621 height 22
type textarea "(1 and ( 2 and 3) or"
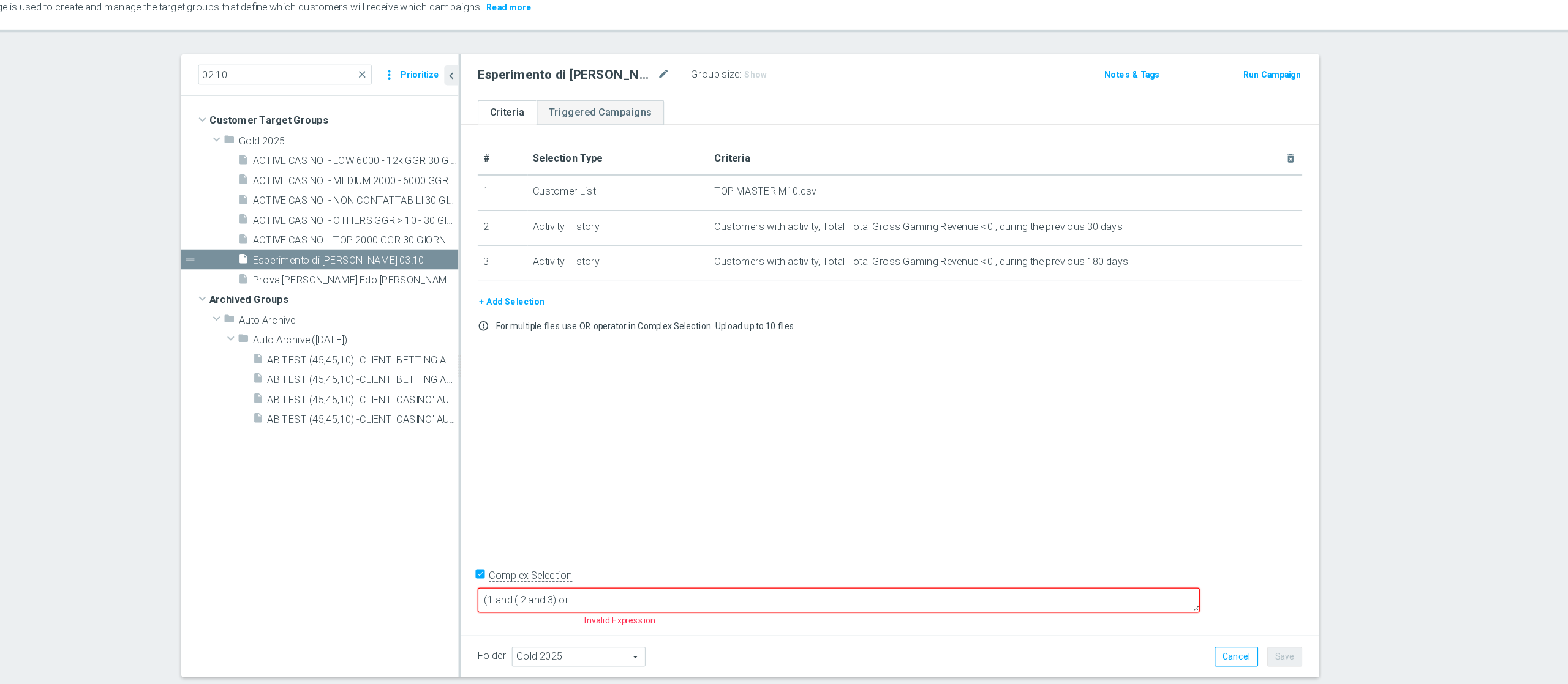
click at [665, 326] on button "+ Add Selection" at bounding box center [658, 321] width 59 height 14
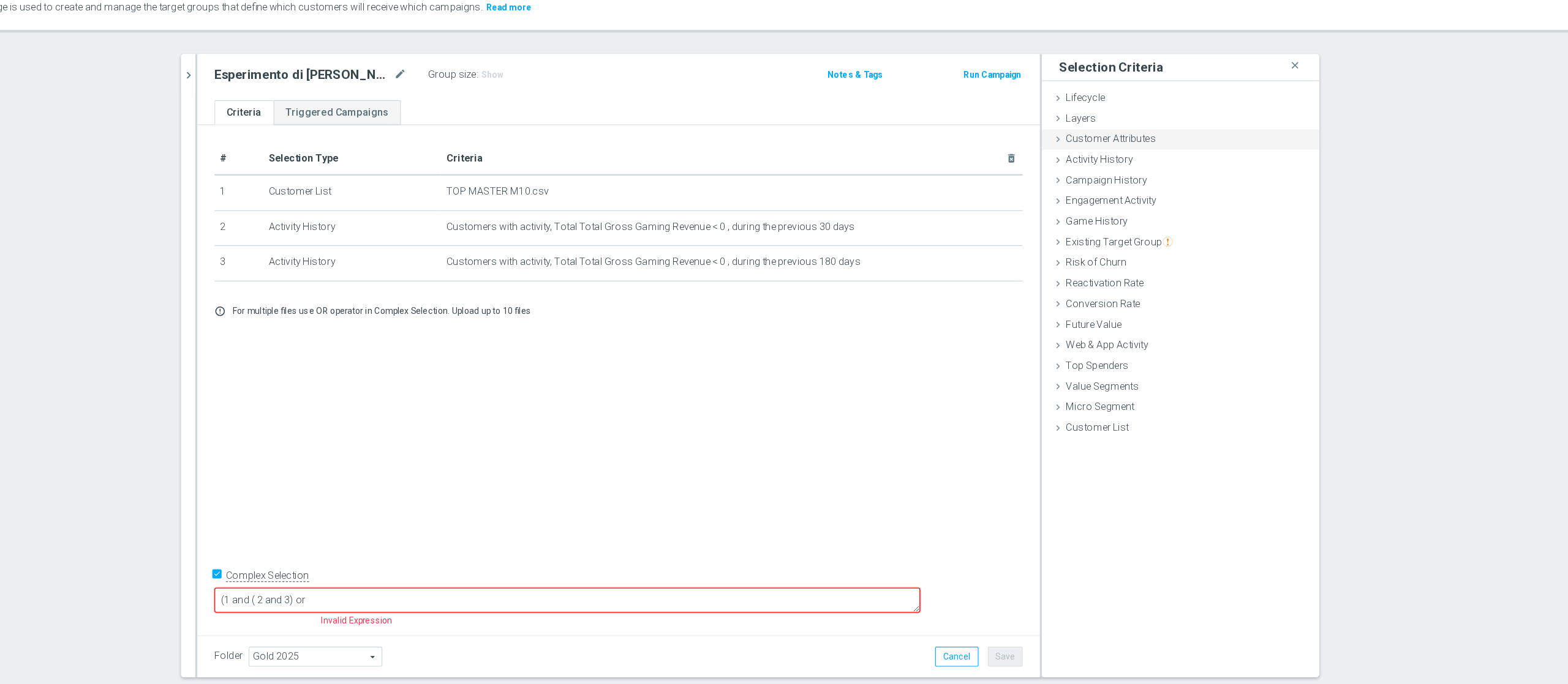
click at [1175, 179] on span "Customer Attributes" at bounding box center [1174, 180] width 77 height 10
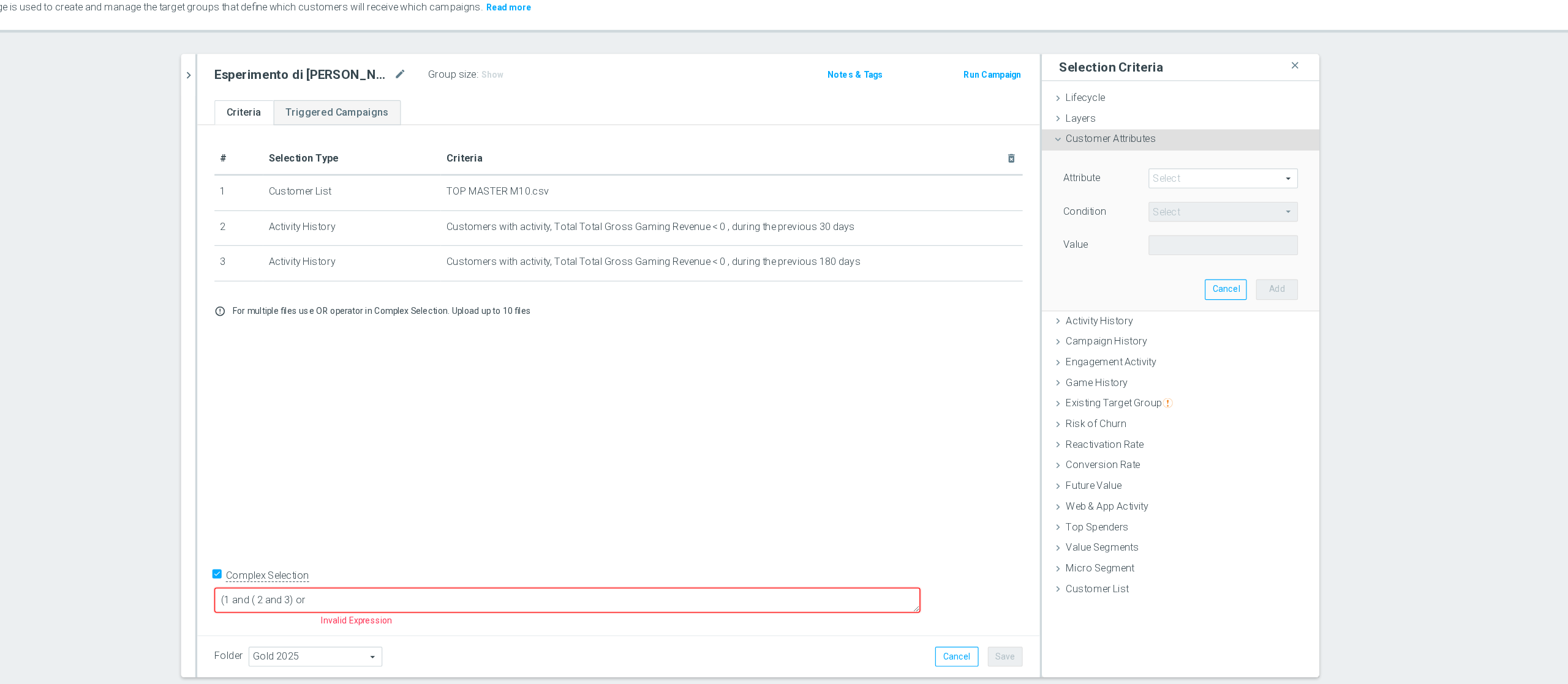
click at [1175, 217] on span at bounding box center [1271, 214] width 127 height 16
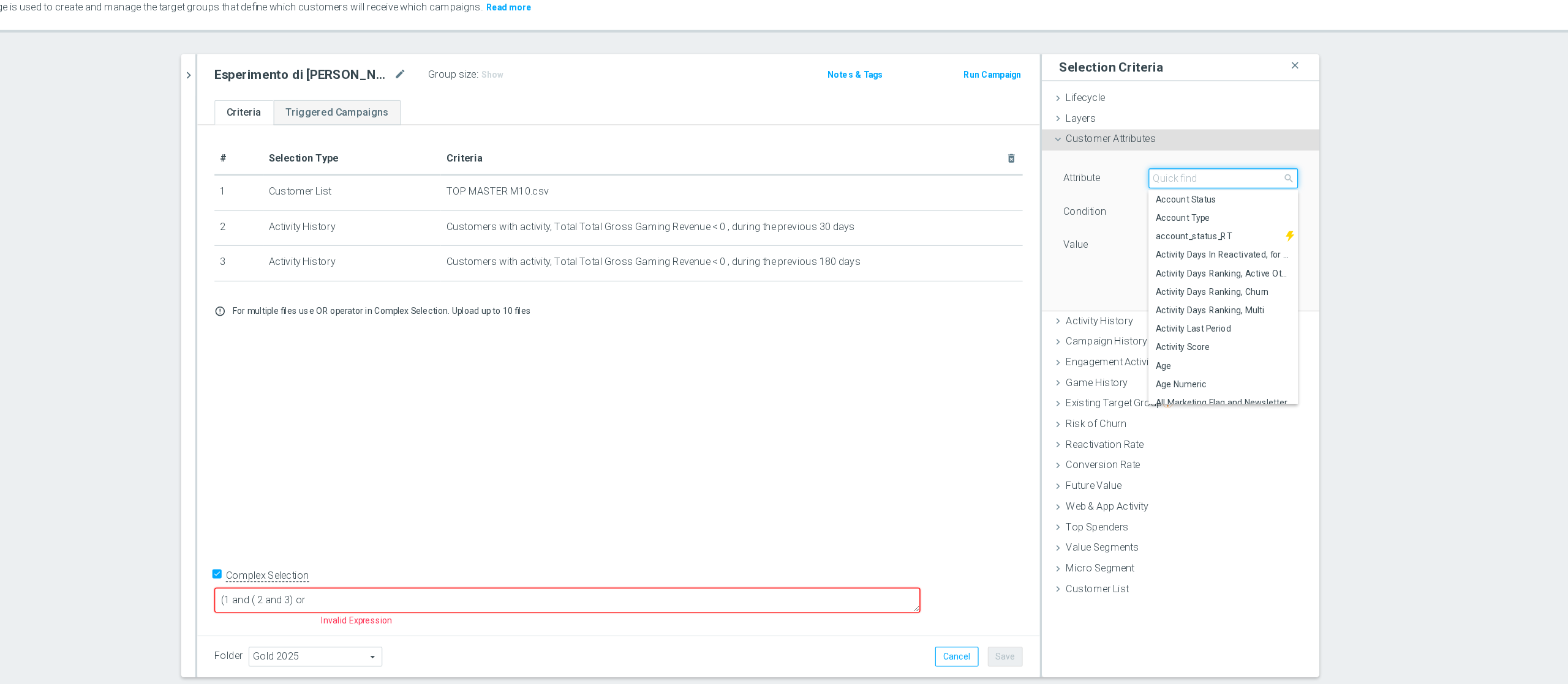
click at [1175, 217] on input "search" at bounding box center [1271, 214] width 129 height 17
type input "bonus ratio"
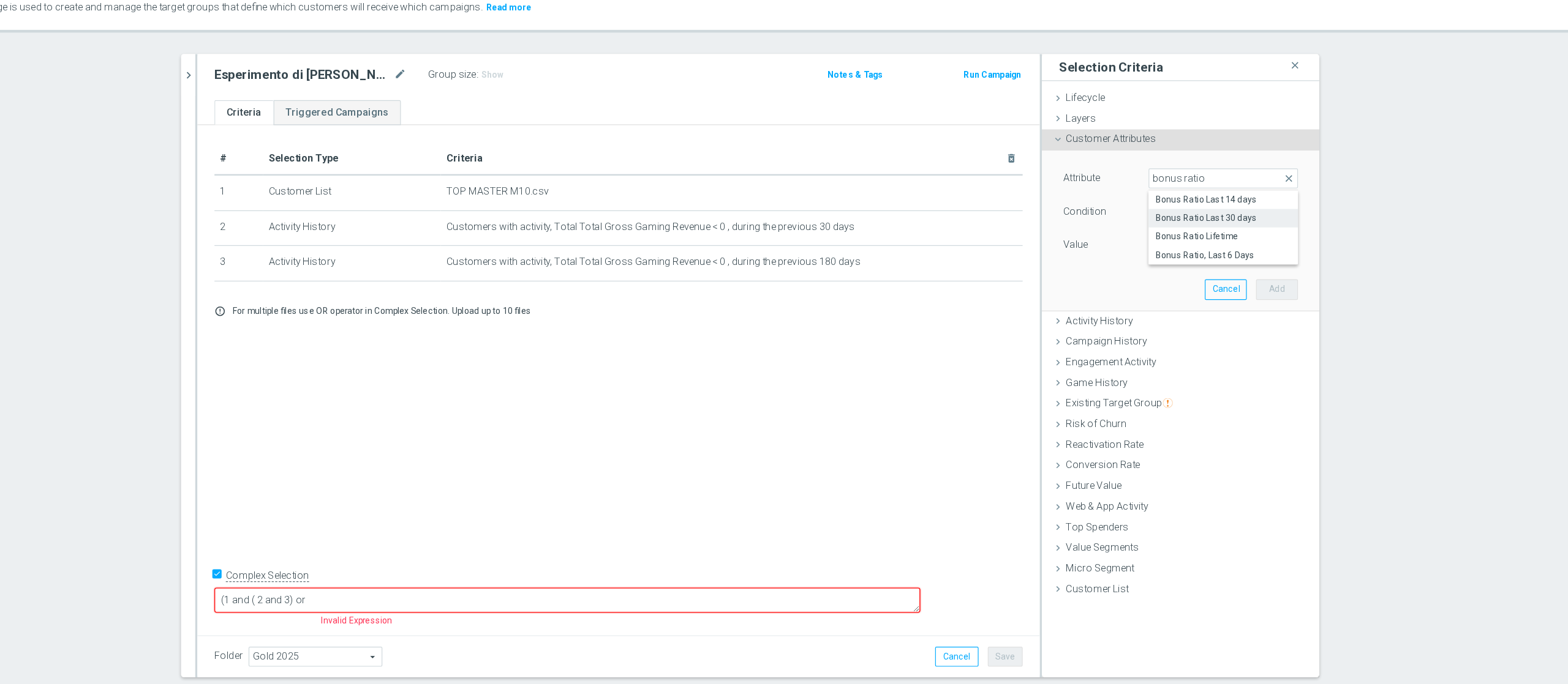
click at [1175, 248] on span "Bonus Ratio Last 30 days" at bounding box center [1271, 248] width 116 height 10
type input "Bonus Ratio Last 30 days"
click at [1175, 245] on span "=" at bounding box center [1271, 243] width 127 height 16
click at [1175, 322] on span ">" at bounding box center [1271, 325] width 116 height 10
type input ">"
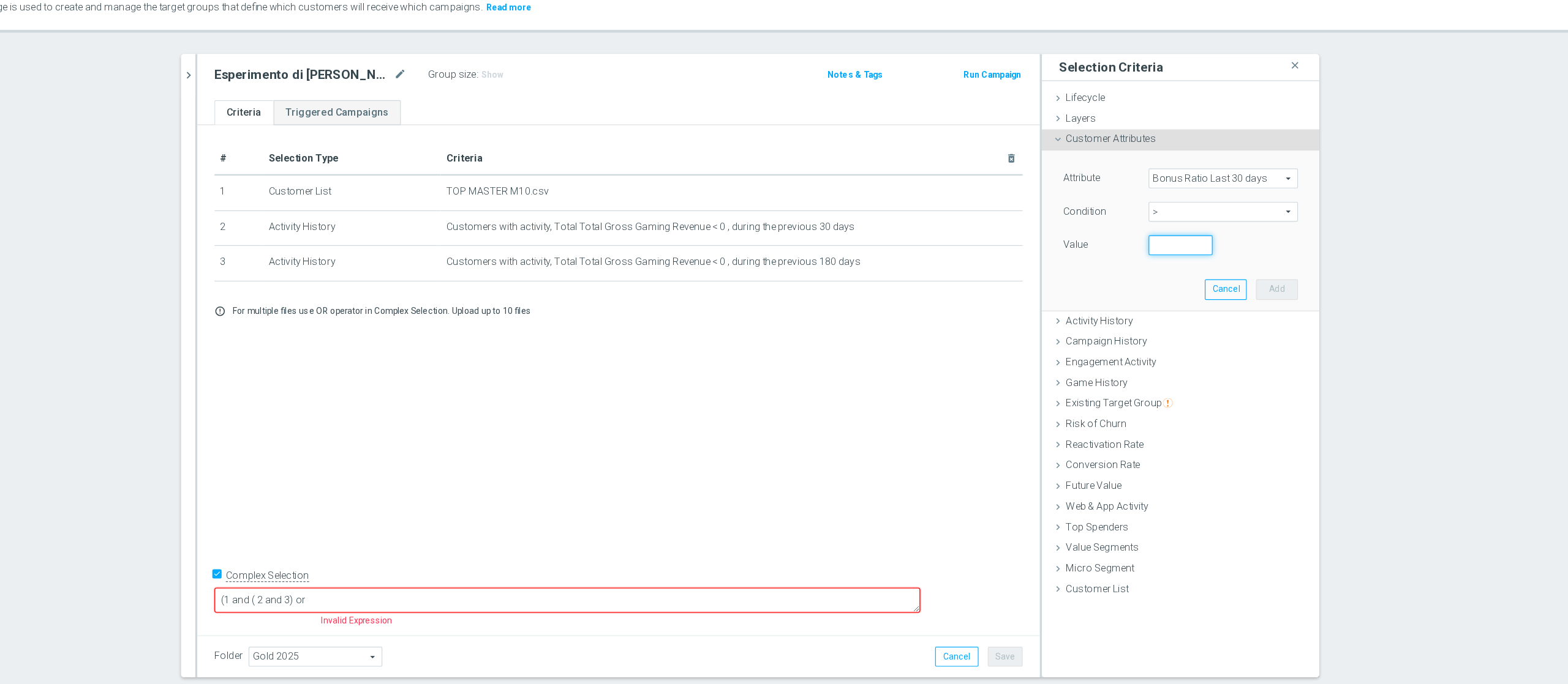
click at [1175, 272] on input "number" at bounding box center [1234, 272] width 55 height 17
type input "0"
type input "0.25"
click at [1175, 313] on button "Add" at bounding box center [1317, 310] width 36 height 17
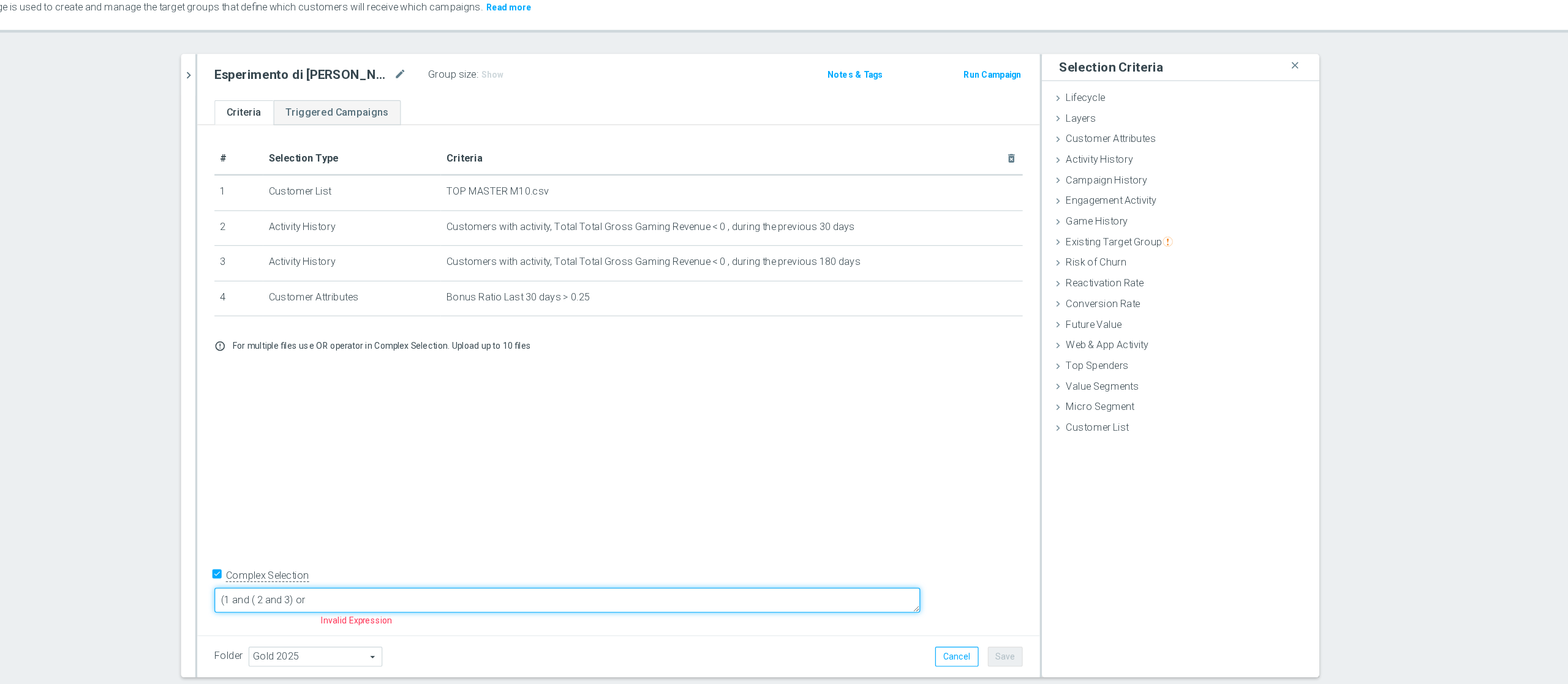
click at [577, 513] on textarea "(1 and ( 2 and 3) or" at bounding box center [706, 577] width 608 height 22
click at [488, 513] on textarea "(1 and ( 2 and 3) or 4" at bounding box center [706, 577] width 608 height 22
click at [568, 513] on textarea "1 and ( 2 and 3) or 4" at bounding box center [706, 577] width 608 height 22
click at [595, 513] on textarea "1 and ( 2 and 3) or 4" at bounding box center [706, 577] width 608 height 22
click at [484, 513] on textarea "1 and ( 2 and 3) or 4)" at bounding box center [706, 577] width 608 height 22
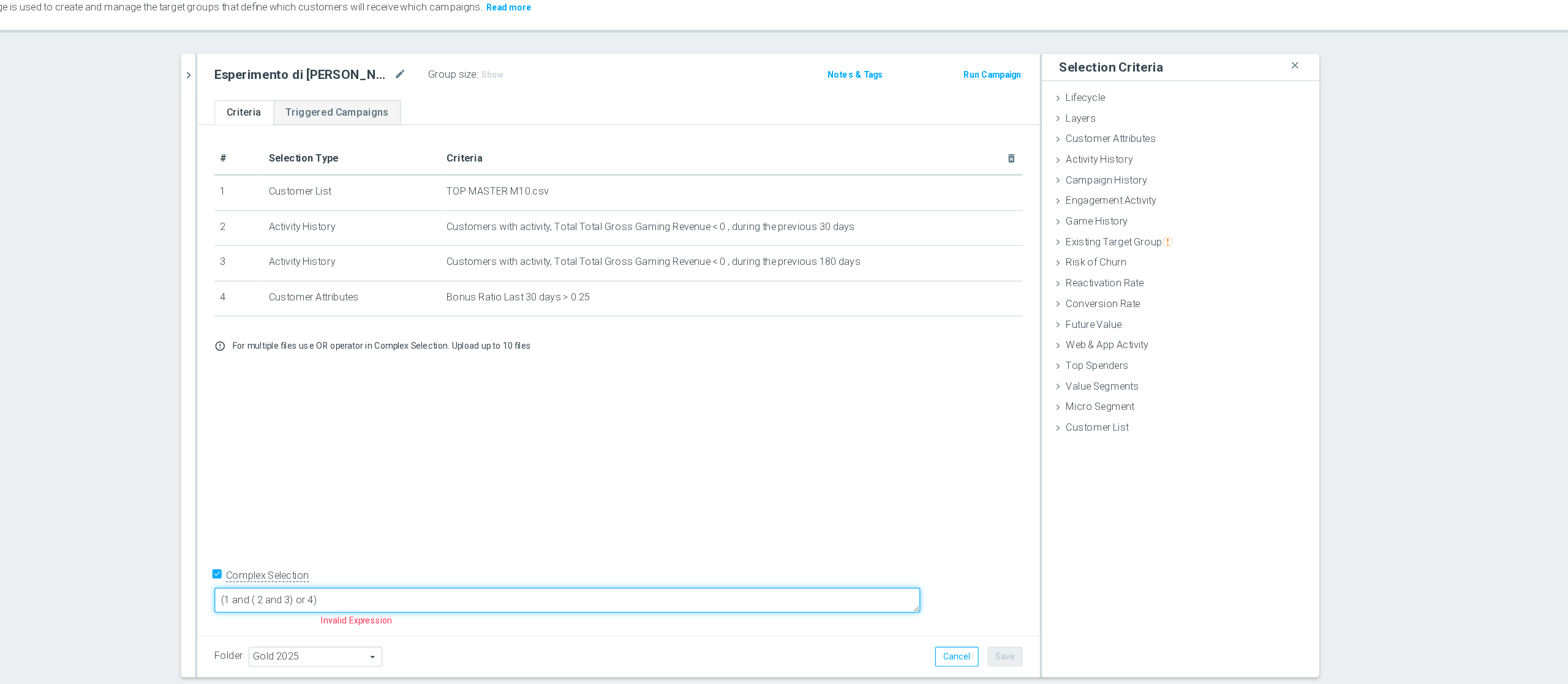
click at [484, 513] on textarea "(1 and ( 2 and 3) or 4)" at bounding box center [706, 577] width 608 height 22
click at [587, 513] on textarea "((1 and ( 2 and 3) or 4)" at bounding box center [706, 577] width 608 height 22
click at [587, 513] on textarea "((1 and ( 2 and 3) or 4))" at bounding box center [706, 577] width 608 height 22
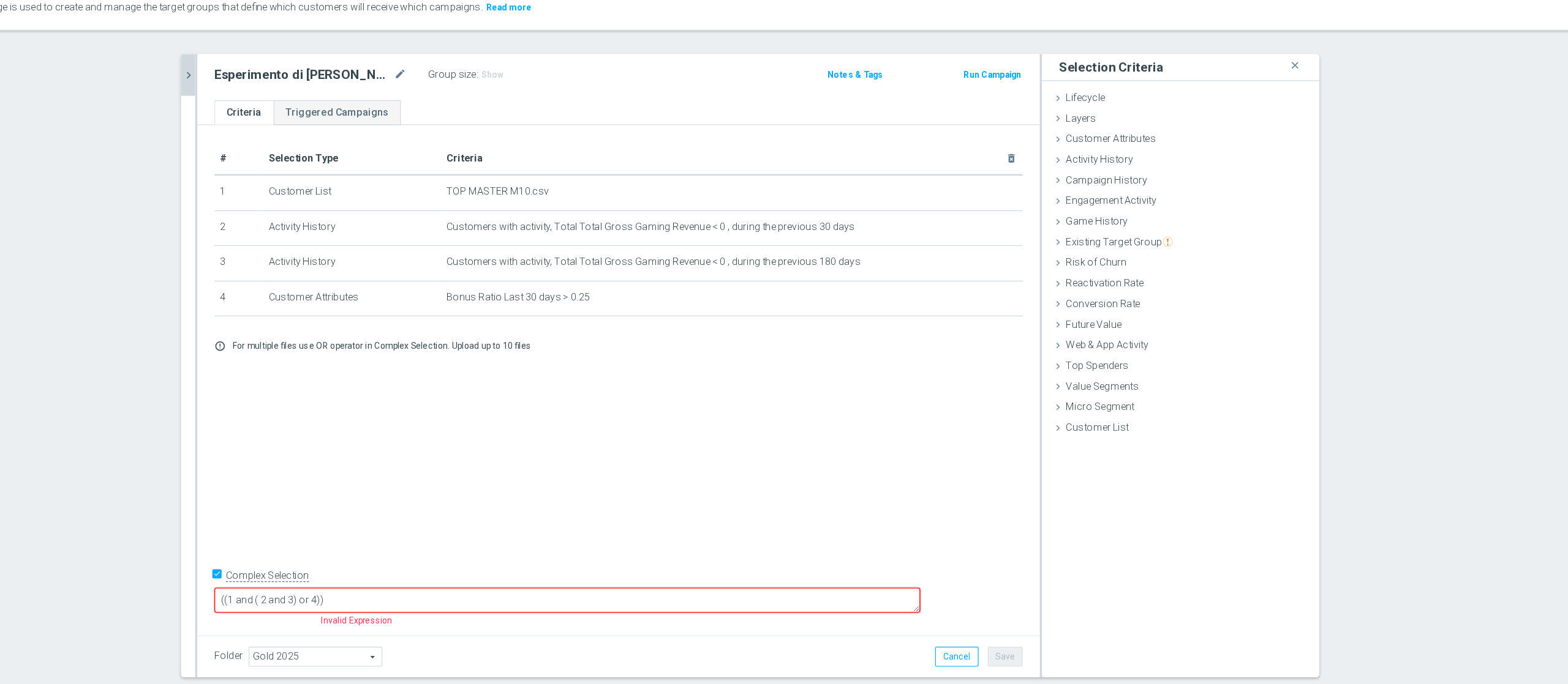
click at [374, 123] on icon "chevron_right" at bounding box center [380, 125] width 12 height 12
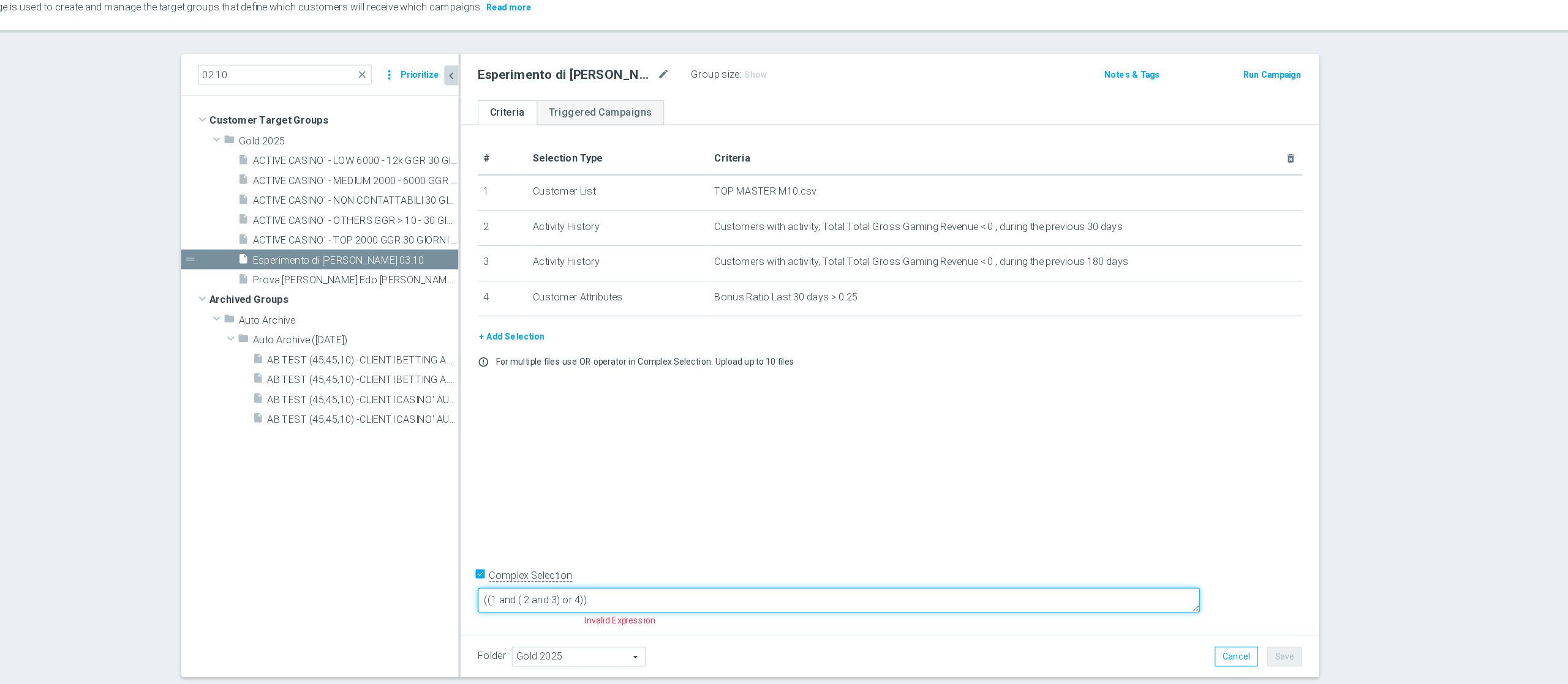
click at [834, 513] on textarea "((1 and ( 2 and 3) or 4))" at bounding box center [939, 577] width 621 height 22
click at [783, 513] on textarea "((1 and ( 2 and 3) or 4))" at bounding box center [939, 577] width 621 height 22
click at [814, 513] on textarea "((1 and ( 2 and 3) or 4))" at bounding box center [939, 577] width 621 height 22
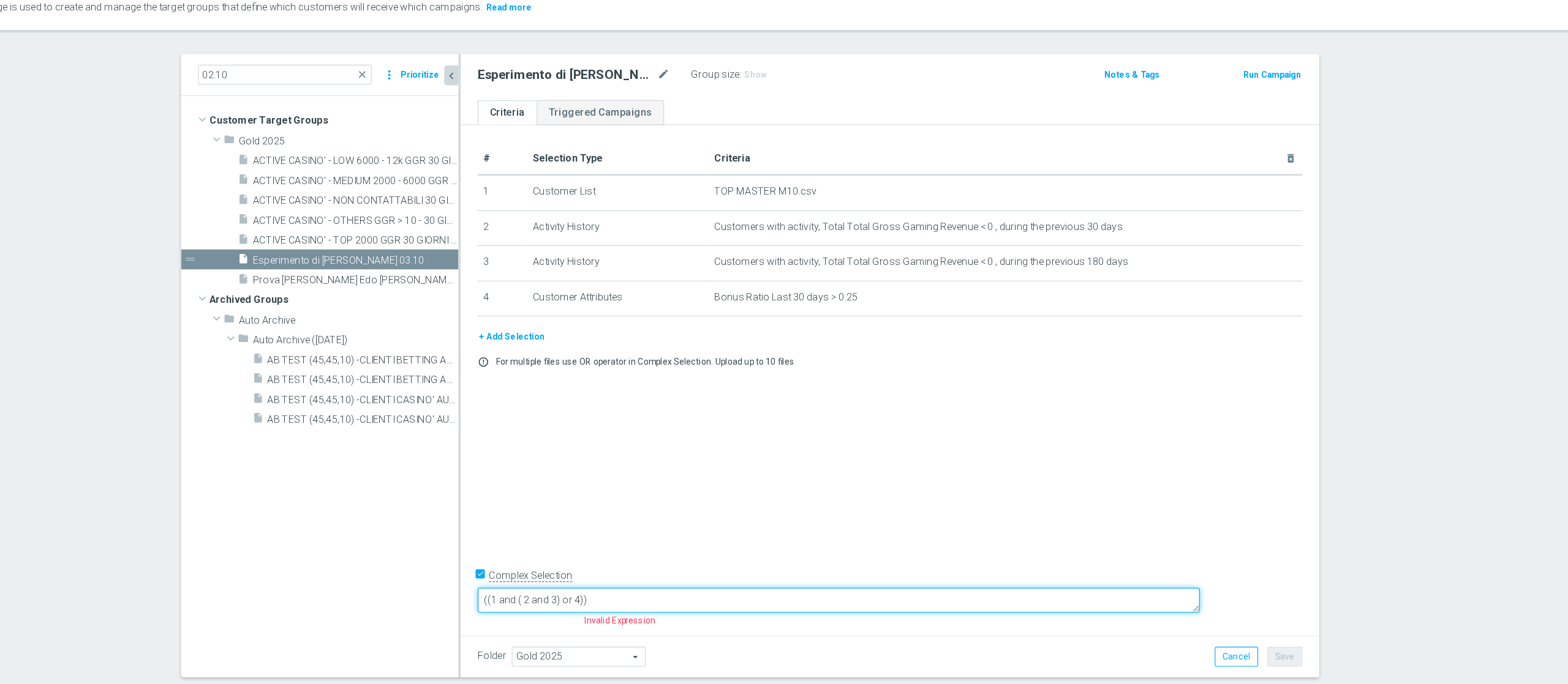
click at [778, 513] on textarea "((1 and ( 2 and 3) or 4))" at bounding box center [939, 577] width 621 height 22
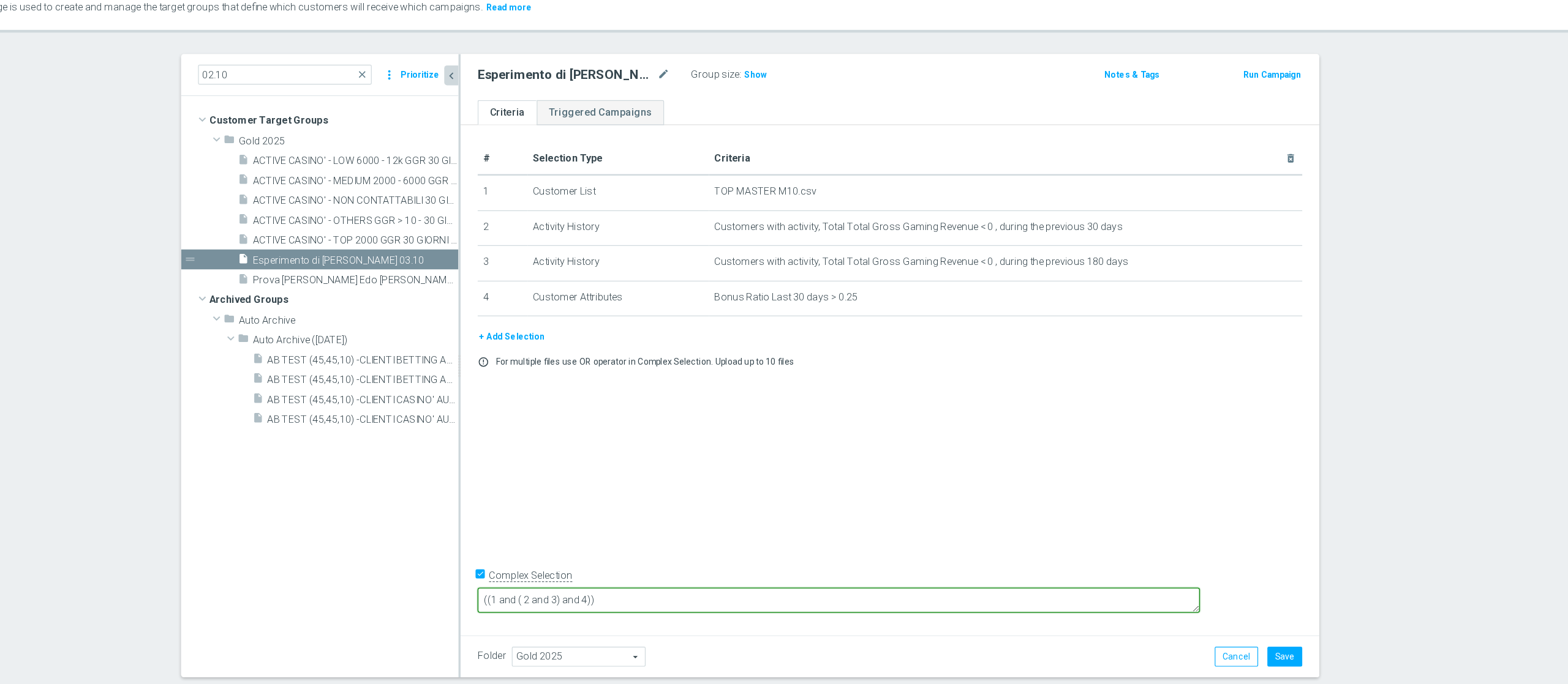
click at [814, 513] on textarea "((1 and ( 2 and 3) and 4))" at bounding box center [939, 577] width 621 height 22
click at [859, 122] on span "Show" at bounding box center [869, 125] width 20 height 9
click at [783, 513] on textarea "((1 and ( 2 and 3) and 4))" at bounding box center [939, 577] width 621 height 22
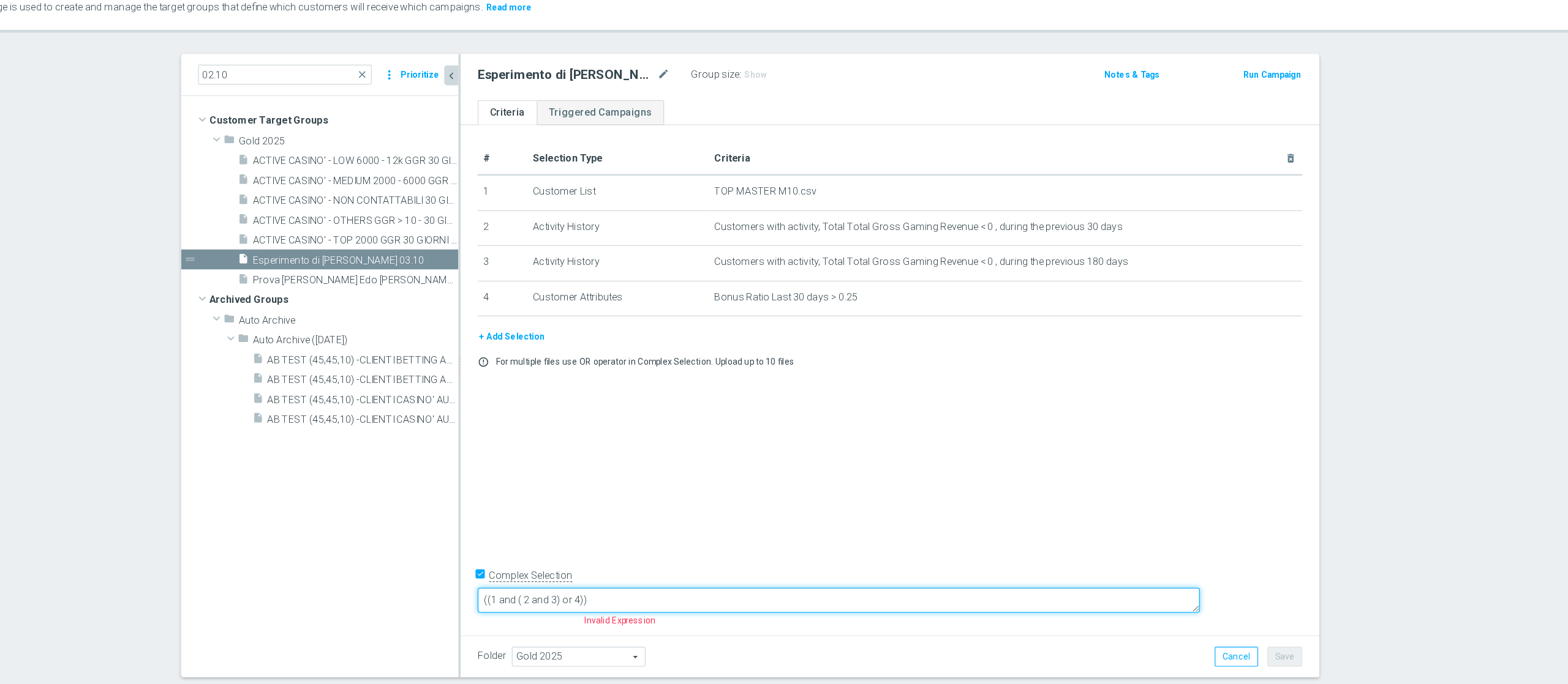
click at [801, 513] on textarea "((1 and ( 2 and 3) or 4))" at bounding box center [939, 577] width 621 height 22
click at [716, 513] on textarea "((1 and ( 2 and 3) or 4)" at bounding box center [939, 577] width 621 height 22
click at [836, 513] on textarea "1 and ( 2 and 3) or 4)" at bounding box center [939, 577] width 621 height 22
click at [836, 513] on textarea "1 and ( 2 and 3) or 4" at bounding box center [939, 577] width 621 height 22
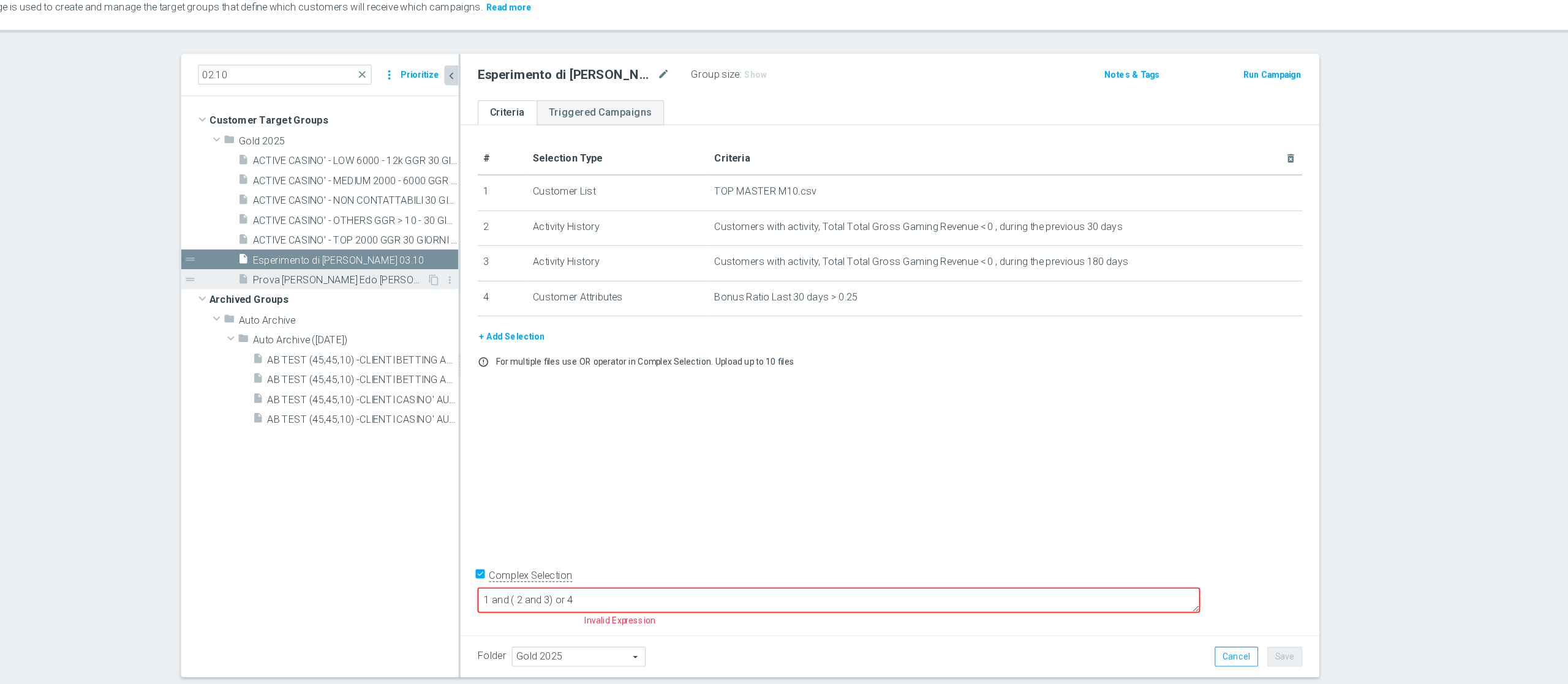
click at [514, 302] on span "Prova [PERSON_NAME] Edo [PERSON_NAME] 02.10" at bounding box center [510, 302] width 150 height 11
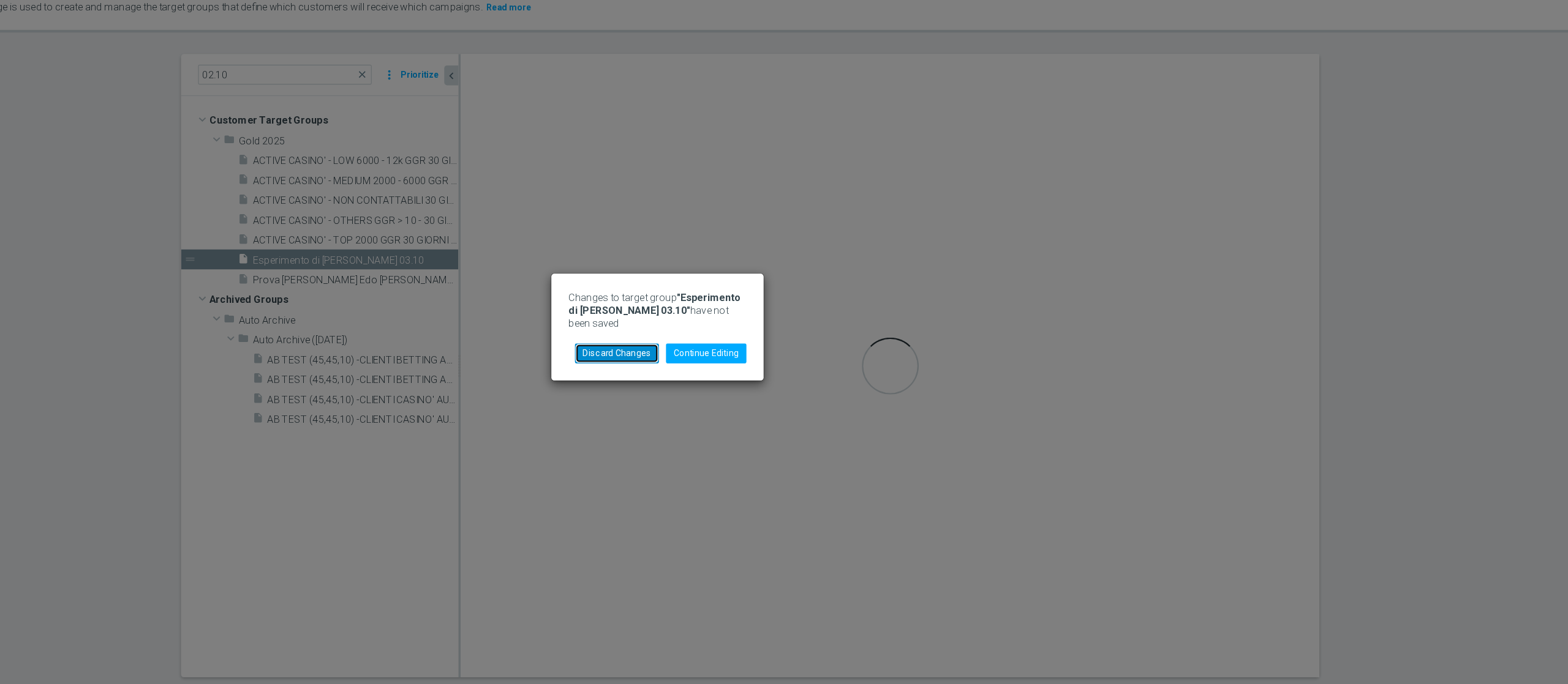
click at [773, 360] on button "Discard Changes" at bounding box center [749, 365] width 72 height 17
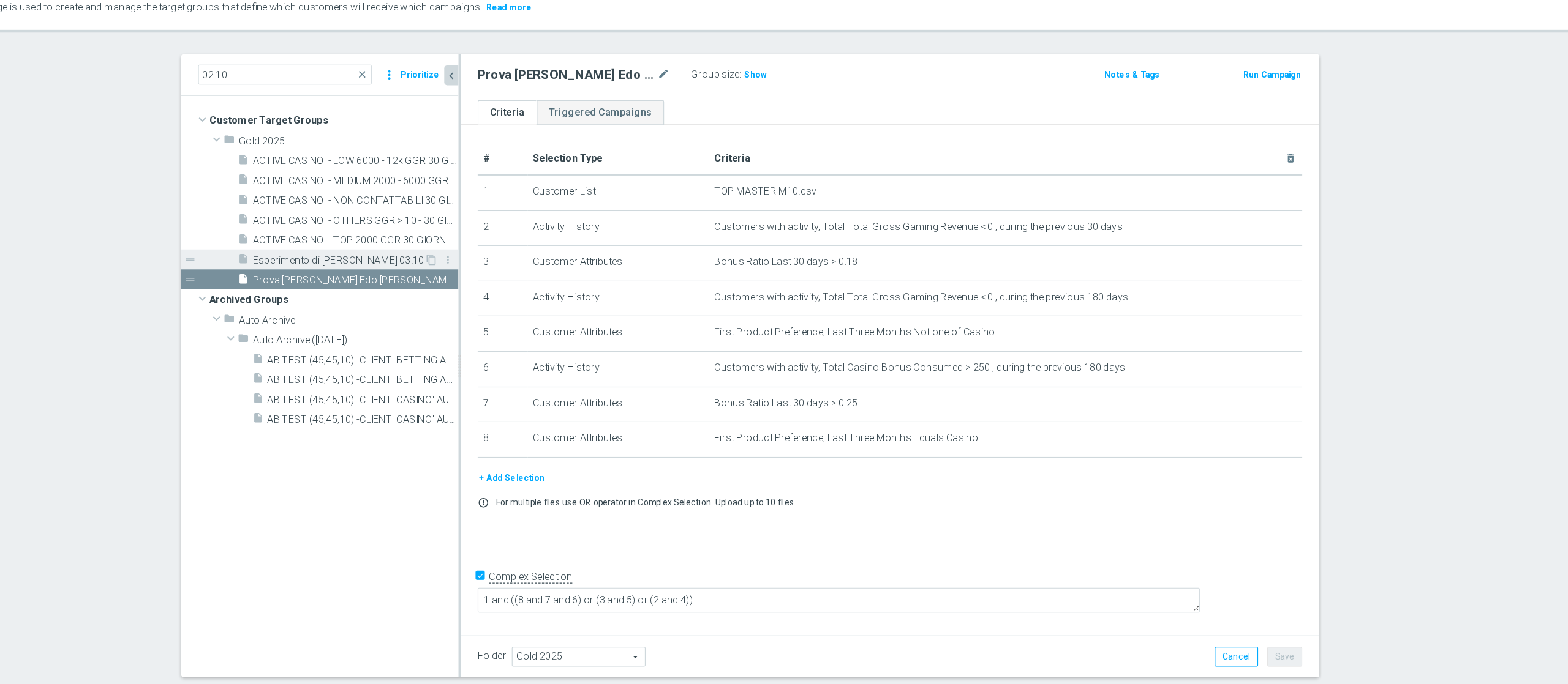
click at [509, 281] on span "Esperimento di [PERSON_NAME] 03.10" at bounding box center [509, 285] width 148 height 11
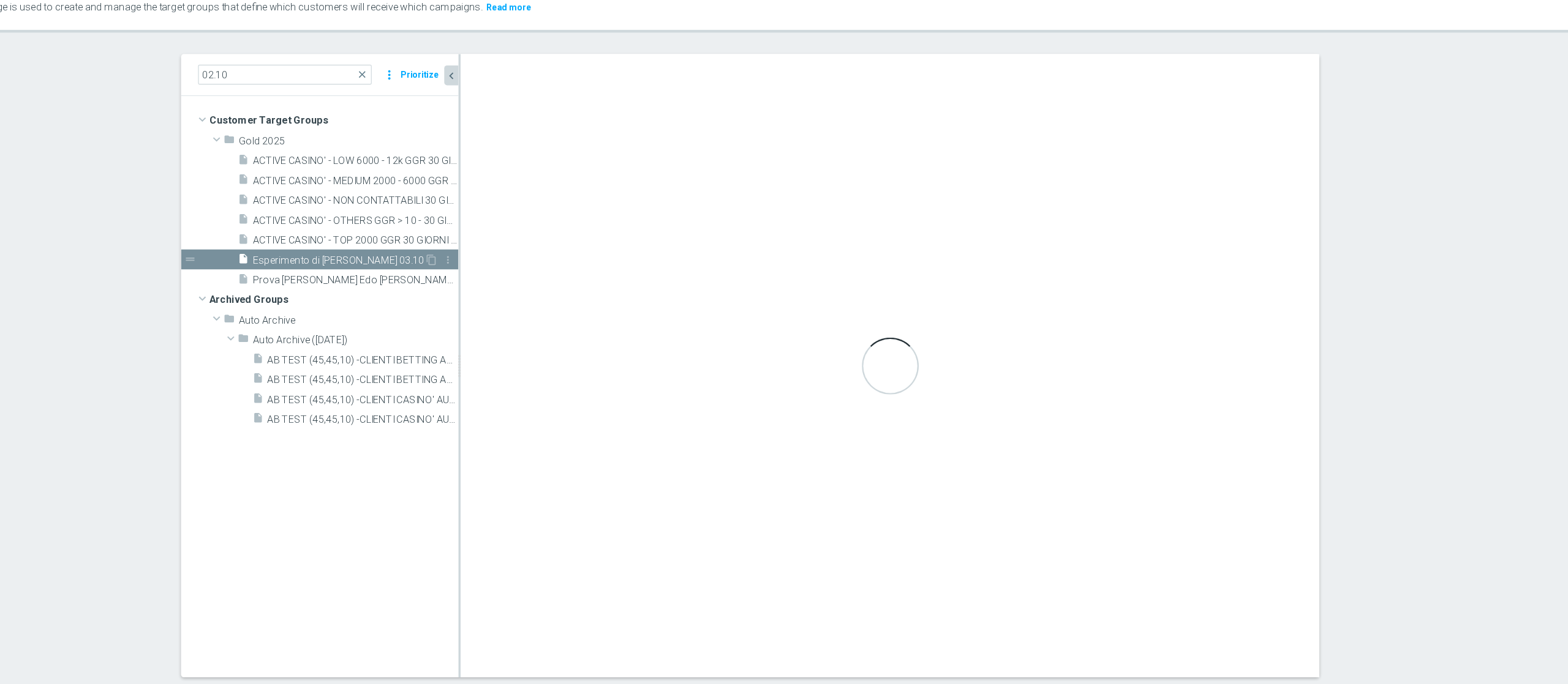
type textarea "(1 and 2 and 3)"
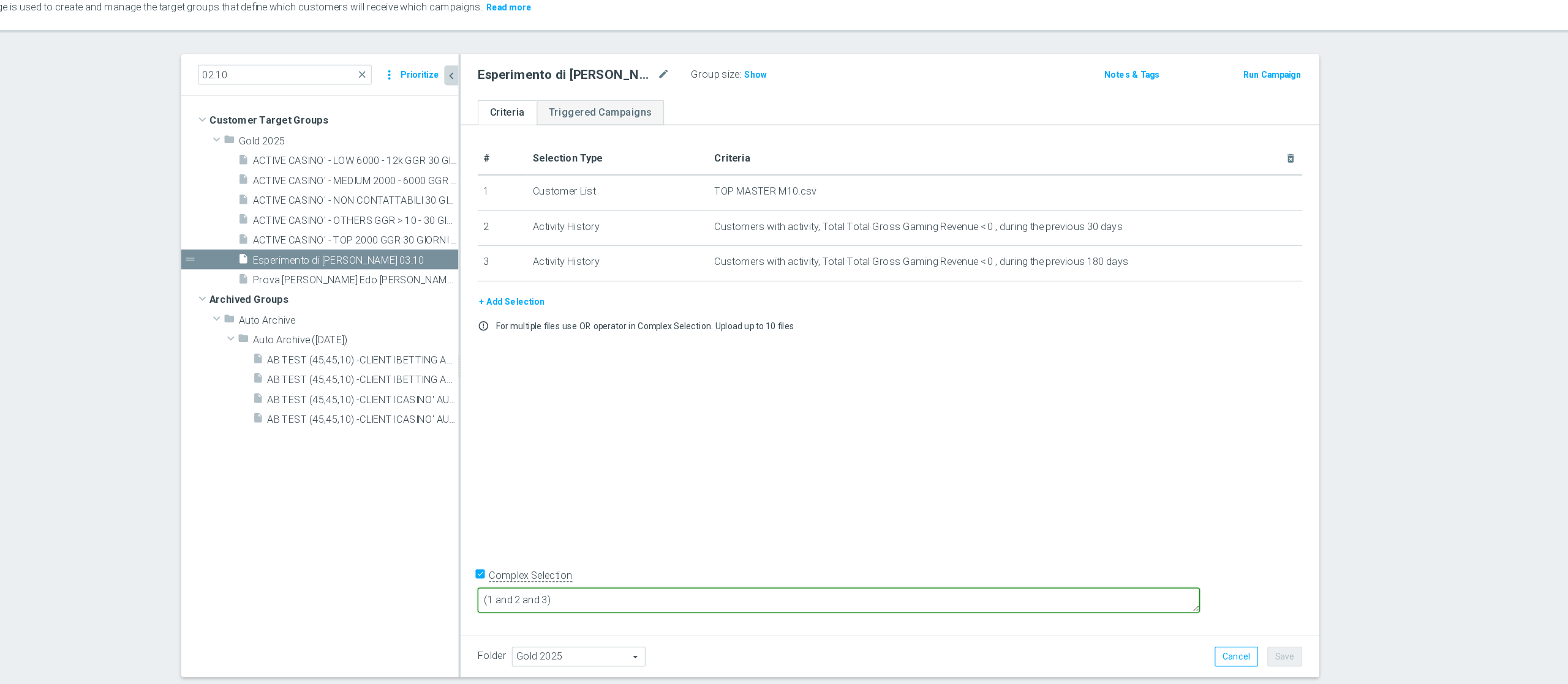
click at [788, 513] on textarea "(1 and 2 and 3)" at bounding box center [939, 577] width 621 height 22
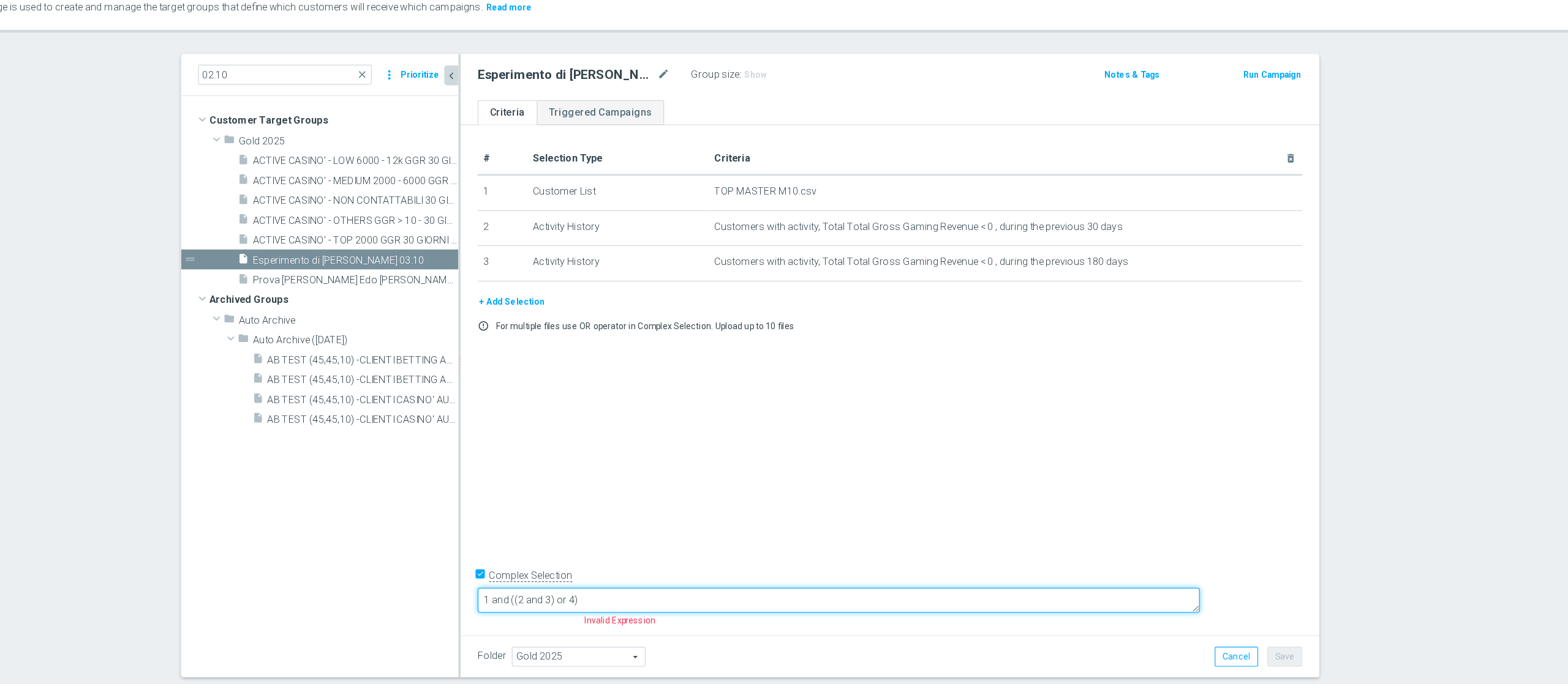
click at [816, 513] on textarea "1 and ((2 and 3) or 4)" at bounding box center [939, 577] width 621 height 22
click at [848, 513] on textarea "1 and ((2 and 3) or 4)" at bounding box center [939, 577] width 621 height 22
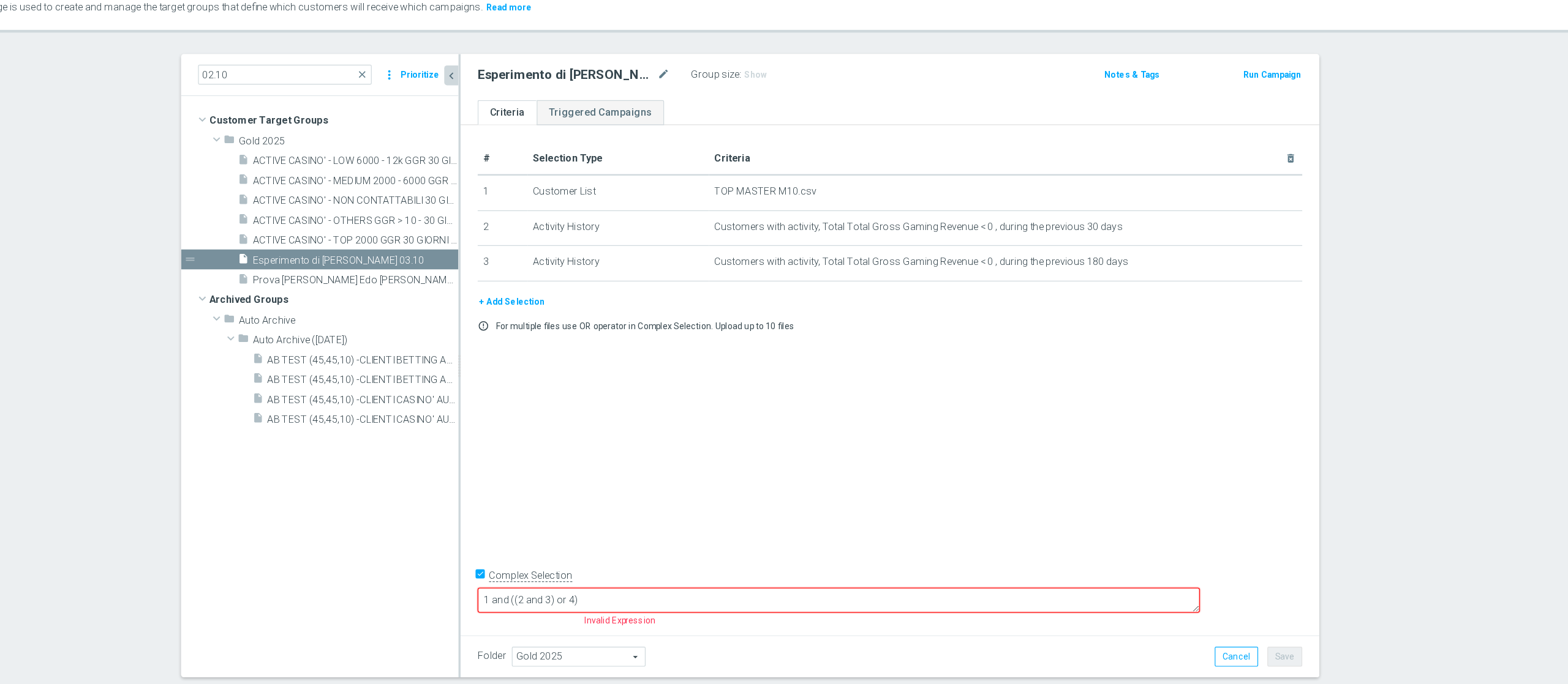
click at [860, 506] on div "# Selection Type Criteria delete_forever 1 Customer List TOP MASTER M10.csv del…" at bounding box center [984, 385] width 739 height 434
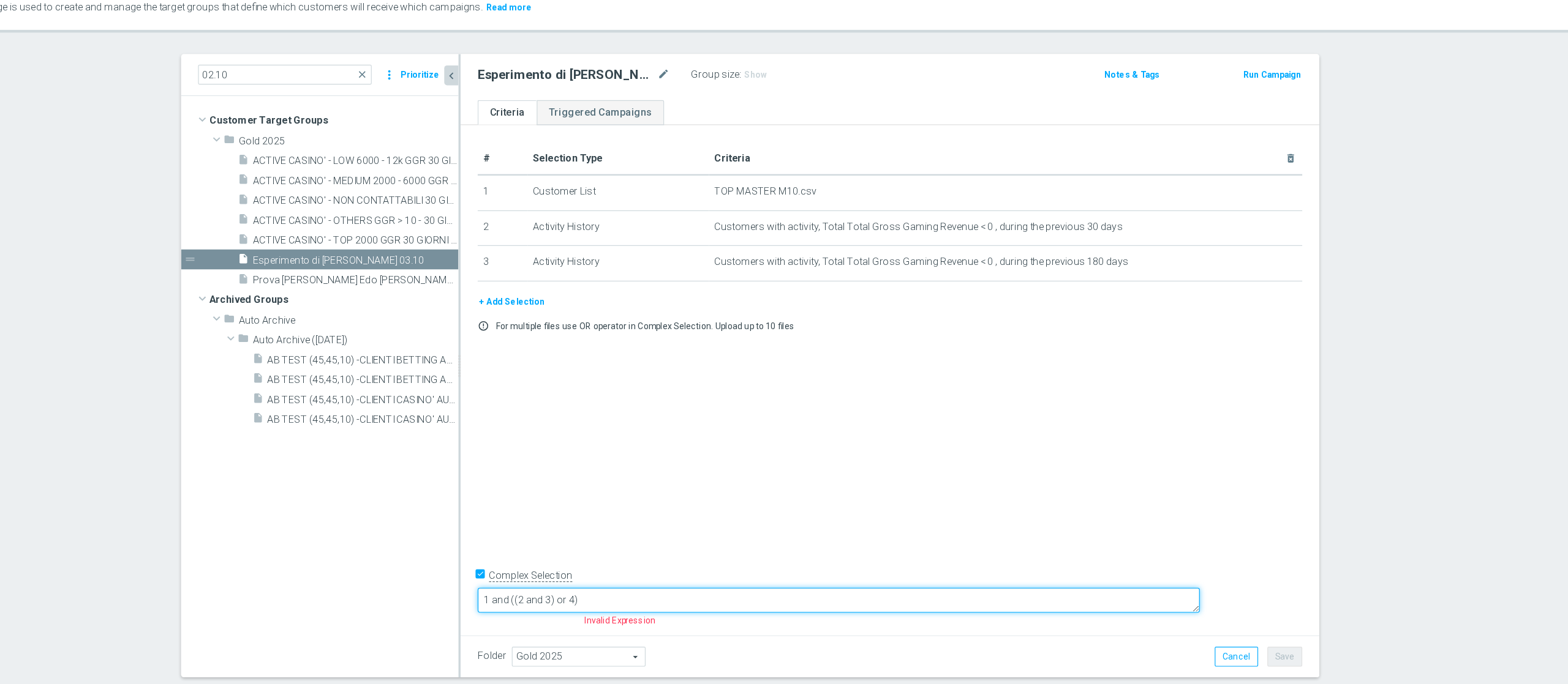
click at [739, 513] on textarea "1 and ((2 and 3) or 4)" at bounding box center [939, 577] width 621 height 22
click at [824, 513] on textarea "1 and ((2 and 3) or 4)" at bounding box center [939, 577] width 621 height 22
click at [714, 513] on textarea "1 and ((2 and 3) or 4))" at bounding box center [939, 577] width 621 height 22
click at [854, 513] on textarea "(1 and ((2 and 3) or 4))" at bounding box center [939, 577] width 621 height 22
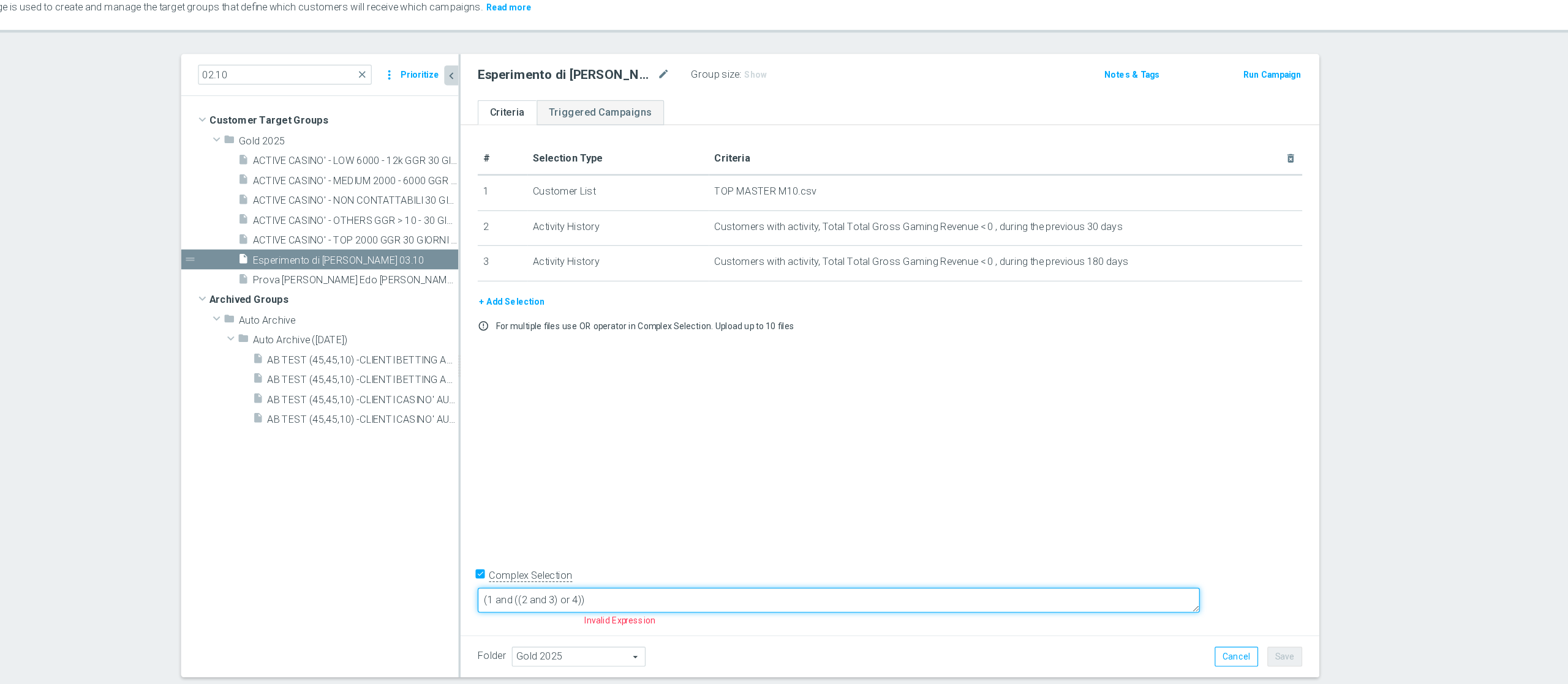
click at [854, 513] on textarea "(1 and ((2 and 3) or 4))" at bounding box center [939, 577] width 621 height 22
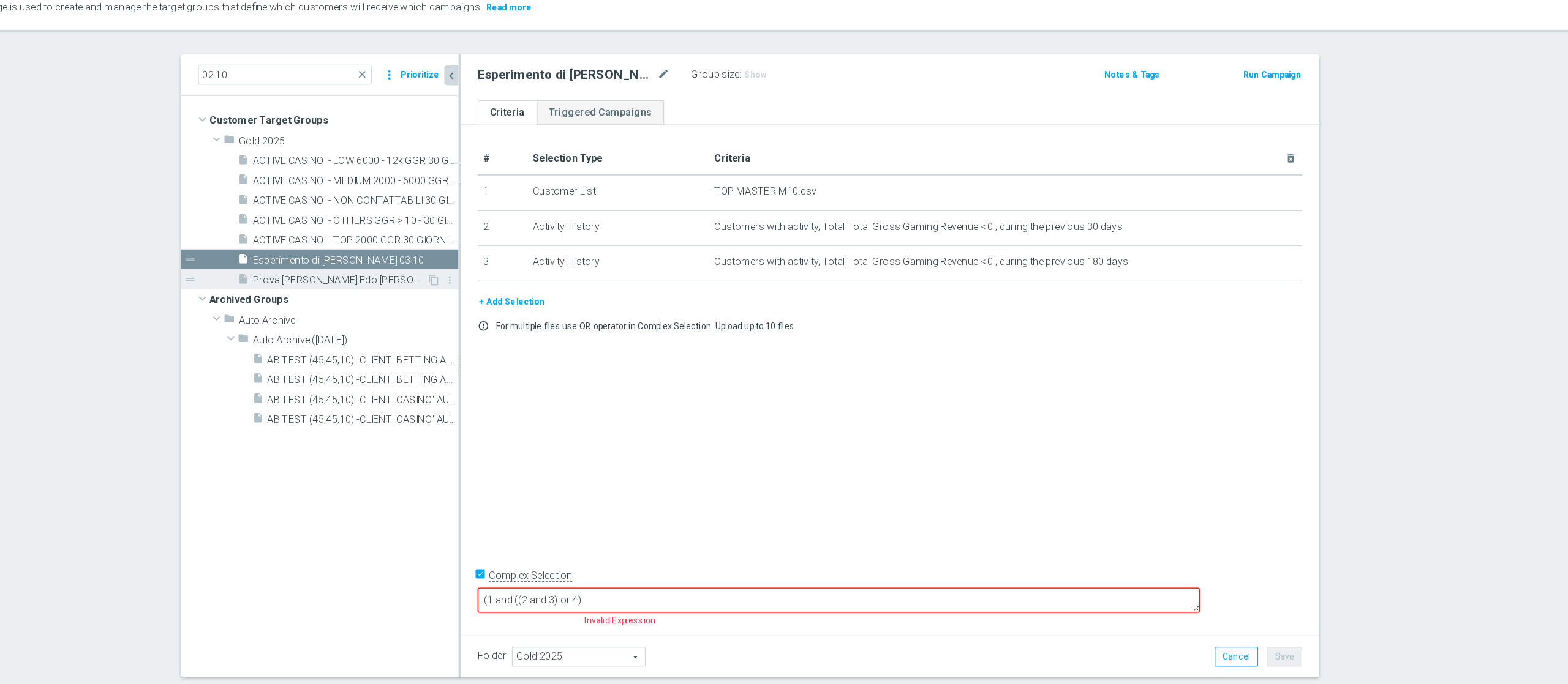
click at [452, 302] on span "Prova [PERSON_NAME] Edo [PERSON_NAME] 02.10" at bounding box center [510, 302] width 150 height 11
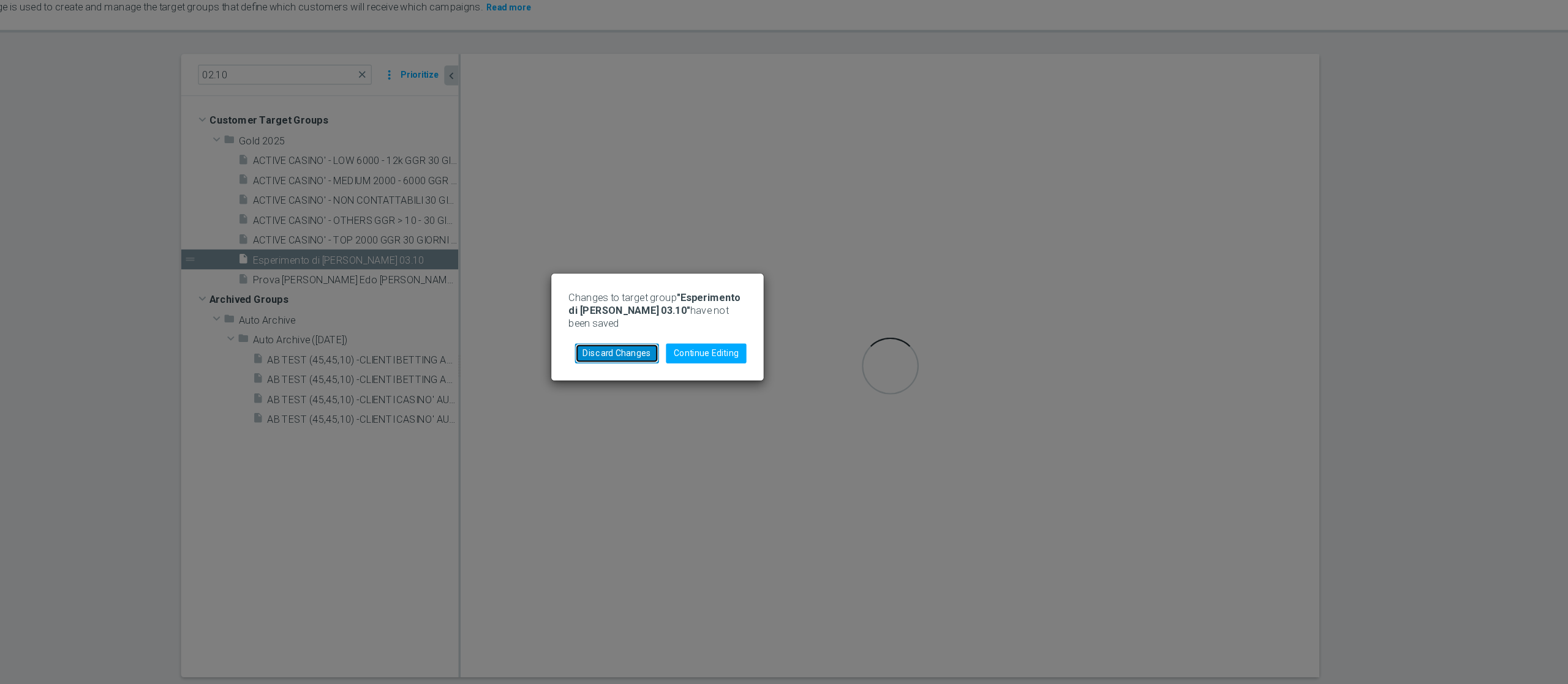
click at [749, 358] on button "Discard Changes" at bounding box center [749, 365] width 72 height 17
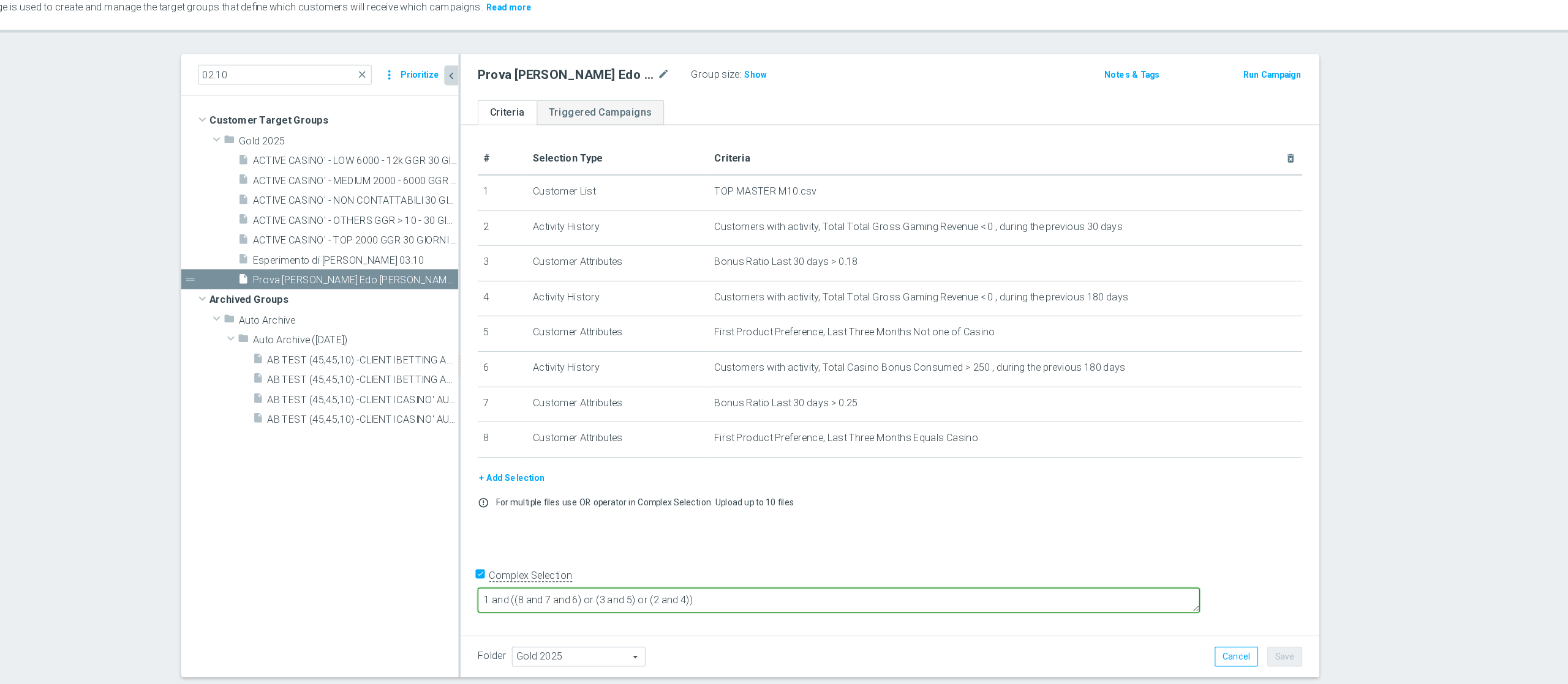
drag, startPoint x: 711, startPoint y: 578, endPoint x: 731, endPoint y: 575, distance: 20.2
click at [731, 513] on textarea "1 and ((8 and 7 and 6) or (3 and 5) or (2 and 4))" at bounding box center [939, 577] width 621 height 22
drag, startPoint x: 904, startPoint y: 575, endPoint x: 704, endPoint y: 567, distance: 200.2
click at [704, 513] on form "Complex Selection 1 and ((8 and 7 and 6) or (3 and 5) or (2 and 4)) Invalid Exp…" at bounding box center [984, 575] width 710 height 57
click at [924, 513] on textarea "1 and ((8 and 7 and 6) or (3 and 5) or (2 and 4))" at bounding box center [939, 577] width 621 height 22
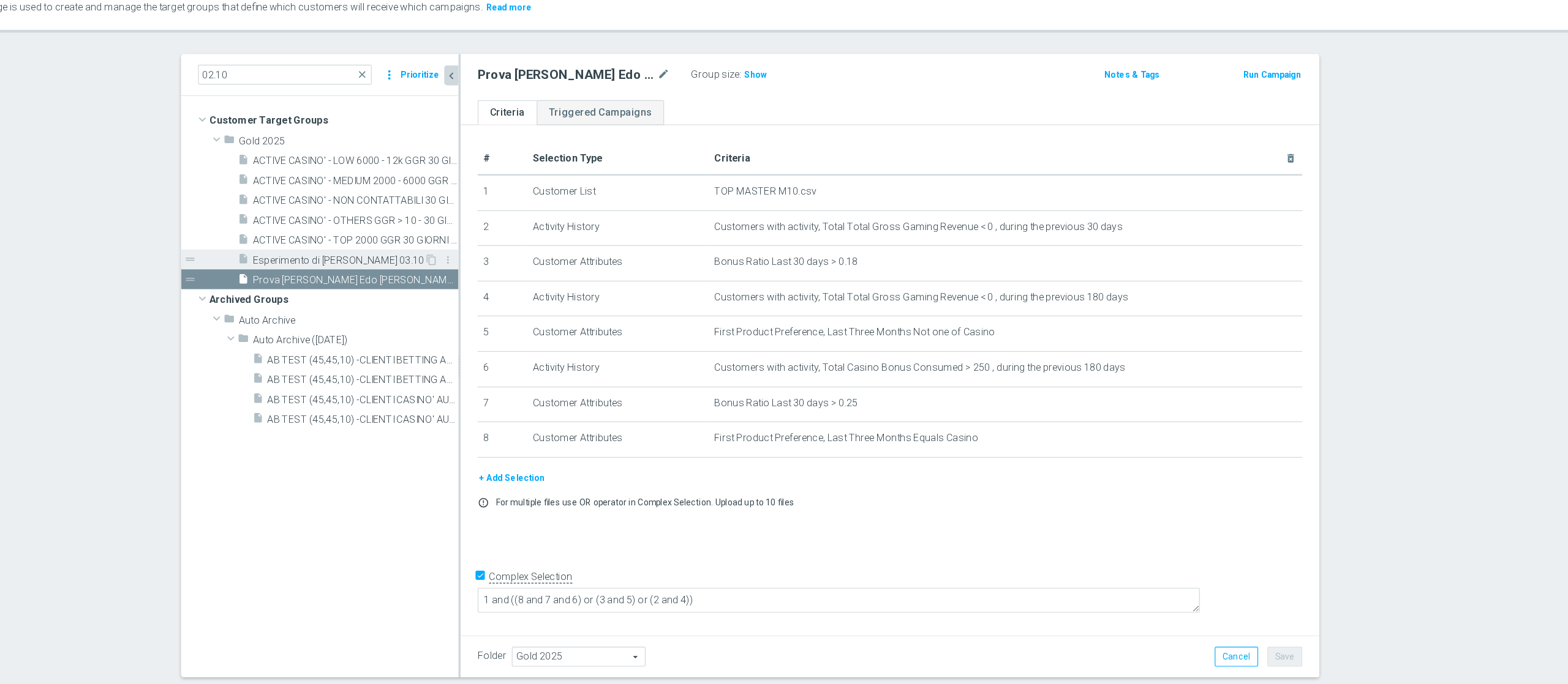
click at [535, 285] on span "Esperimento di [PERSON_NAME] 03.10" at bounding box center [509, 285] width 148 height 11
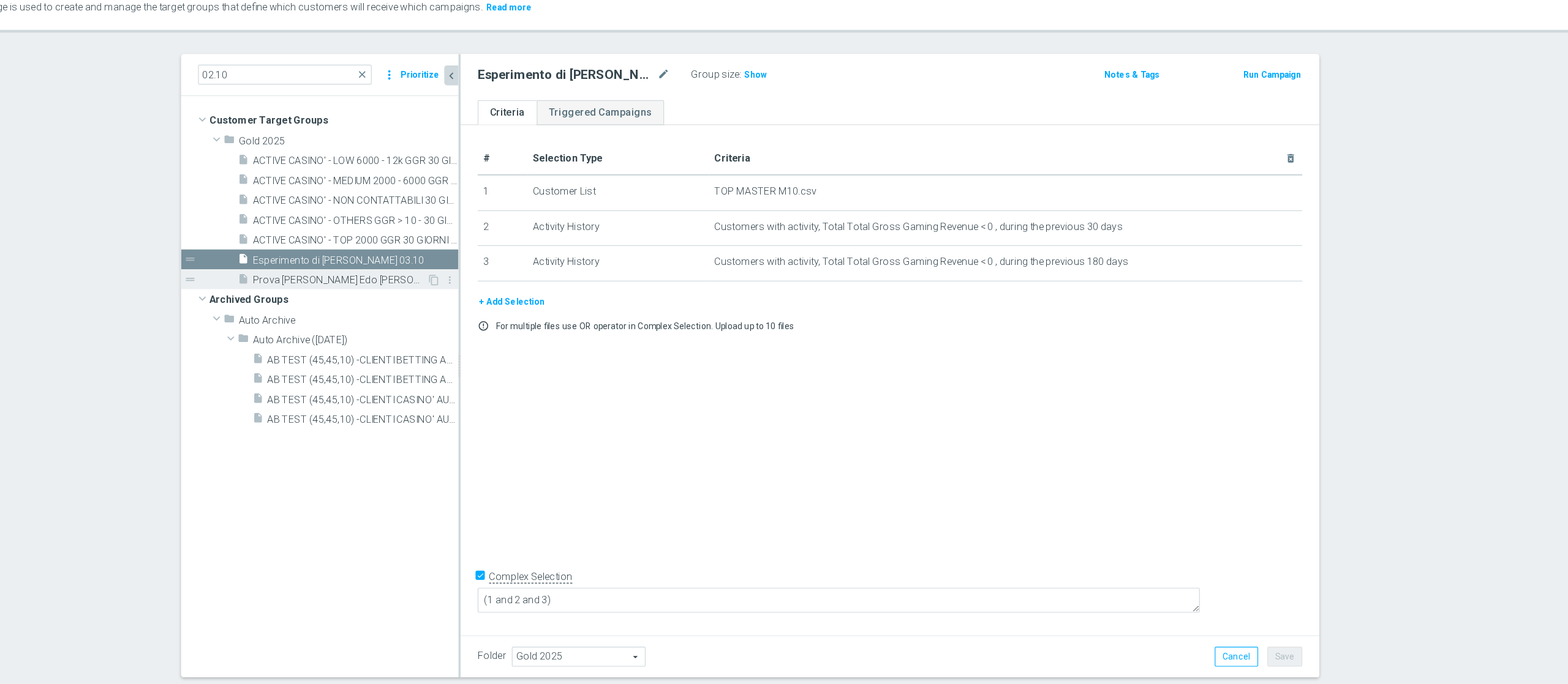
click at [521, 303] on span "Prova [PERSON_NAME] Edo [PERSON_NAME] 02.10" at bounding box center [510, 302] width 150 height 11
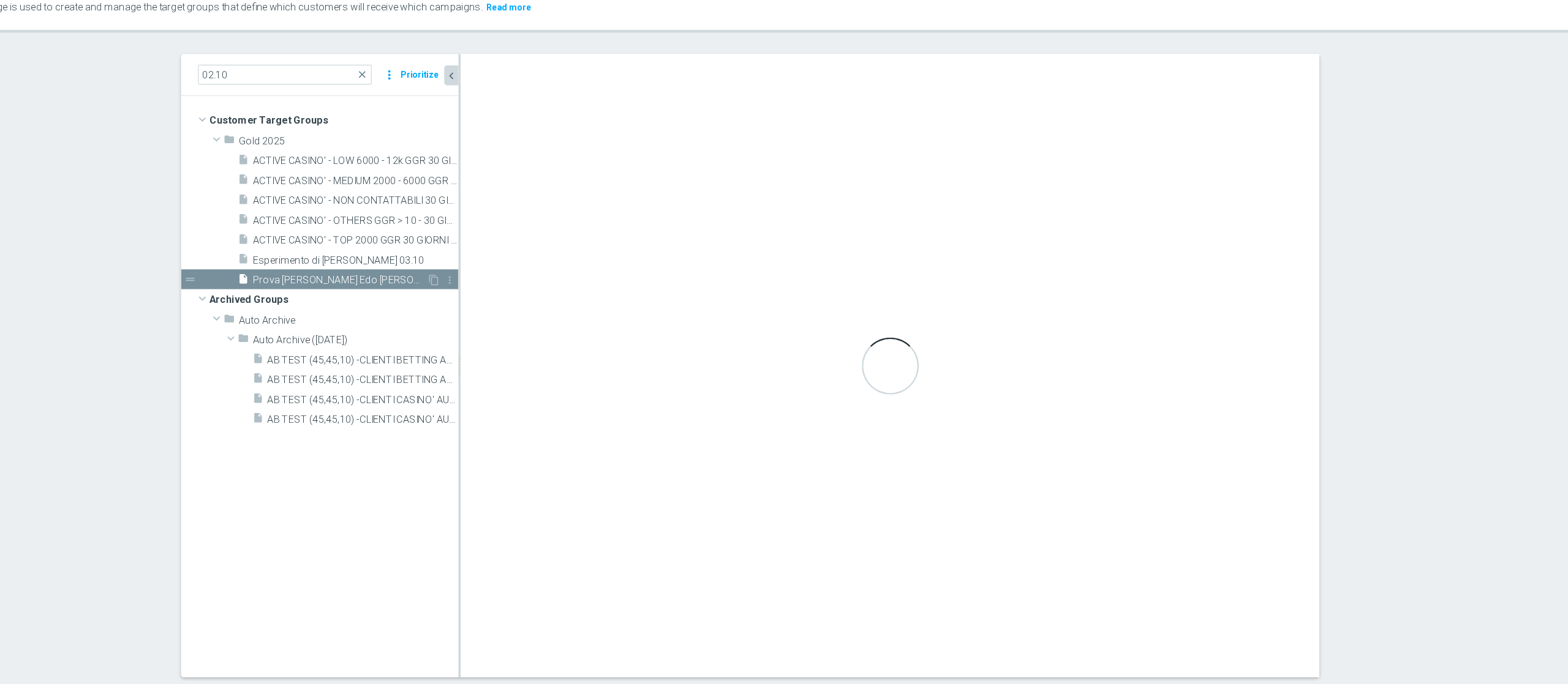
type textarea "1 and ((8 and 7 and 6) or (3 and 5) or (2 and 4))"
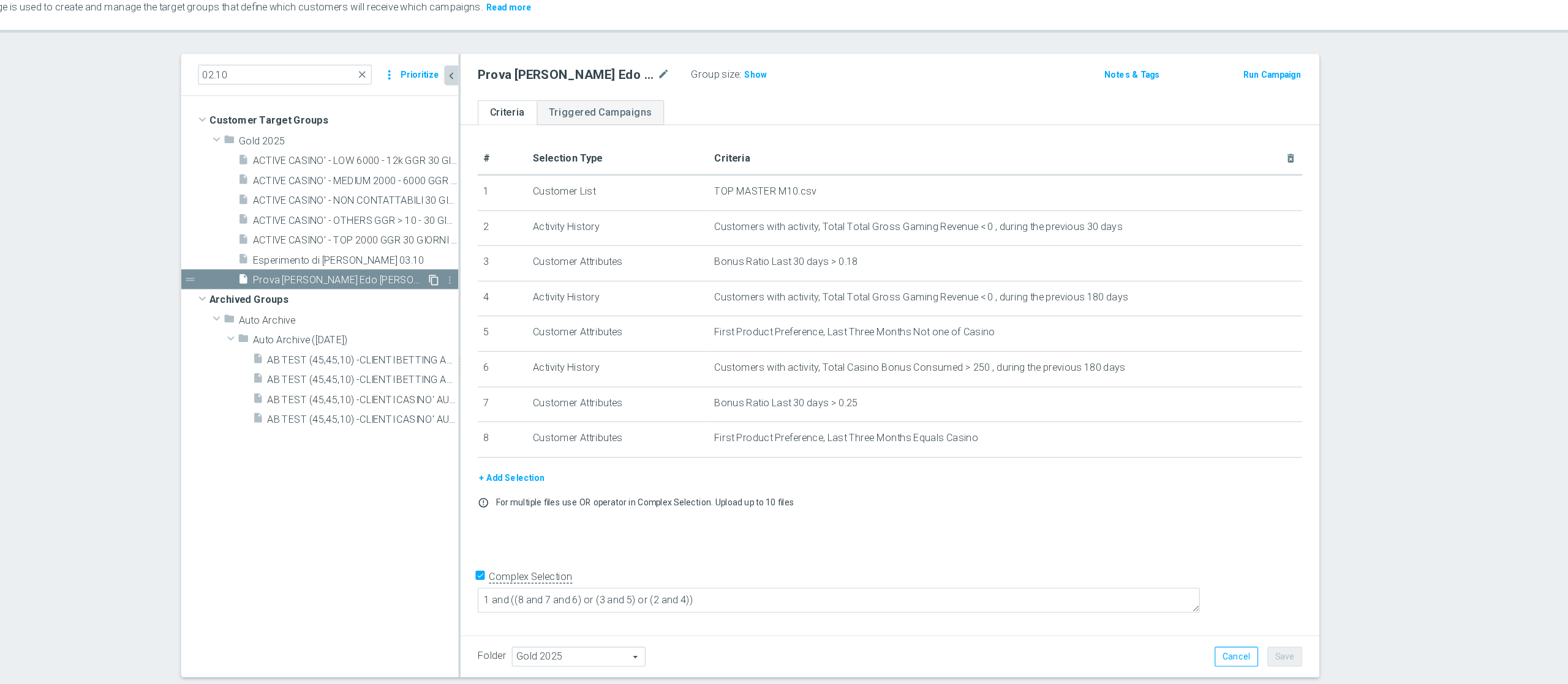
click at [586, 303] on icon "content_copy" at bounding box center [591, 302] width 10 height 10
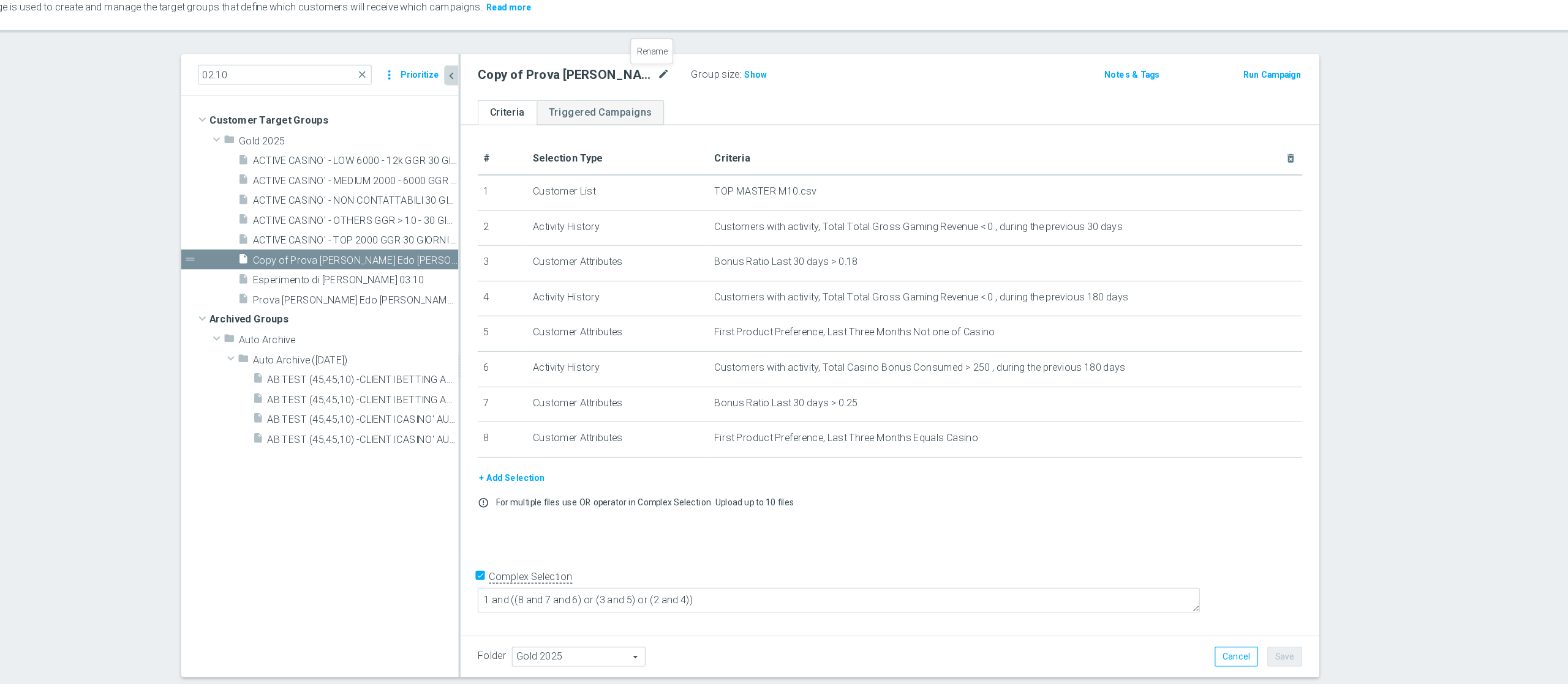
click at [783, 130] on icon "mode_edit" at bounding box center [789, 125] width 11 height 15
click at [690, 122] on input "Esperimento Luids 2.0" at bounding box center [711, 126] width 165 height 17
click at [686, 122] on input "Esperimento [PERSON_NAME] 2.0" at bounding box center [711, 126] width 165 height 17
click at [762, 132] on input "Esperimento [PERSON_NAME] 2.0" at bounding box center [711, 126] width 165 height 17
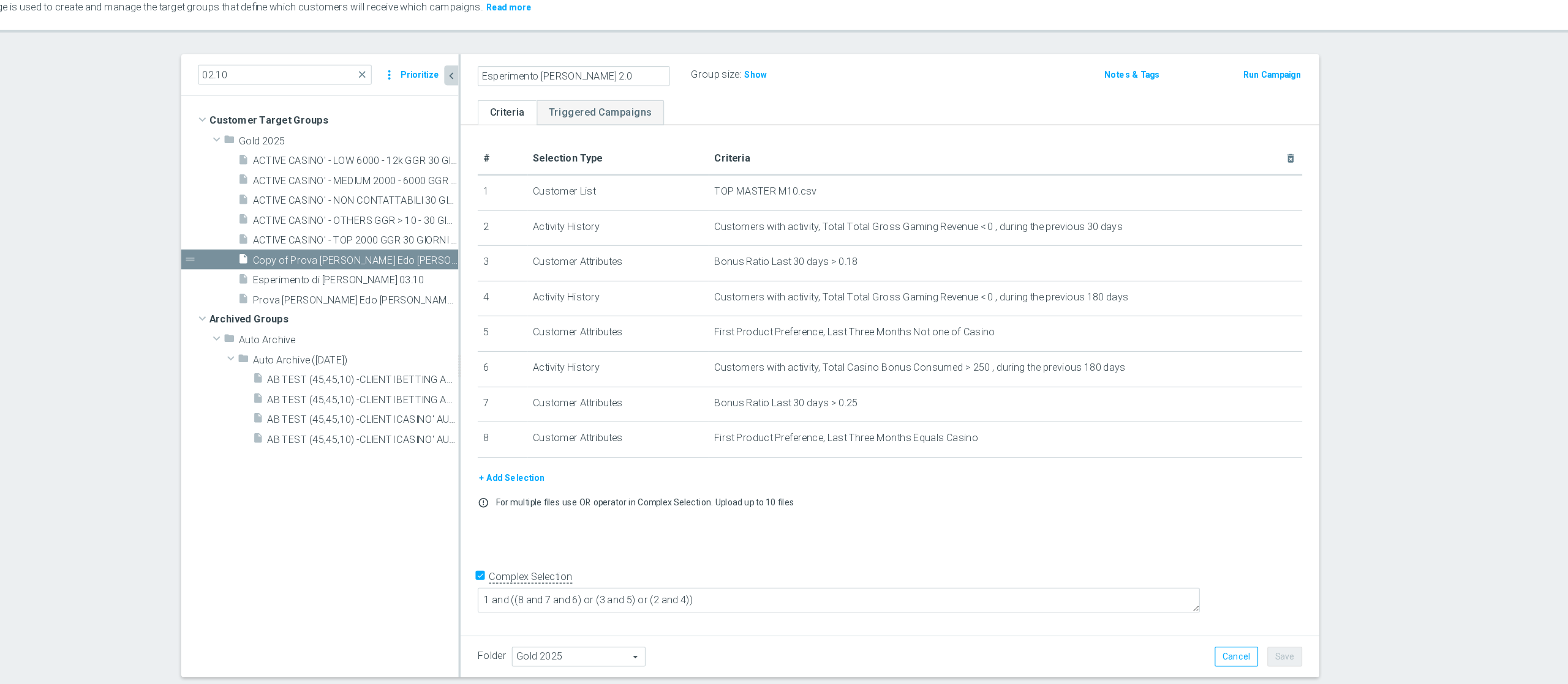
click at [740, 123] on input "Esperimento [PERSON_NAME] 2.0" at bounding box center [711, 126] width 165 height 17
type input "Esperimento [PERSON_NAME] 2.0"
click at [1031, 164] on ul "Criteria Triggered Campaigns" at bounding box center [984, 158] width 739 height 22
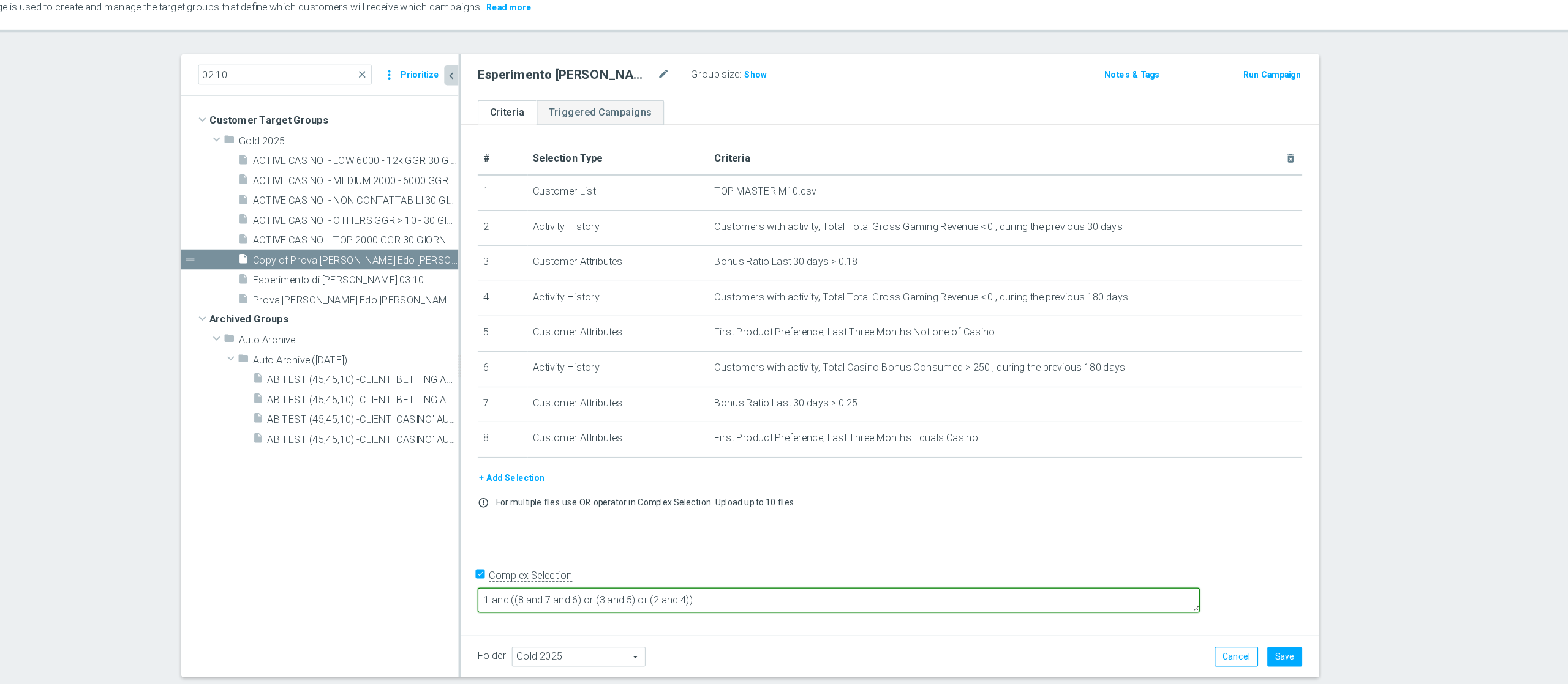
drag, startPoint x: 796, startPoint y: 576, endPoint x: 739, endPoint y: 573, distance: 57.1
click at [739, 513] on textarea "1 and ((8 and 7 and 6) or (3 and 5) or (2 and 4))" at bounding box center [939, 577] width 621 height 22
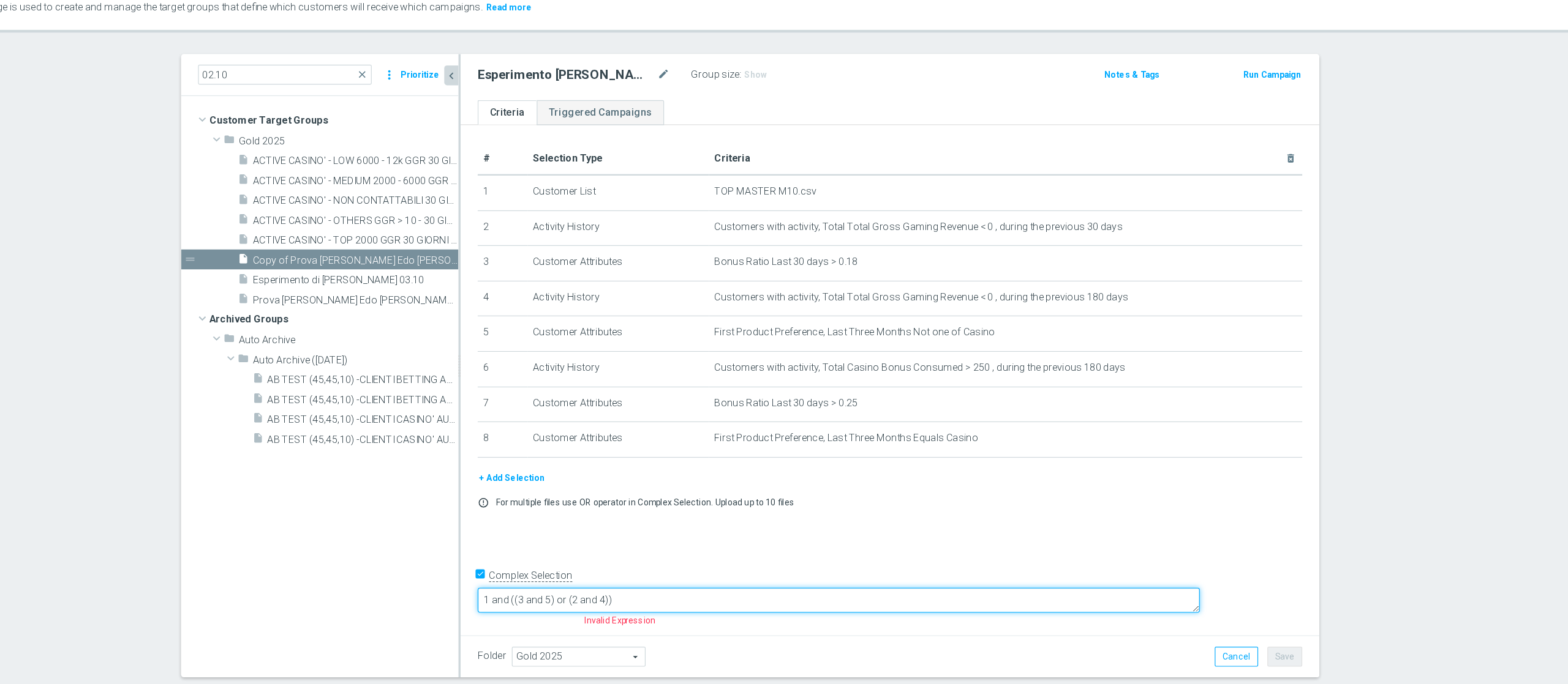
click at [873, 513] on textarea "1 and ((3 and 5) or (2 and 4))" at bounding box center [939, 577] width 621 height 22
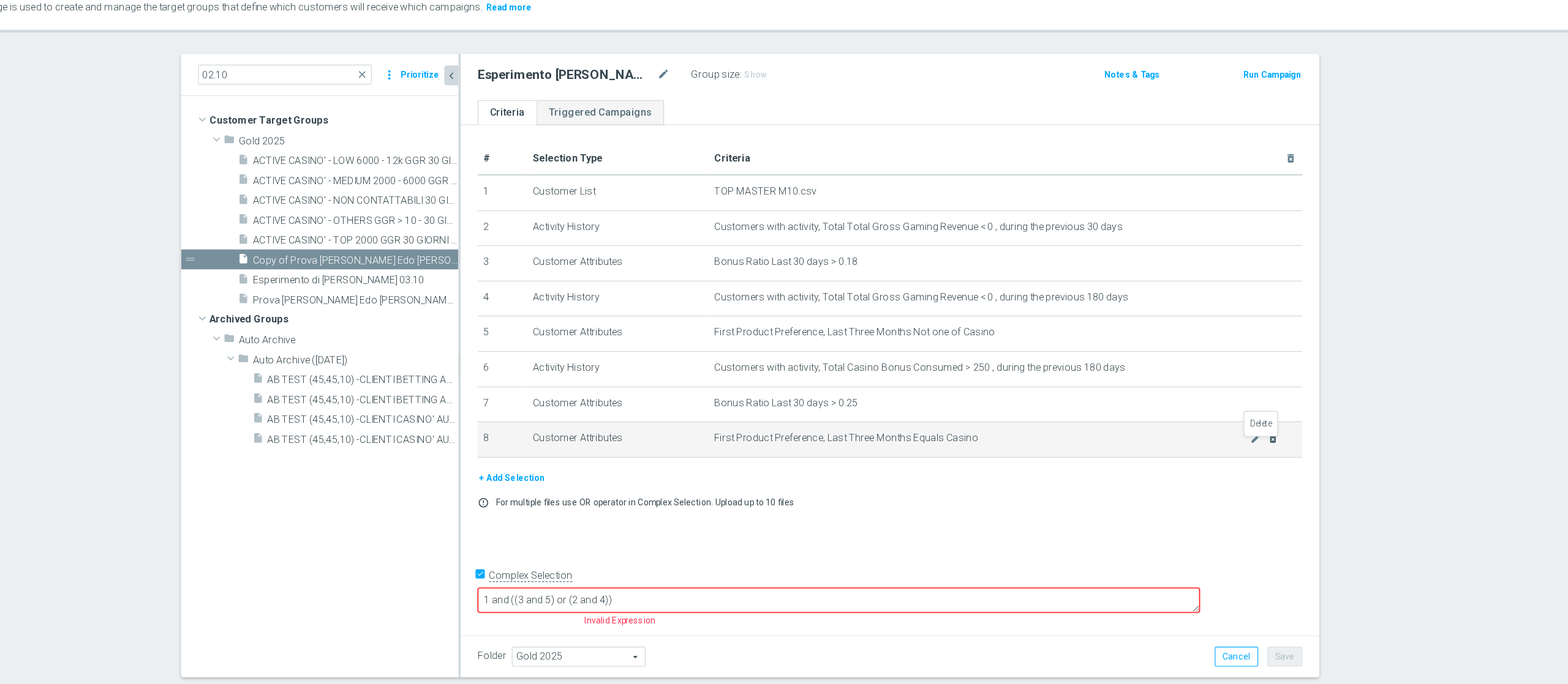
click at [1175, 443] on icon "delete_forever" at bounding box center [1314, 438] width 10 height 10
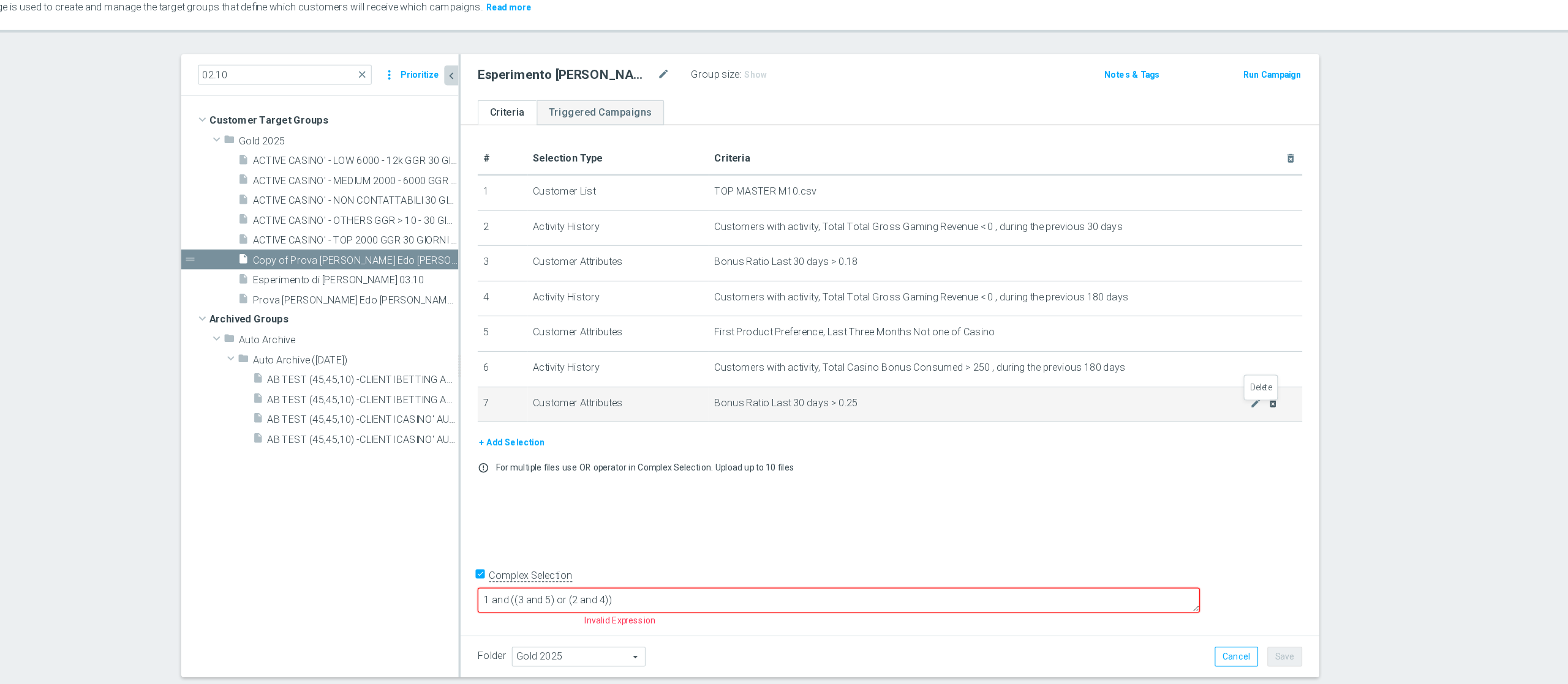
click at [1175, 413] on icon "delete_forever" at bounding box center [1314, 408] width 10 height 10
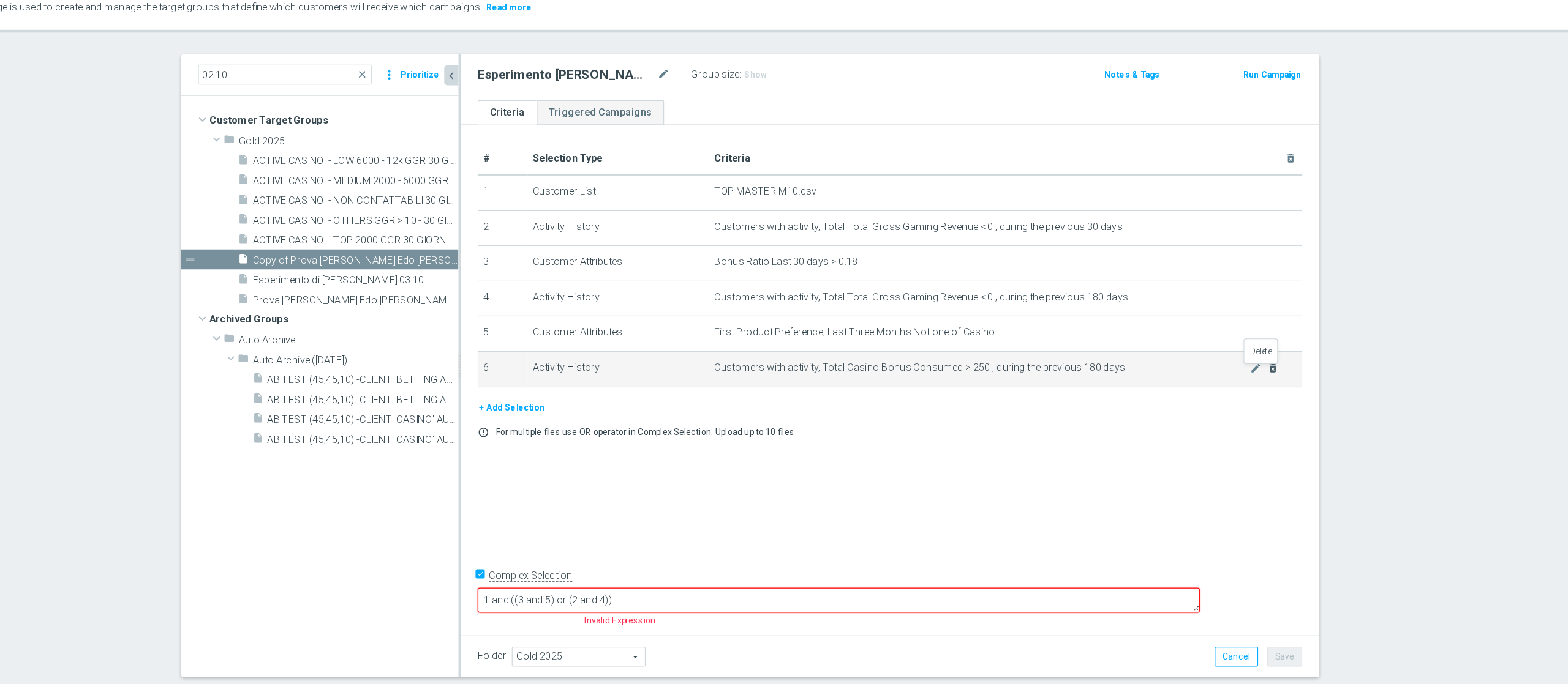
click at [1175, 381] on icon "delete_forever" at bounding box center [1314, 378] width 10 height 10
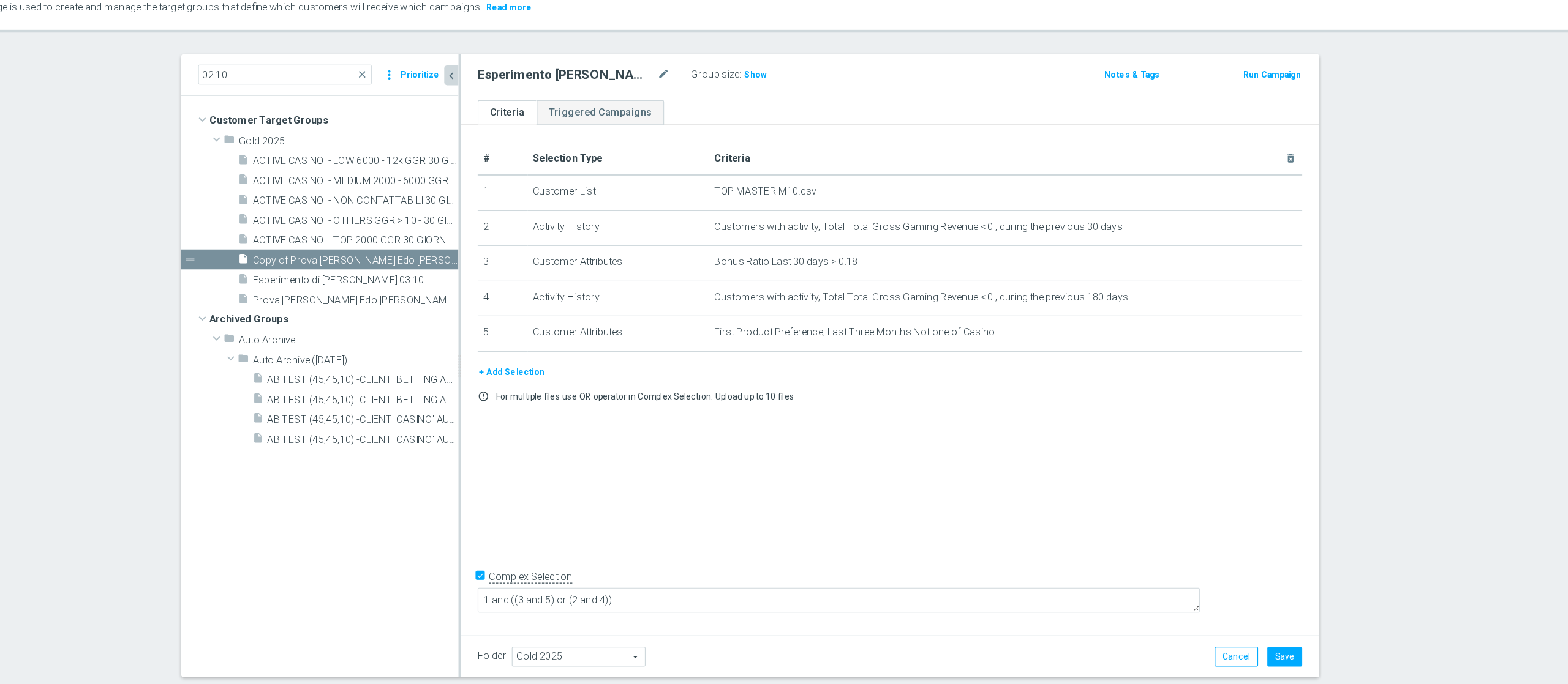
click at [910, 513] on div "# Selection Type Criteria delete_forever 1 Customer List TOP MASTER M10.csv del…" at bounding box center [984, 385] width 739 height 434
click at [867, 513] on textarea "1 and ((3 and 5) or (2 and 4))" at bounding box center [939, 577] width 621 height 22
click at [1175, 350] on icon "delete_forever" at bounding box center [1314, 347] width 10 height 10
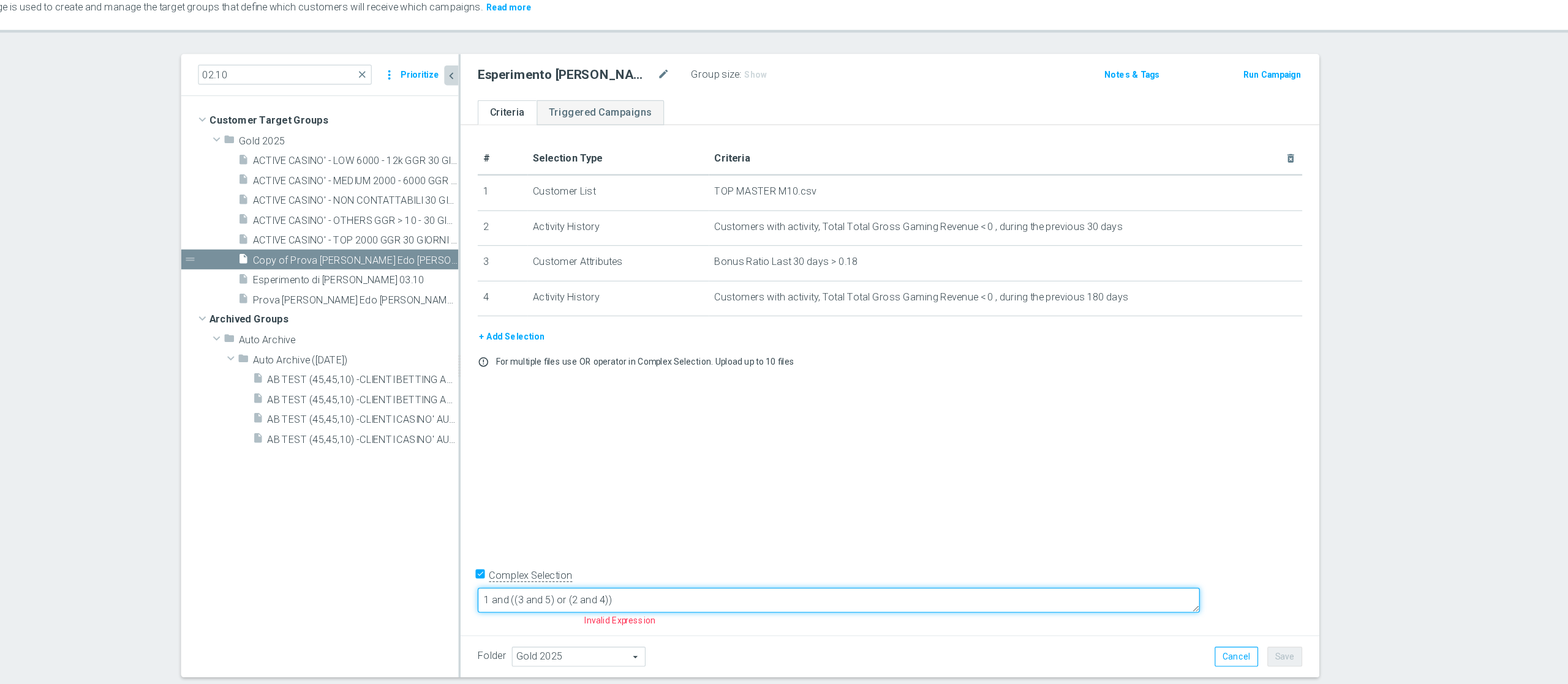
click at [766, 513] on textarea "1 and ((3 and 5) or (2 and 4))" at bounding box center [939, 577] width 621 height 22
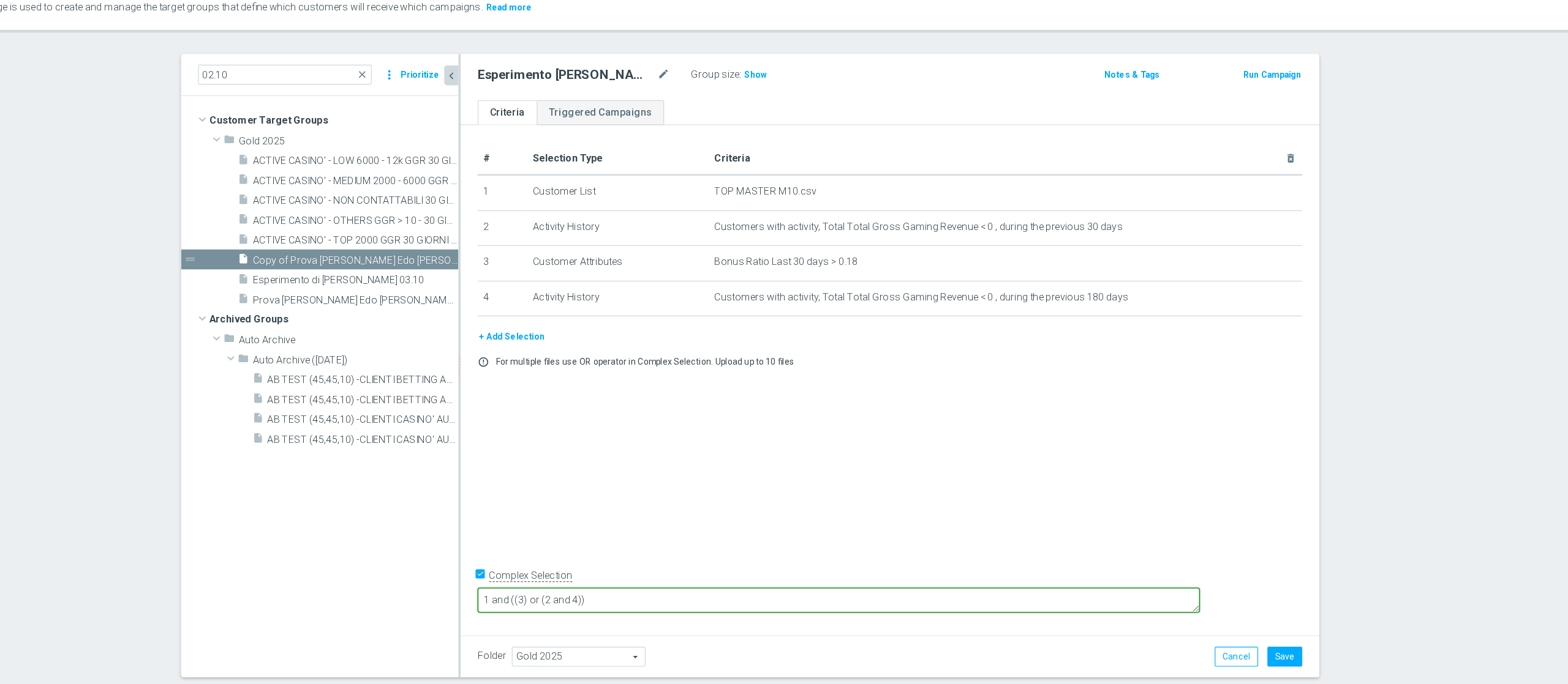
click at [826, 513] on textarea "1 and ((3) or (2 and 4))" at bounding box center [939, 577] width 621 height 22
type textarea "1 and ((3) or (2 and 4))"
click at [859, 125] on span "Show" at bounding box center [869, 125] width 20 height 9
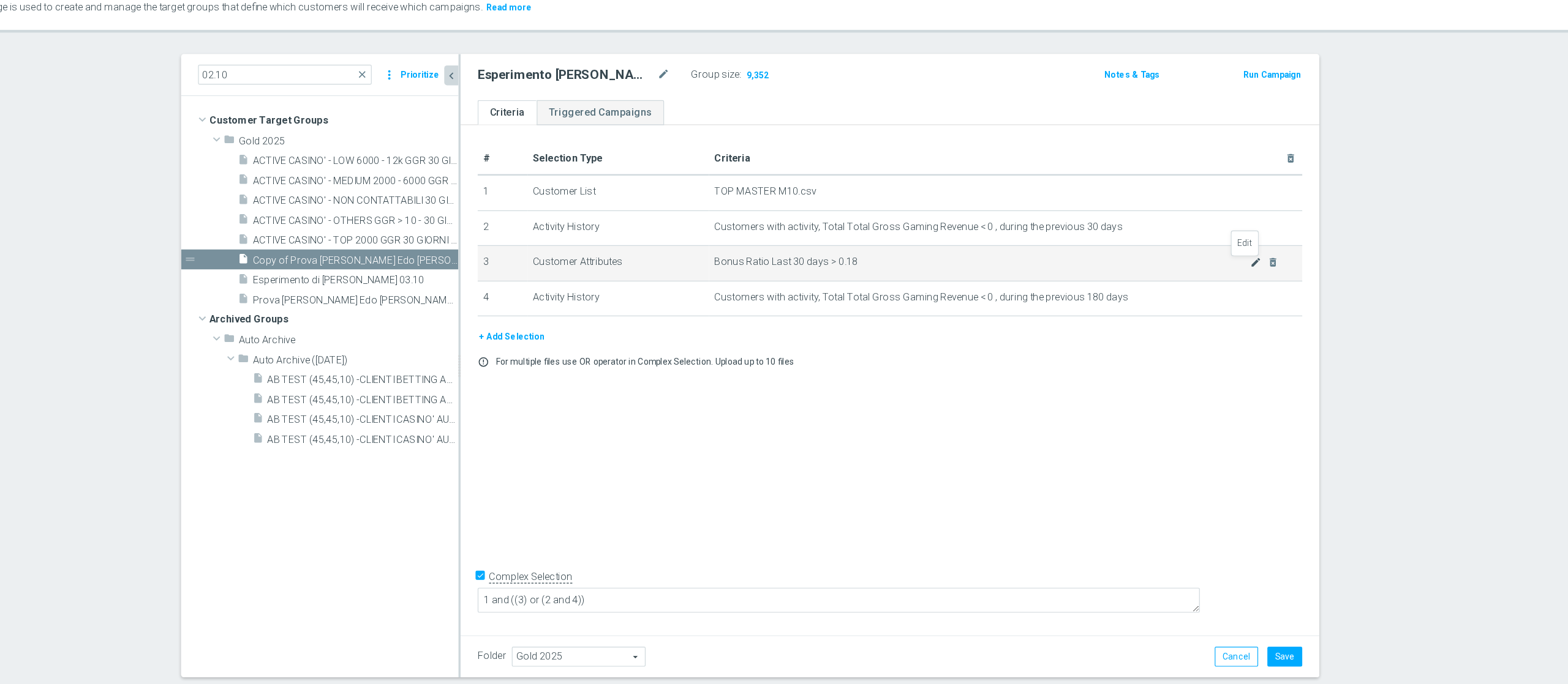
click at [1175, 284] on icon "mode_edit" at bounding box center [1299, 287] width 10 height 10
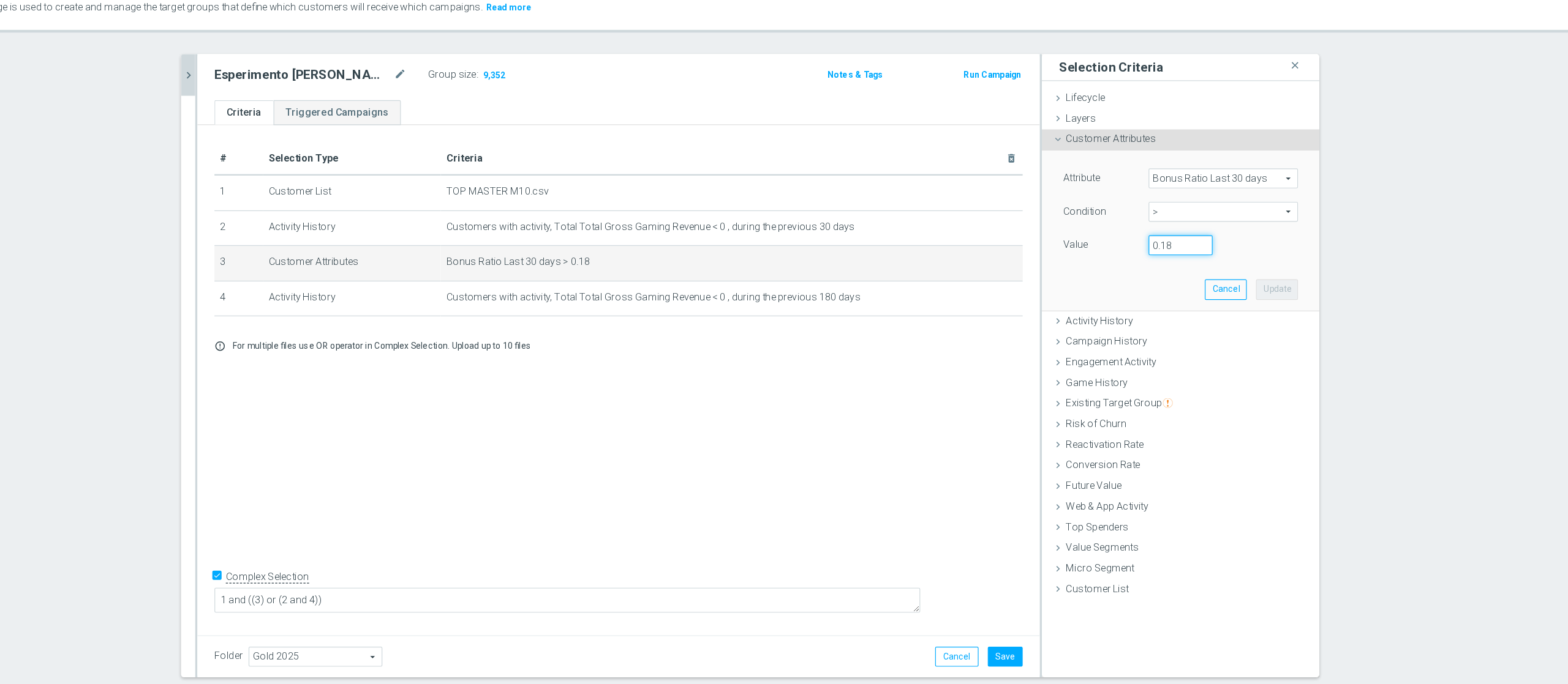
click at [1175, 270] on input "0.18" at bounding box center [1234, 272] width 55 height 17
type input "0.25"
click at [1175, 317] on div "Attribute Bonus Ratio Last 30 days Bonus Ratio Last 30 days arrow_drop_down sea…" at bounding box center [1234, 259] width 221 height 137
click at [1175, 314] on button "Update" at bounding box center [1317, 310] width 36 height 17
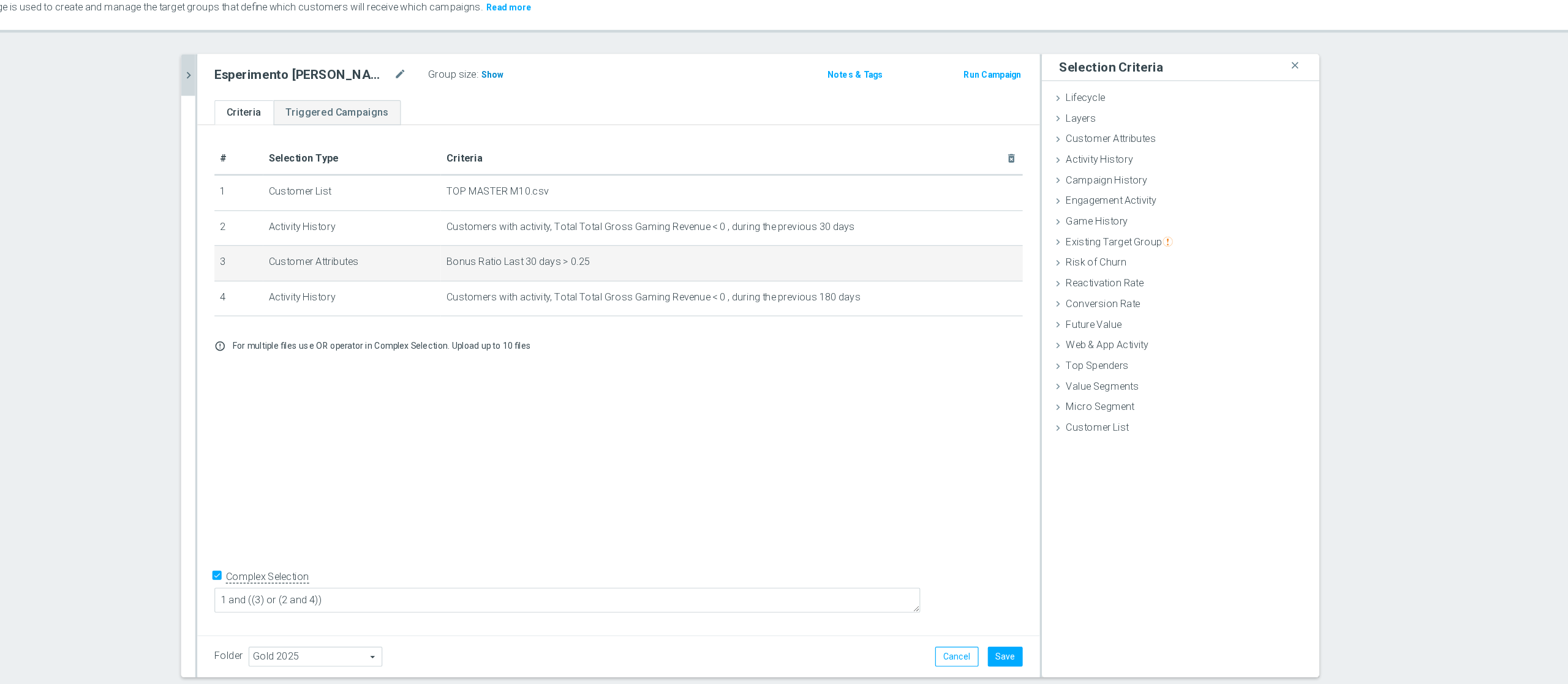
click at [632, 124] on span "Show" at bounding box center [642, 125] width 20 height 9
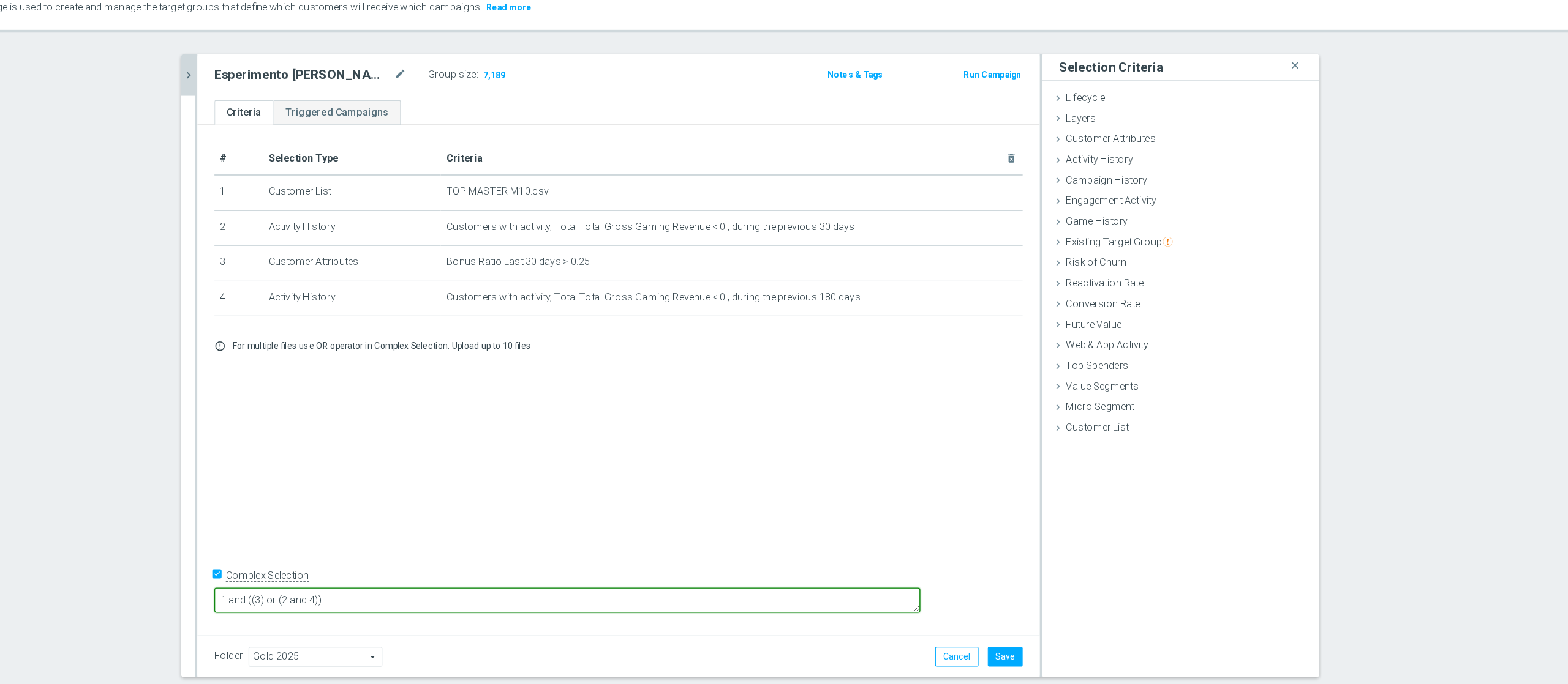
click at [536, 513] on textarea "1 and ((3) or (2 and 4))" at bounding box center [706, 577] width 608 height 22
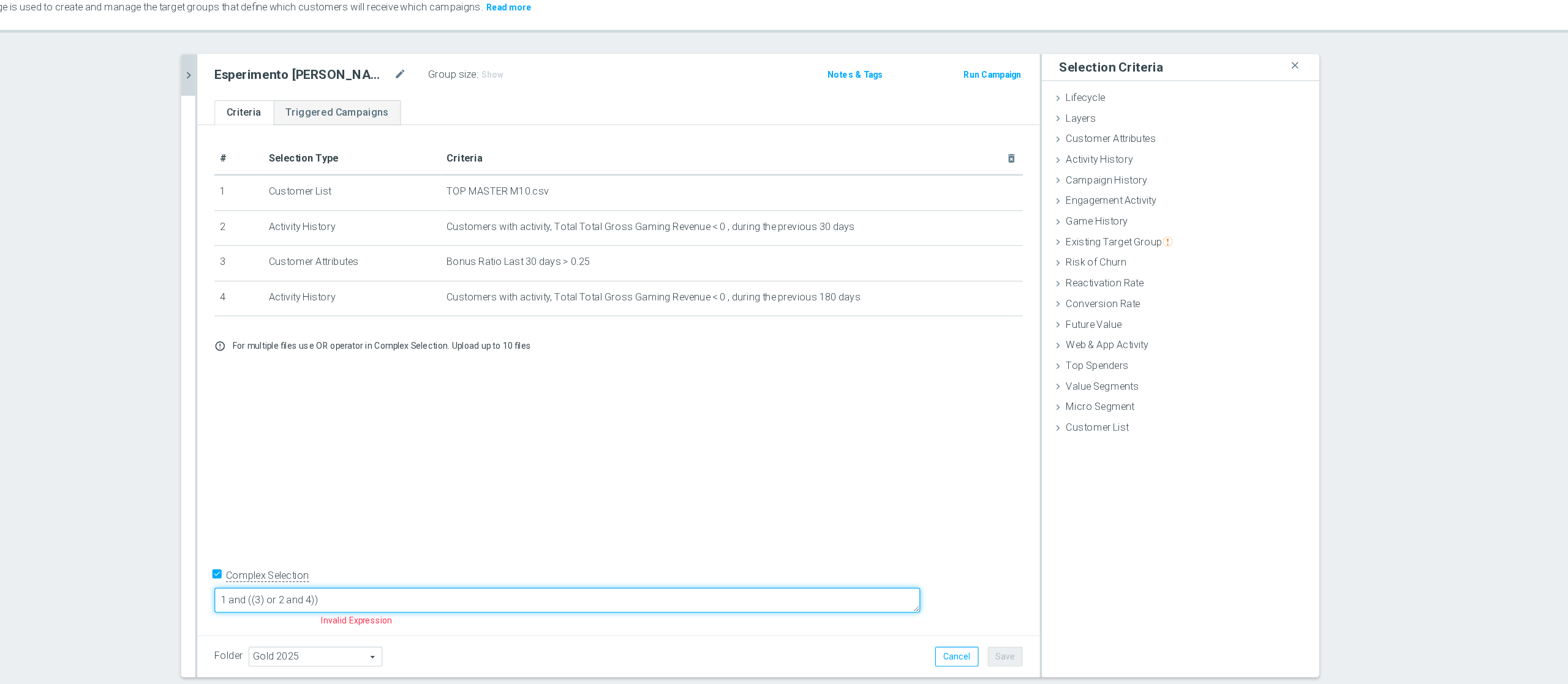
click at [519, 513] on textarea "1 and ((3) or 2 and 4))" at bounding box center [706, 577] width 608 height 22
click at [582, 513] on textarea "1 and ((3 or 2 and 4))" at bounding box center [706, 577] width 608 height 22
click at [516, 513] on textarea "1 and ((3 or 2 and 4))" at bounding box center [706, 577] width 608 height 22
type textarea "1 and ((3) or (2 and 4))"
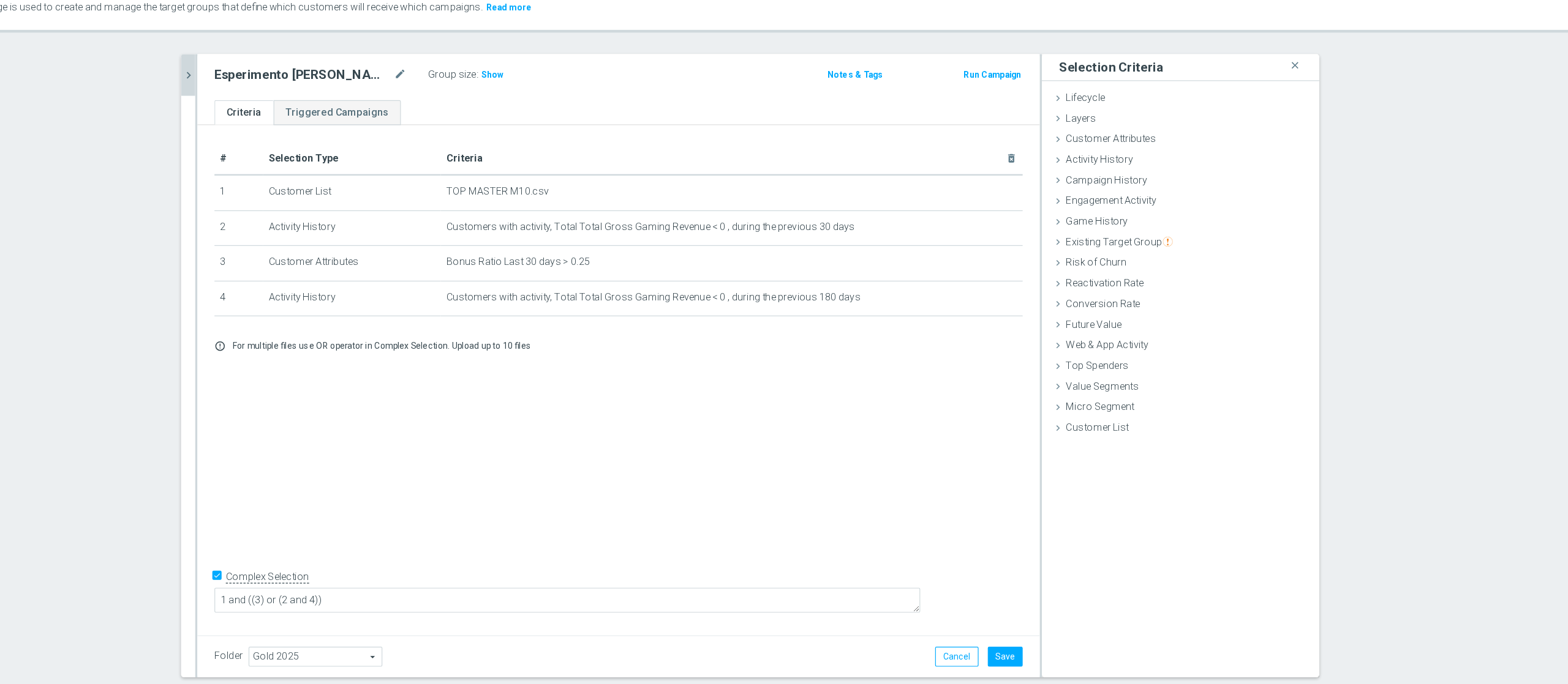
click at [664, 513] on div "# Selection Type Criteria delete_forever 1 Customer List TOP MASTER M10.csv del…" at bounding box center [750, 385] width 725 height 434
click at [1175, 179] on span "Customer Attributes" at bounding box center [1174, 180] width 77 height 10
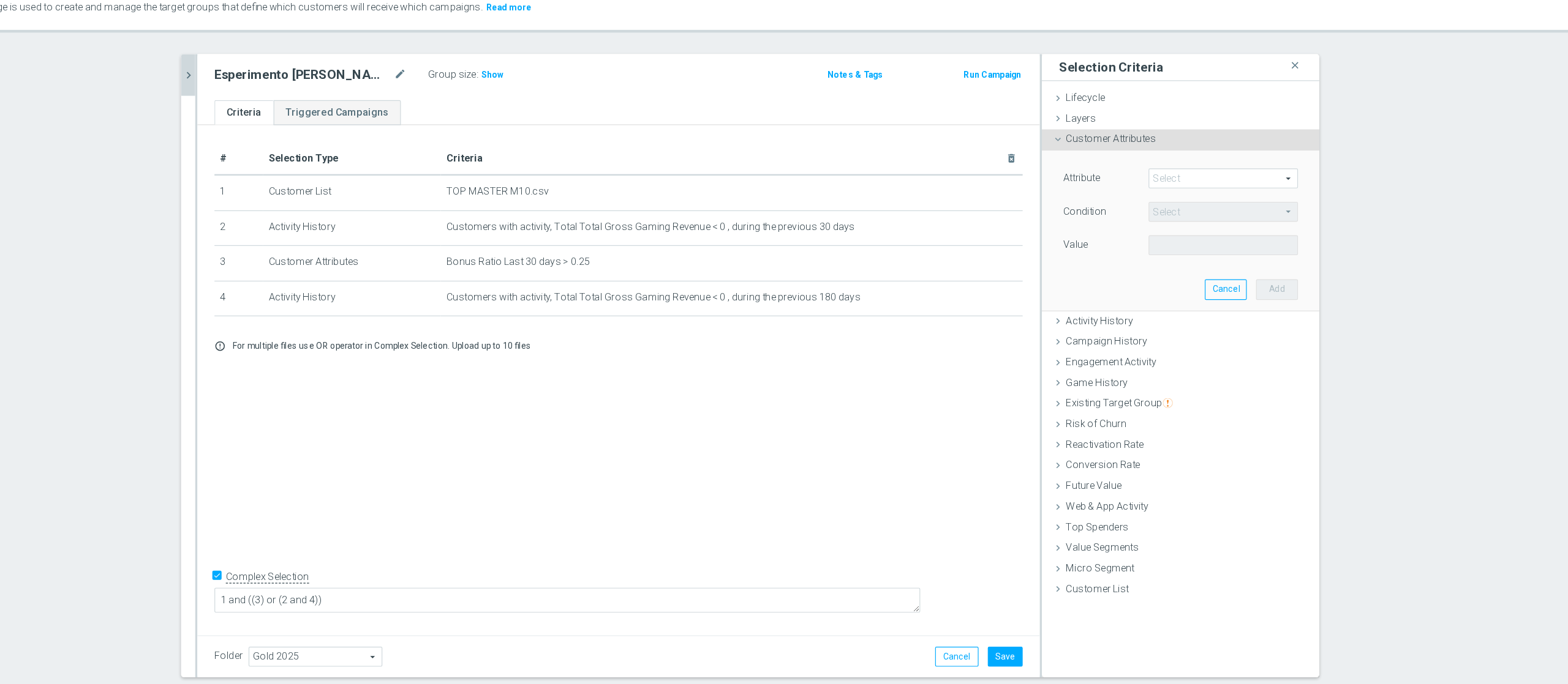
click at [1175, 215] on span at bounding box center [1271, 214] width 127 height 16
click at [0, 0] on input "search" at bounding box center [0, 0] width 0 height 0
type input "m"
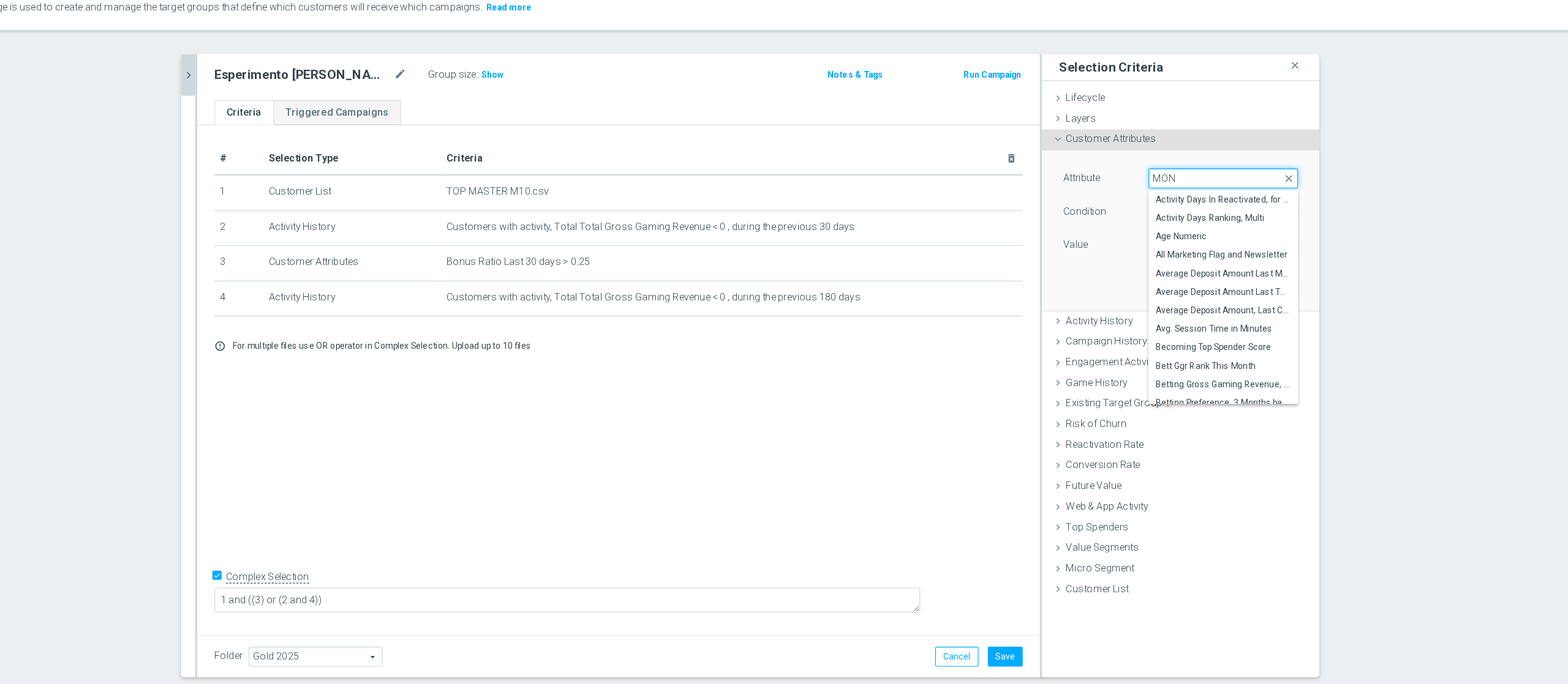
type input "MONE"
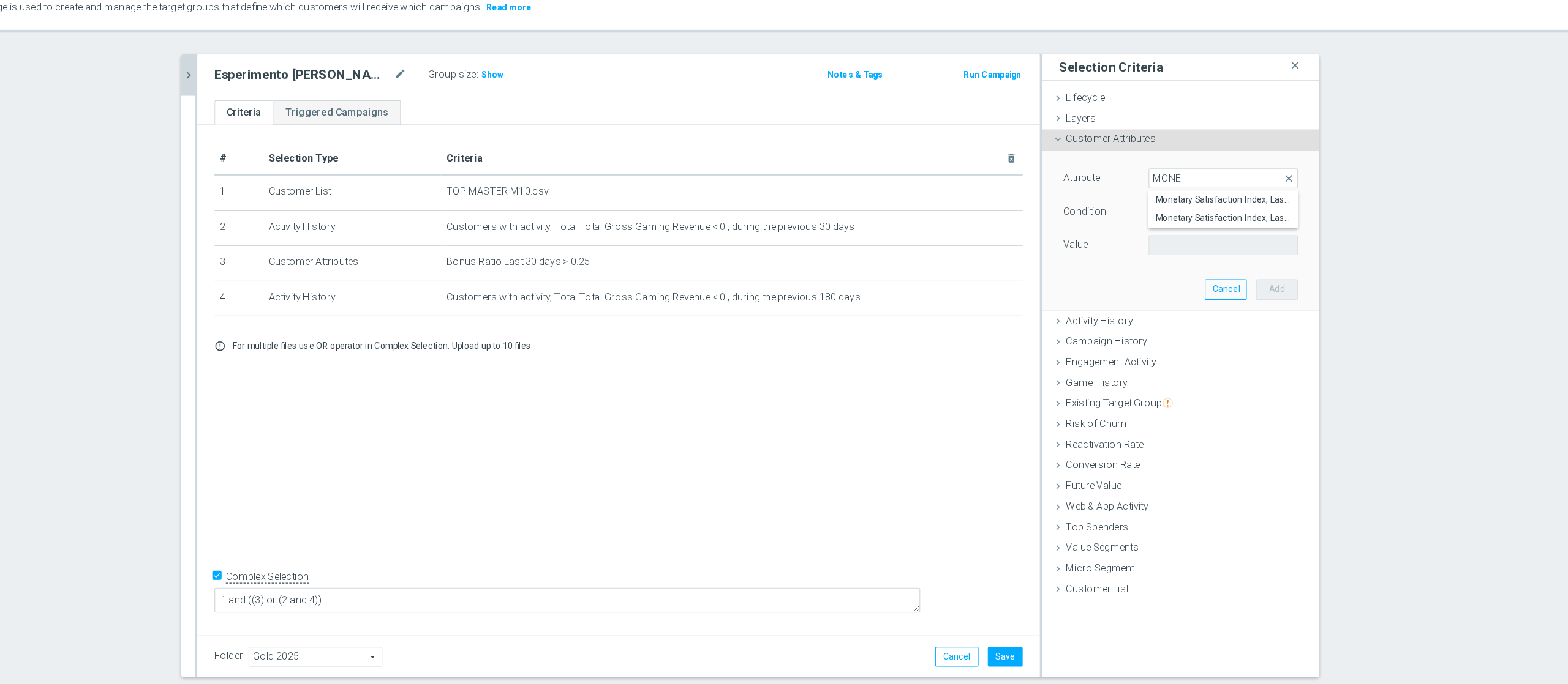
click at [1175, 237] on span "Monetary Satisfaction Index, Last Month" at bounding box center [1271, 232] width 116 height 10
type input "Monetary Satisfaction Index, Last Month"
click at [1175, 243] on span "=" at bounding box center [1271, 243] width 127 height 16
click at [1175, 261] on span "<" at bounding box center [1271, 261] width 116 height 10
type input "<"
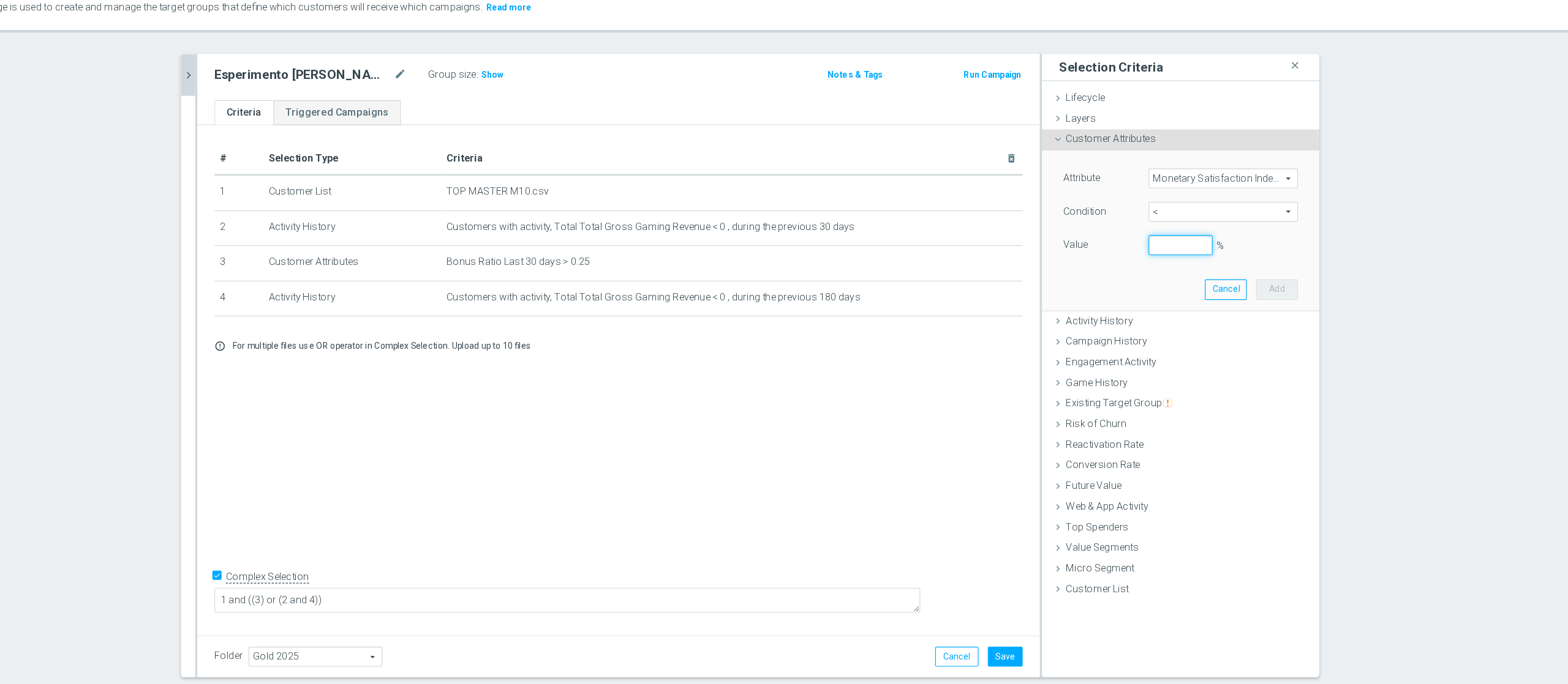
click at [1175, 277] on input "%" at bounding box center [1234, 272] width 55 height 17
click at [1175, 304] on button "Add" at bounding box center [1317, 310] width 36 height 17
type input "1"
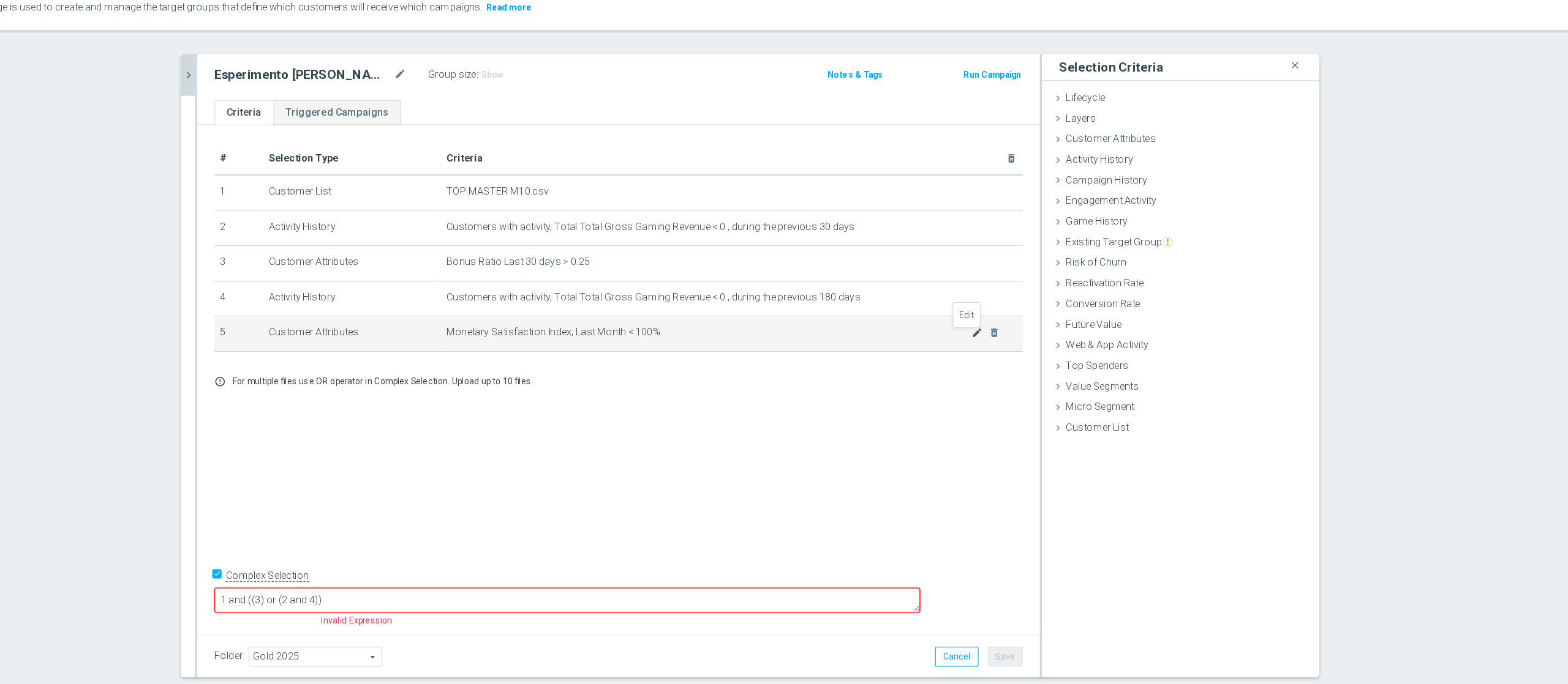
click at [1054, 350] on icon "mode_edit" at bounding box center [1059, 347] width 10 height 10
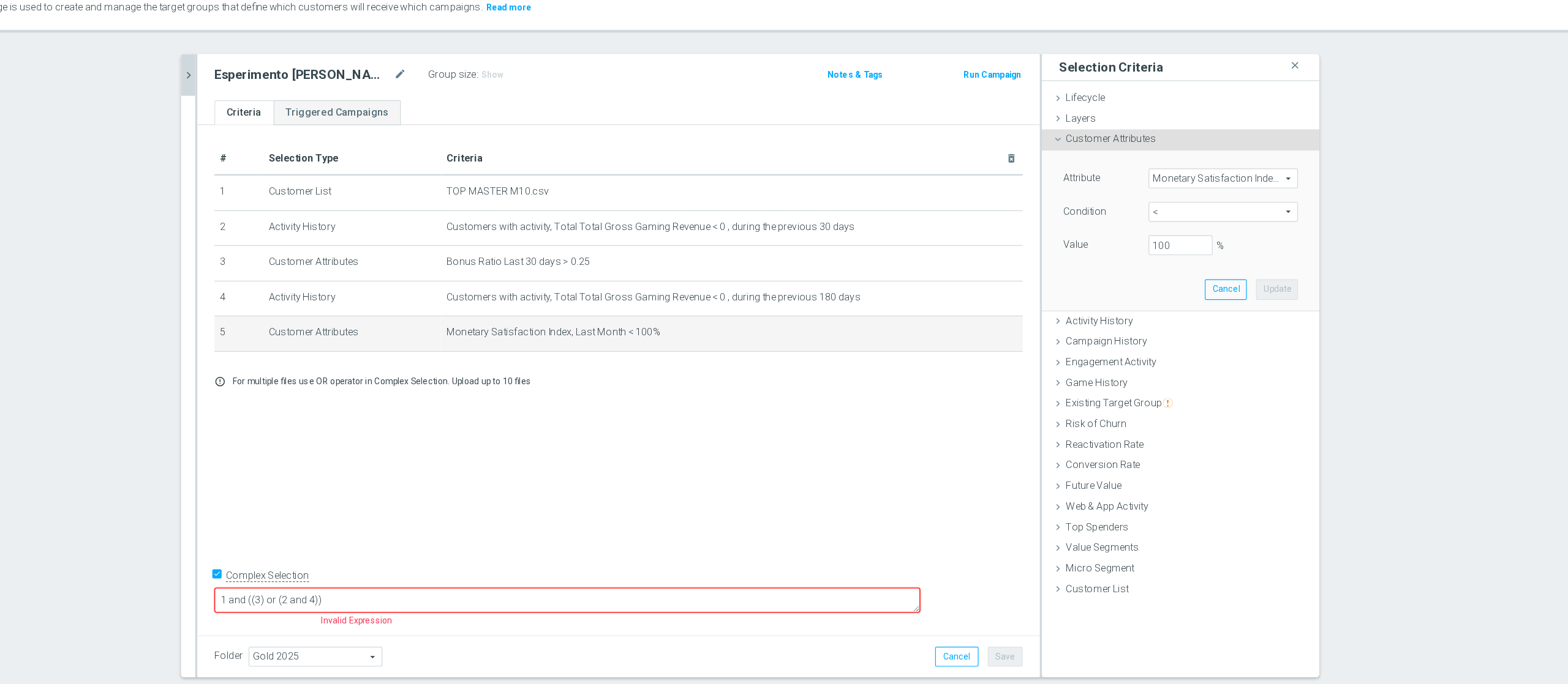
click at [1175, 242] on span "<" at bounding box center [1271, 243] width 127 height 16
click at [1175, 326] on span ">" at bounding box center [1271, 325] width 116 height 10
type input ">"
click at [1175, 263] on input "%" at bounding box center [1234, 272] width 55 height 17
click at [1175, 306] on button "Update" at bounding box center [1317, 310] width 36 height 17
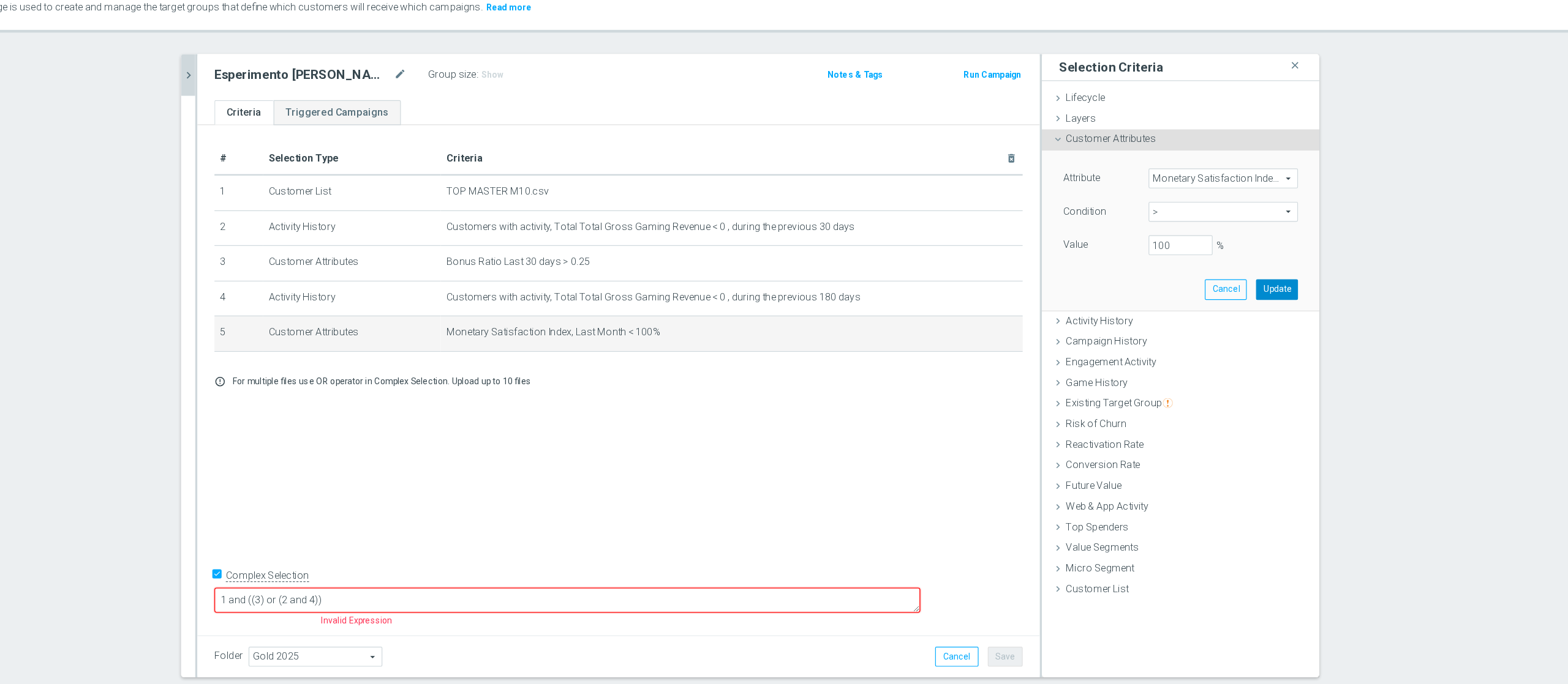
type input "1"
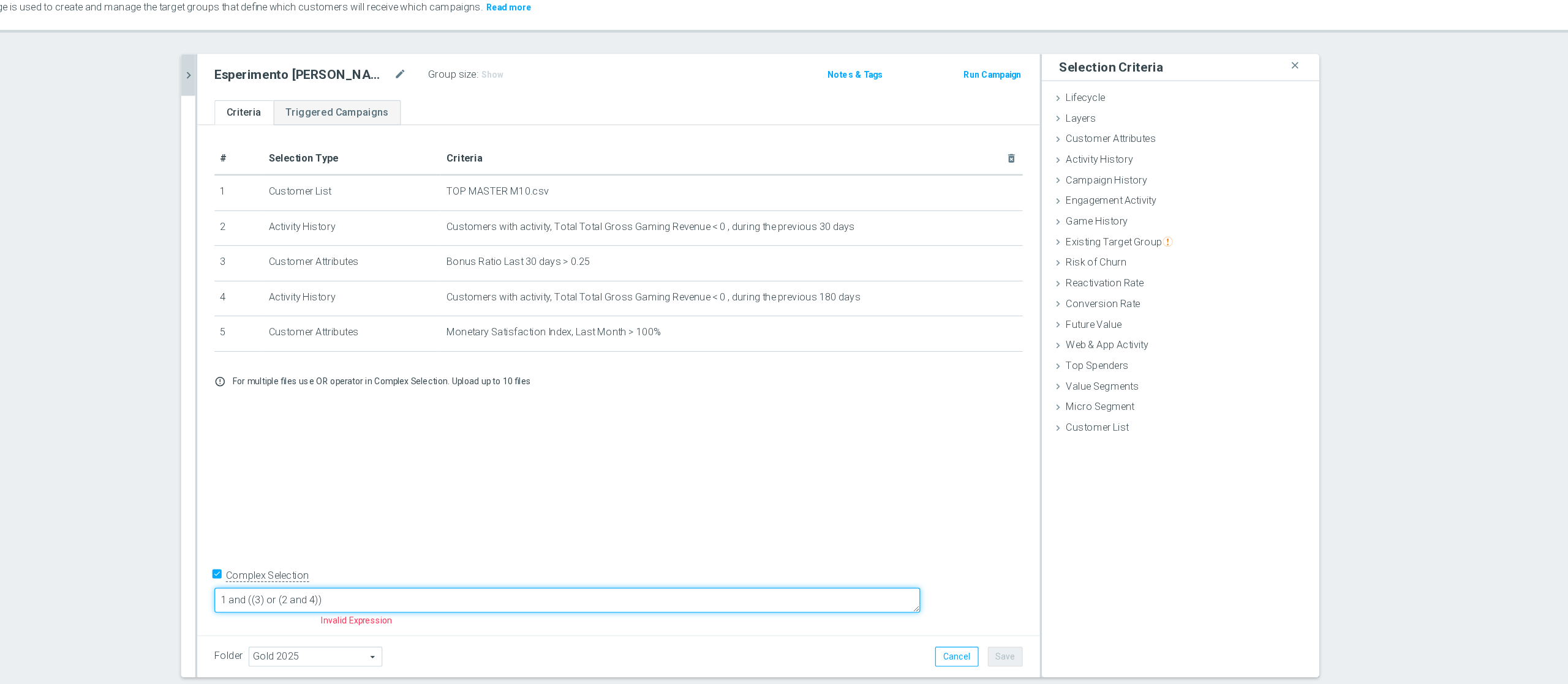
click at [592, 513] on textarea "1 and ((3) or (2 and 4))" at bounding box center [706, 577] width 608 height 22
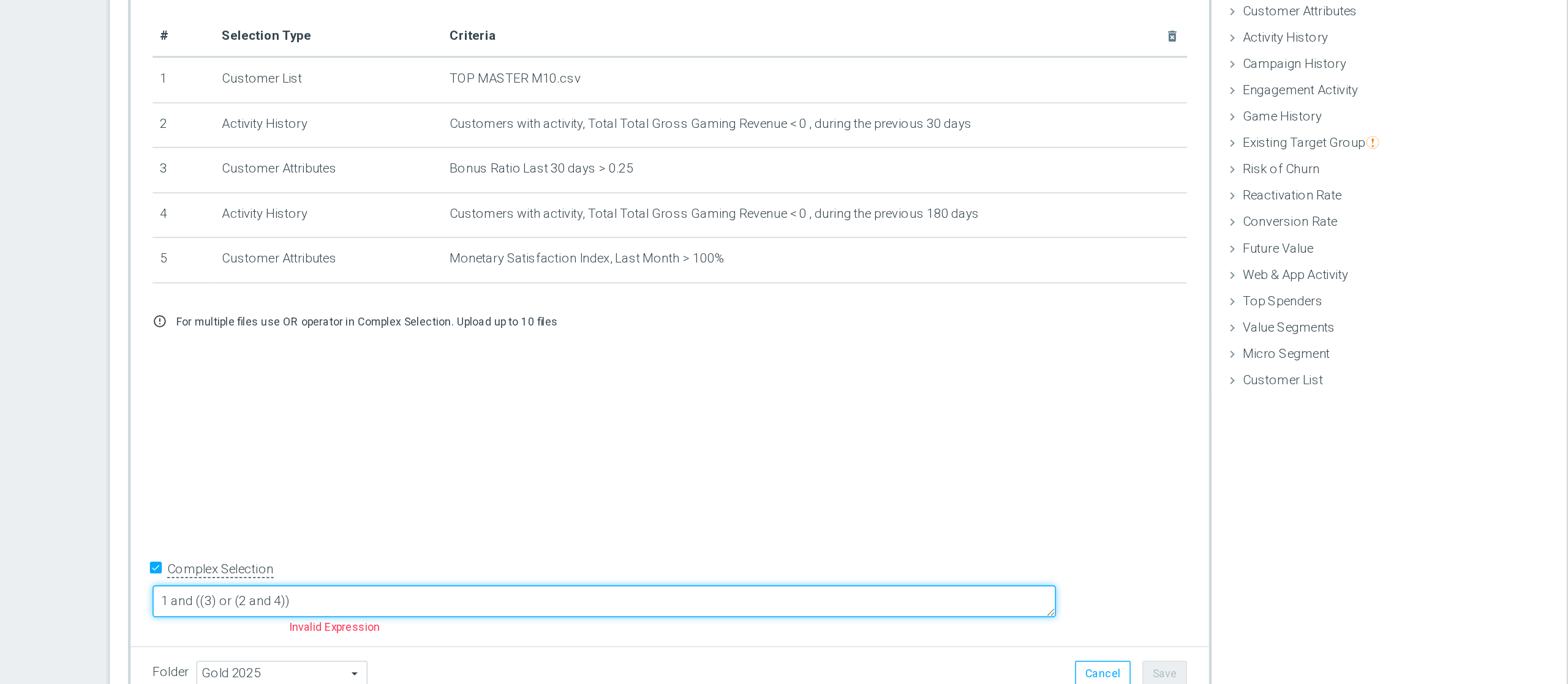
click at [493, 513] on textarea "1 and ((3) or (2 and 4))" at bounding box center [706, 577] width 608 height 22
click at [512, 513] on textarea "1 and ((3) or (2 and 4))" at bounding box center [706, 577] width 608 height 22
click at [647, 513] on textarea "1 and 5 ((3) or (2 and 4))" at bounding box center [706, 577] width 608 height 22
click at [518, 513] on textarea "1 and 5 ((3) or (2 and 4))" at bounding box center [706, 577] width 608 height 22
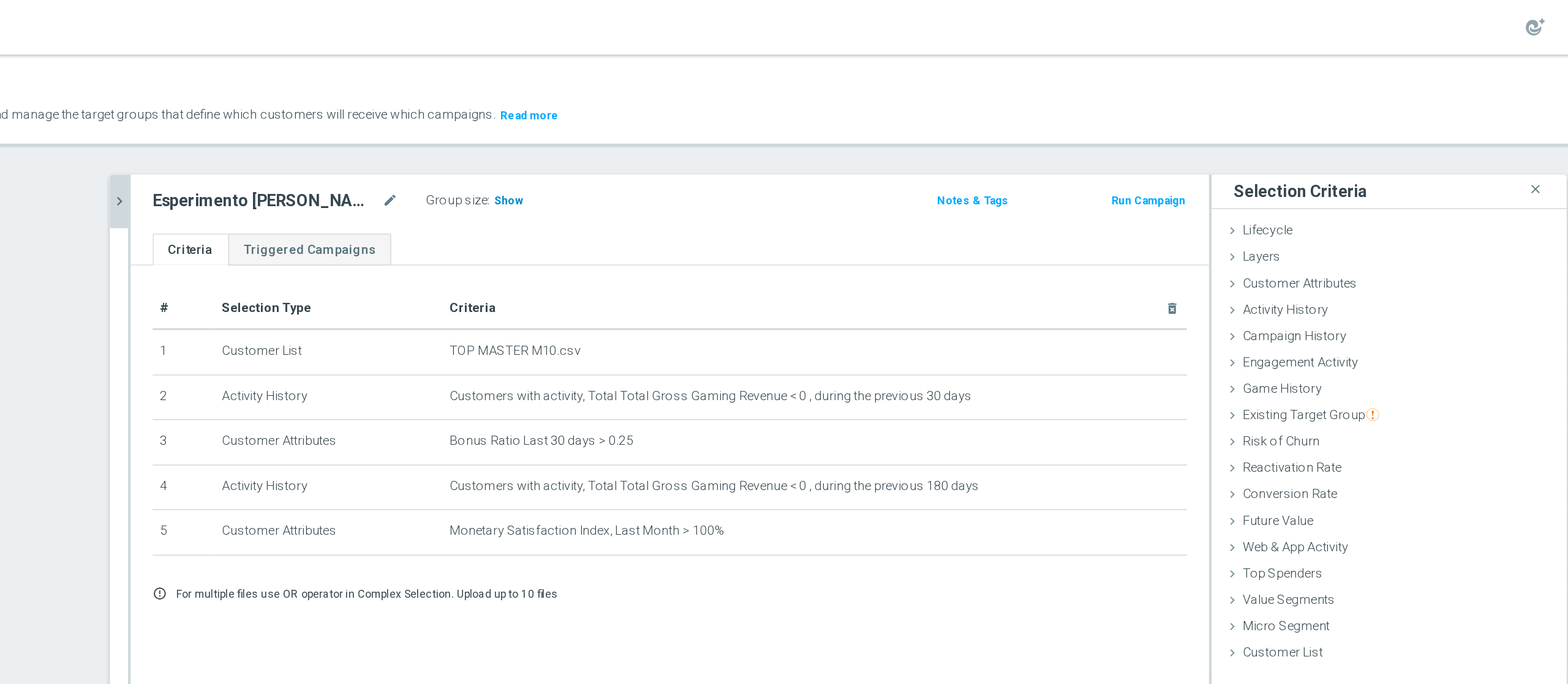
click at [632, 139] on span "Show" at bounding box center [642, 135] width 20 height 9
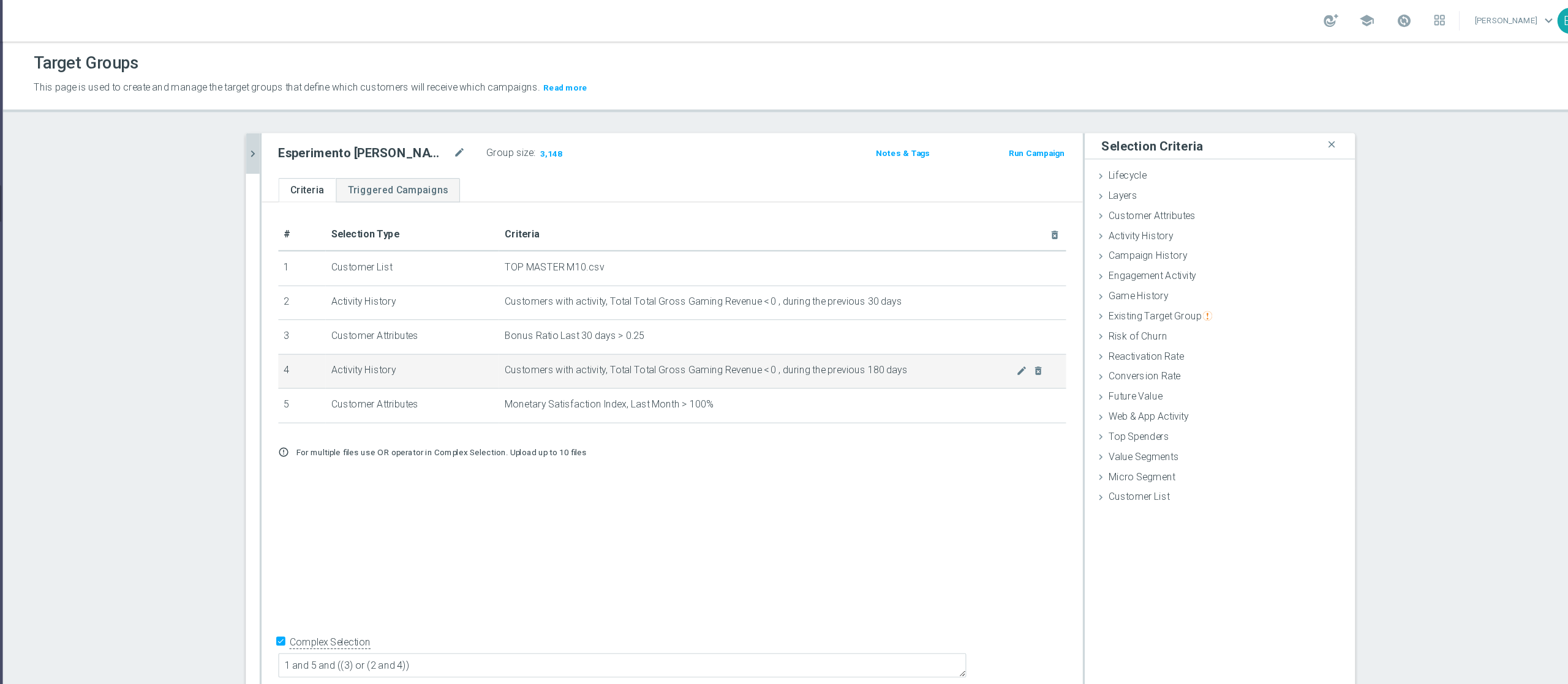
scroll to position [11, 0]
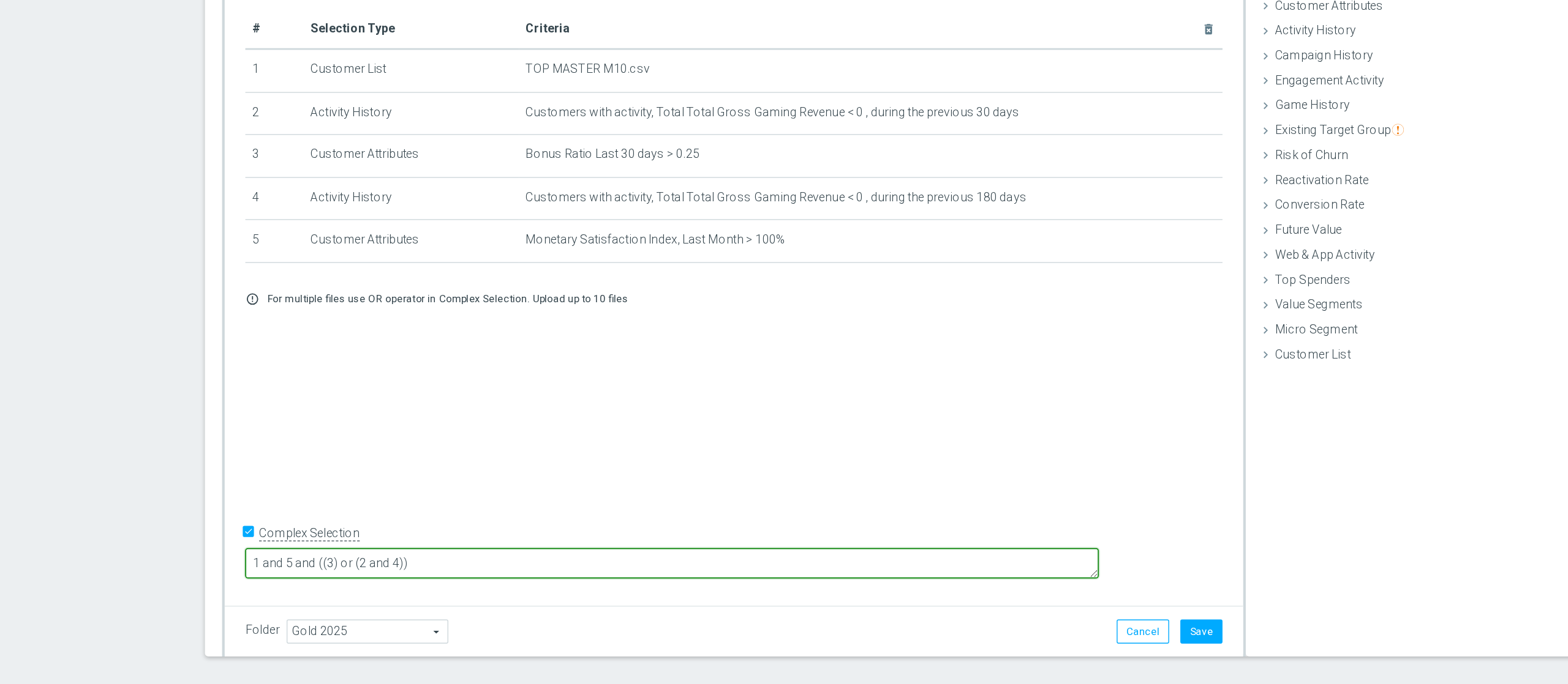
click at [524, 513] on textarea "1 and 5 and ((3) or (2 and 4))" at bounding box center [706, 576] width 608 height 22
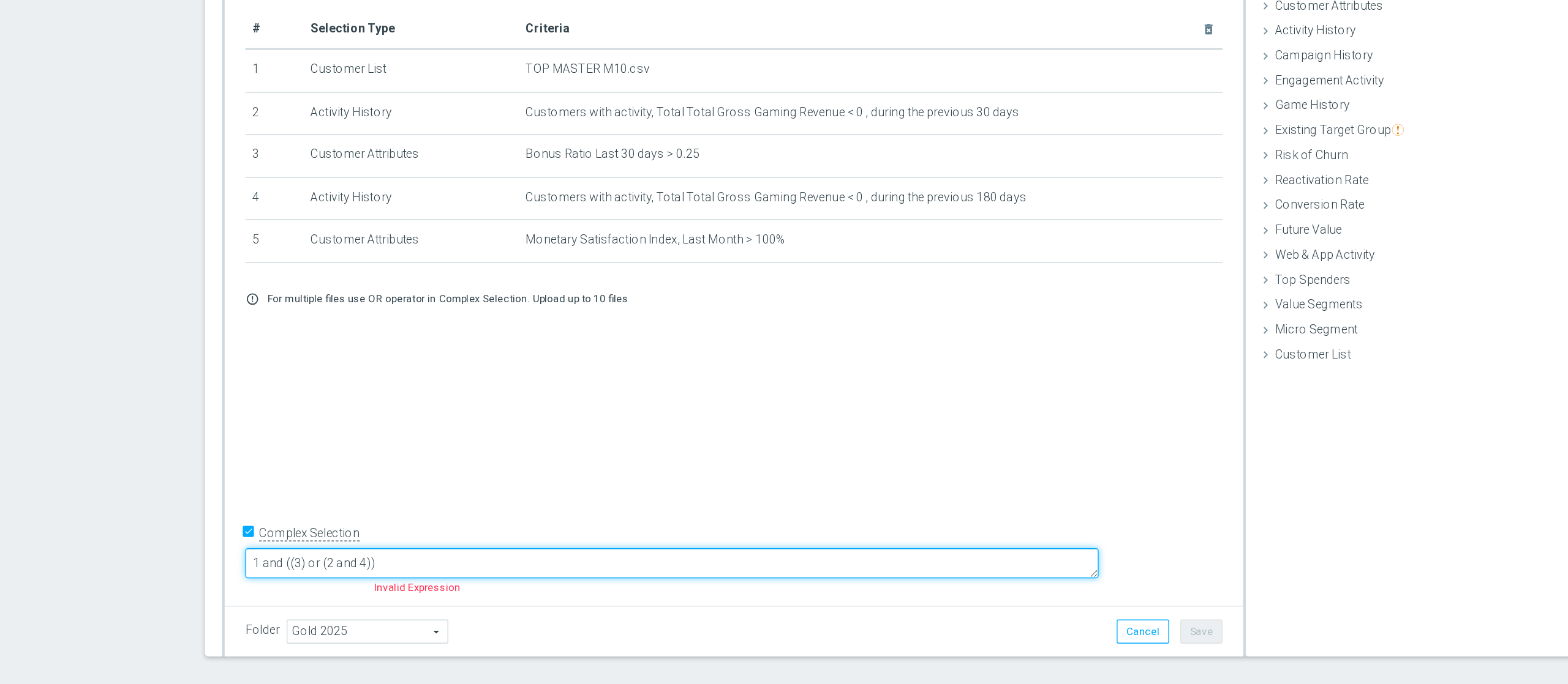
click at [521, 513] on textarea "1 and ((3) or (2 and 4))" at bounding box center [706, 576] width 608 height 22
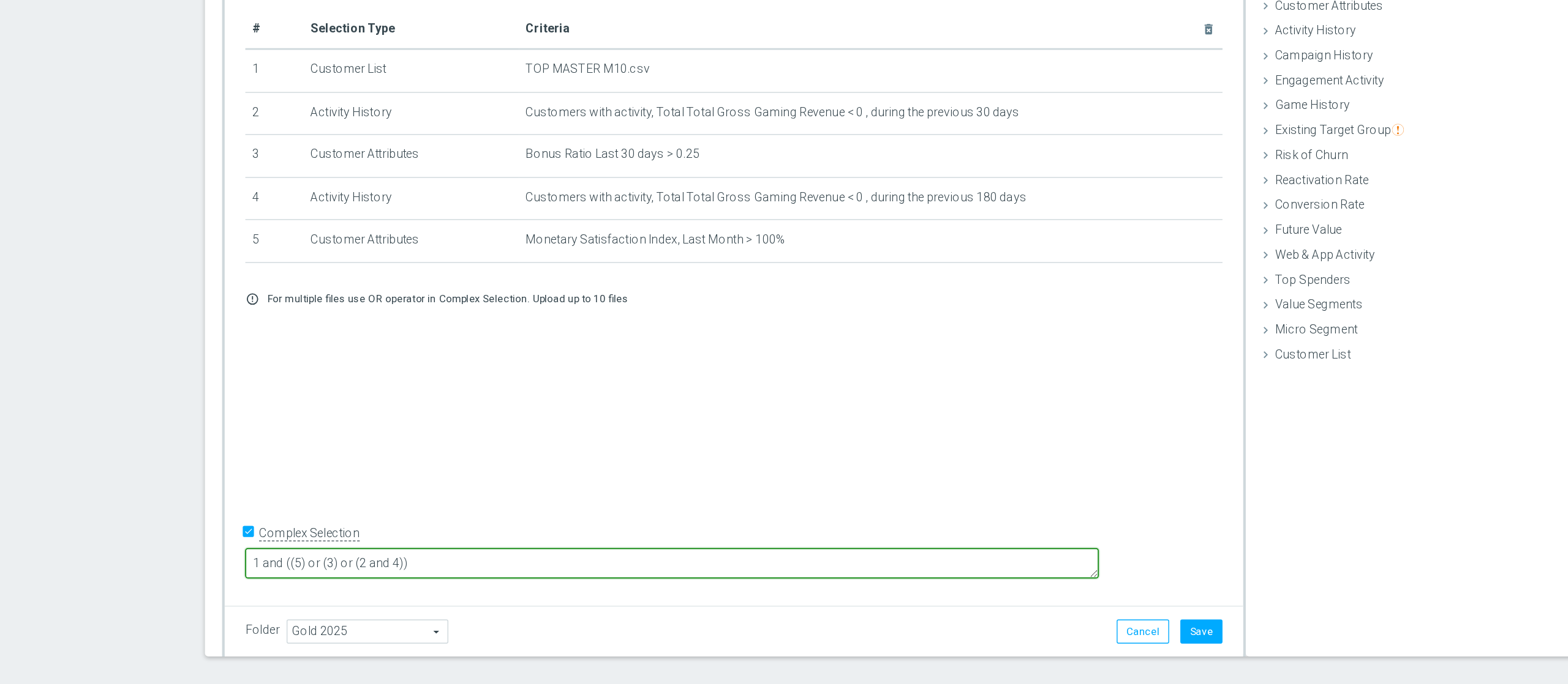
click at [636, 513] on textarea "1 and ((5) or (3) or (2 and 4))" at bounding box center [706, 576] width 608 height 22
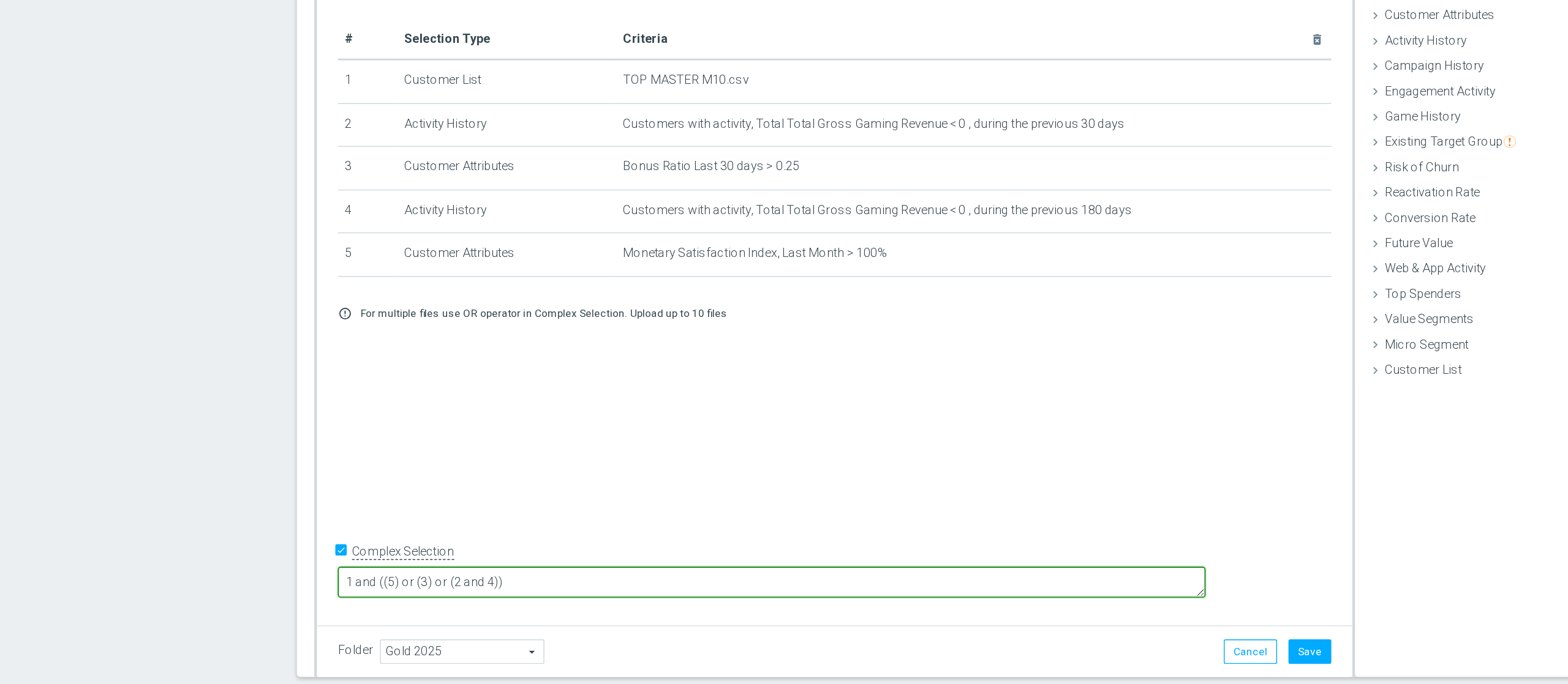
click at [527, 513] on textarea "1 and ((5) or (3) or (2 and 4))" at bounding box center [706, 576] width 608 height 22
click at [509, 513] on textarea "1 and ((5) or (3) or (2 and 4))" at bounding box center [706, 576] width 608 height 22
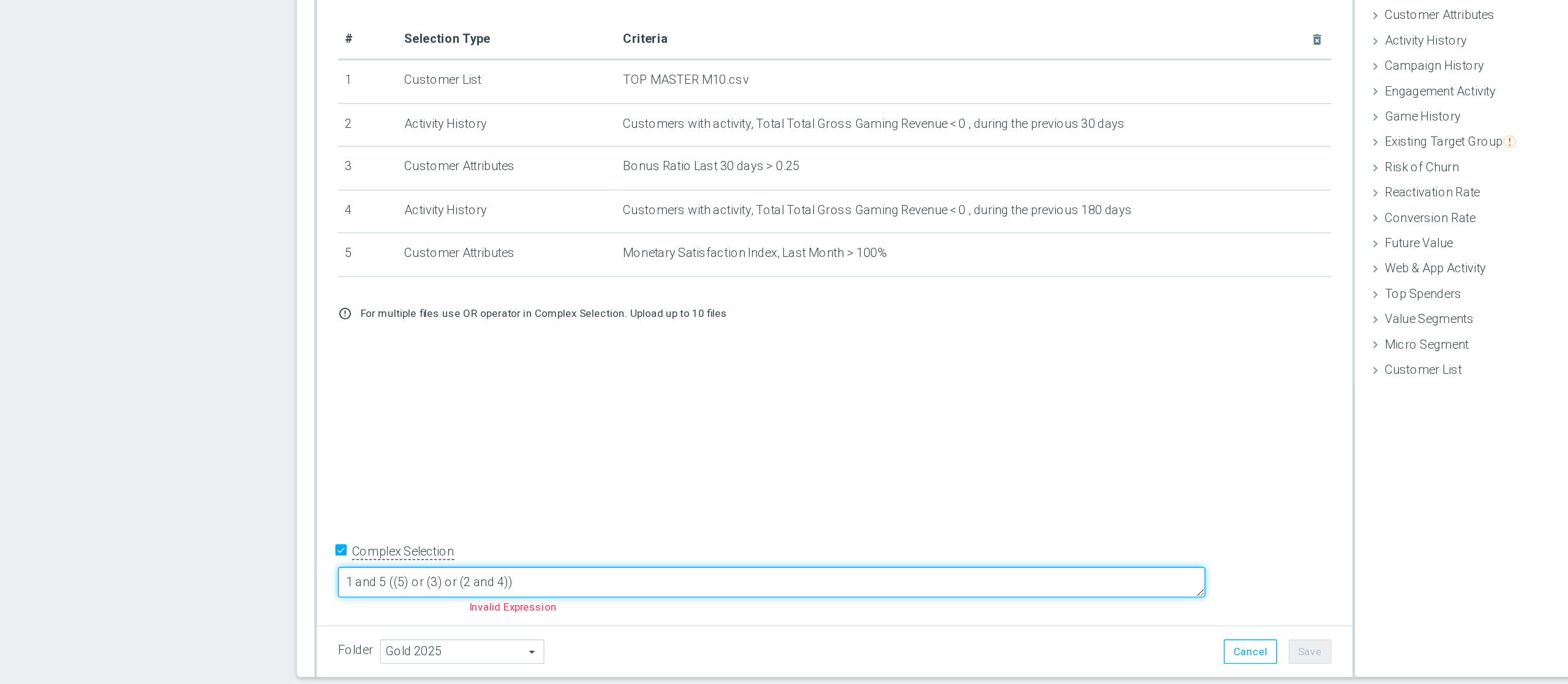
click at [527, 513] on textarea "1 and 5 ((5) or (3) or (2 and 4))" at bounding box center [706, 576] width 608 height 22
click at [618, 513] on textarea "1 and 5 ((3) or (2 and 4))" at bounding box center [706, 576] width 608 height 22
drag, startPoint x: 509, startPoint y: 573, endPoint x: 602, endPoint y: 580, distance: 93.3
click at [602, 513] on textarea "1 and 5 ((3) or (2 and 4))" at bounding box center [706, 576] width 608 height 22
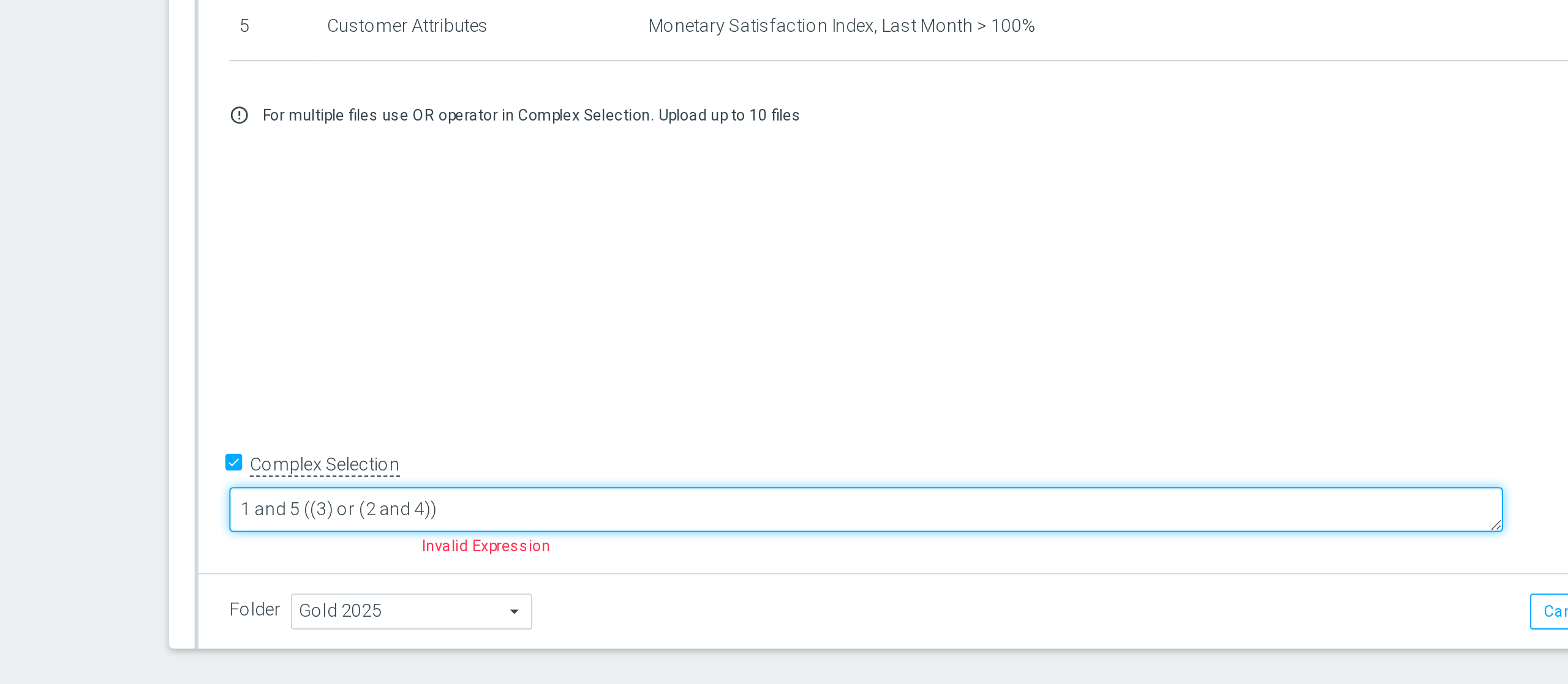
click at [514, 513] on textarea "1 and 5 ((3) or (2 and 4))" at bounding box center [706, 576] width 608 height 22
click at [513, 513] on textarea "1 and ((3) or (2 and 4))" at bounding box center [706, 576] width 608 height 22
click at [517, 513] on textarea "1 and ((3) or (2 and 4))" at bounding box center [706, 576] width 608 height 22
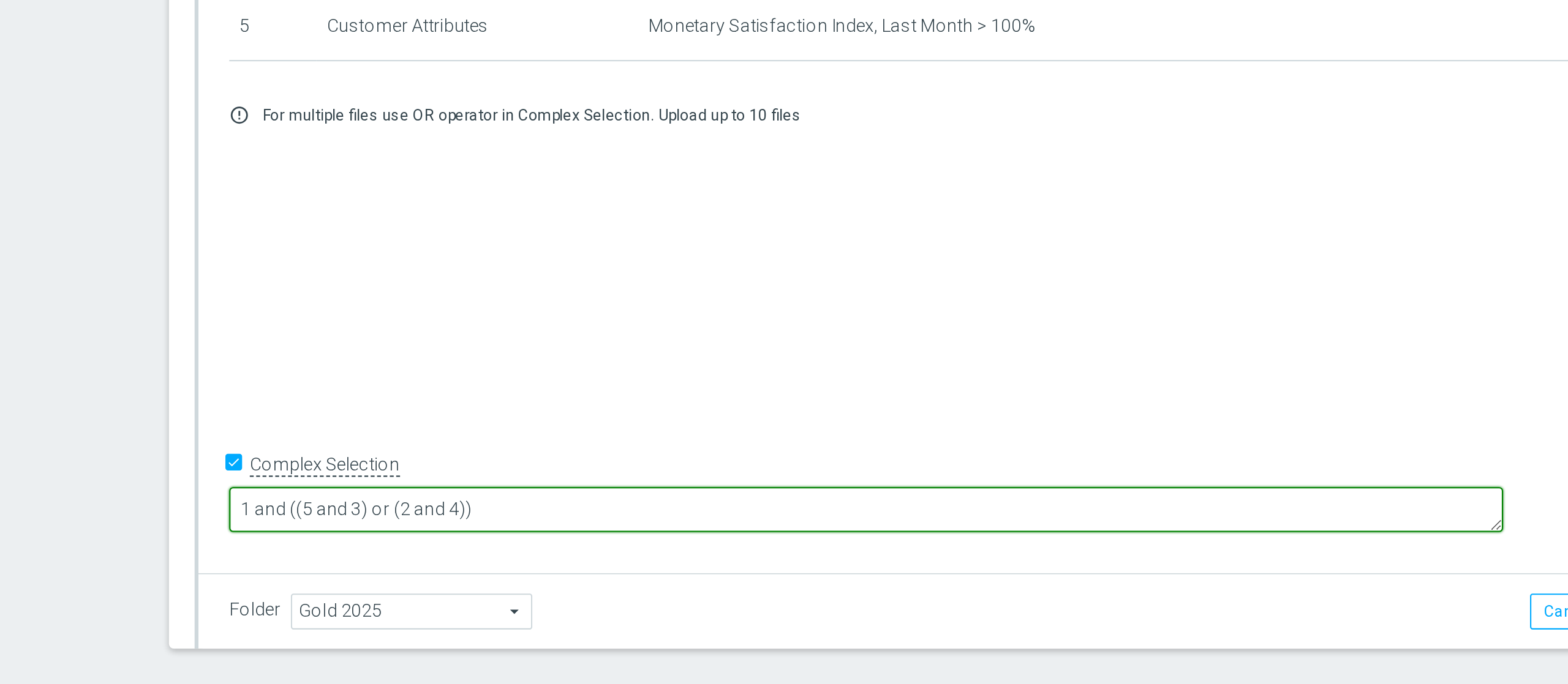
click at [624, 513] on textarea "1 and ((5 and 3) or (2 and 4))" at bounding box center [706, 576] width 608 height 22
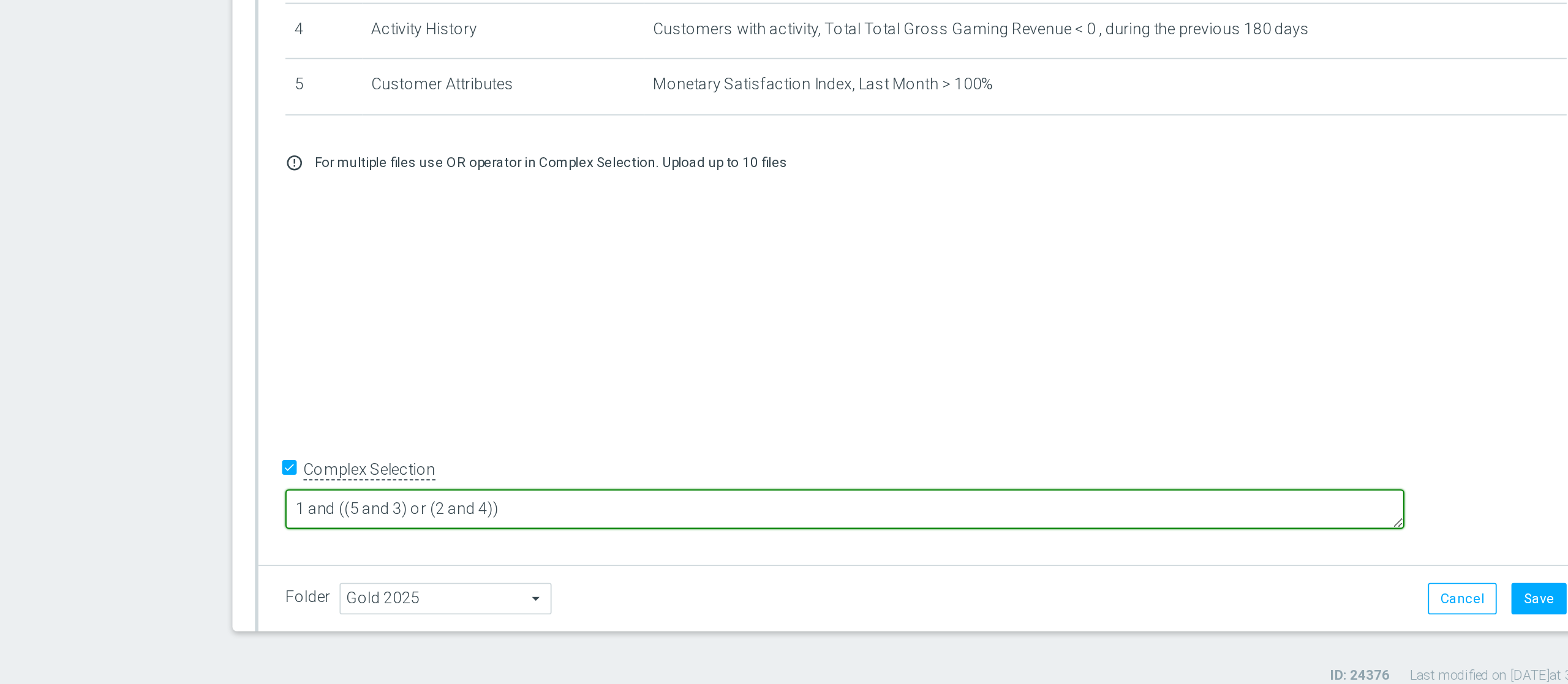
click at [560, 513] on textarea "1 and ((5 and 3) or (2 and 4))" at bounding box center [706, 576] width 608 height 22
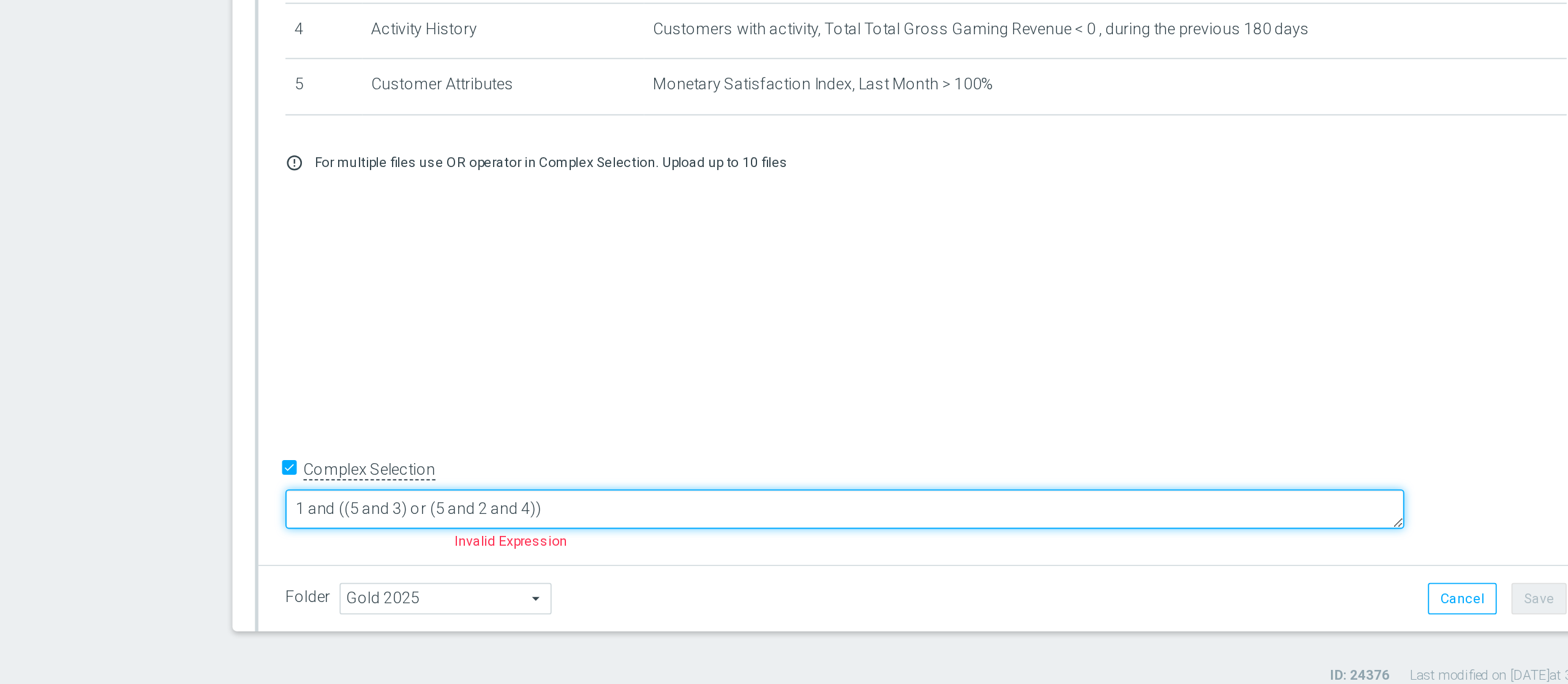
click at [575, 513] on textarea "1 and ((5 and 3) or (5 and 2 and 4))" at bounding box center [706, 576] width 608 height 22
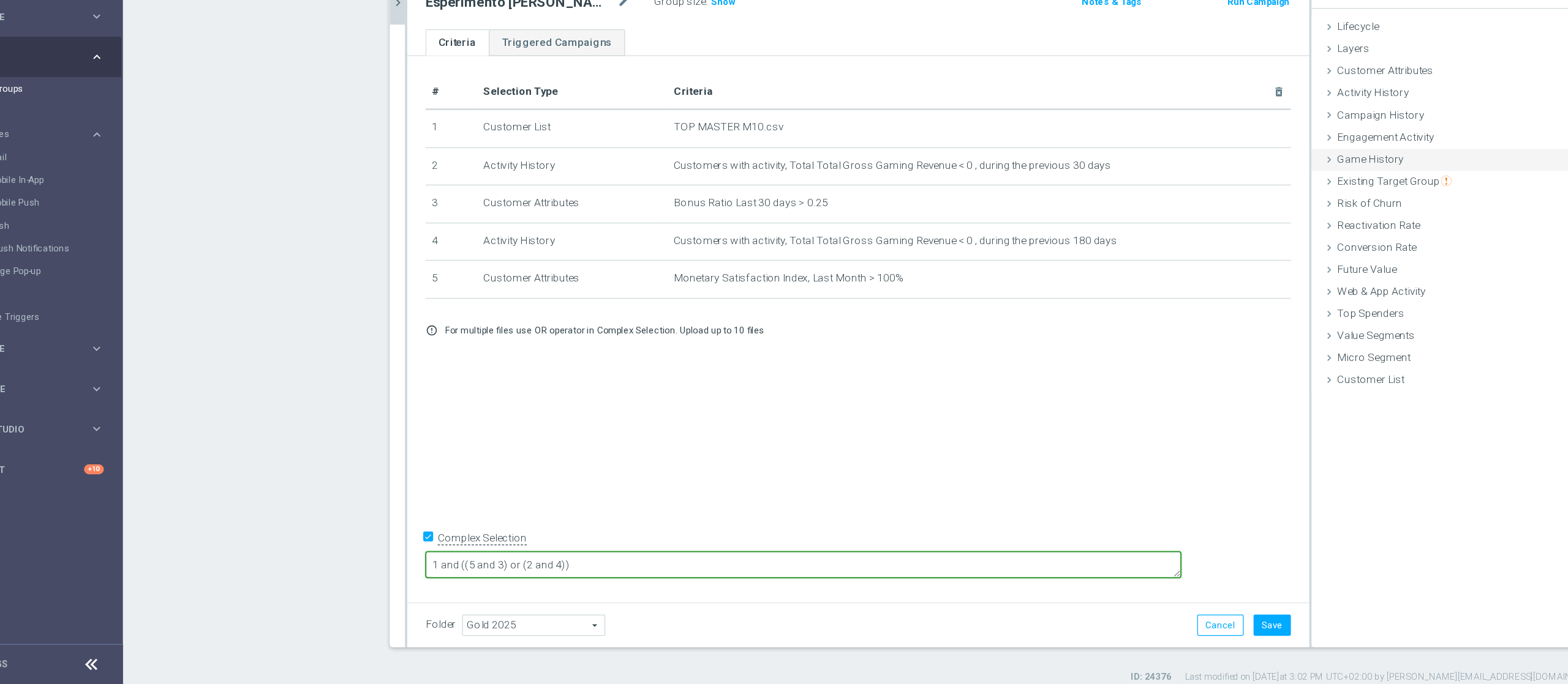
scroll to position [1, 0]
type textarea "1 and ((5 and 3) or (2 and 4))"
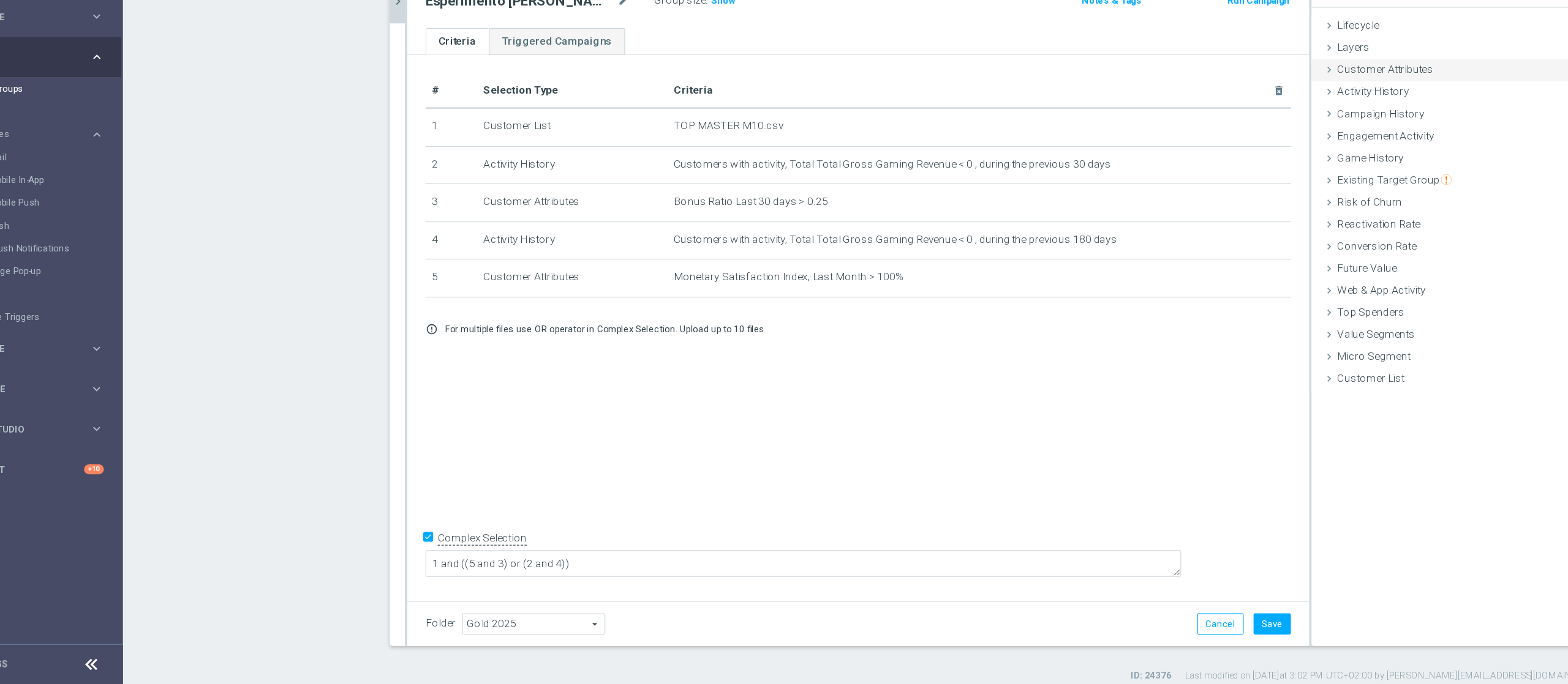
click at [1175, 183] on div "Customer Attributes done selection updated" at bounding box center [1234, 191] width 239 height 19
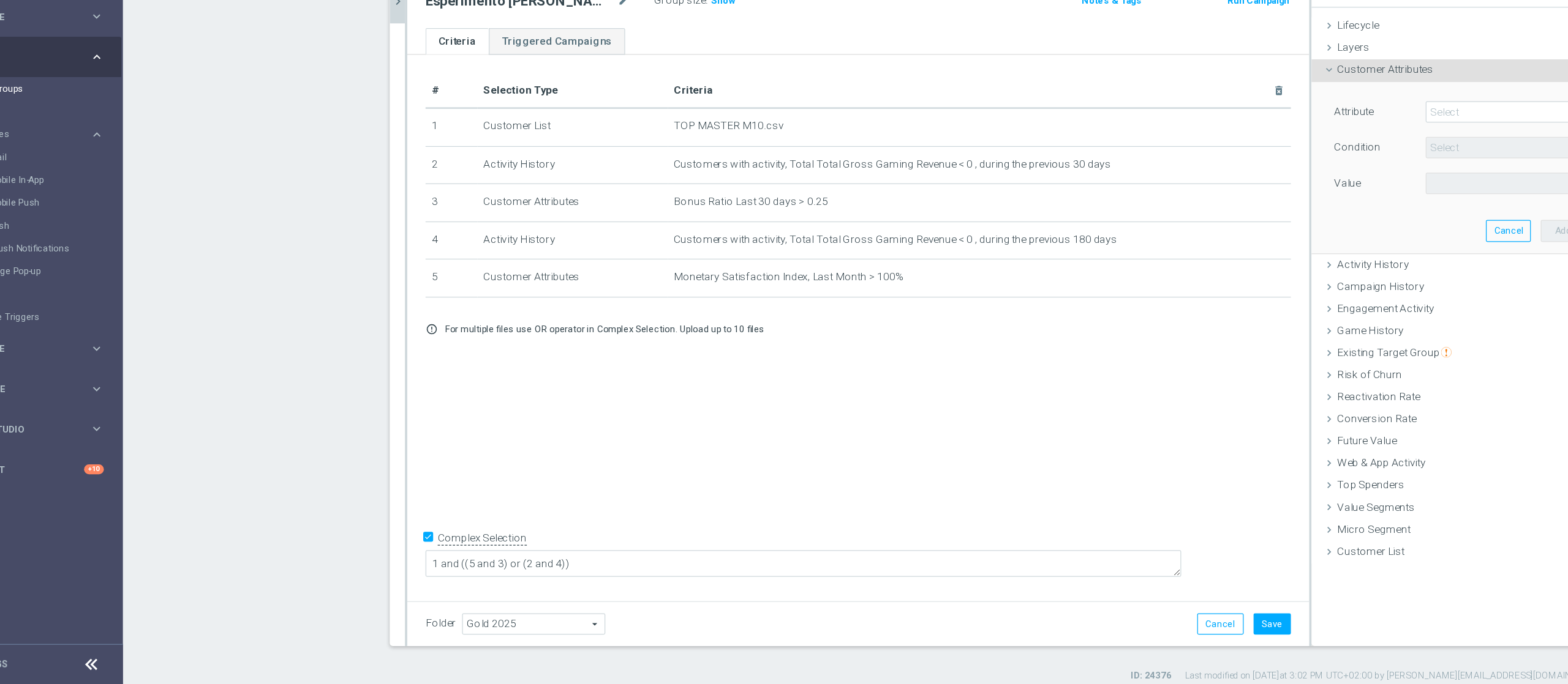
click at [1175, 221] on span at bounding box center [1271, 224] width 127 height 16
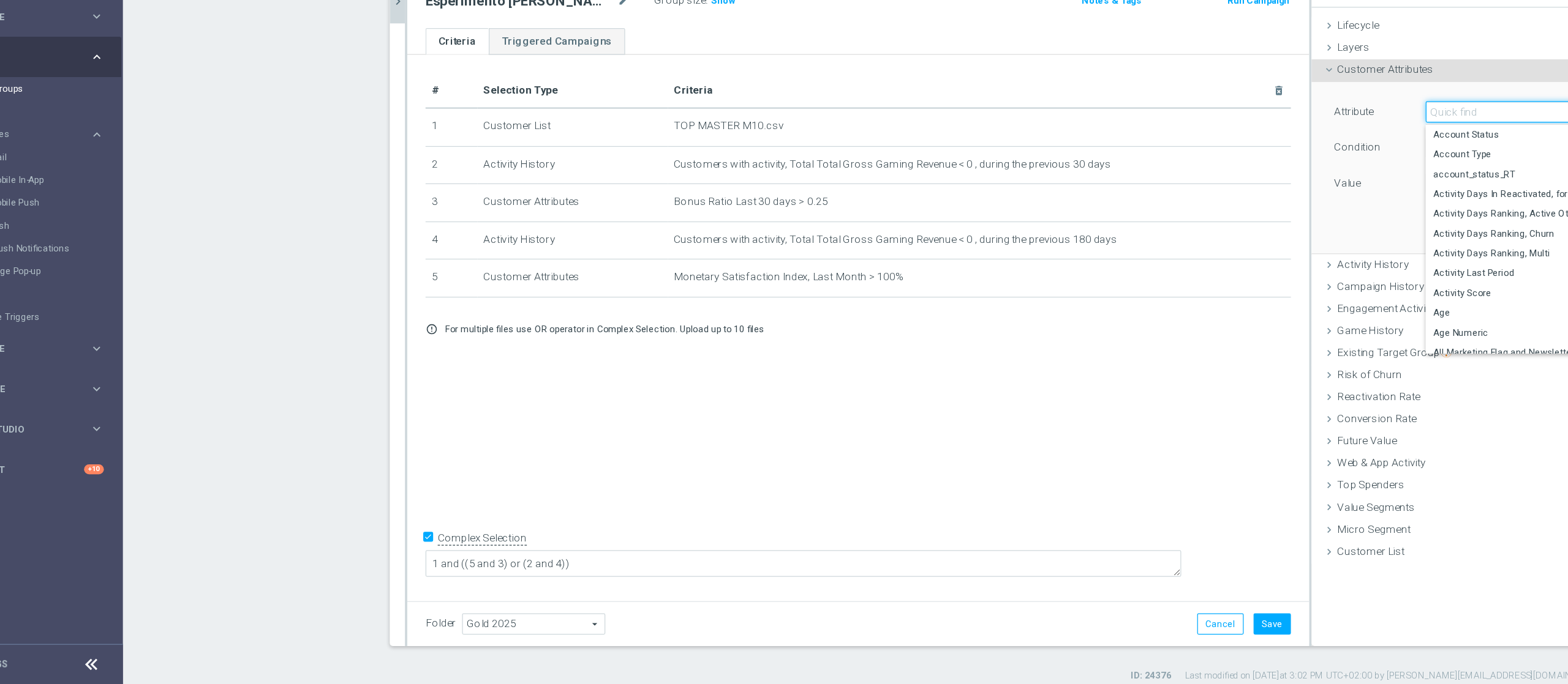
click at [1175, 221] on input "search" at bounding box center [1271, 224] width 129 height 17
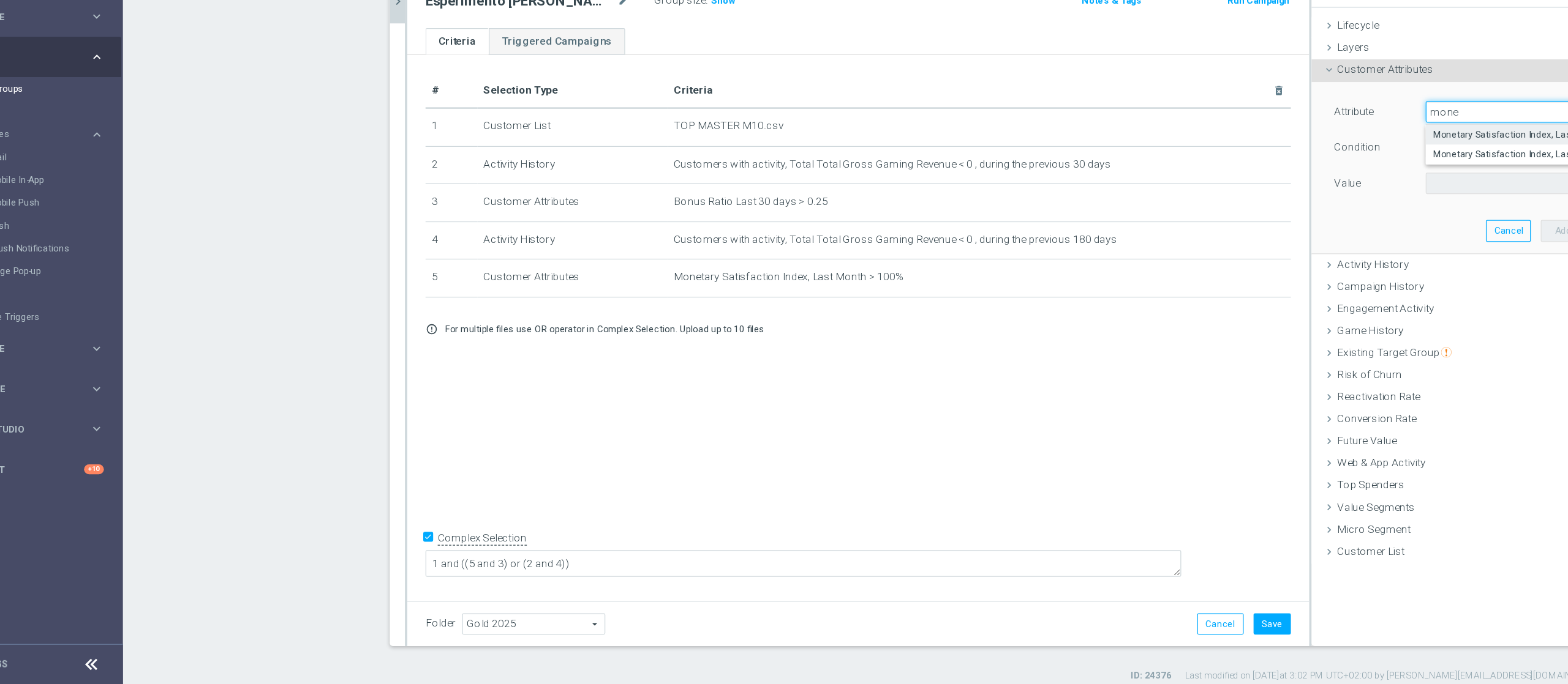
type input "mone"
click at [1175, 243] on span "Monetary Satisfaction Index, Last Month" at bounding box center [1271, 242] width 116 height 10
type input "Monetary Satisfaction Index, Last Month"
click at [1175, 255] on span "=" at bounding box center [1271, 253] width 127 height 16
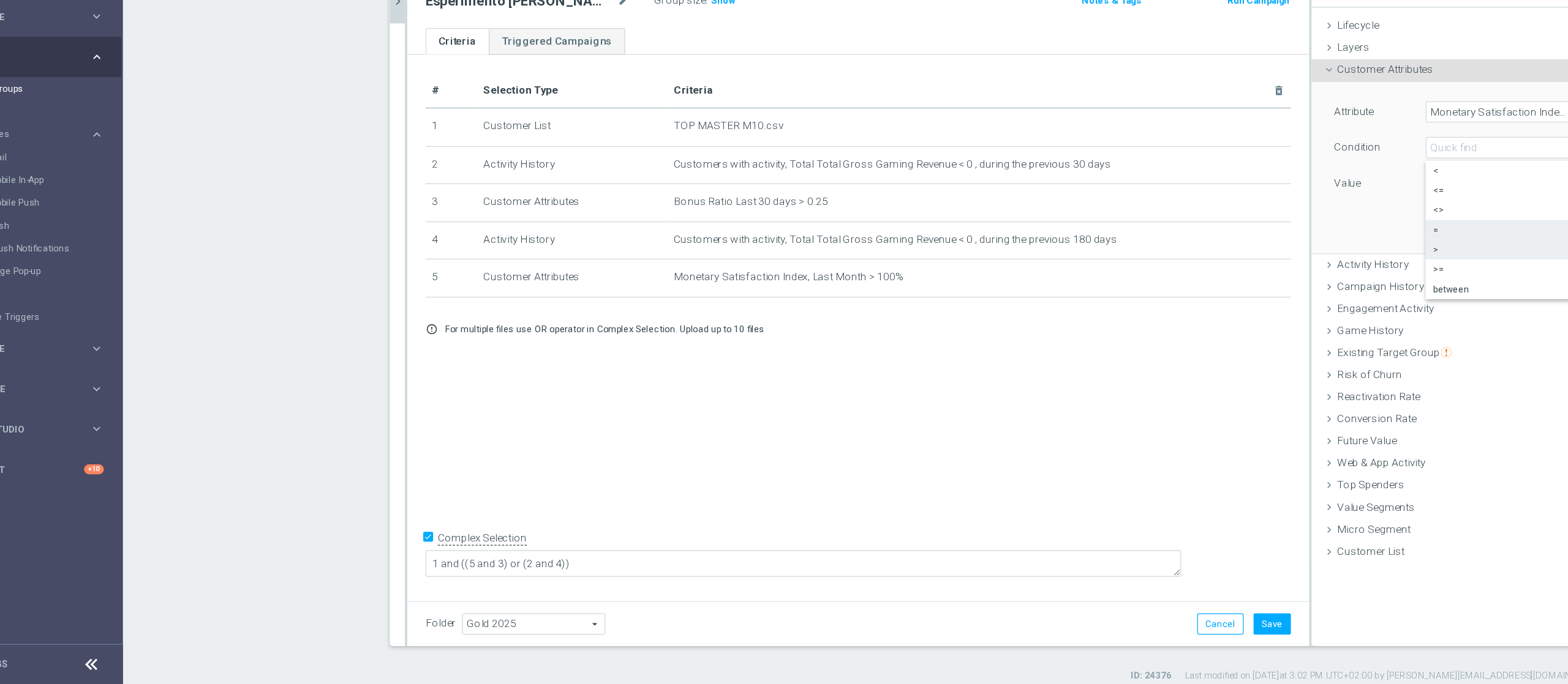
click at [1175, 337] on span ">" at bounding box center [1271, 335] width 116 height 10
type input ">"
click at [1175, 284] on input "%" at bounding box center [1234, 282] width 55 height 17
click at [1175, 316] on button "Add" at bounding box center [1317, 319] width 36 height 17
type input "1"
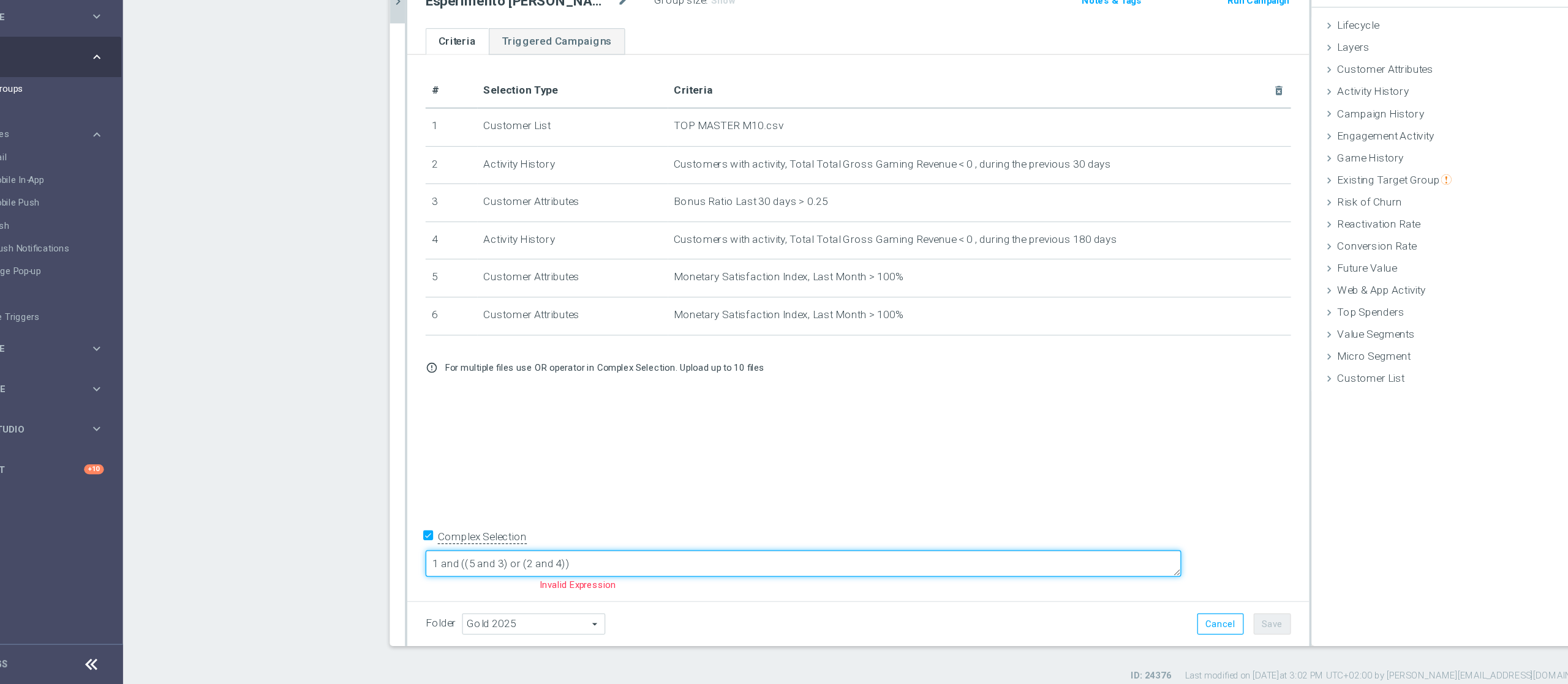
click at [561, 513] on textarea "1 and ((5 and 3) or (2 and 4))" at bounding box center [706, 587] width 608 height 22
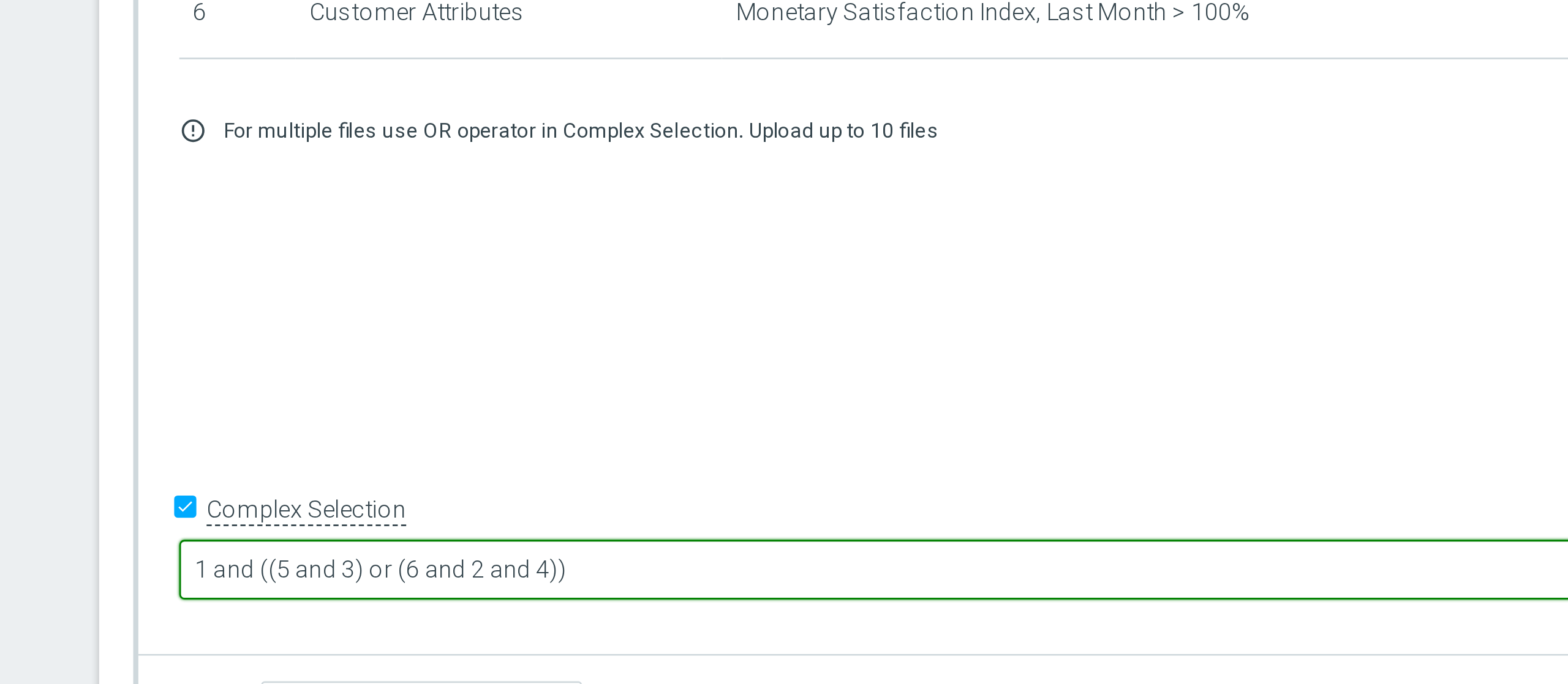
click at [627, 513] on textarea "1 and ((5 and 3) or (6 and 2 and 4))" at bounding box center [706, 587] width 608 height 22
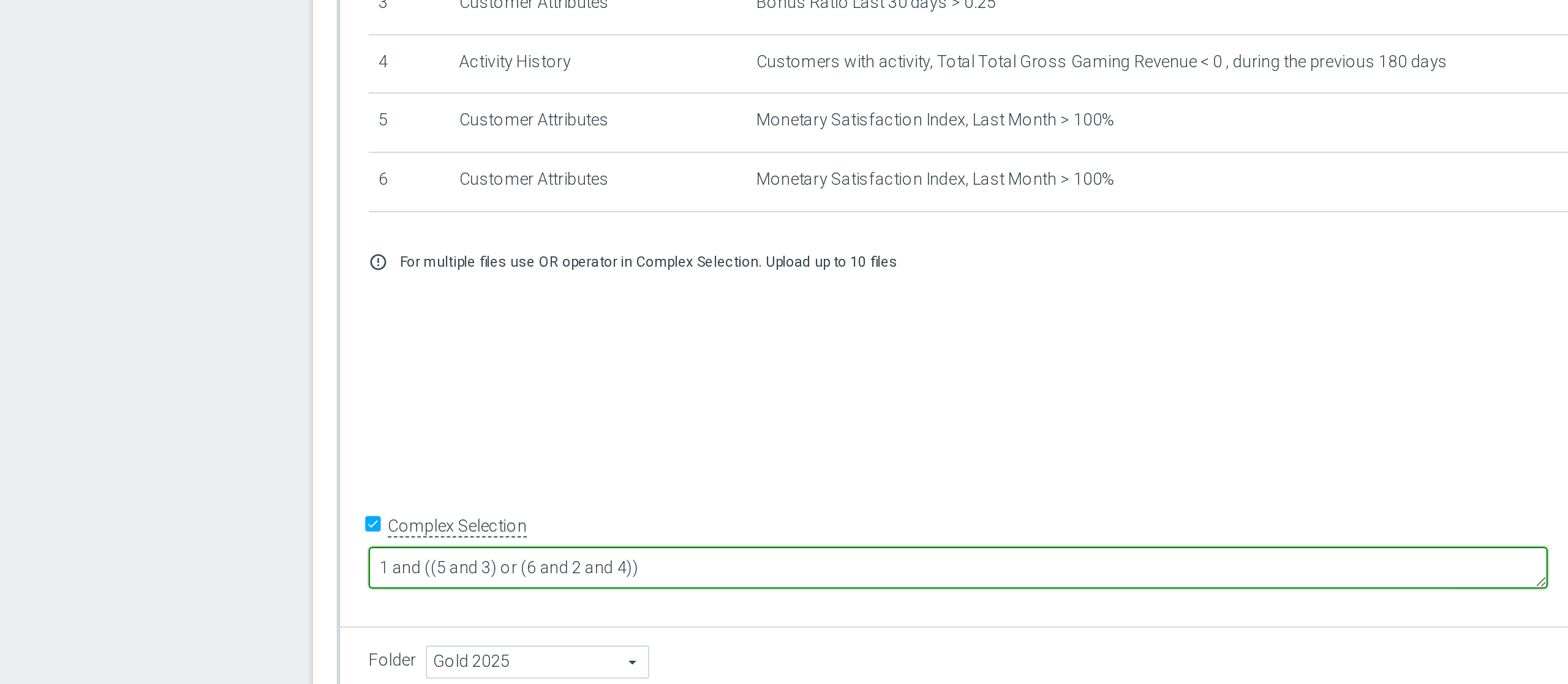
click at [645, 513] on textarea "1 and ((5 and 3) or (6 and 2 and 4))" at bounding box center [706, 587] width 608 height 22
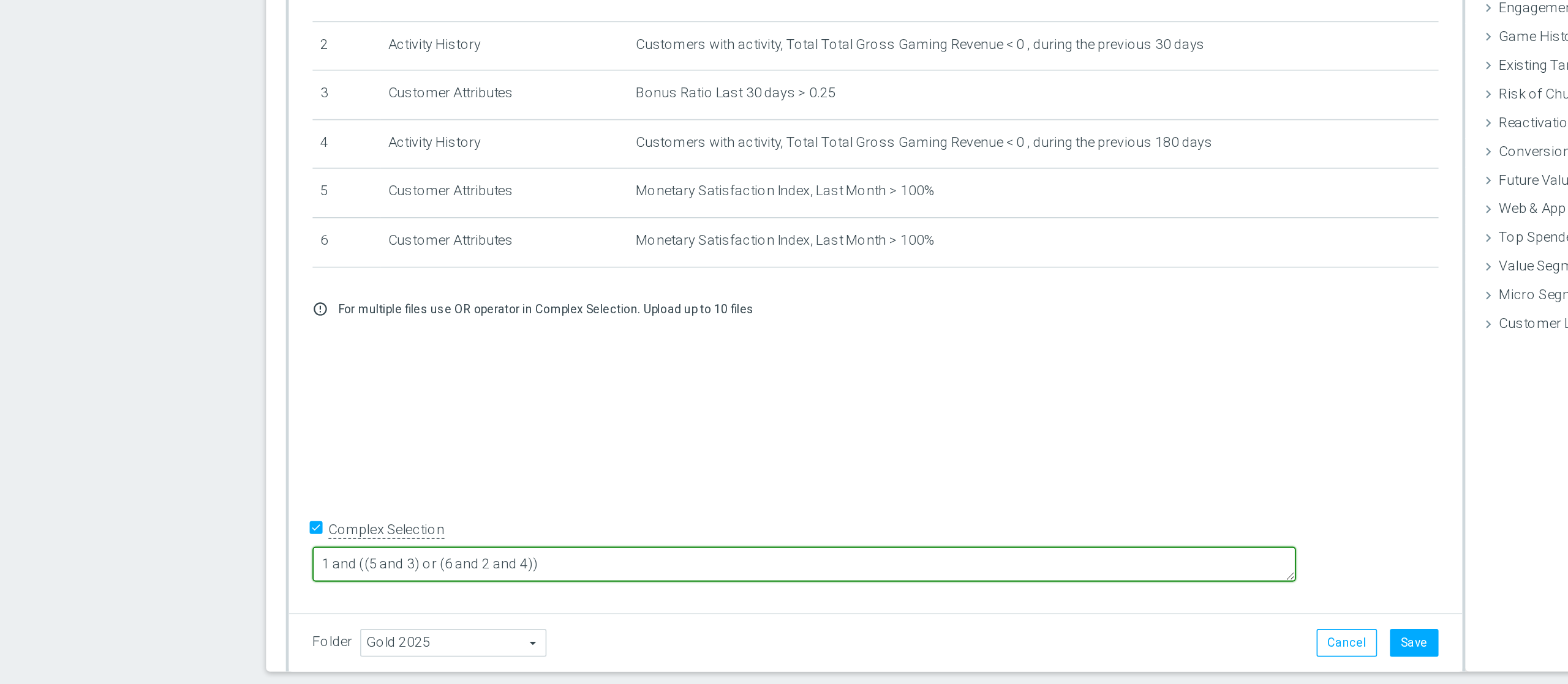
scroll to position [0, 0]
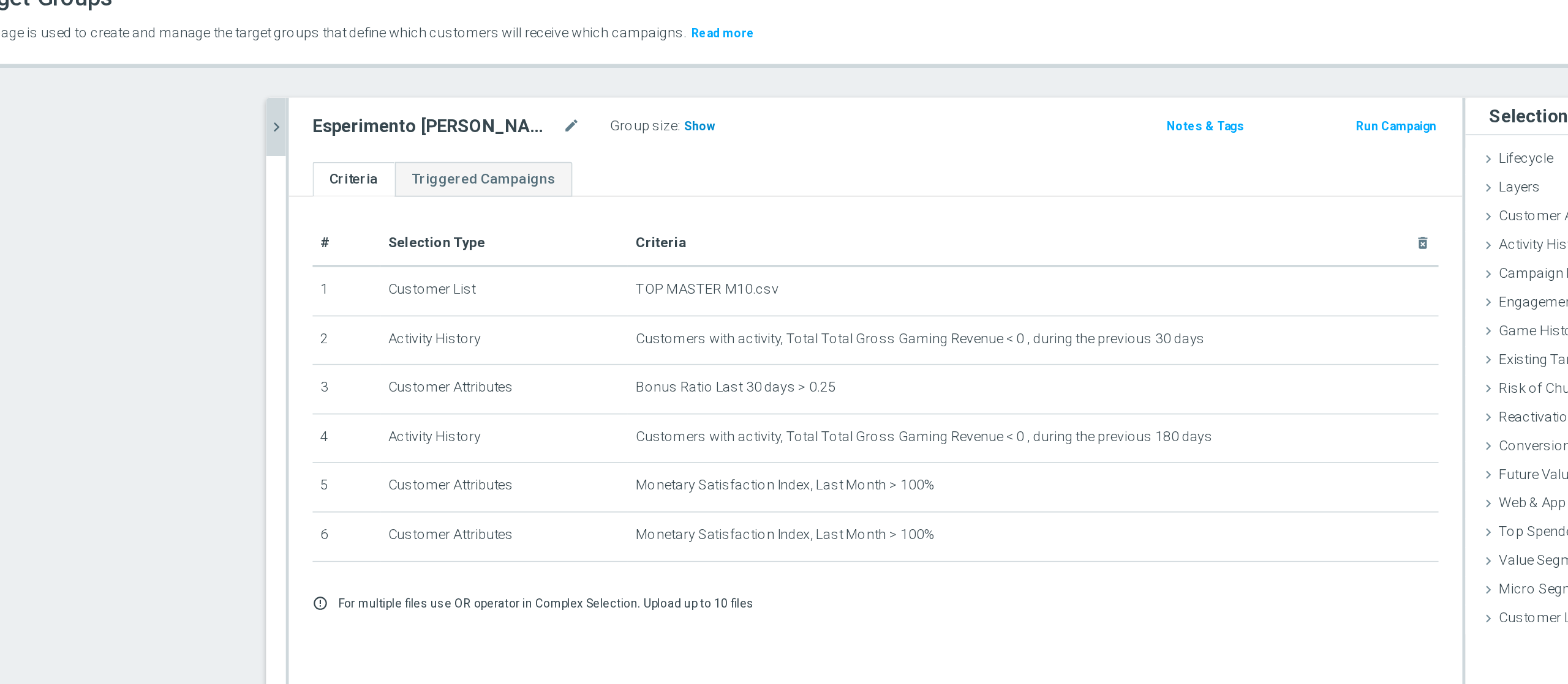
click at [631, 140] on h3 "Show" at bounding box center [642, 135] width 22 height 14
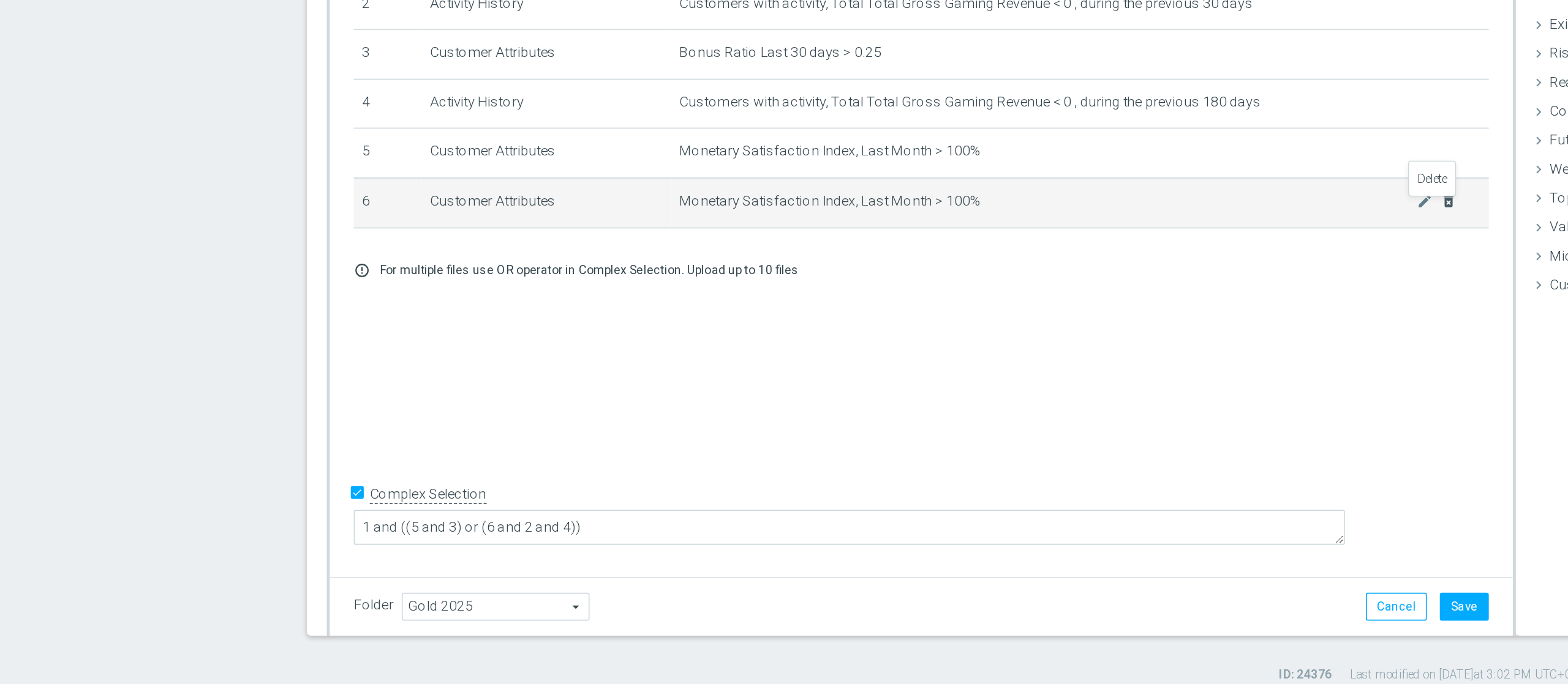
click at [1069, 393] on icon "delete_forever" at bounding box center [1074, 388] width 10 height 10
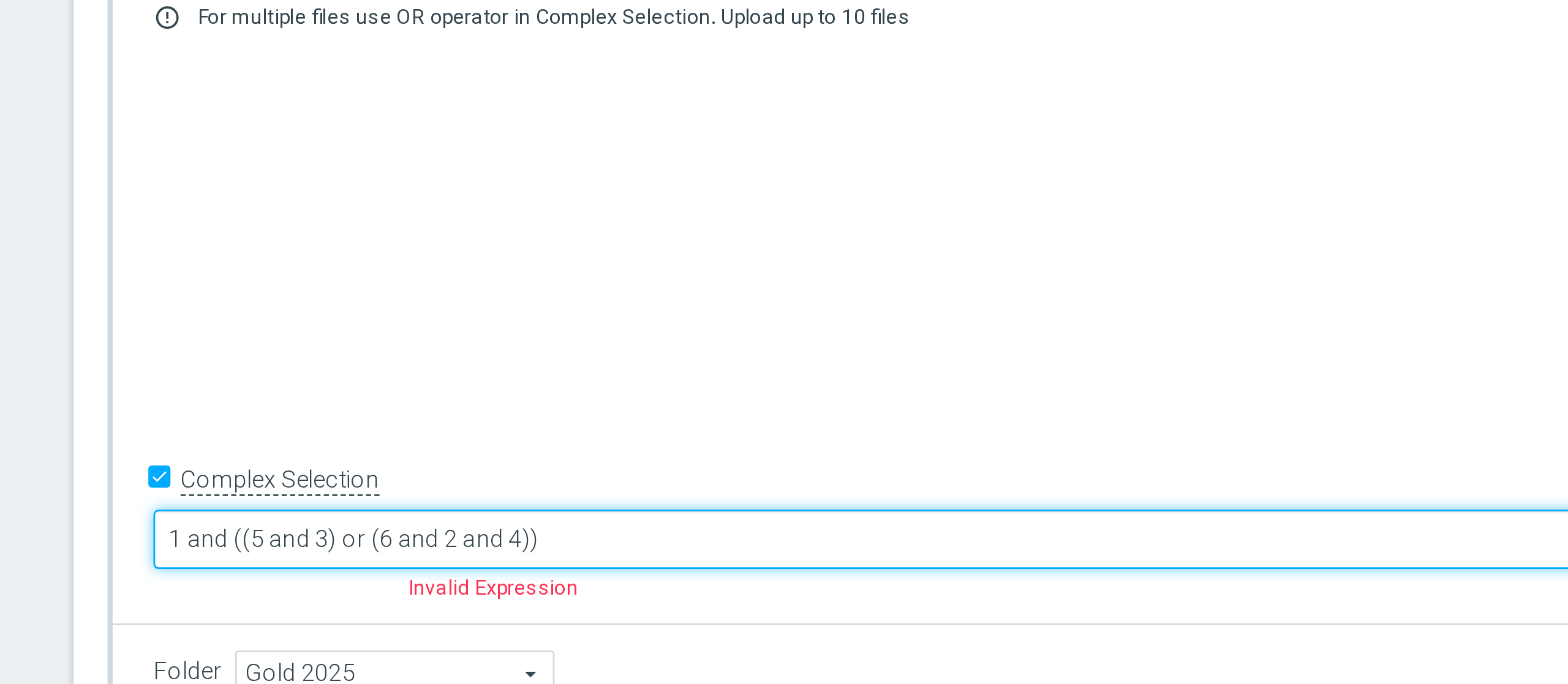
click at [566, 513] on textarea "1 and ((5 and 3) or (6 and 2 and 4))" at bounding box center [706, 588] width 608 height 22
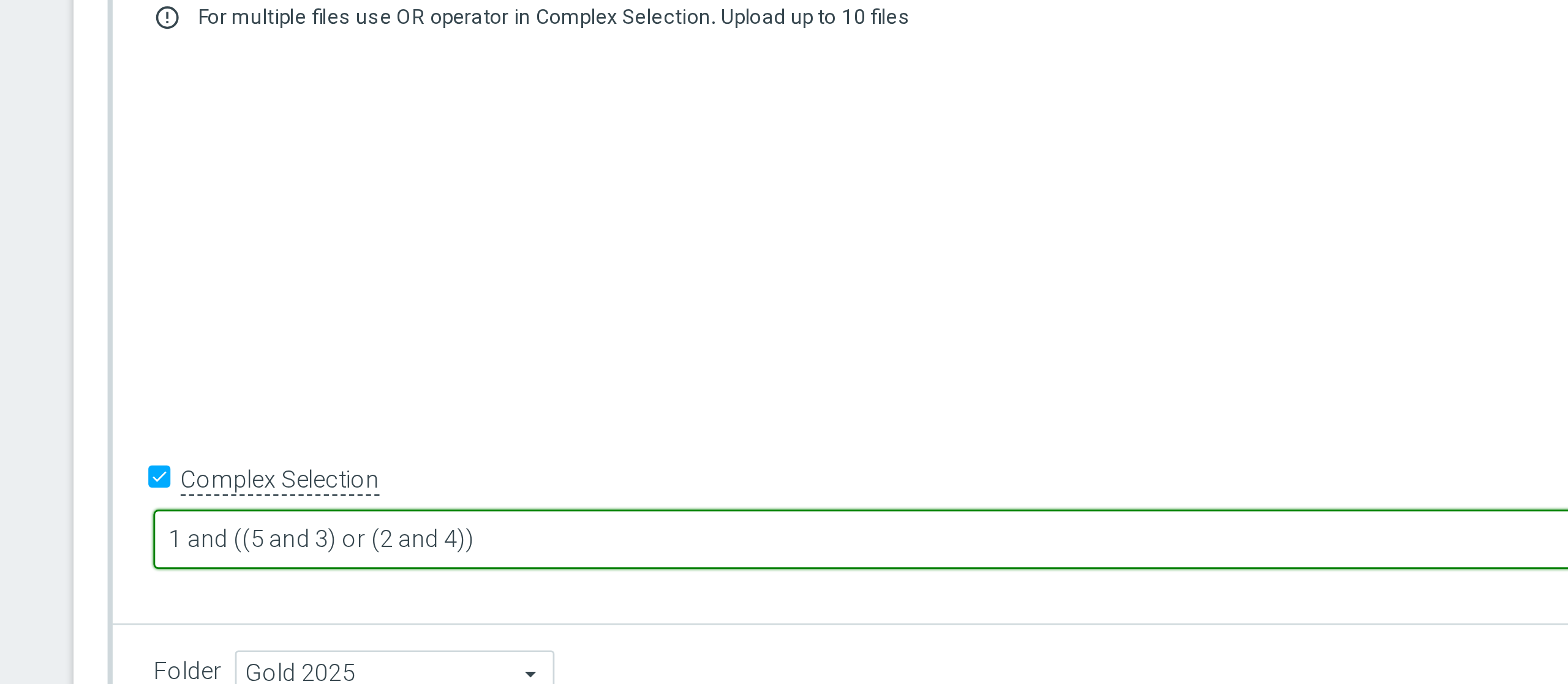
click at [526, 513] on textarea "1 and ((5 and 3) or (2 and 4))" at bounding box center [706, 588] width 608 height 22
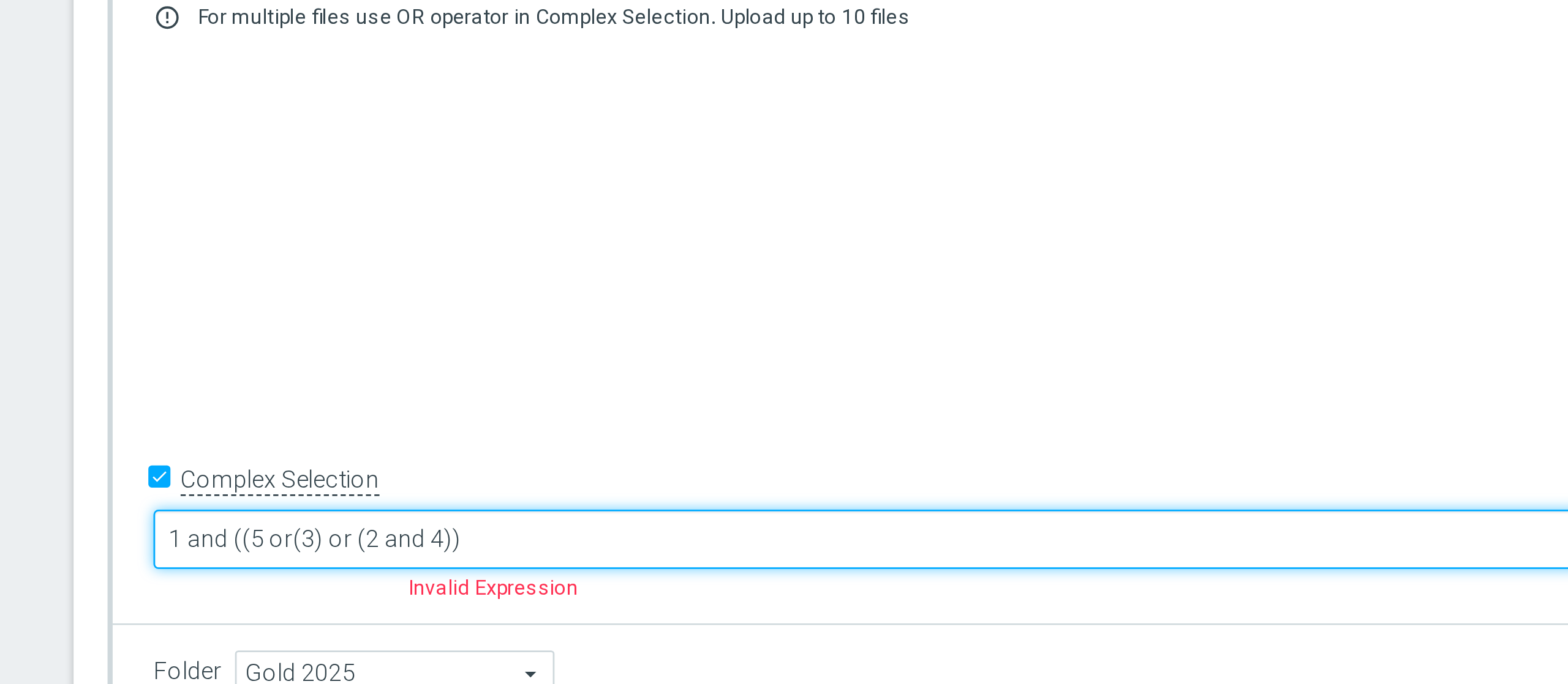
click at [521, 513] on textarea "1 and ((5 or(3) or (2 and 4))" at bounding box center [706, 588] width 608 height 22
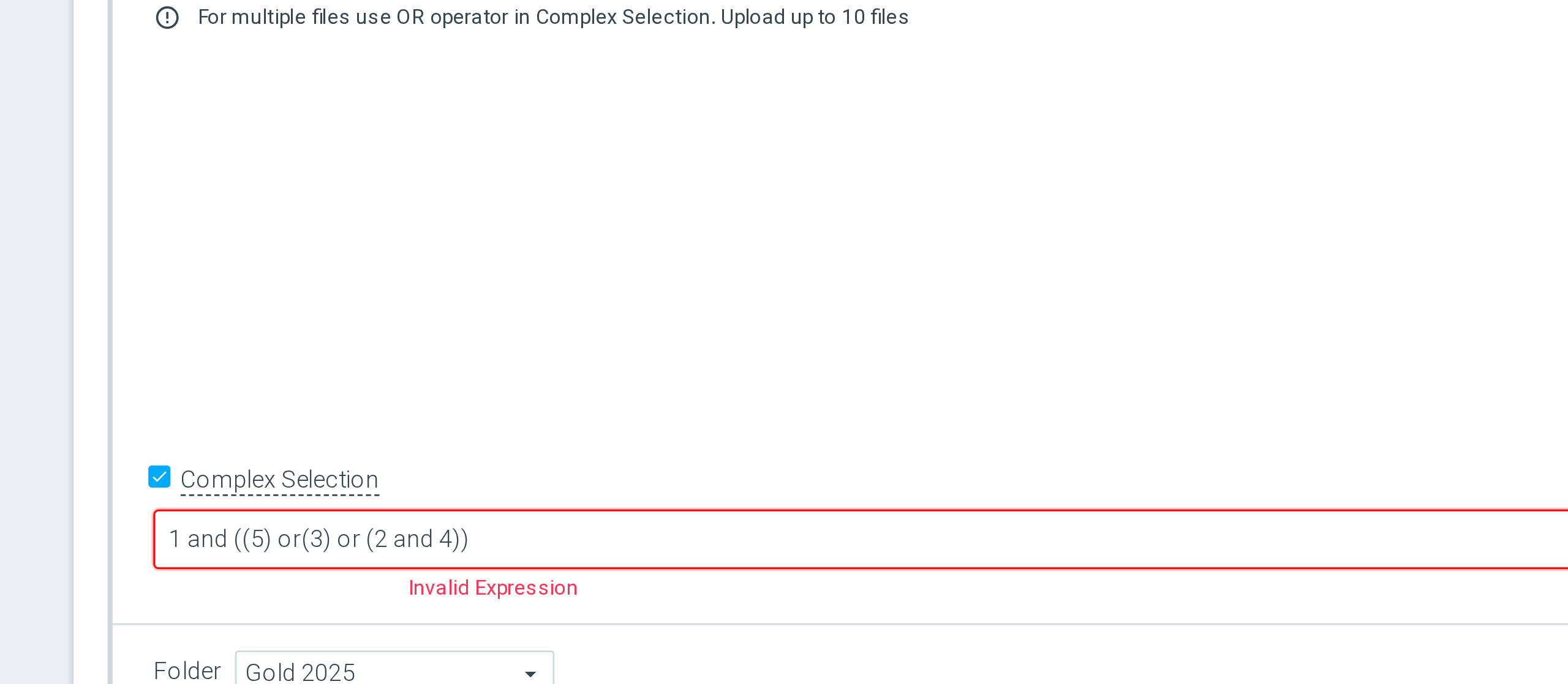
drag, startPoint x: 534, startPoint y: 585, endPoint x: 677, endPoint y: 601, distance: 143.9
click at [677, 513] on form "Complex Selection 1 and ((5) or(3) or (2 and 4)) Invalid Expression" at bounding box center [750, 585] width 696 height 57
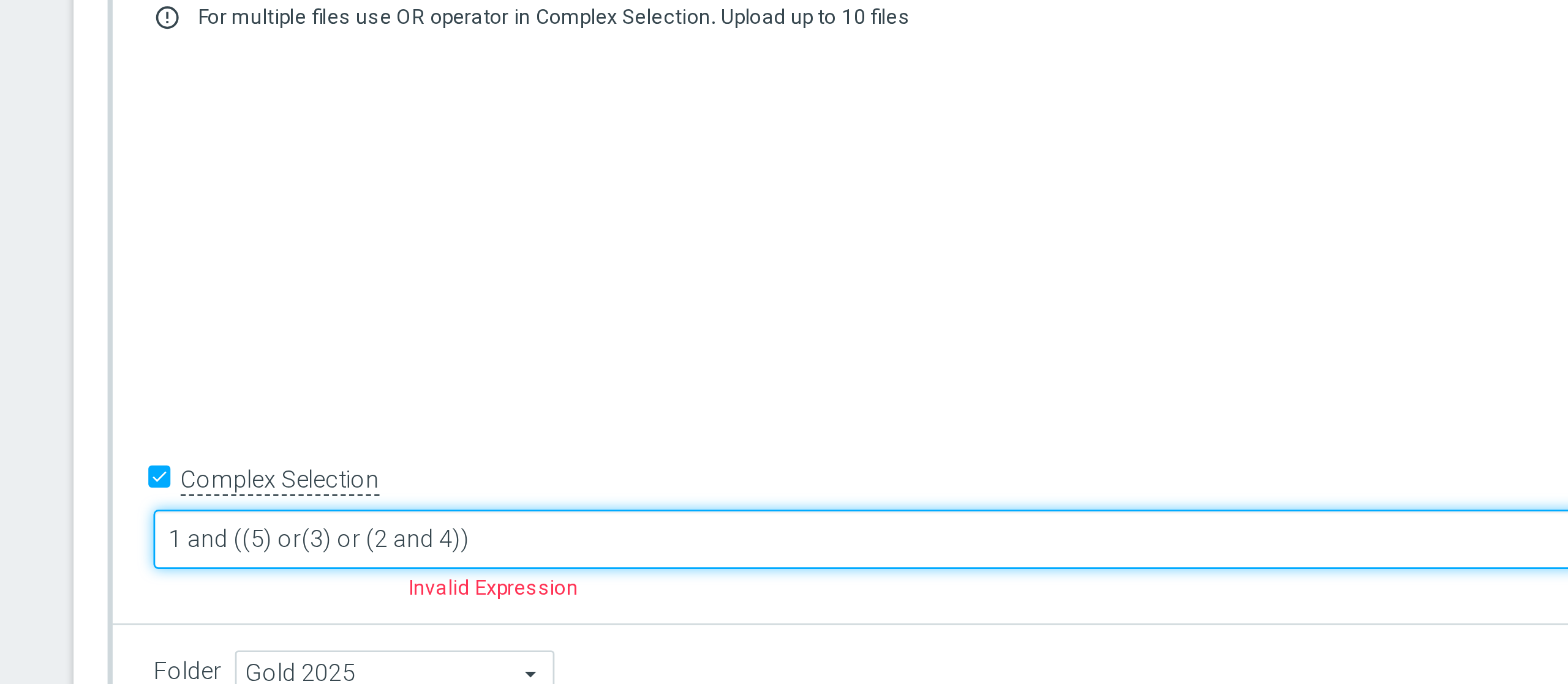
click at [535, 513] on textarea "1 and ((5) or(3) or (2 and 4))" at bounding box center [706, 588] width 608 height 22
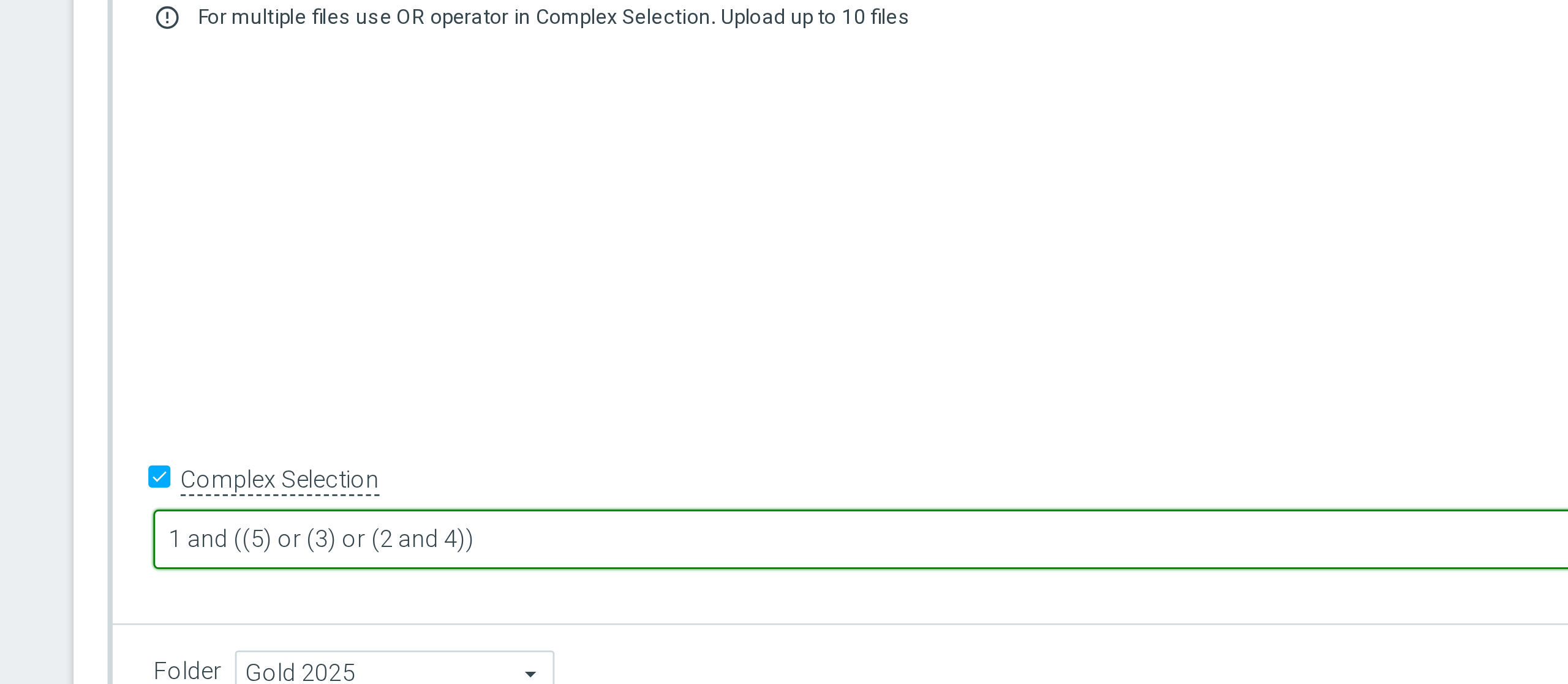
click at [642, 513] on textarea "1 and ((5) or (3) or (2 and 4))" at bounding box center [706, 588] width 608 height 22
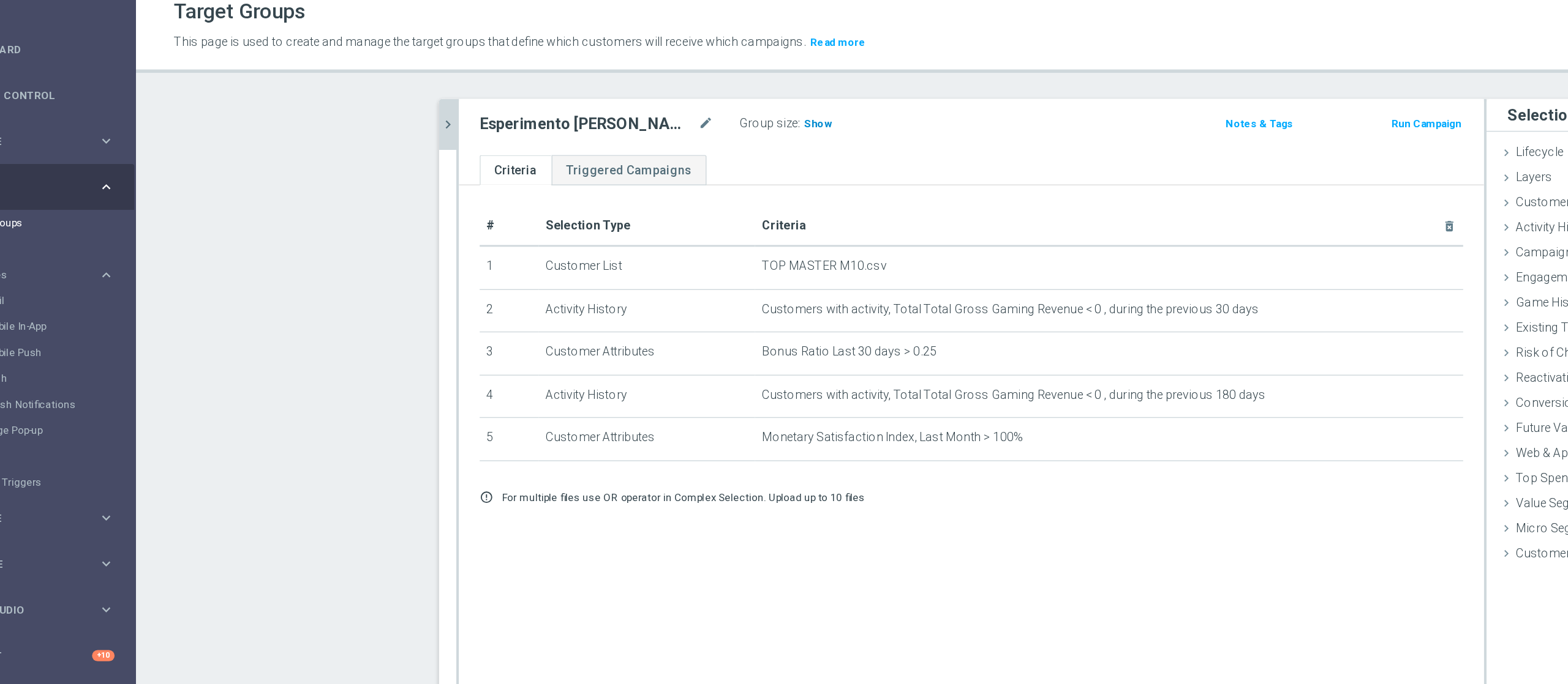
type textarea "1 and ((5) or (3) or (2 and 4))"
click at [632, 137] on span "Show" at bounding box center [642, 135] width 20 height 9
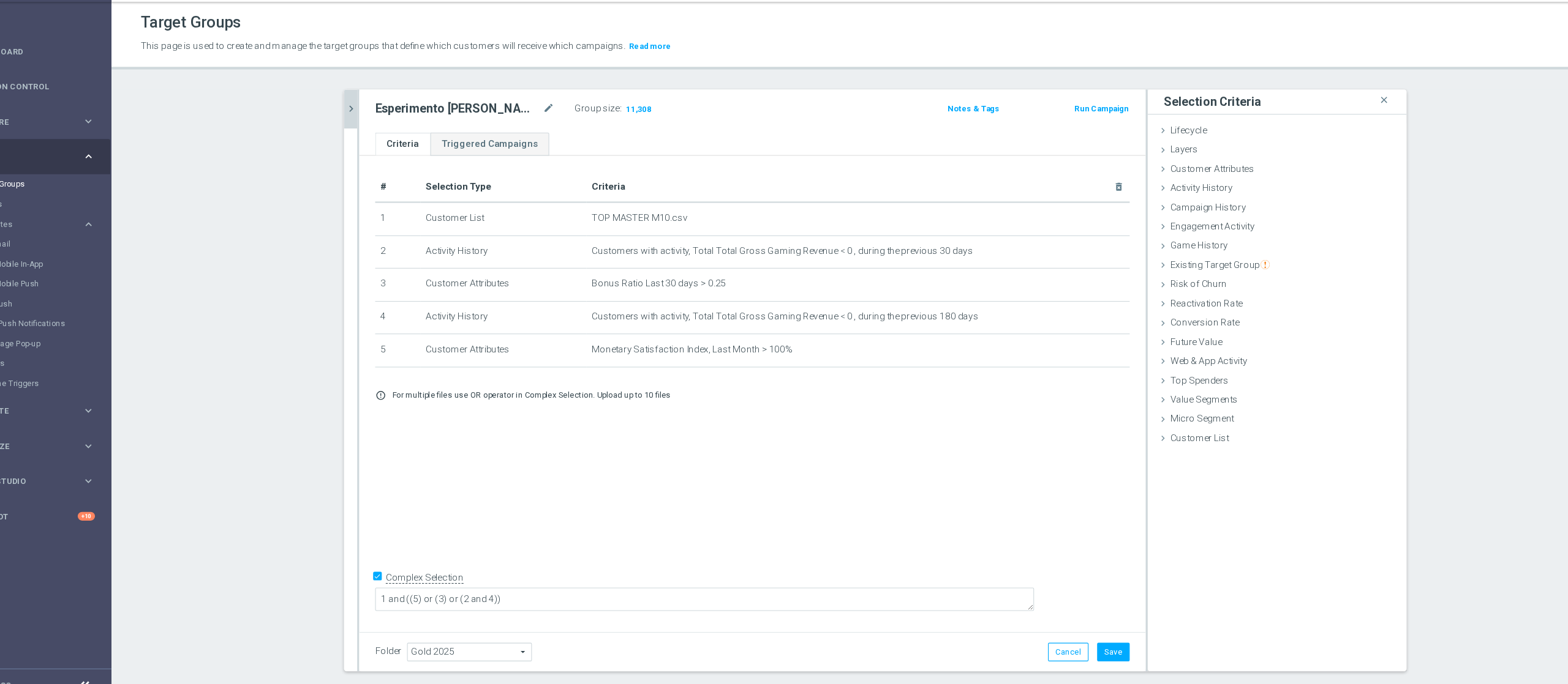
scroll to position [11, 0]
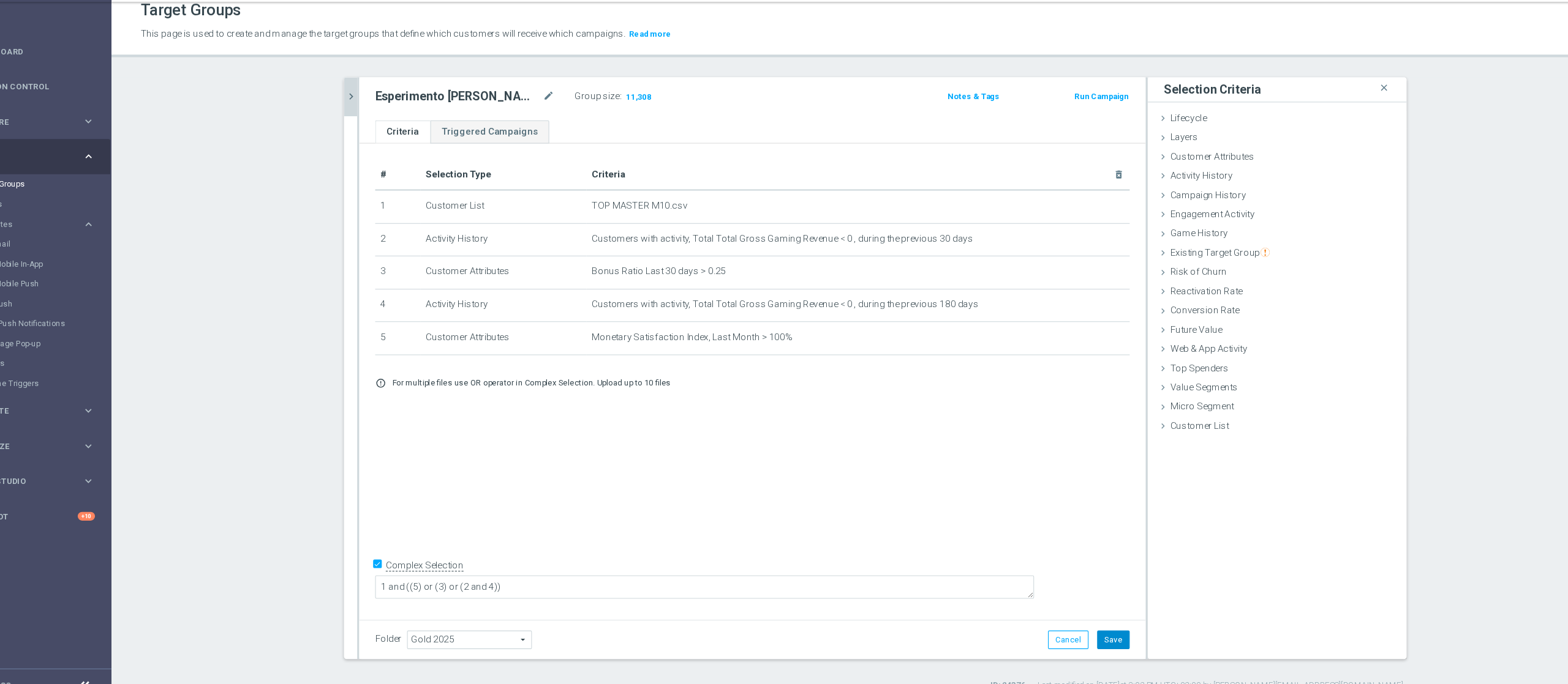
click at [1077, 513] on button "Save" at bounding box center [1083, 625] width 30 height 17
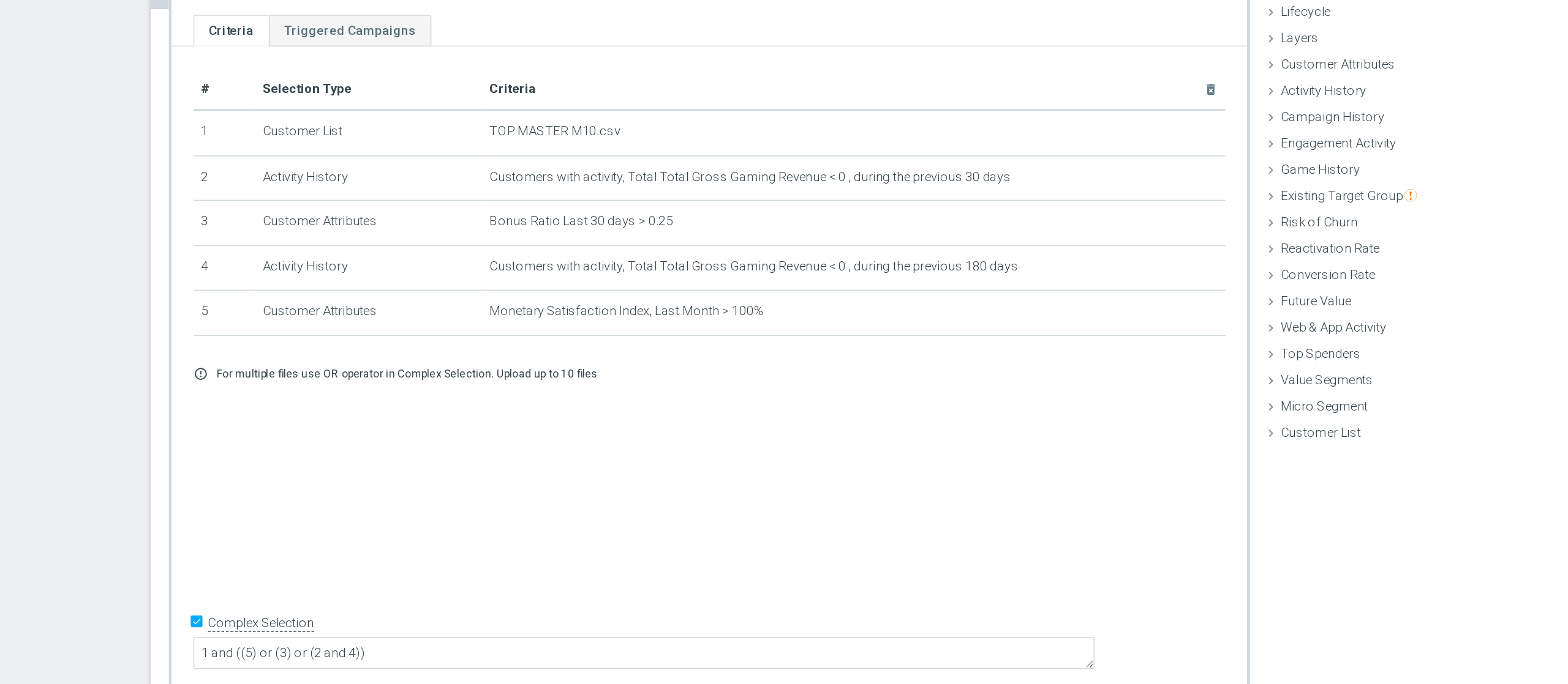
scroll to position [1, 0]
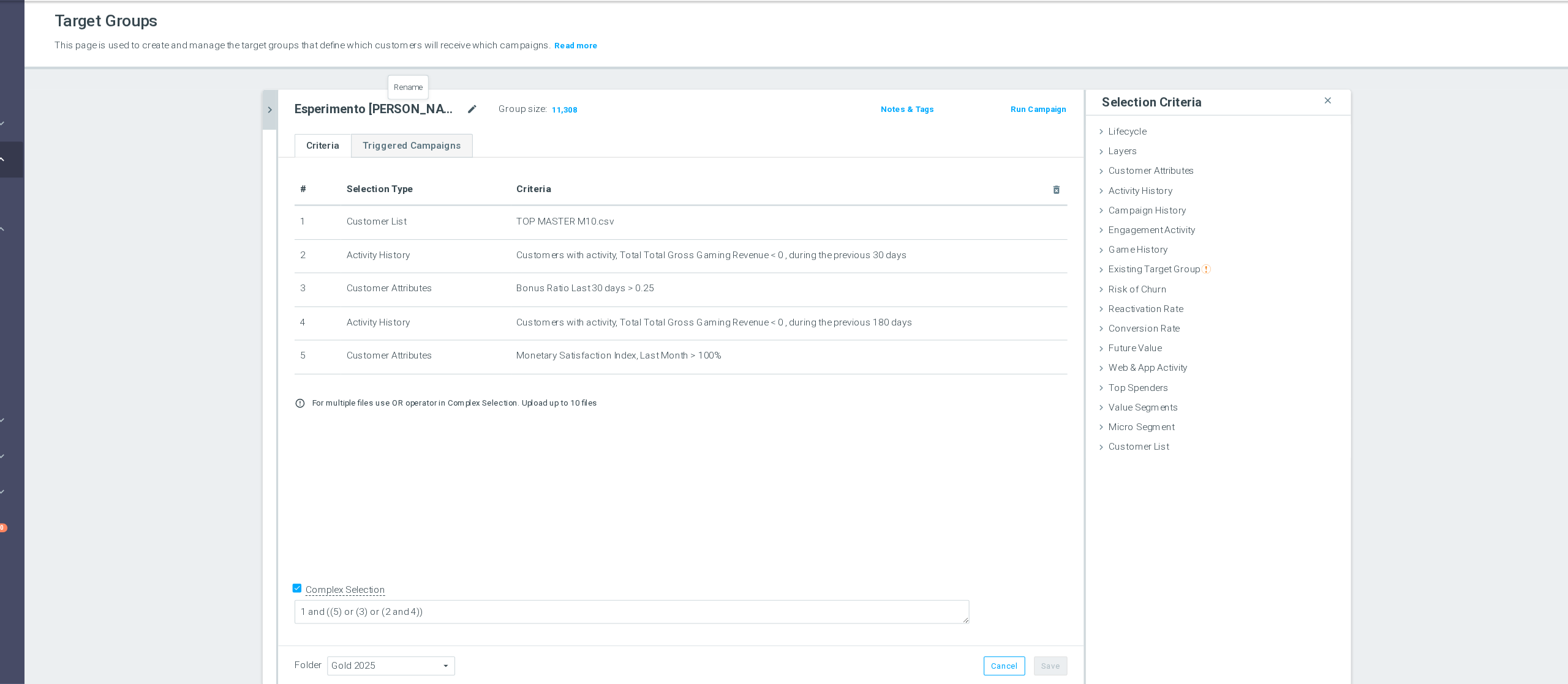
click at [556, 139] on icon "mode_edit" at bounding box center [562, 135] width 11 height 15
type input "REGOLE GENEROSITY TOP MASTER CASINO'"
click at [744, 499] on div "# Selection Type Criteria delete_forever 1 Customer List TOP MASTER M10.csv del…" at bounding box center [750, 395] width 725 height 434
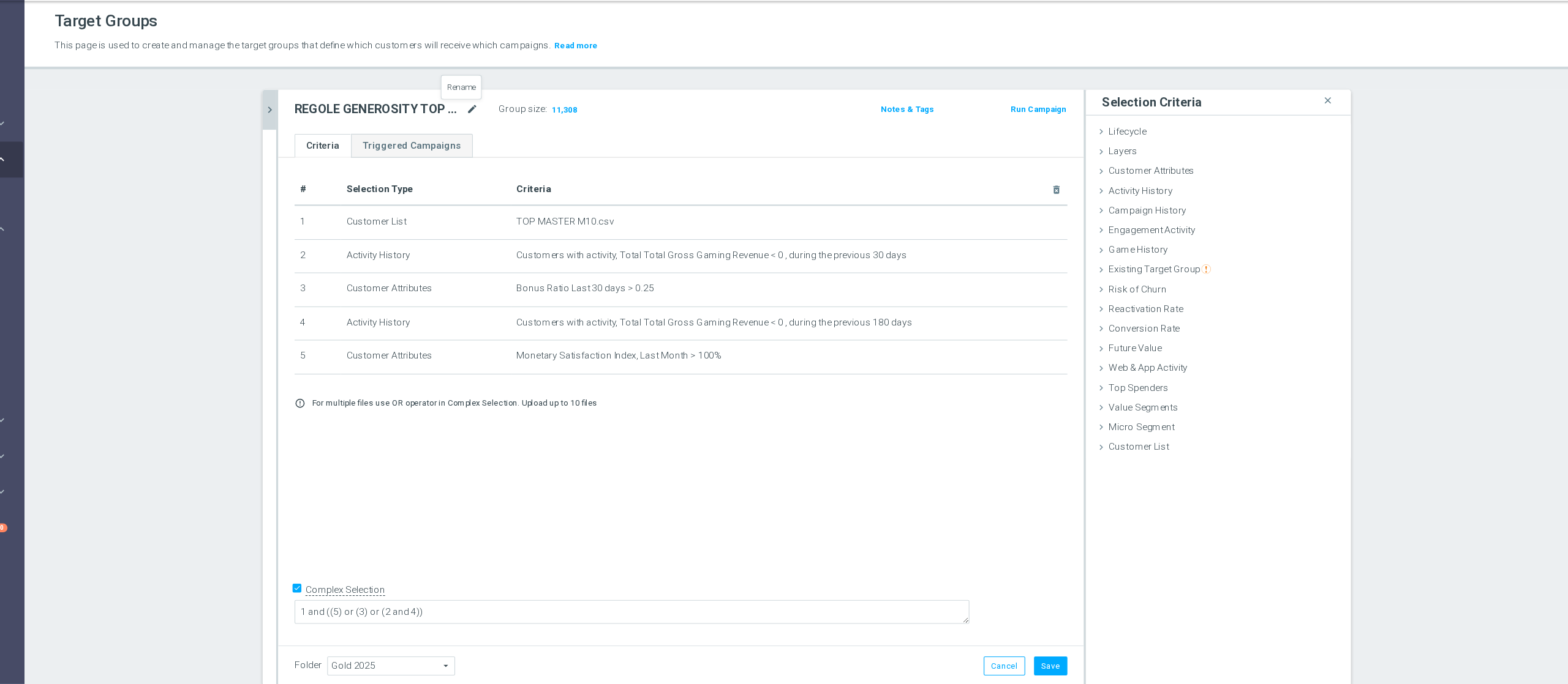
click at [556, 137] on icon "mode_edit" at bounding box center [562, 135] width 11 height 15
click at [1081, 513] on button "Save" at bounding box center [1083, 636] width 30 height 17
click at [1175, 198] on div "Customer Attributes done selection saved" at bounding box center [1234, 191] width 239 height 19
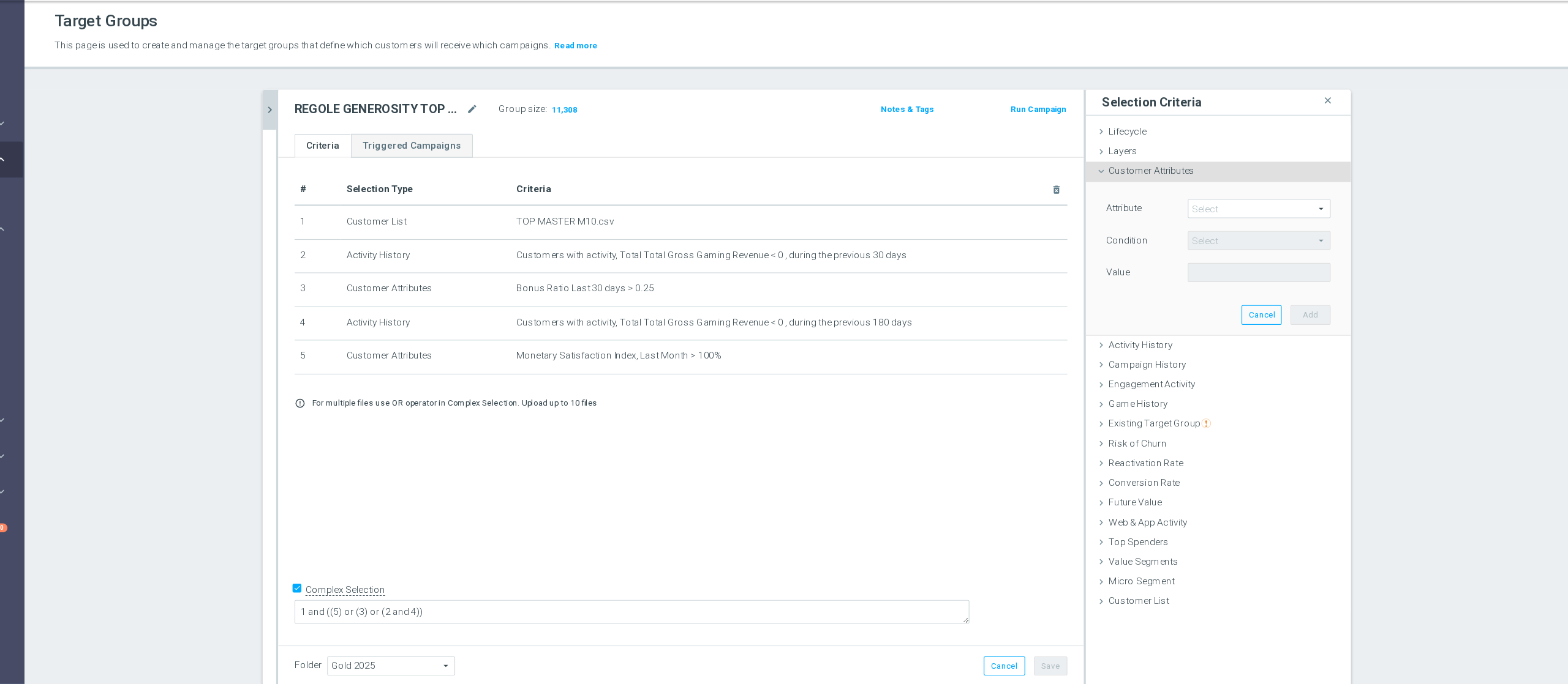
click at [1175, 199] on div "Customer Attributes done selection saved" at bounding box center [1234, 191] width 239 height 19
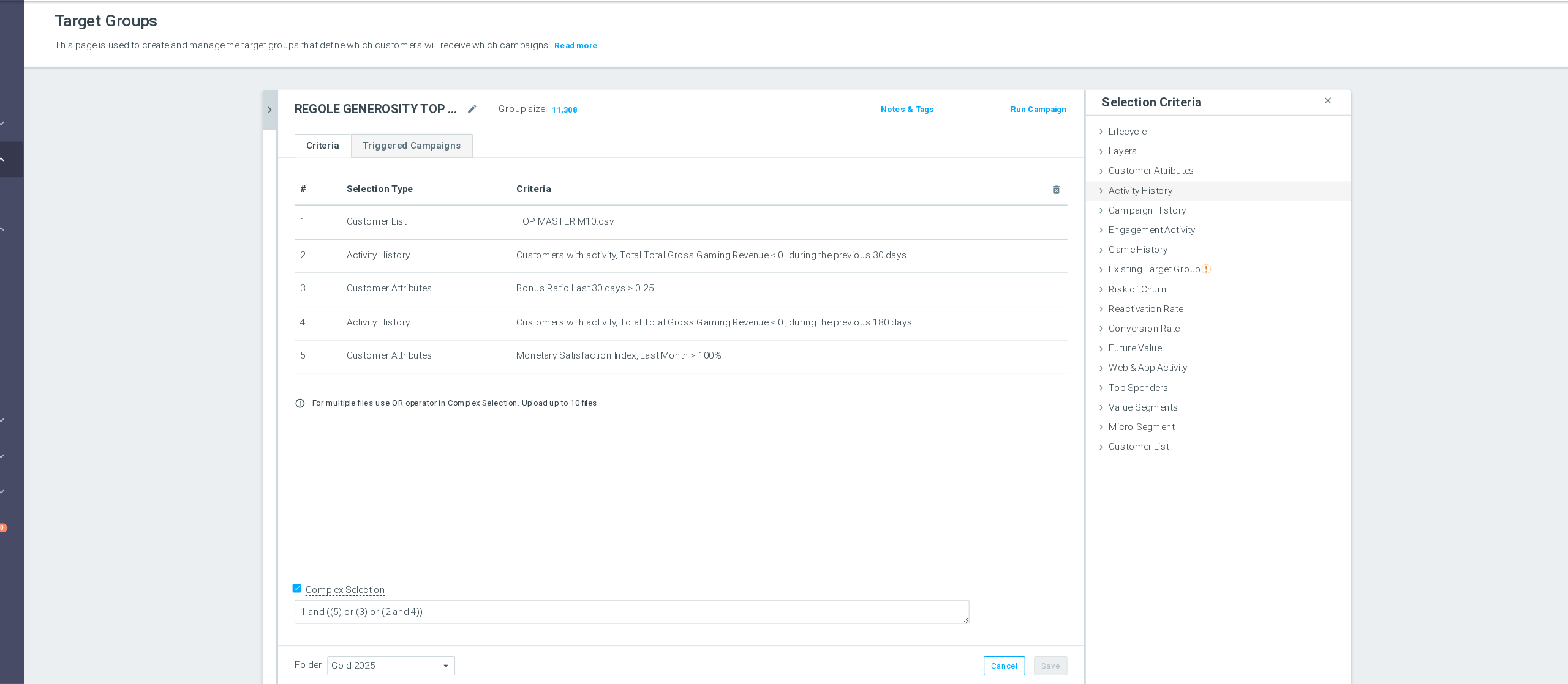
click at [1163, 214] on div "Activity History done selection updated" at bounding box center [1234, 209] width 239 height 19
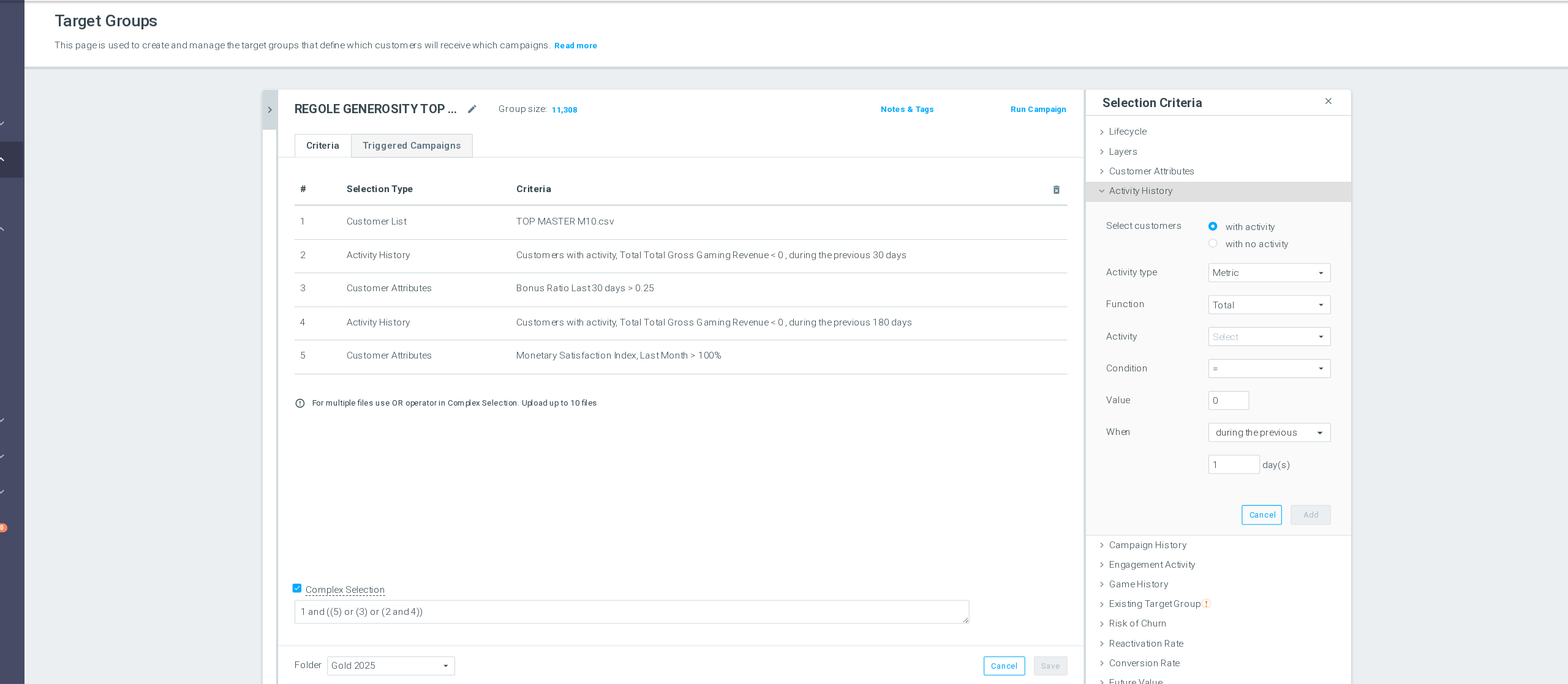
click at [373, 127] on button "chevron_right" at bounding box center [380, 135] width 12 height 36
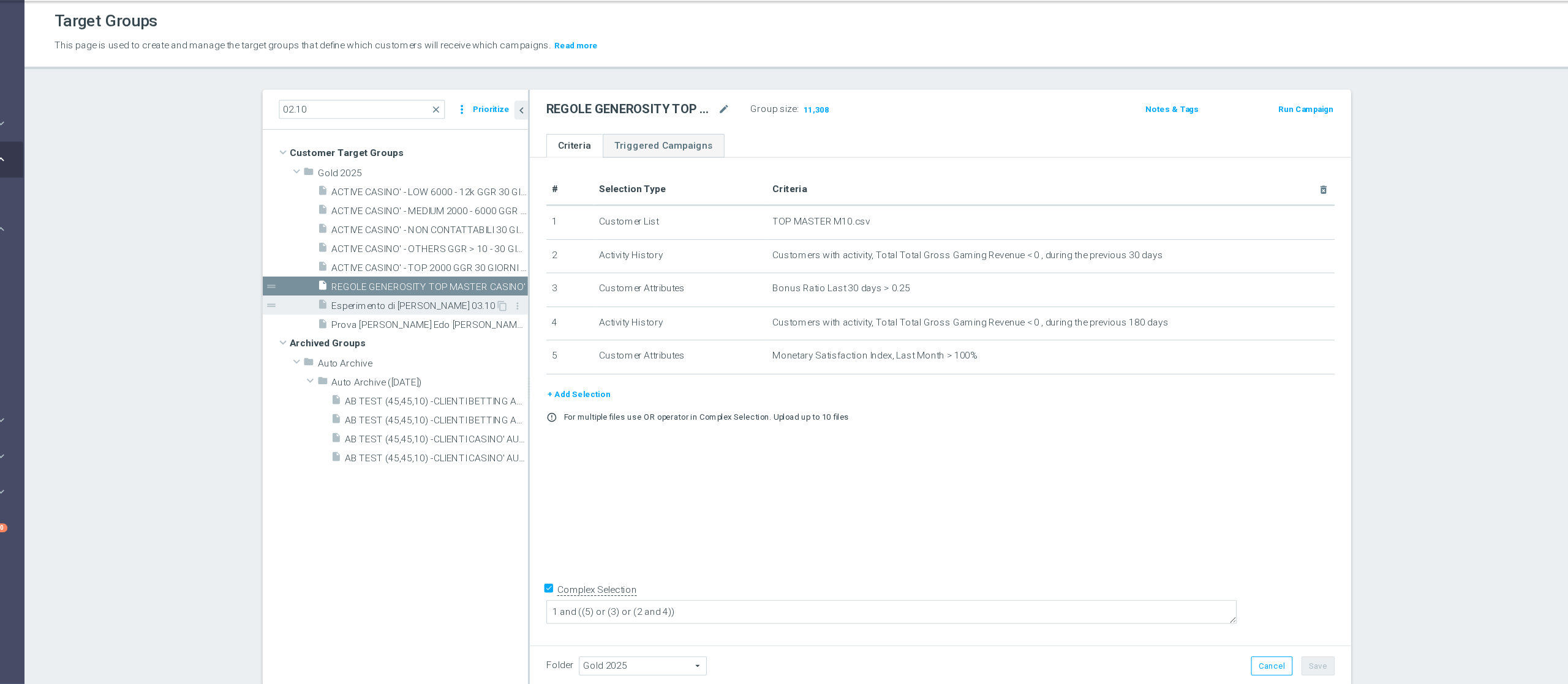
click at [509, 309] on span "Esperimento di [PERSON_NAME] 03.10" at bounding box center [509, 311] width 148 height 11
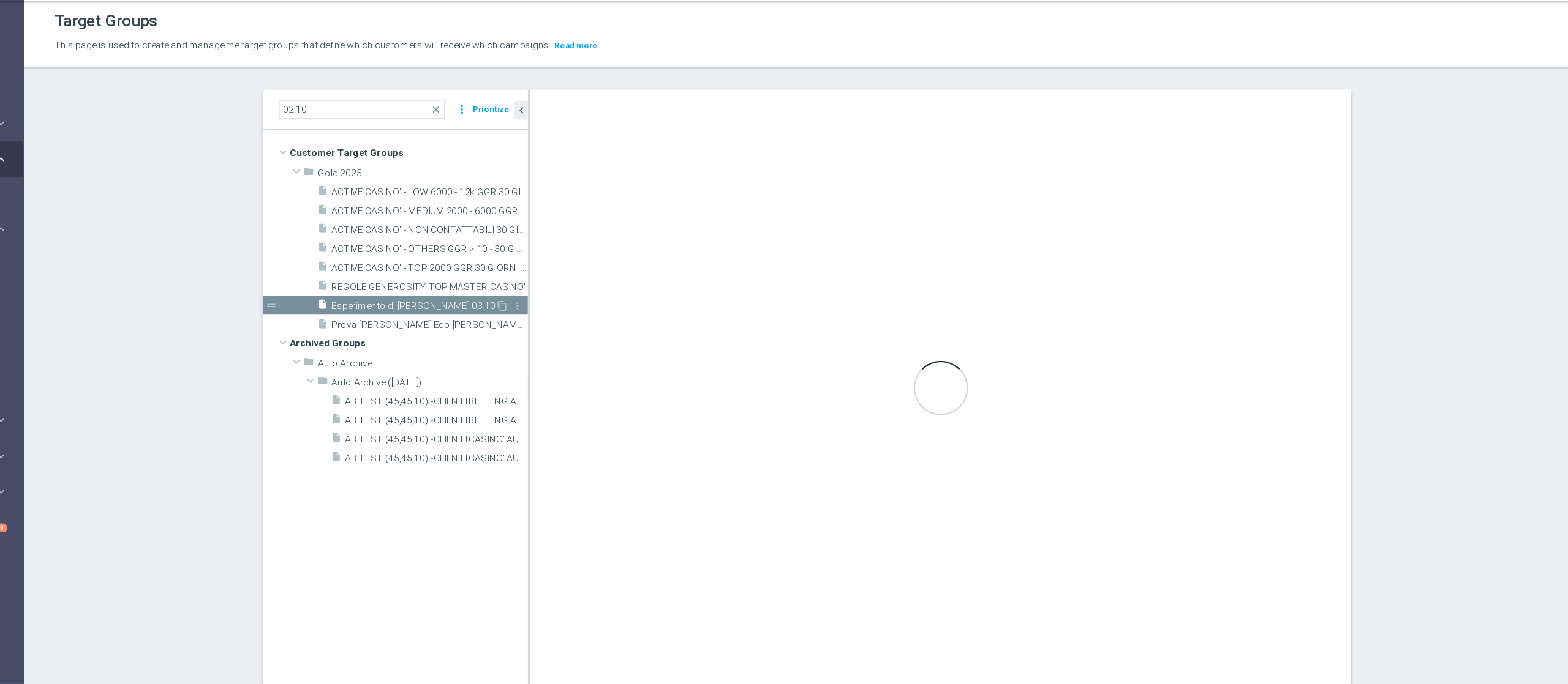
type textarea "(1 and 2 and 3)"
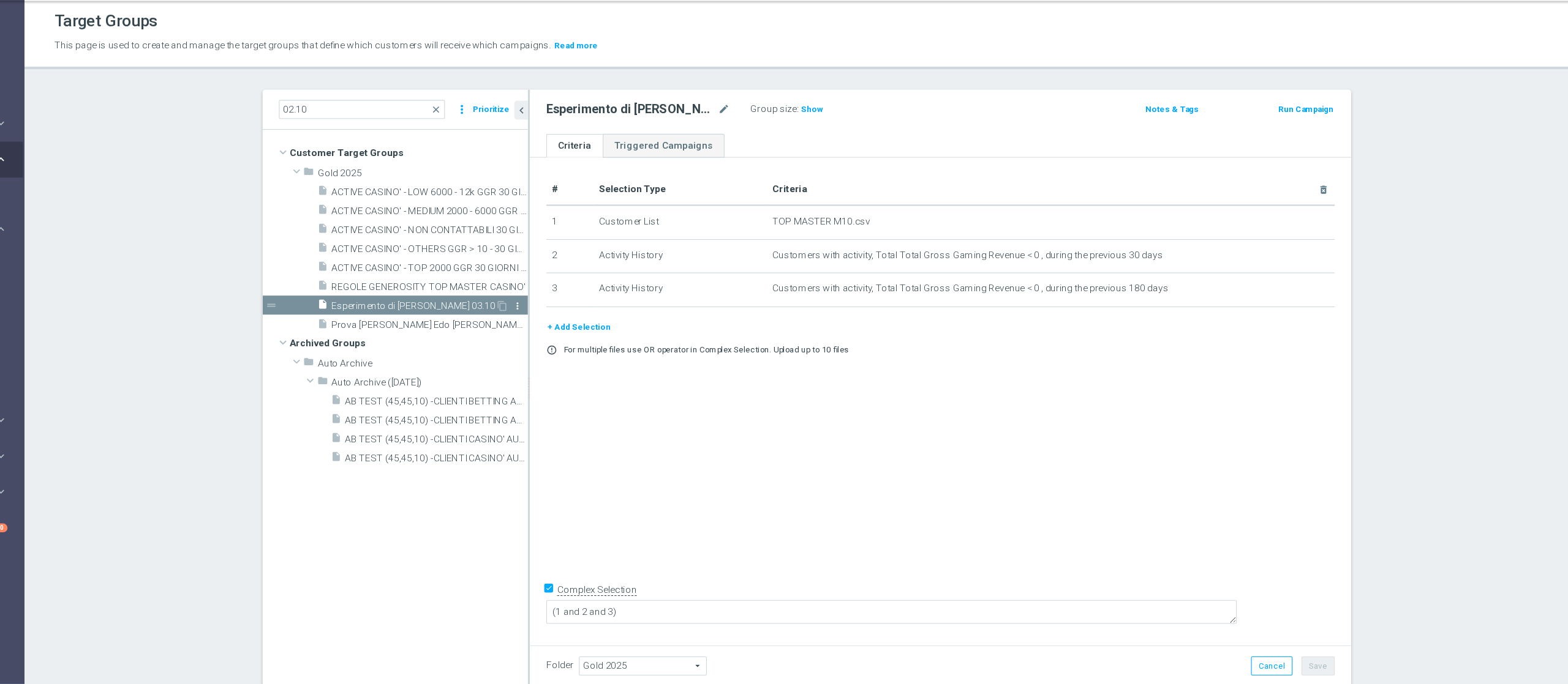
click at [599, 311] on icon "more_vert" at bounding box center [603, 311] width 10 height 10
click at [613, 339] on li "delete Delete" at bounding box center [624, 346] width 60 height 19
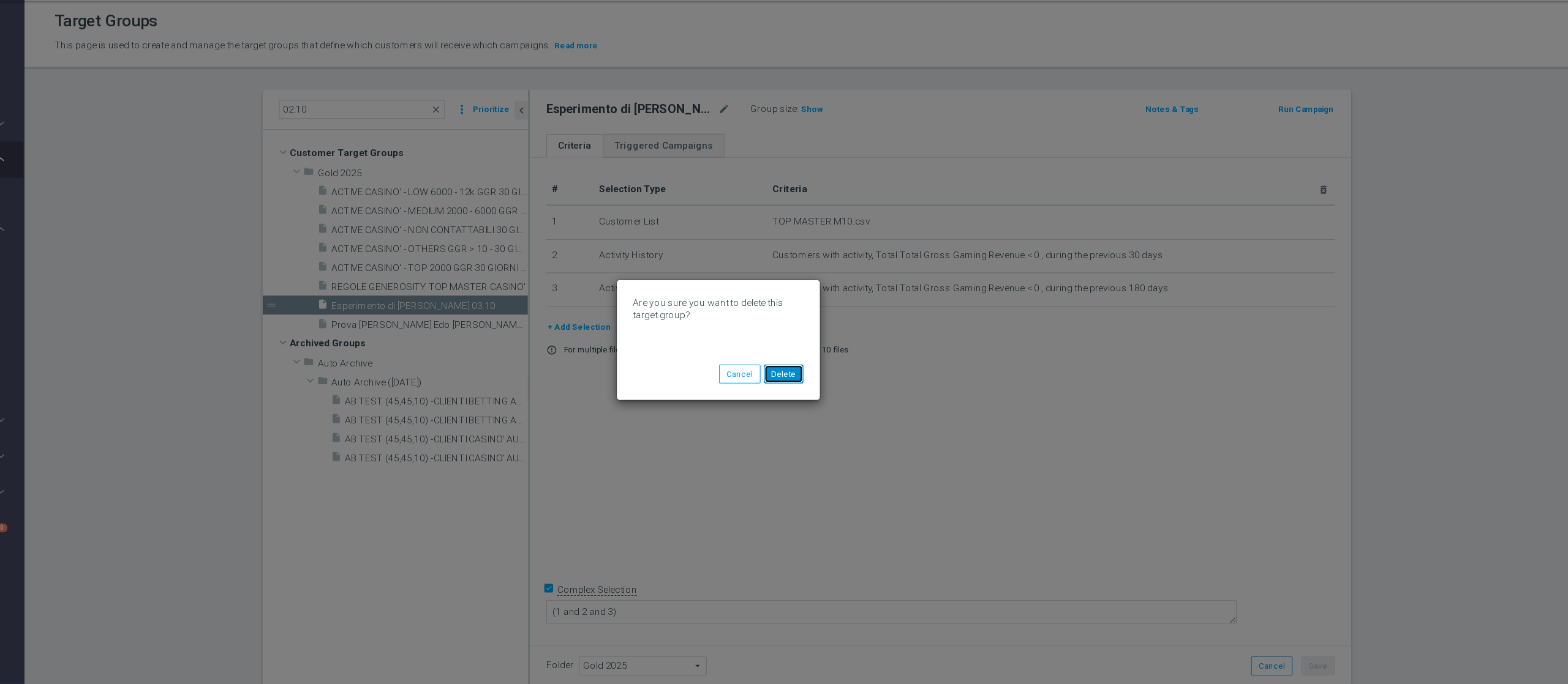
click at [854, 373] on button "Delete" at bounding box center [842, 373] width 35 height 17
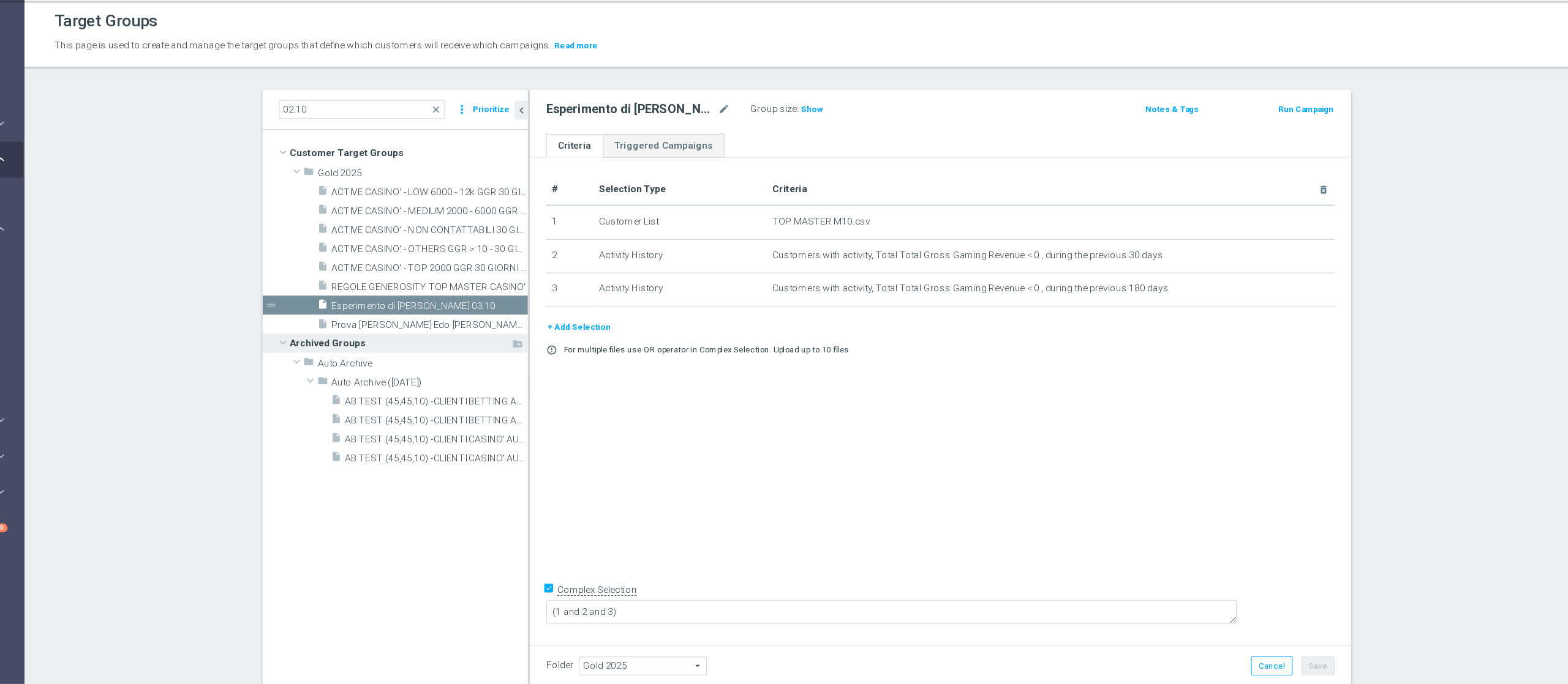
click at [550, 337] on span "Archived Groups" at bounding box center [498, 345] width 199 height 17
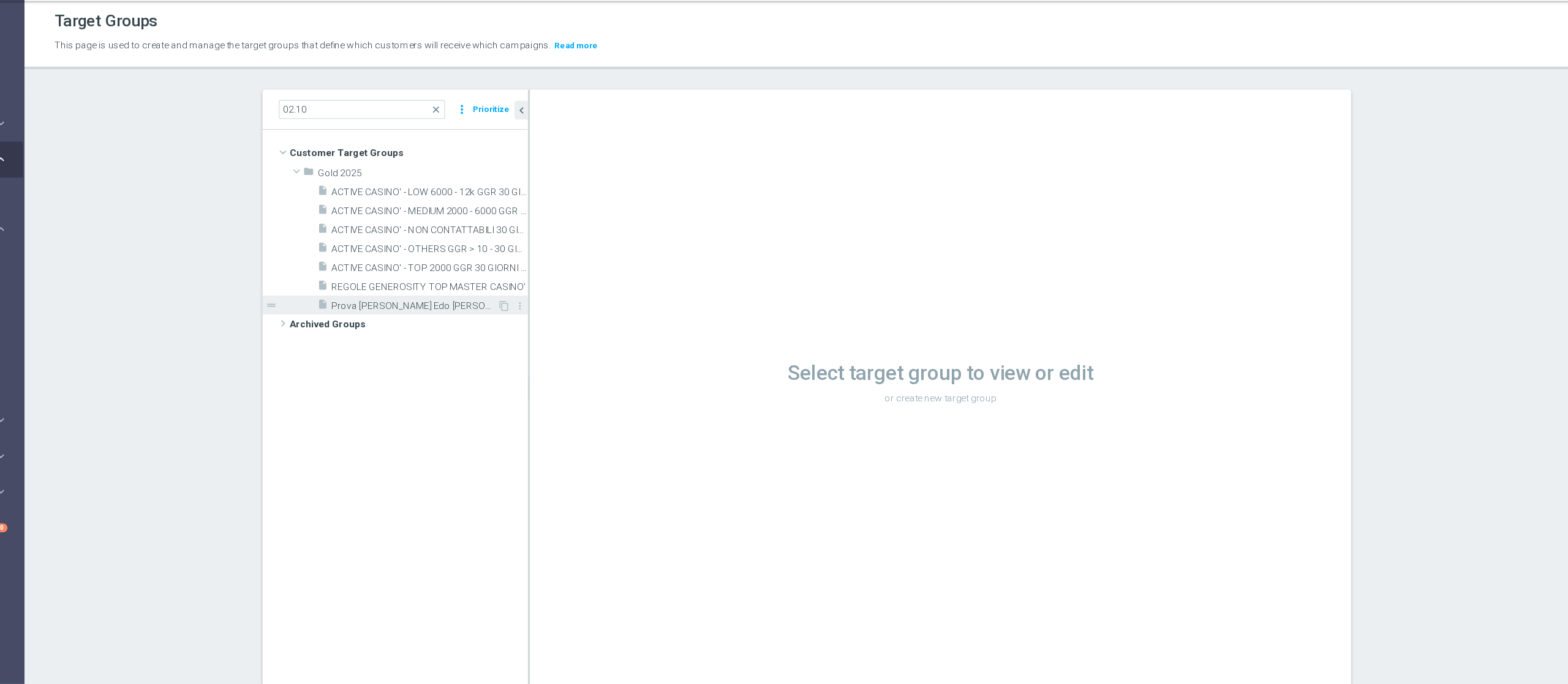
click at [539, 316] on span "Prova [PERSON_NAME] Edo [PERSON_NAME] 02.10" at bounding box center [510, 311] width 150 height 11
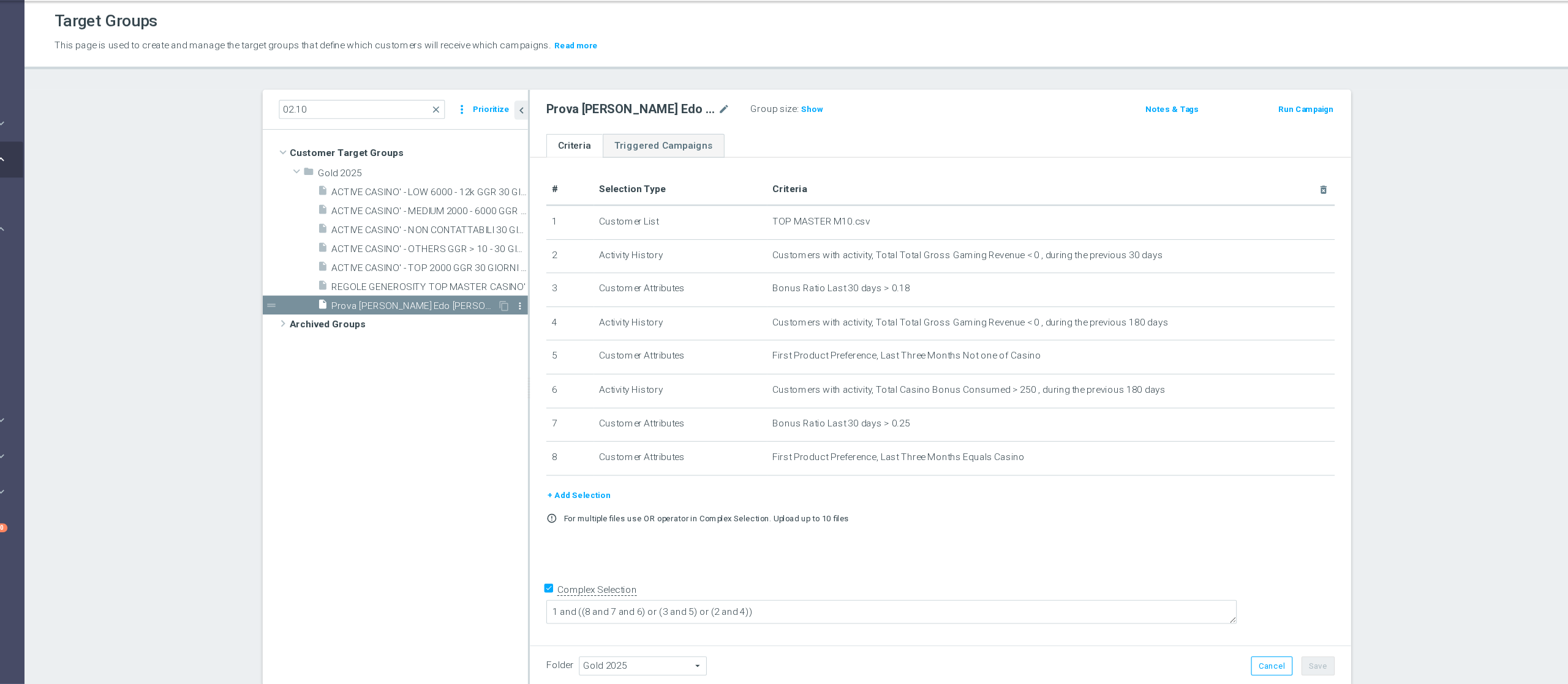
click at [600, 311] on icon "more_vert" at bounding box center [605, 311] width 10 height 10
click at [620, 343] on span "Delete" at bounding box center [628, 347] width 27 height 9
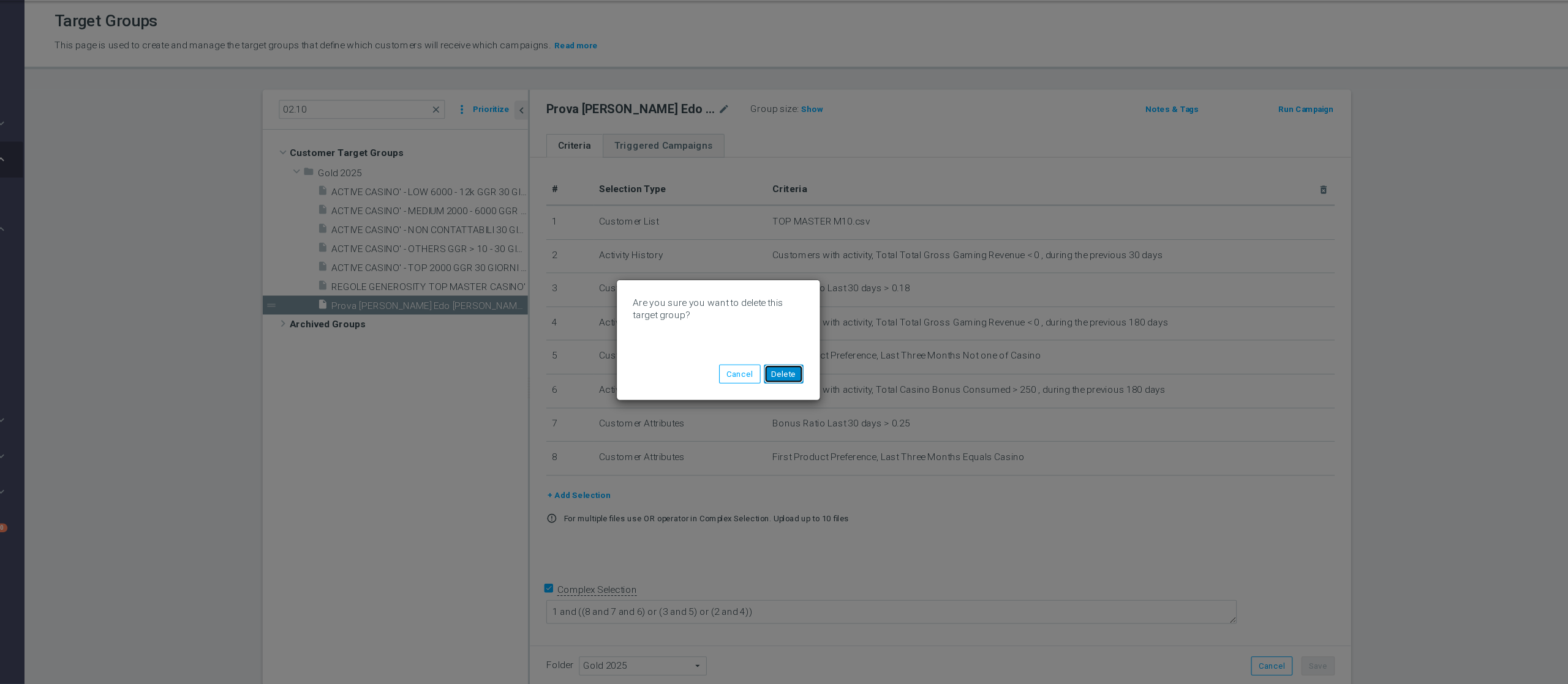
click at [853, 380] on button "Delete" at bounding box center [842, 373] width 35 height 17
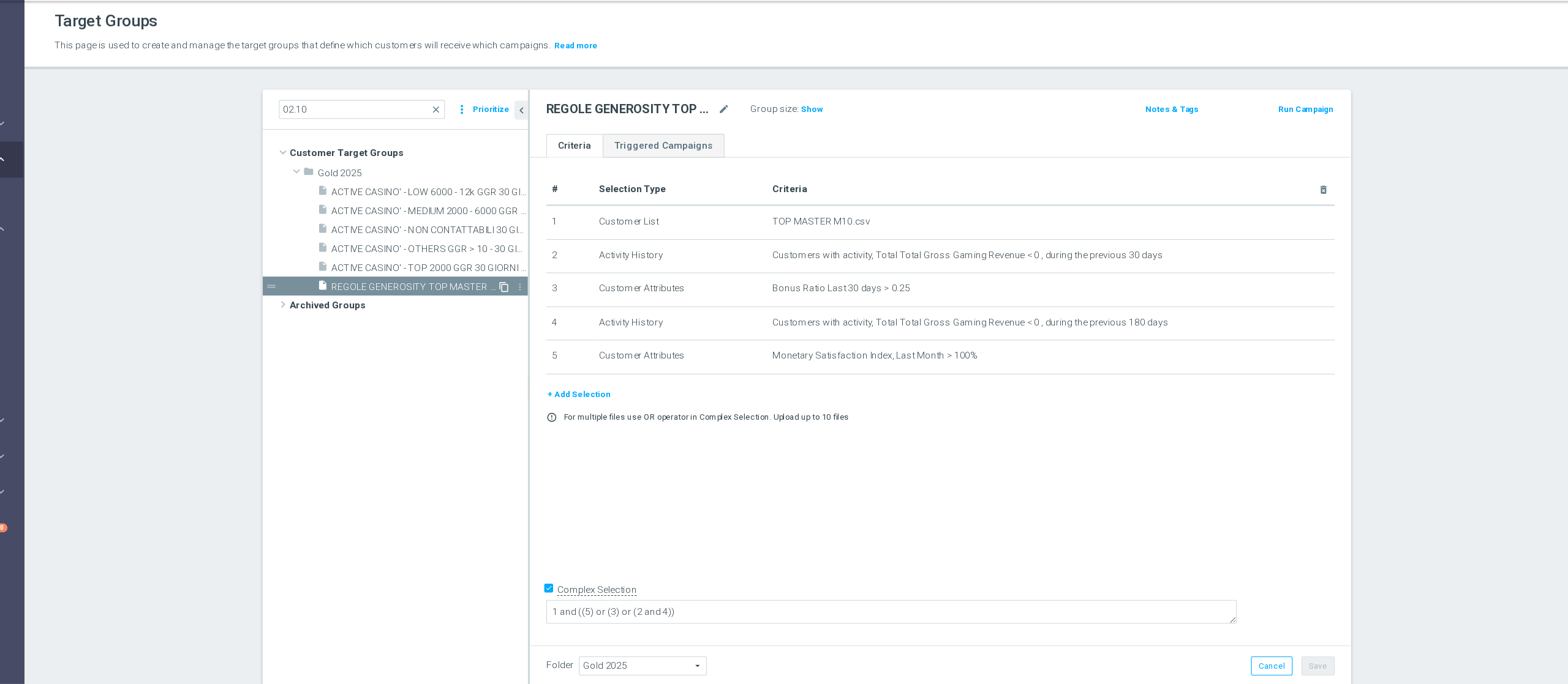
click at [586, 292] on icon "content_copy" at bounding box center [591, 295] width 10 height 10
click at [783, 135] on icon "mode_edit" at bounding box center [789, 135] width 11 height 15
click at [769, 135] on input "REGOLE GENEROSITY TOP MASTER CASINO'" at bounding box center [711, 136] width 165 height 17
type input "REGOLE GENEROSITY TOP MASTER GEN"
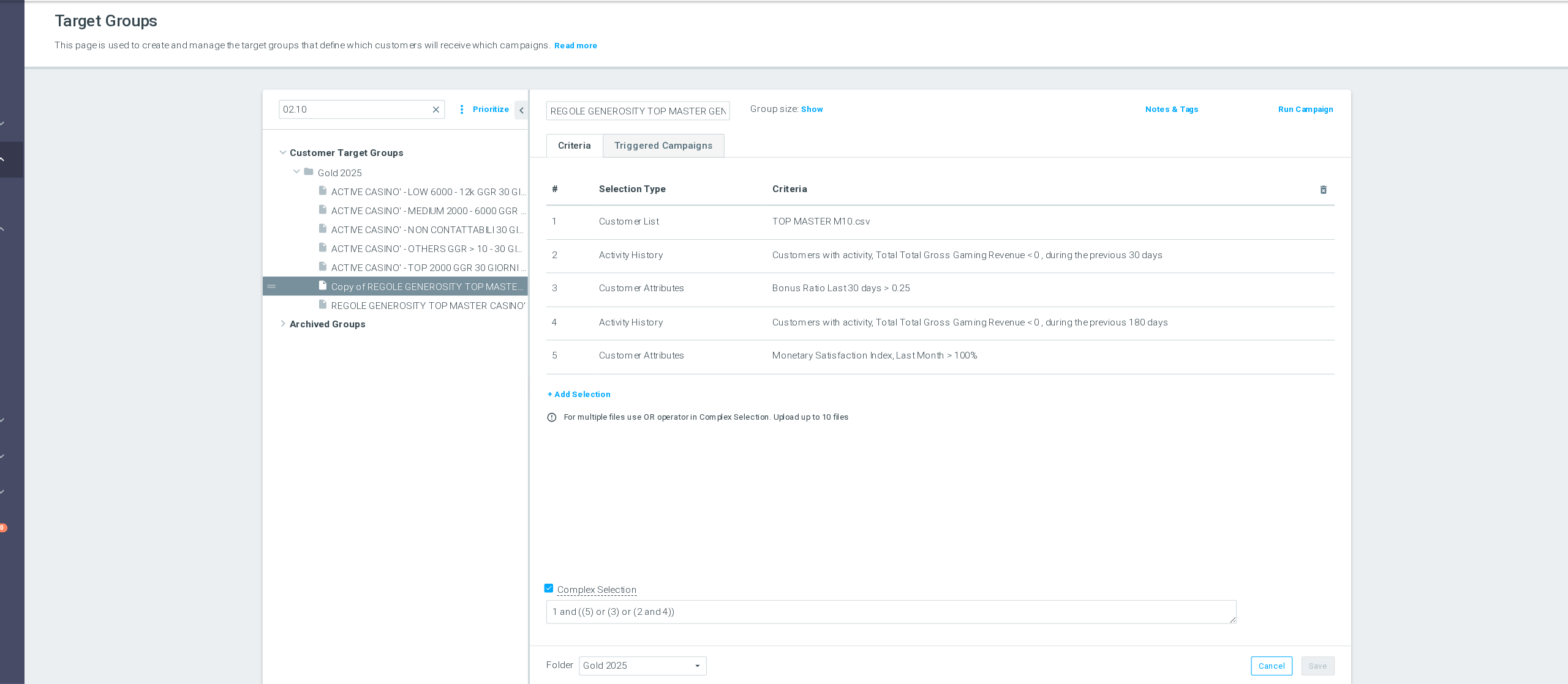
click at [895, 147] on div "REGOLE GENEROSITY TOP MASTER GEN Group size : Show Notes & Tags Run Campaign" at bounding box center [984, 137] width 739 height 40
click at [1175, 513] on button "Save" at bounding box center [1324, 636] width 30 height 17
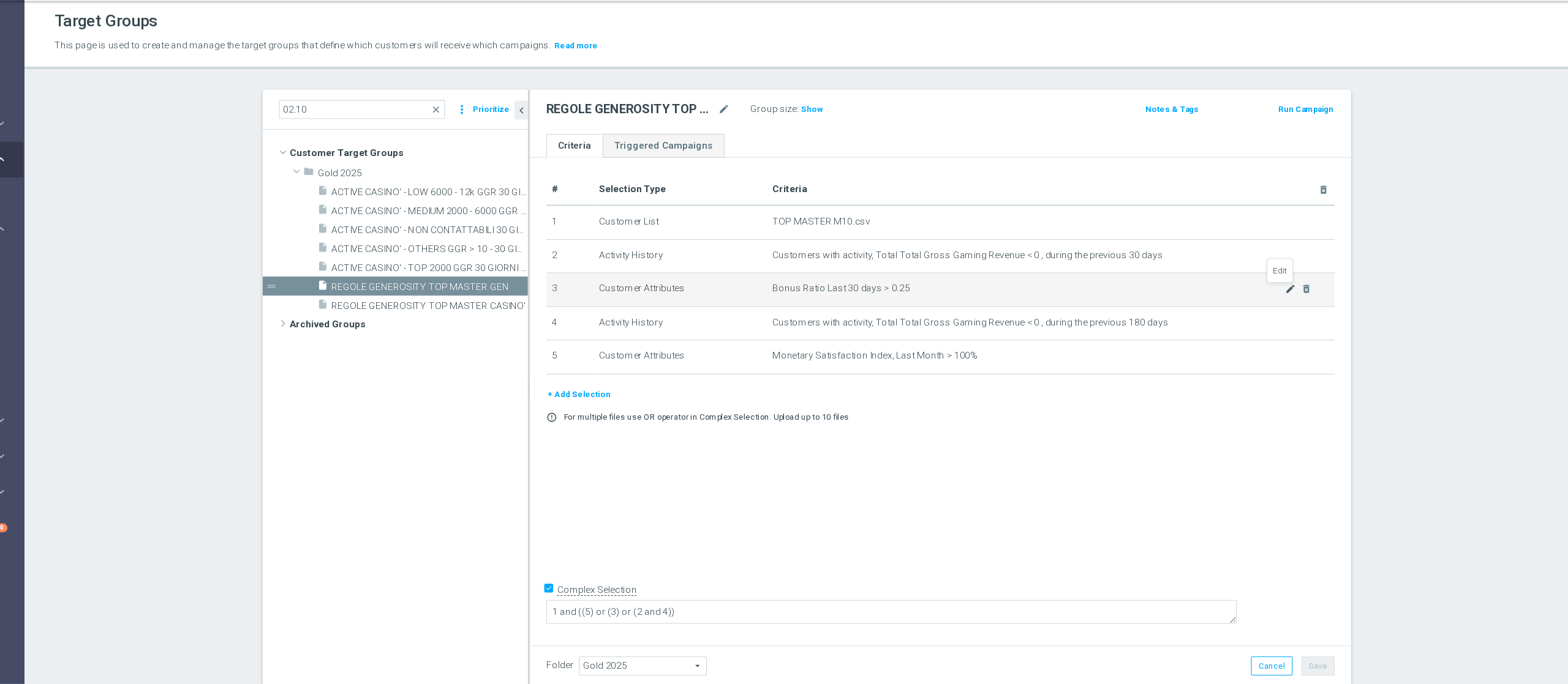
click at [1175, 299] on icon "mode_edit" at bounding box center [1299, 297] width 10 height 10
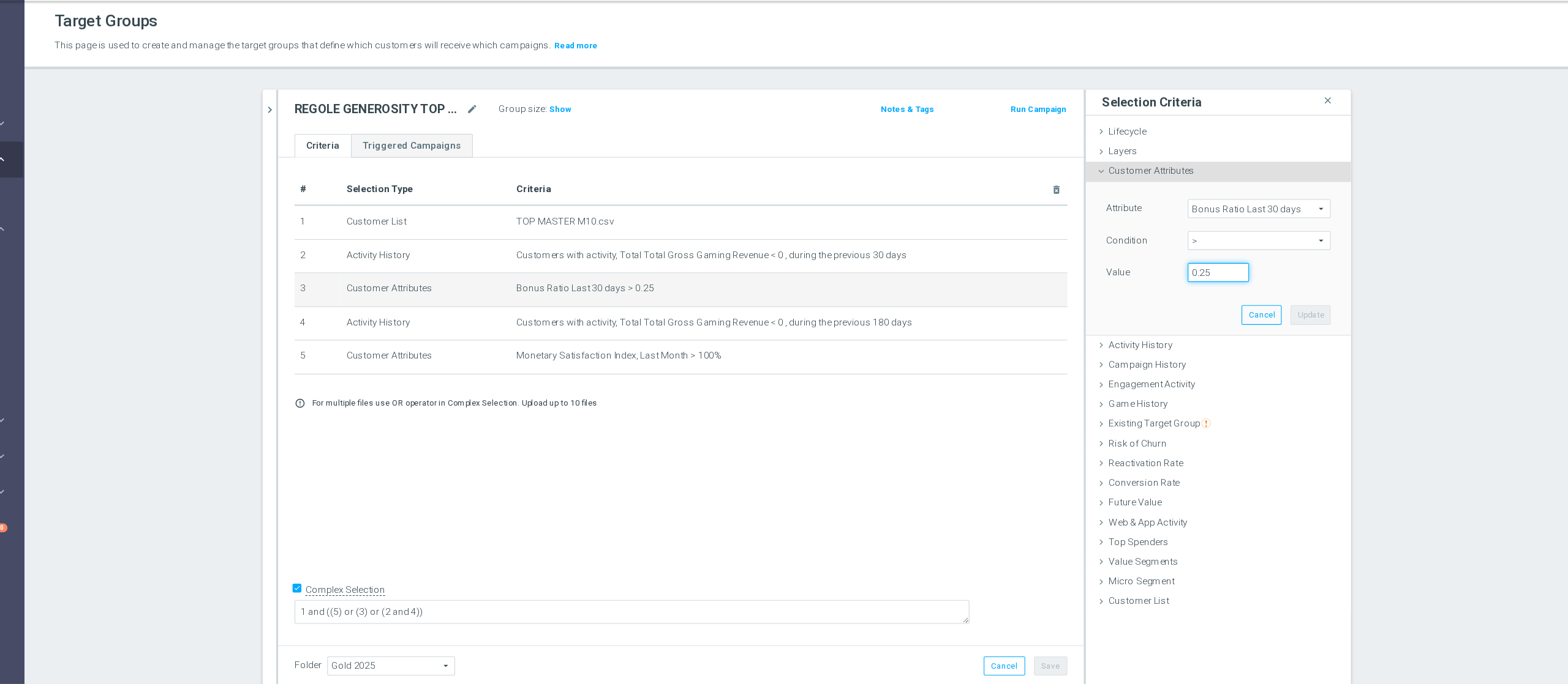
click at [1175, 279] on input "0.25" at bounding box center [1234, 282] width 55 height 17
type input "0.18"
click at [1175, 316] on button "Update" at bounding box center [1317, 319] width 36 height 17
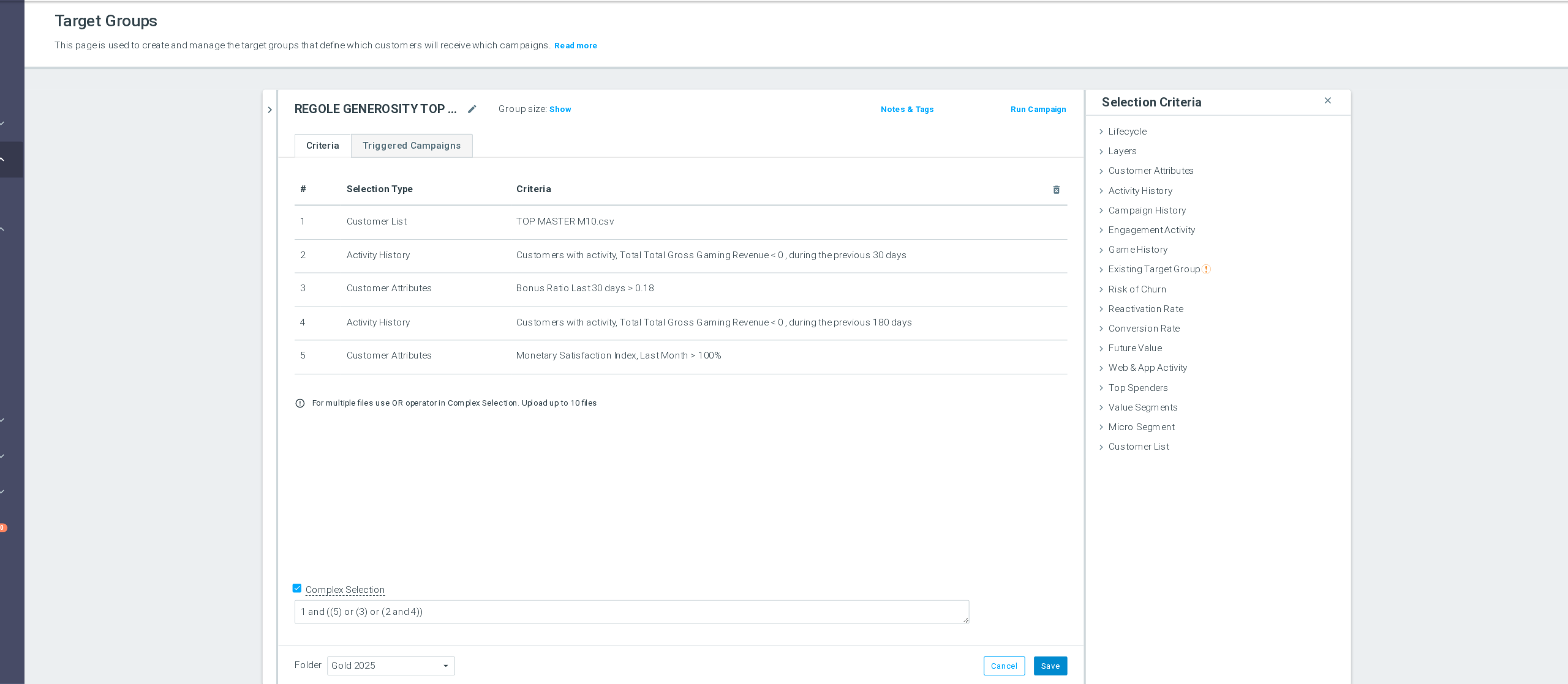
click at [1083, 513] on button "Save" at bounding box center [1083, 636] width 30 height 17
click at [632, 132] on span "Show" at bounding box center [642, 135] width 20 height 9
click at [373, 126] on button "chevron_right" at bounding box center [380, 135] width 12 height 36
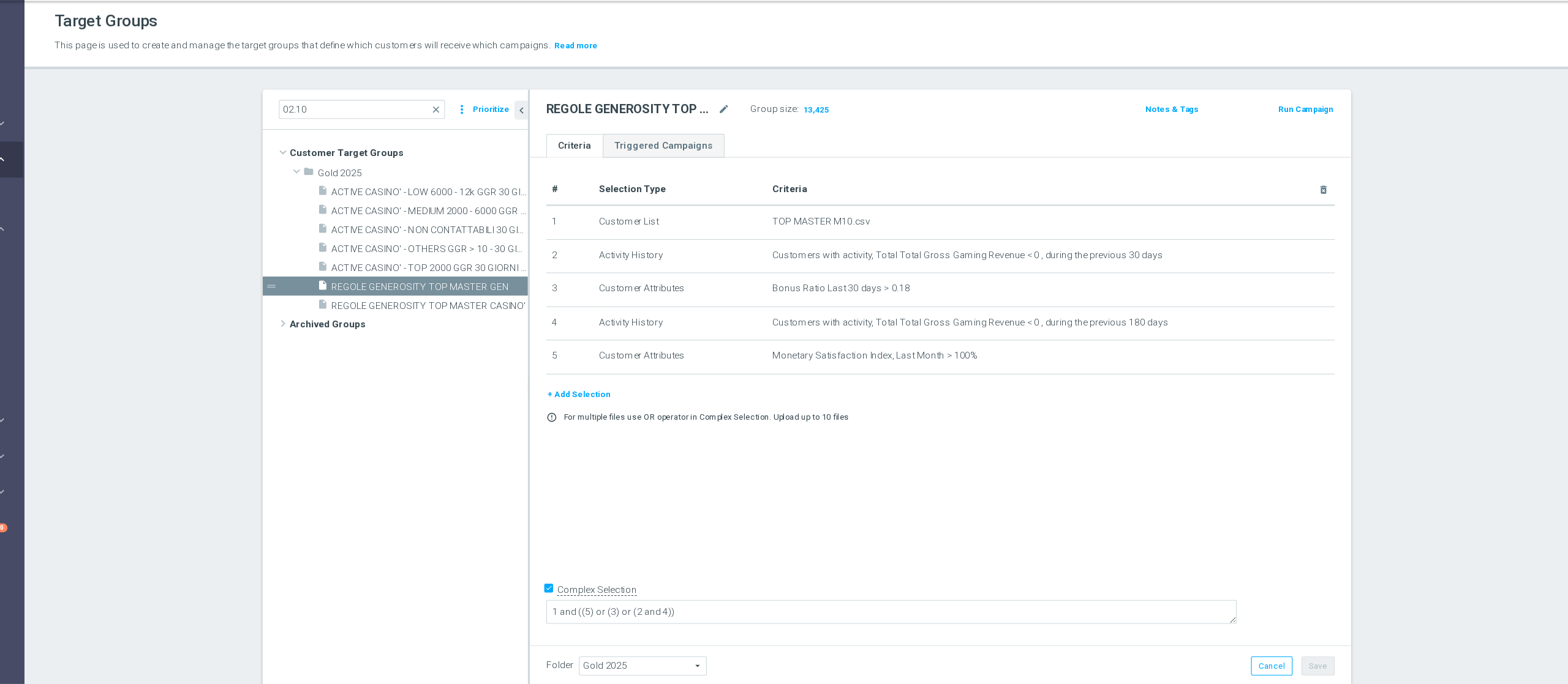
click at [519, 355] on tree-viewport "Customer Target Groups library_add create_new_folder folder" at bounding box center [493, 403] width 239 height 500
click at [436, 363] on tree-viewport "Customer Target Groups library_add create_new_folder folder" at bounding box center [493, 403] width 239 height 500
click at [1008, 139] on div "REGOLE GENEROSITY TOP MASTER GEN mode_edit Group size : 13,425" at bounding box center [863, 136] width 486 height 20
click at [516, 308] on span "REGOLE GENEROSITY TOP MASTER CASINO'" at bounding box center [510, 311] width 150 height 11
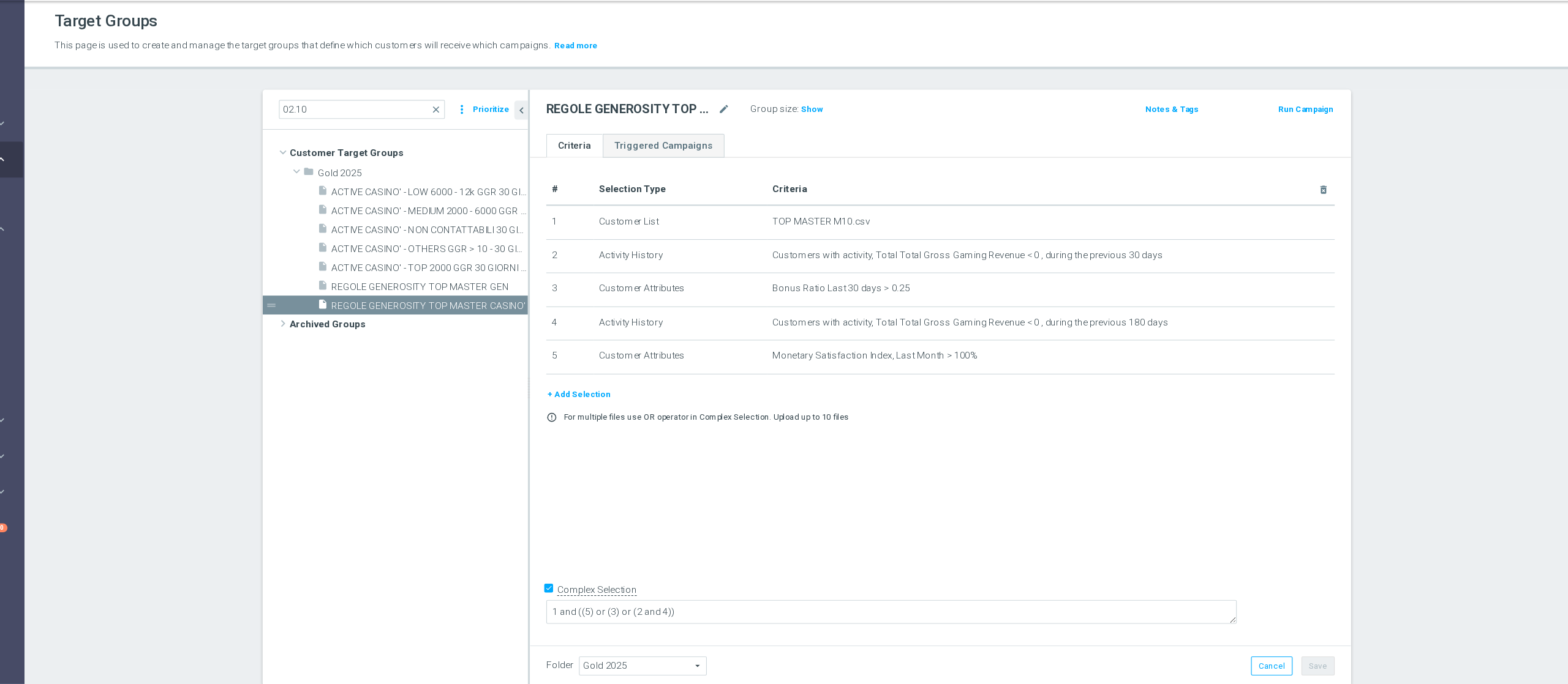
click at [460, 513] on tree-viewport "Customer Target Groups library_add create_new_folder folder" at bounding box center [493, 403] width 239 height 500
click at [422, 261] on icon "insert_drive_file" at bounding box center [427, 261] width 10 height 14
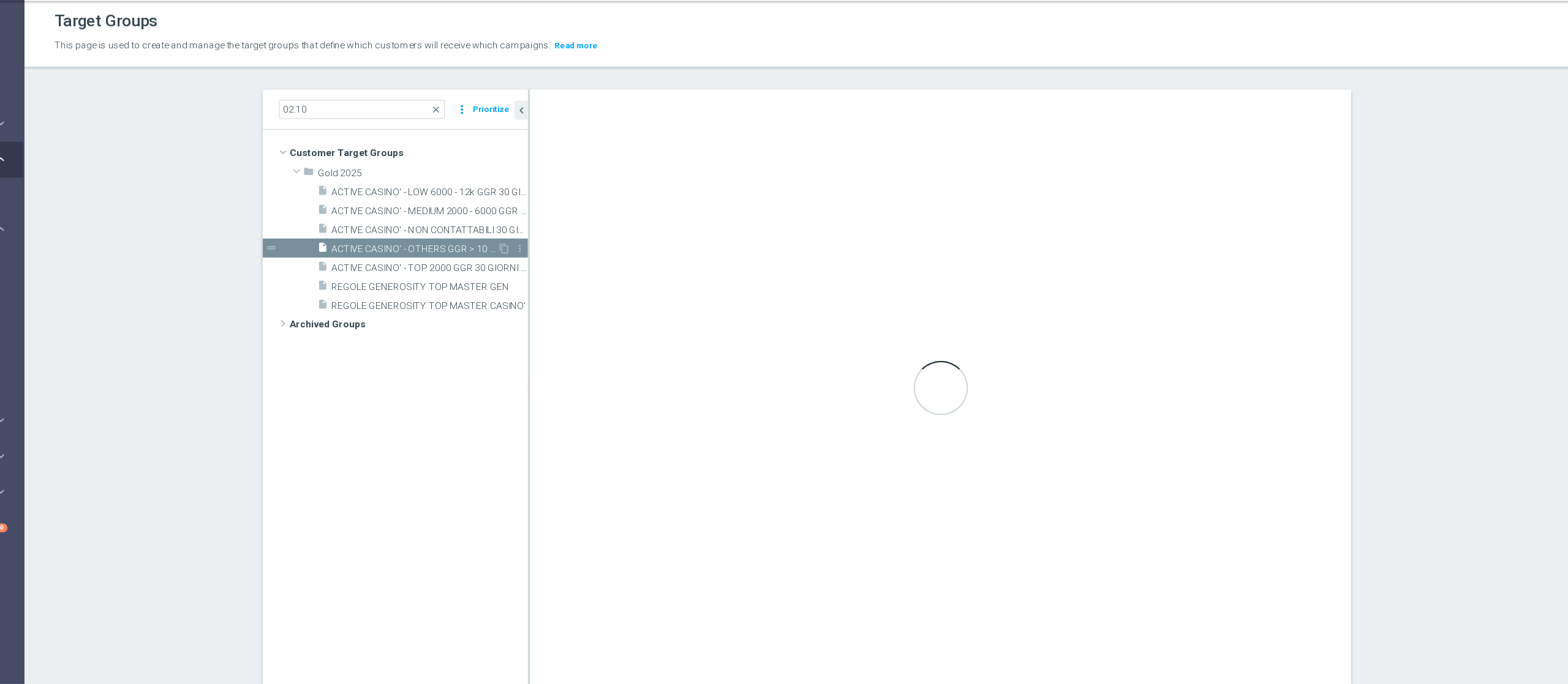
type textarea "(1 and 2 and 3 and 5 and 6 and 7) or 4"
